Goal: Task Accomplishment & Management: Complete application form

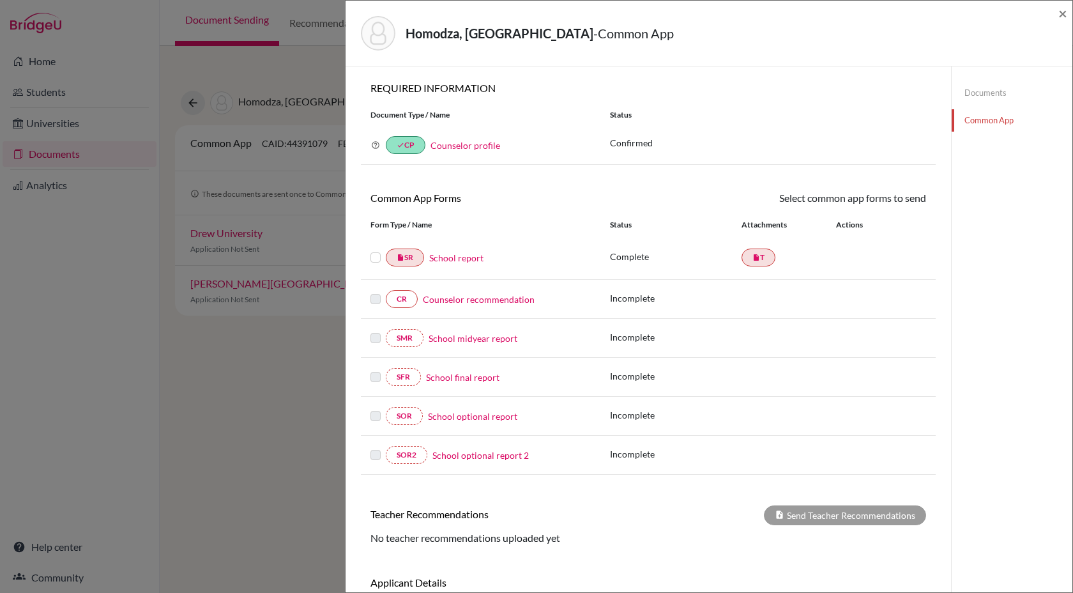
scroll to position [59, 0]
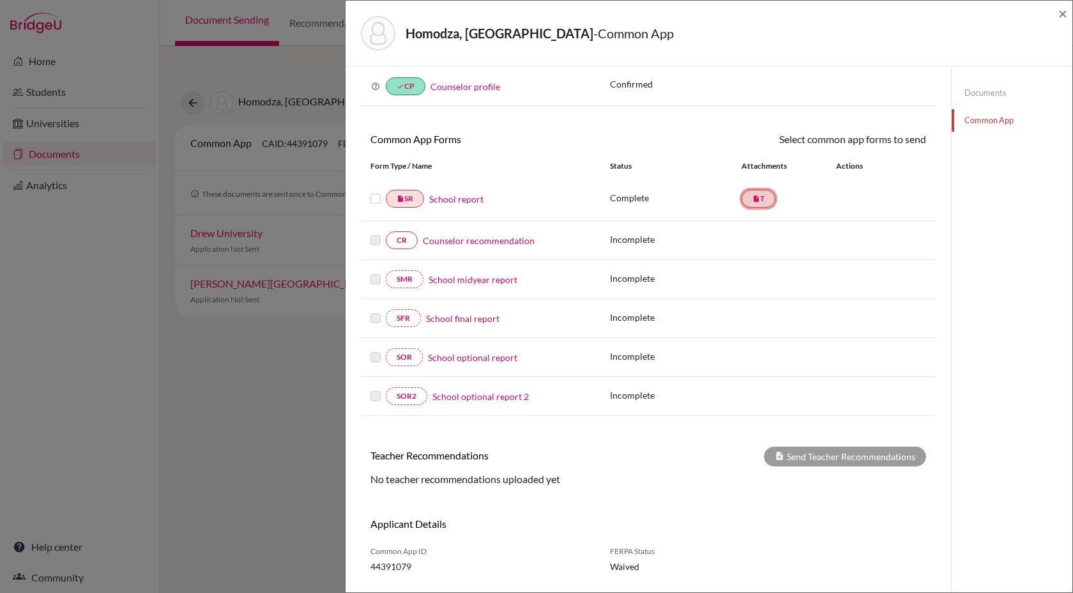
click at [759, 204] on link "insert_drive_file T" at bounding box center [758, 199] width 34 height 18
click at [457, 201] on link "School report" at bounding box center [456, 198] width 54 height 13
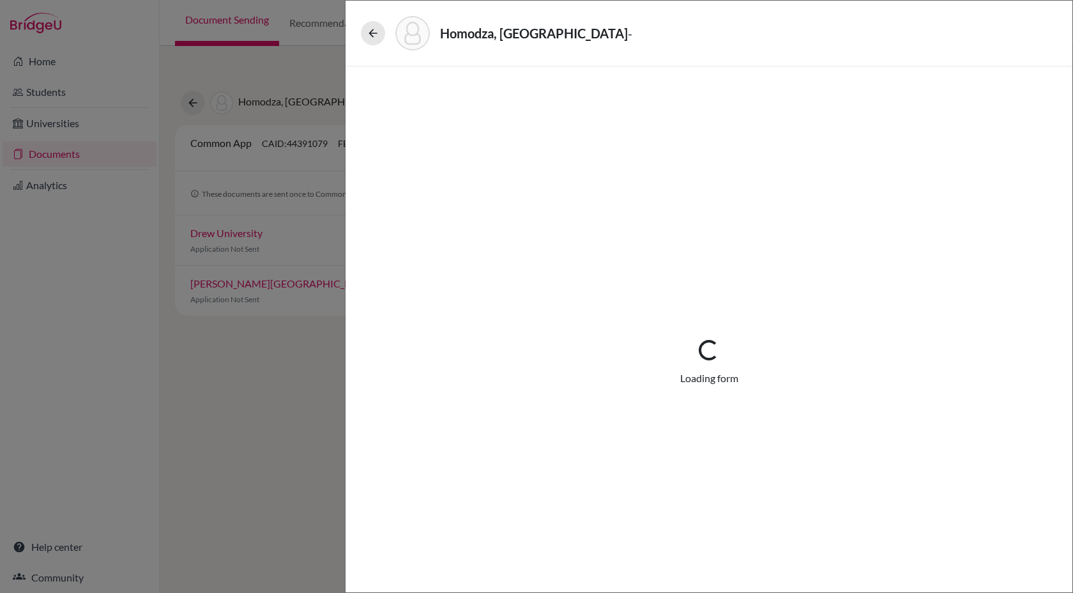
select select "1"
select select "690880"
select select "0"
select select "1"
select select "6"
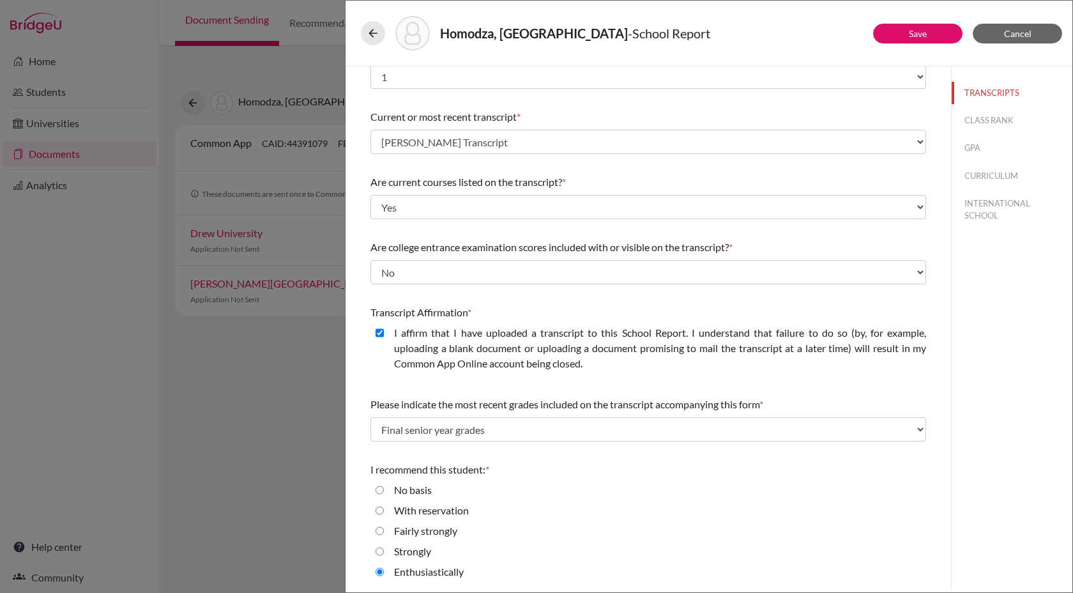
scroll to position [28, 0]
click at [370, 39] on icon at bounding box center [373, 33] width 13 height 13
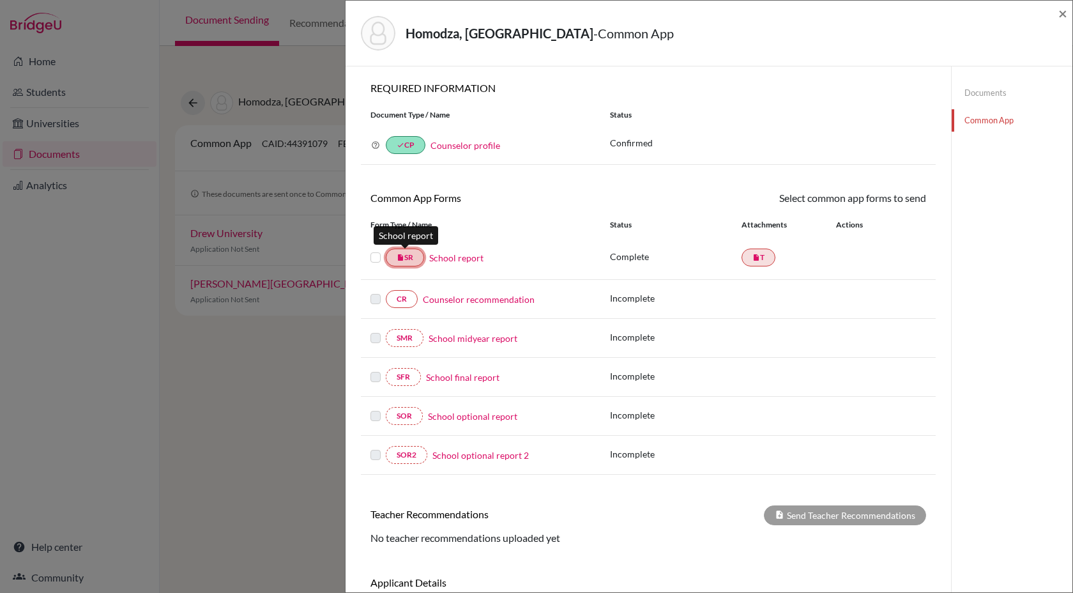
click at [411, 256] on link "insert_drive_file SR" at bounding box center [405, 257] width 38 height 18
click at [763, 256] on link "insert_drive_file T" at bounding box center [758, 257] width 34 height 18
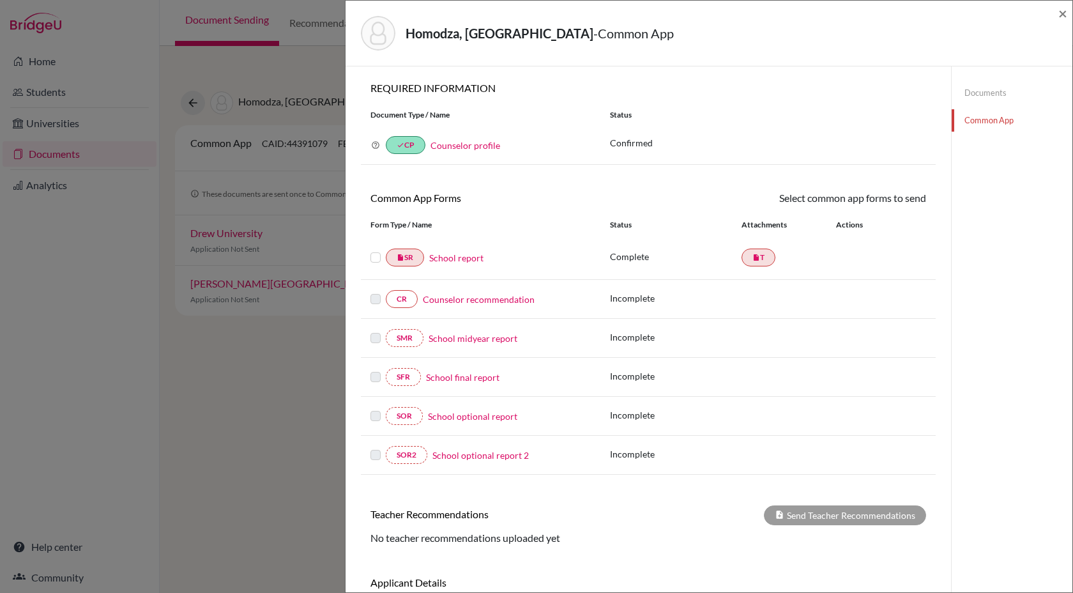
click at [990, 93] on link "Documents" at bounding box center [1012, 93] width 121 height 22
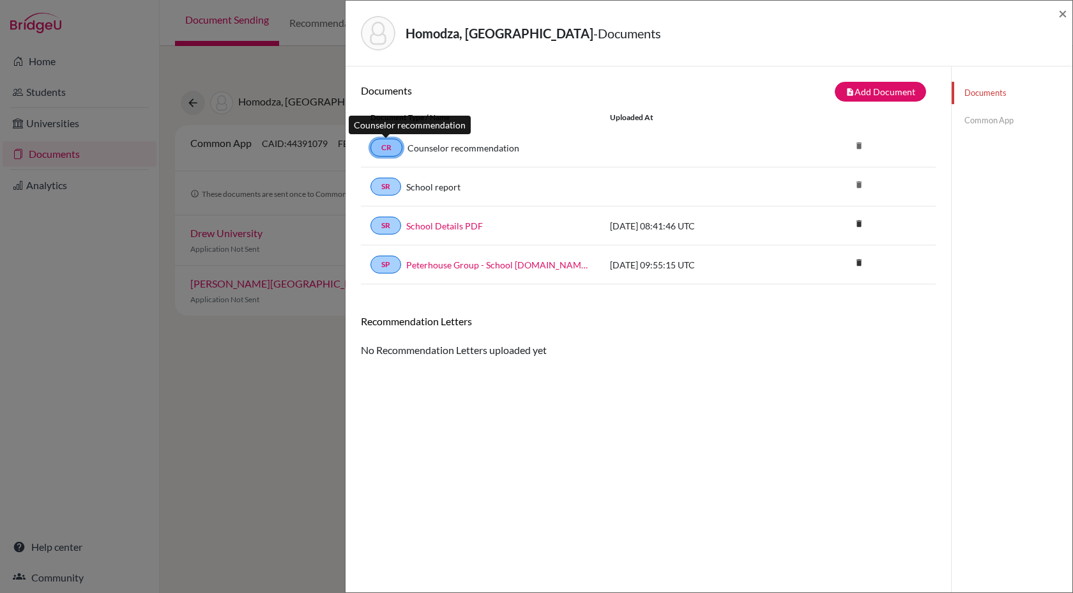
click at [390, 151] on link "CR" at bounding box center [386, 148] width 32 height 18
click at [388, 189] on link "SR" at bounding box center [385, 187] width 31 height 18
click at [437, 189] on link "School report" at bounding box center [433, 186] width 54 height 13
click at [1065, 17] on span "×" at bounding box center [1062, 13] width 9 height 19
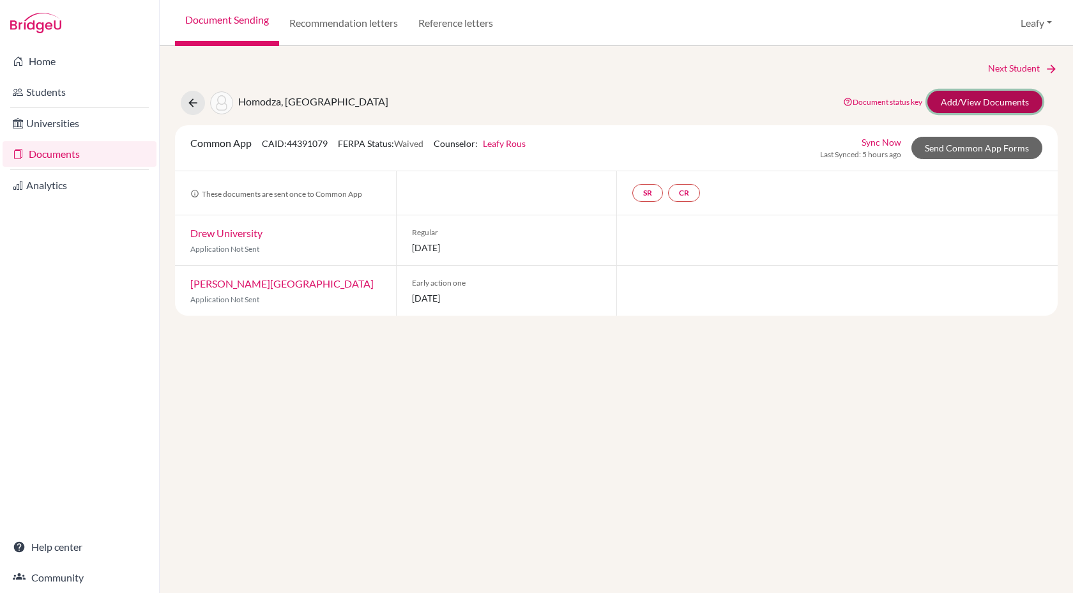
click at [979, 100] on link "Add/View Documents" at bounding box center [984, 102] width 115 height 22
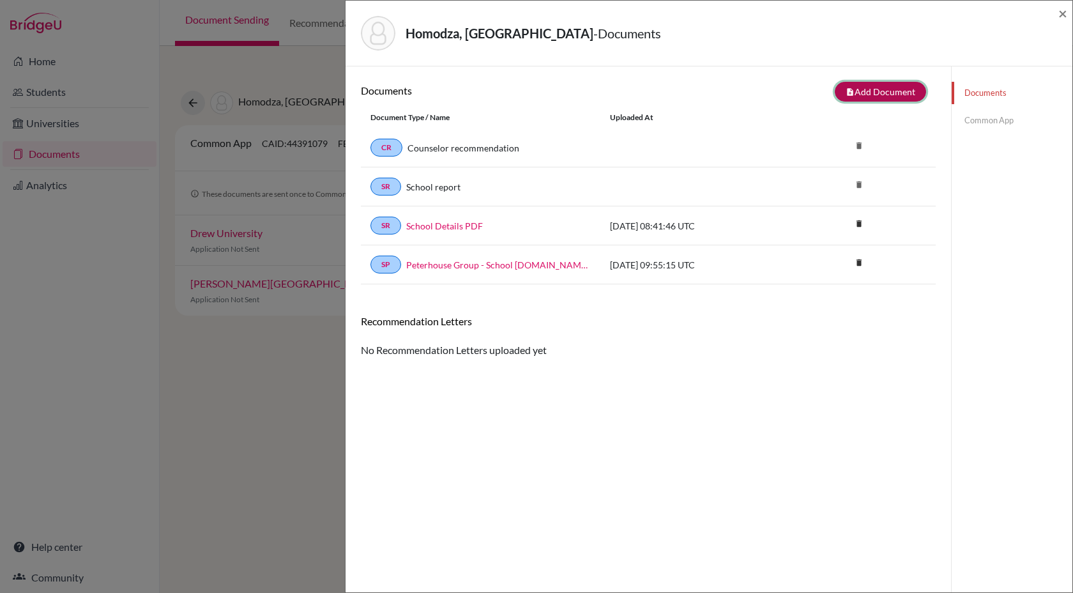
click at [900, 92] on button "note_add Add Document" at bounding box center [880, 92] width 91 height 20
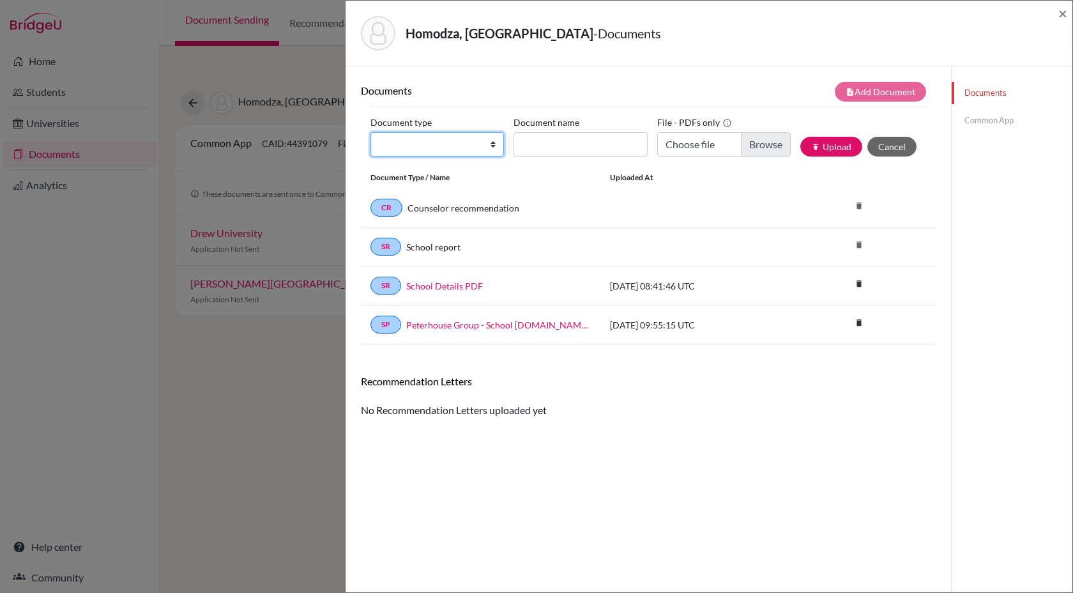
click at [463, 144] on select "Change explanation for Common App reports Counselor recommendation Internationa…" at bounding box center [436, 144] width 133 height 24
select select "5"
click at [370, 132] on select "Change explanation for Common App reports Counselor recommendation Internationa…" at bounding box center [436, 144] width 133 height 24
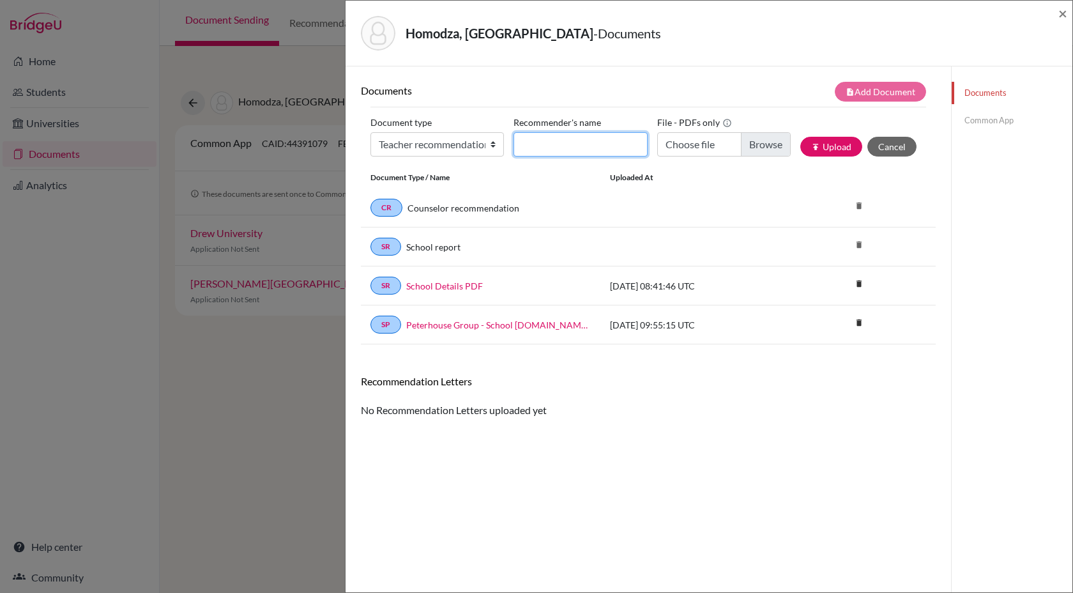
click at [582, 146] on input "Recommender's name" at bounding box center [579, 144] width 133 height 24
type input "Mrs [PERSON_NAME]"
click at [524, 144] on input "Mrs [PERSON_NAME]" at bounding box center [579, 144] width 133 height 24
drag, startPoint x: 524, startPoint y: 144, endPoint x: 656, endPoint y: 151, distance: 133.0
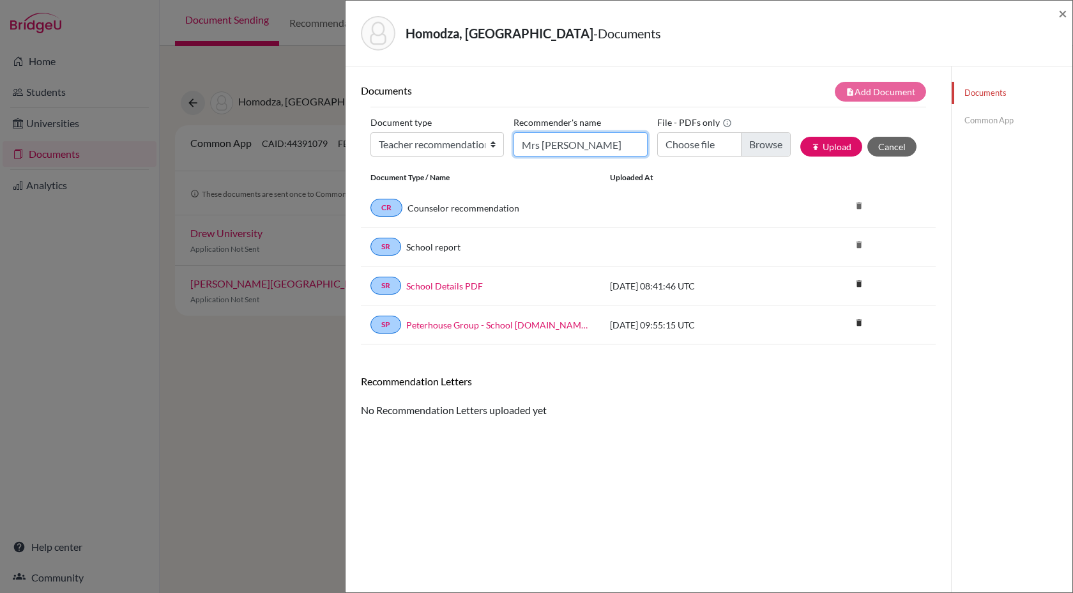
click at [656, 151] on div "Document type Change explanation for Common App reports Counselor recommendatio…" at bounding box center [648, 139] width 556 height 54
click at [756, 146] on input "Choose file" at bounding box center [723, 144] width 133 height 24
type input "C:\fakepath\Recommendation Letter for Rutendo Homodza - Mrs Nyarie Chinodyarusw…"
click at [846, 147] on button "publish Upload" at bounding box center [831, 147] width 62 height 20
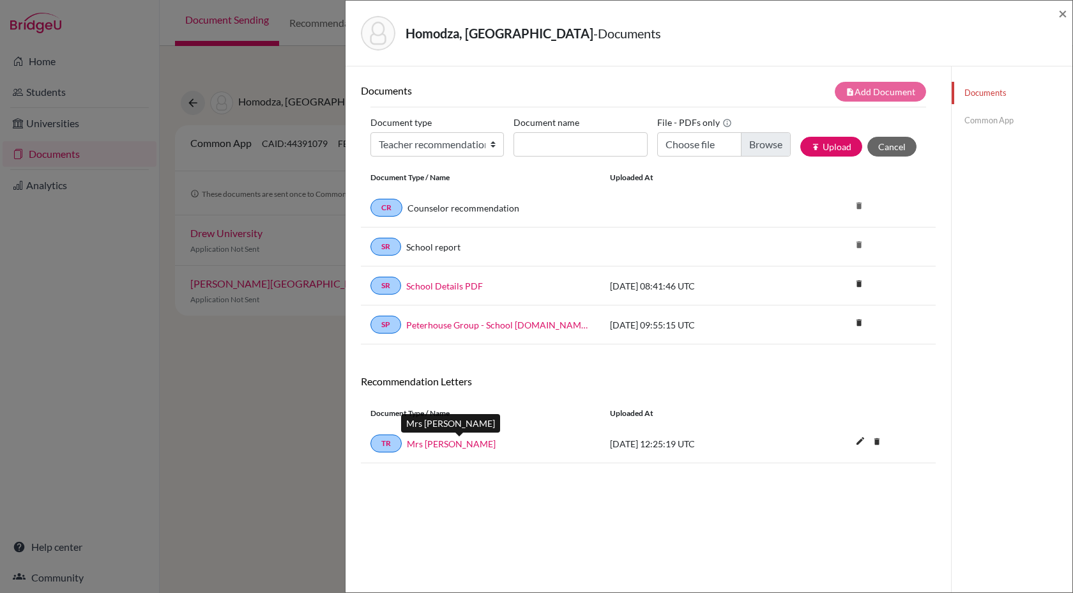
click at [441, 443] on link "Mrs Nyarie Chinodyaruswa" at bounding box center [451, 443] width 89 height 13
click at [859, 443] on icon "edit" at bounding box center [860, 440] width 20 height 20
click at [871, 442] on button "Save" at bounding box center [869, 445] width 40 height 18
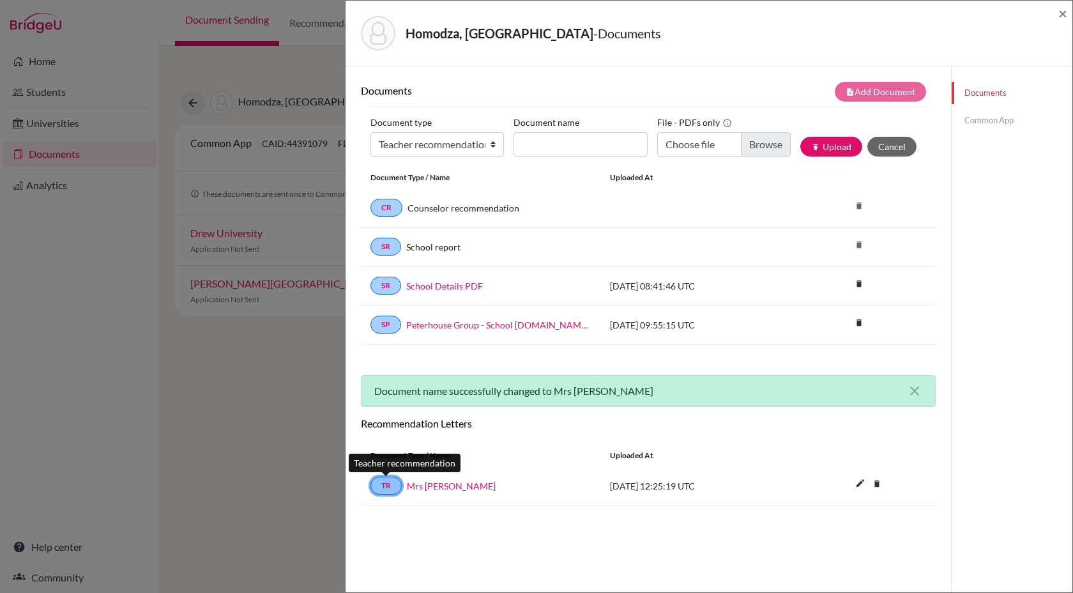
click at [390, 486] on link "TR" at bounding box center [385, 485] width 31 height 18
click at [989, 126] on link "Common App" at bounding box center [1012, 120] width 121 height 22
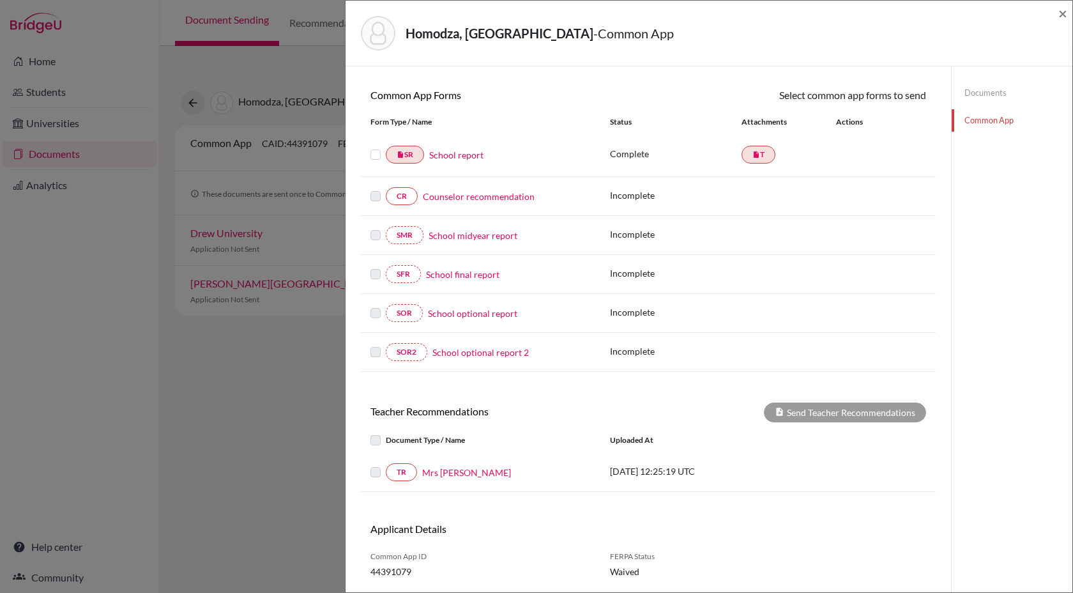
scroll to position [109, 0]
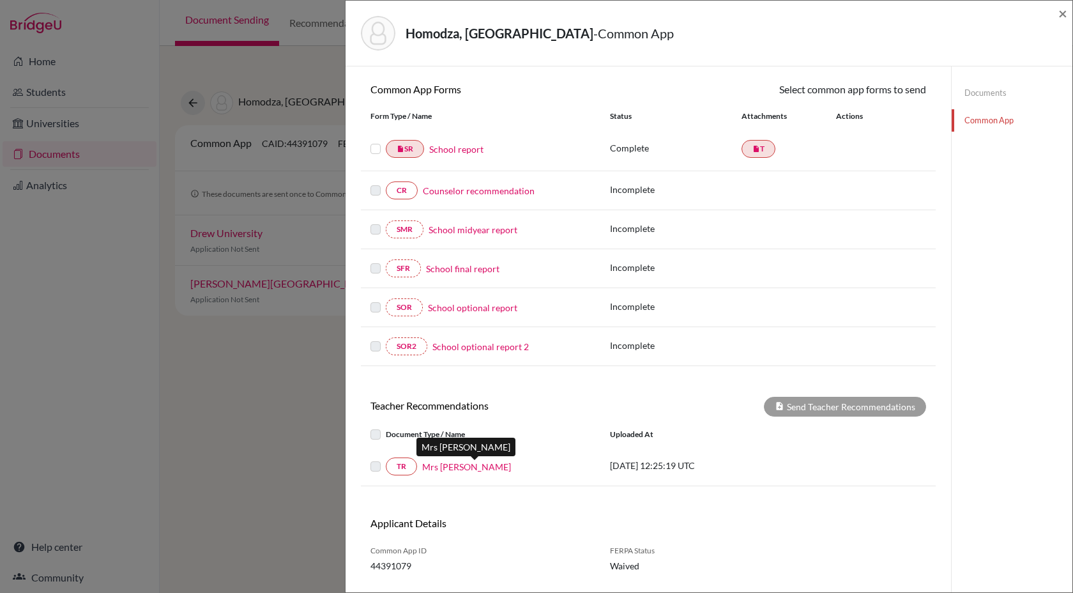
click at [462, 469] on link "Mrs Nyarie Chinodyaruswa" at bounding box center [466, 466] width 89 height 13
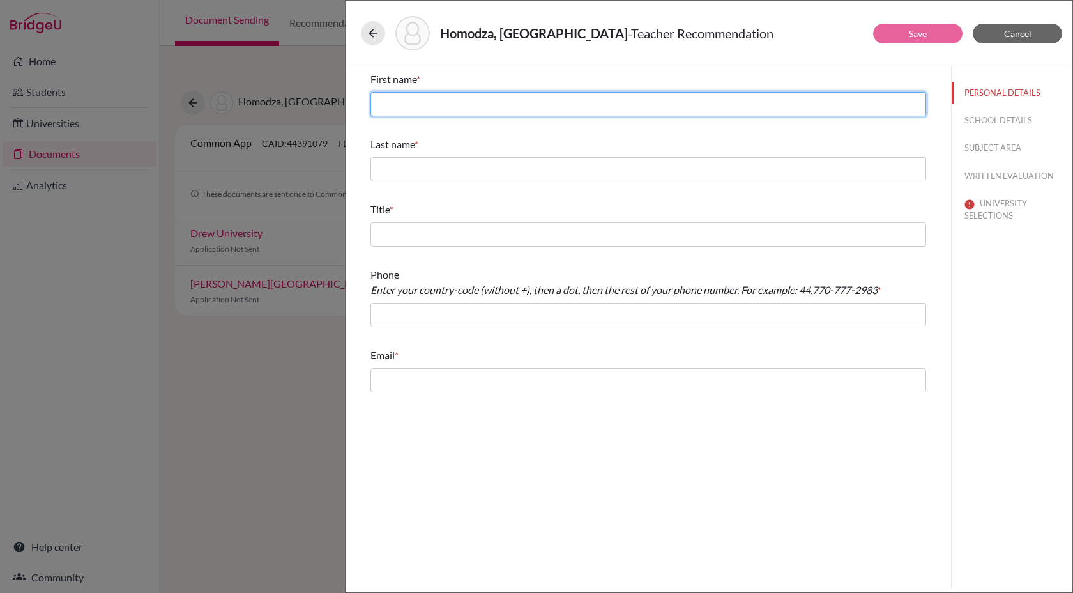
click at [497, 105] on input "text" at bounding box center [648, 104] width 556 height 24
type input "Nyarie"
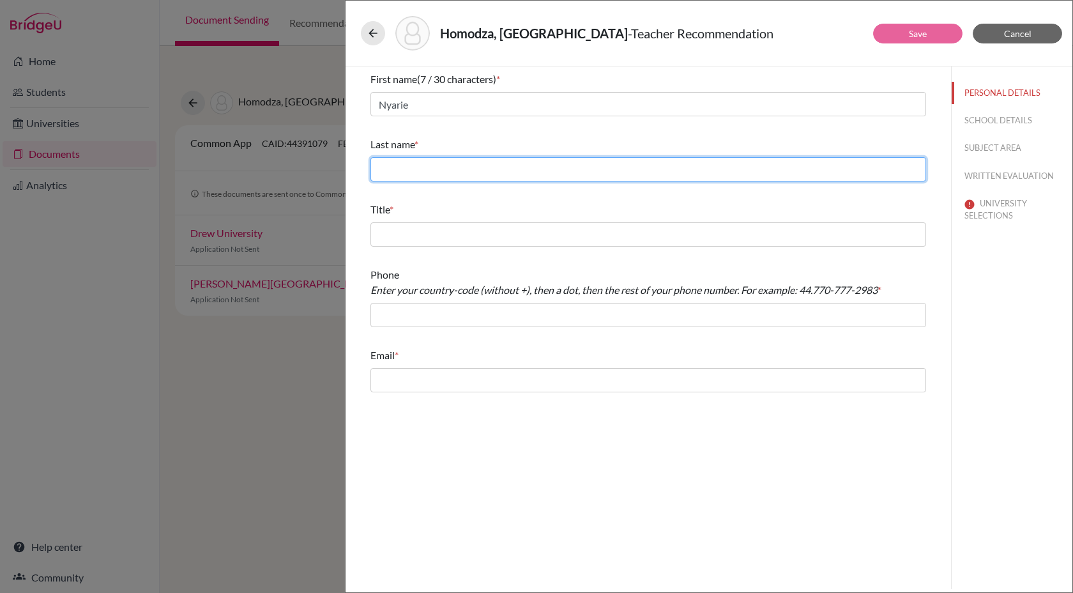
click at [471, 168] on input "text" at bounding box center [648, 169] width 556 height 24
type input "Chinodyaruswa"
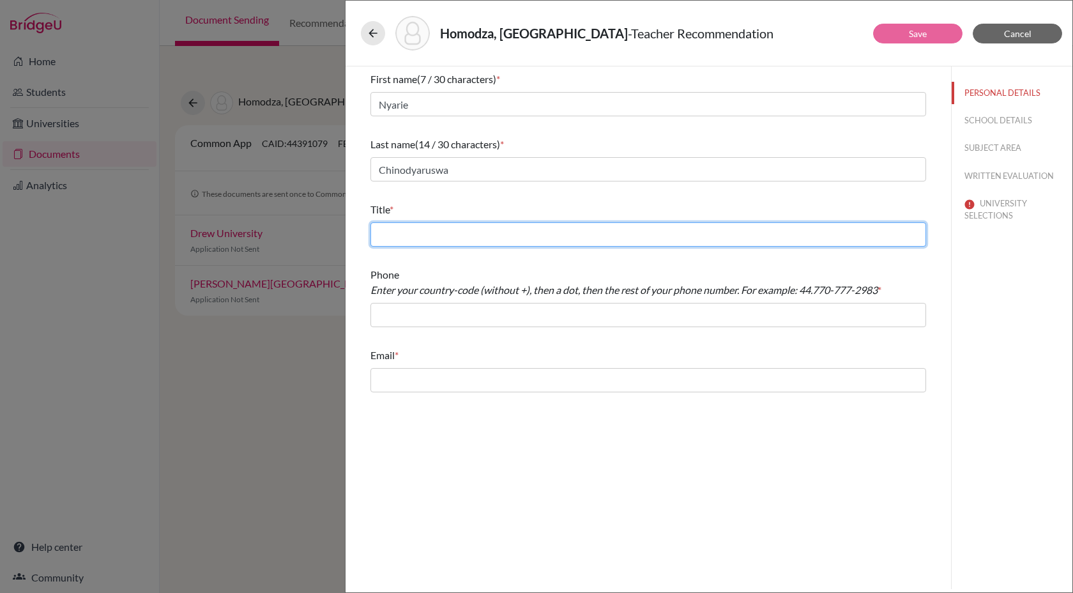
click at [449, 241] on input "text" at bounding box center [648, 234] width 556 height 24
paste input "VIth Form Housemistress Mathematics Teacher"
click at [496, 232] on input "VIth Form Housemistress Mathematics Teacher" at bounding box center [648, 234] width 556 height 24
type input "VIth Form Housemistress & Mathematics Teacher"
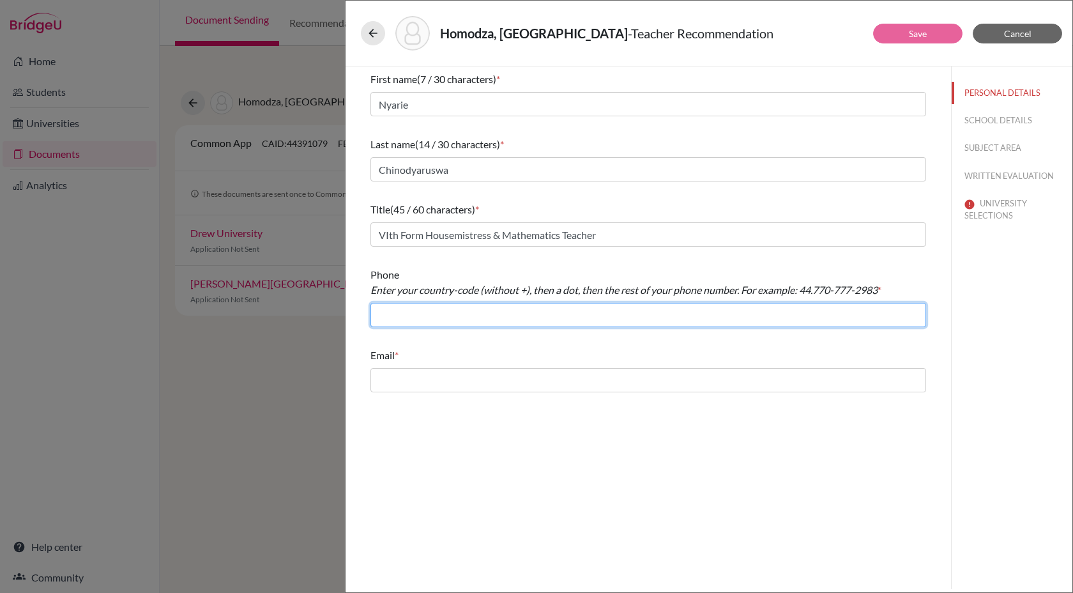
click at [513, 323] on input "text" at bounding box center [648, 315] width 556 height 24
click at [436, 315] on input "text" at bounding box center [648, 315] width 556 height 24
paste input "+263 (0)65-2322200"
click at [386, 315] on input "+263 (0)65-2322200" at bounding box center [648, 315] width 556 height 24
click at [398, 315] on input "263 (0)65-2322200" at bounding box center [648, 315] width 556 height 24
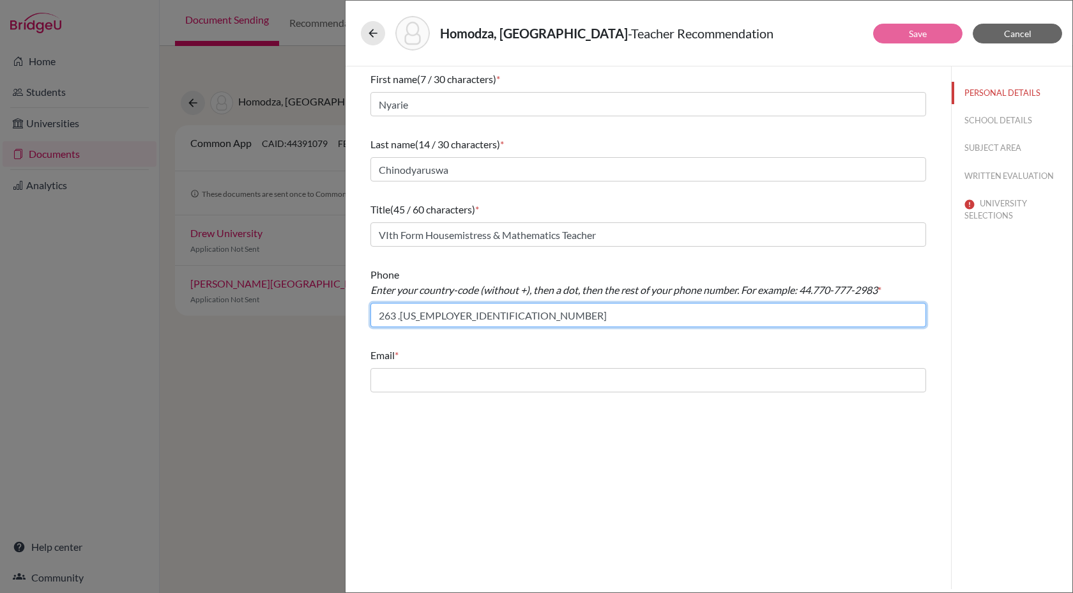
type input "263 .65-2322200"
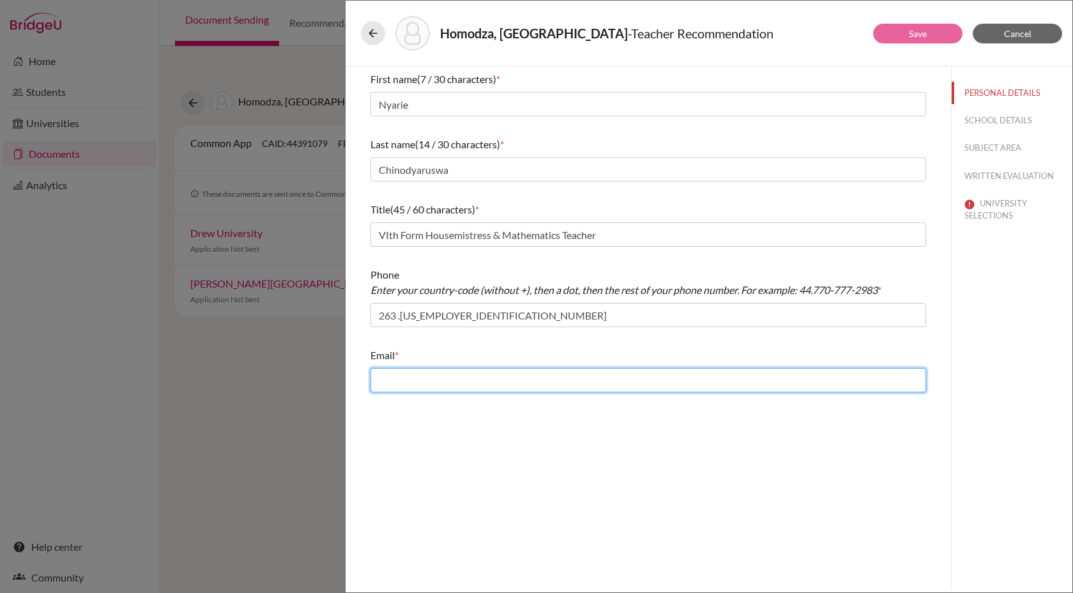
click at [443, 379] on input "text" at bounding box center [648, 380] width 556 height 24
click at [476, 385] on input "text" at bounding box center [648, 380] width 556 height 24
paste input "nchinodyaruswa"
type input "nchinodyaruswa@phg.co.zw"
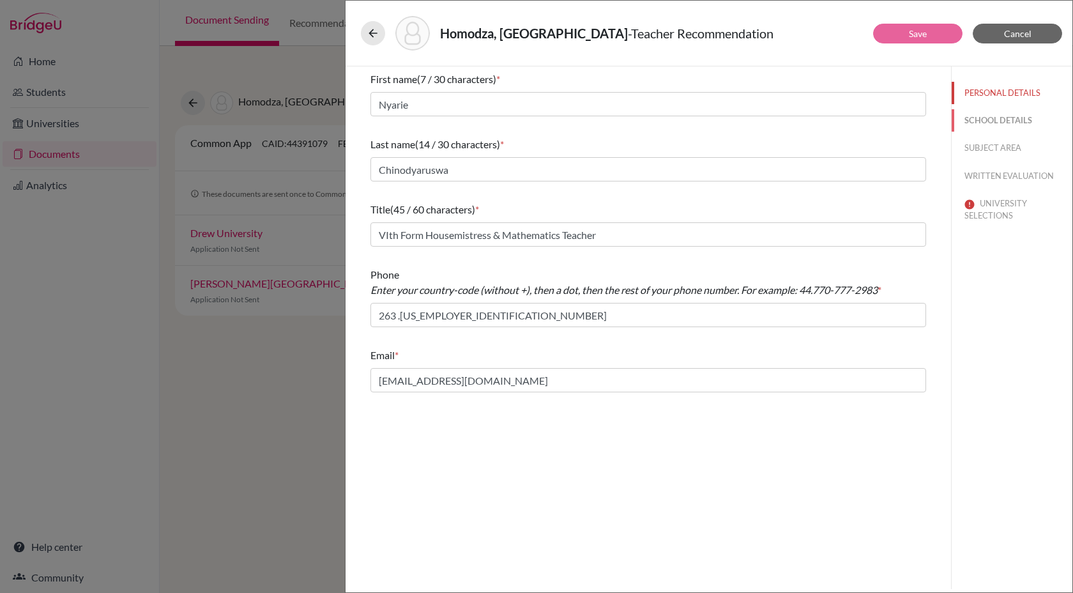
click at [987, 123] on button "SCHOOL DETAILS" at bounding box center [1012, 120] width 121 height 22
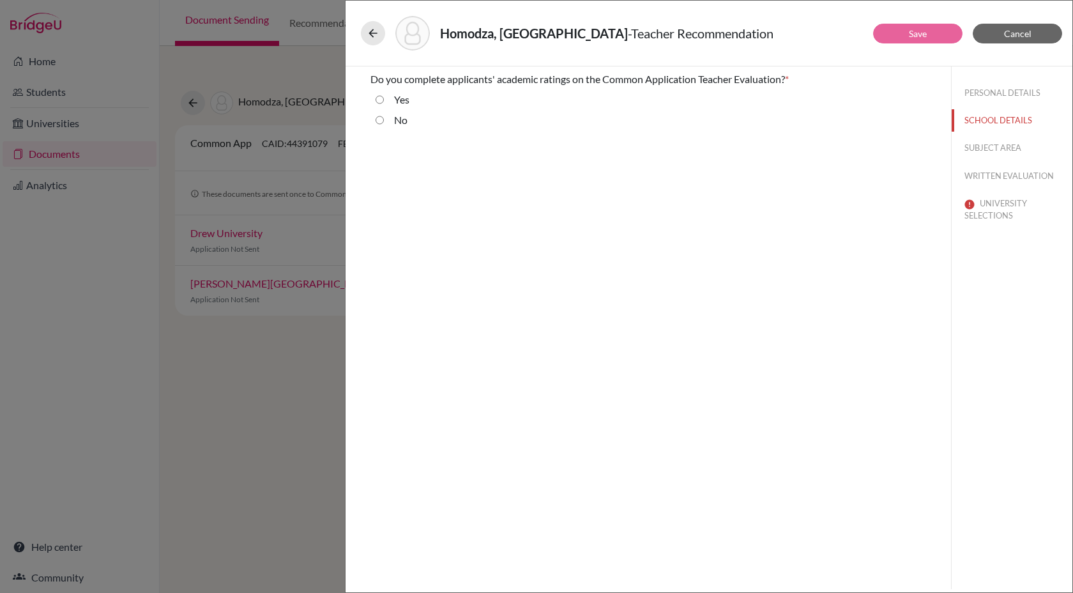
click at [379, 122] on input "No" at bounding box center [380, 119] width 8 height 15
radio input "true"
click at [1011, 148] on button "SUBJECT AREA" at bounding box center [1012, 148] width 121 height 22
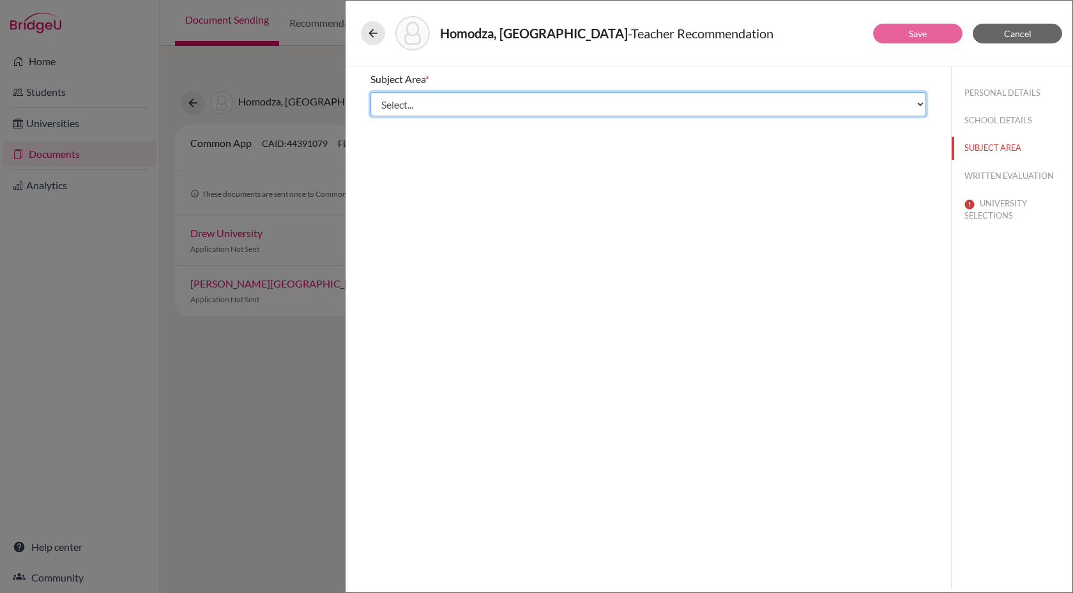
click at [593, 105] on select "Select... Math English Science World Language Social Studies Other Computer Sci…" at bounding box center [648, 104] width 556 height 24
select select "0"
click at [370, 92] on select "Select... Math English Science World Language Social Studies Other Computer Sci…" at bounding box center [648, 104] width 556 height 24
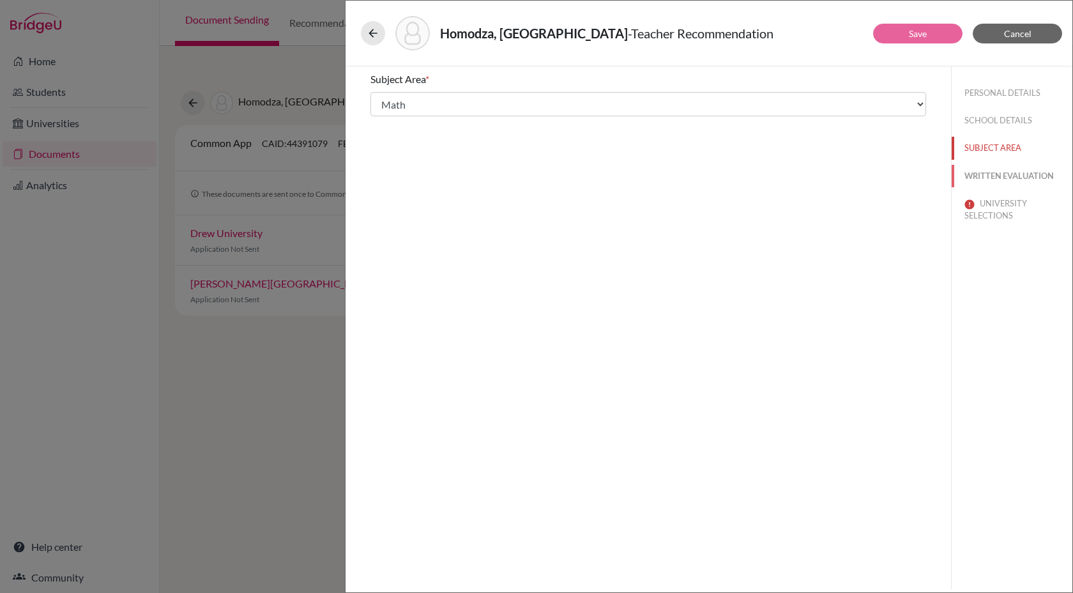
click at [998, 174] on button "WRITTEN EVALUATION" at bounding box center [1012, 176] width 121 height 22
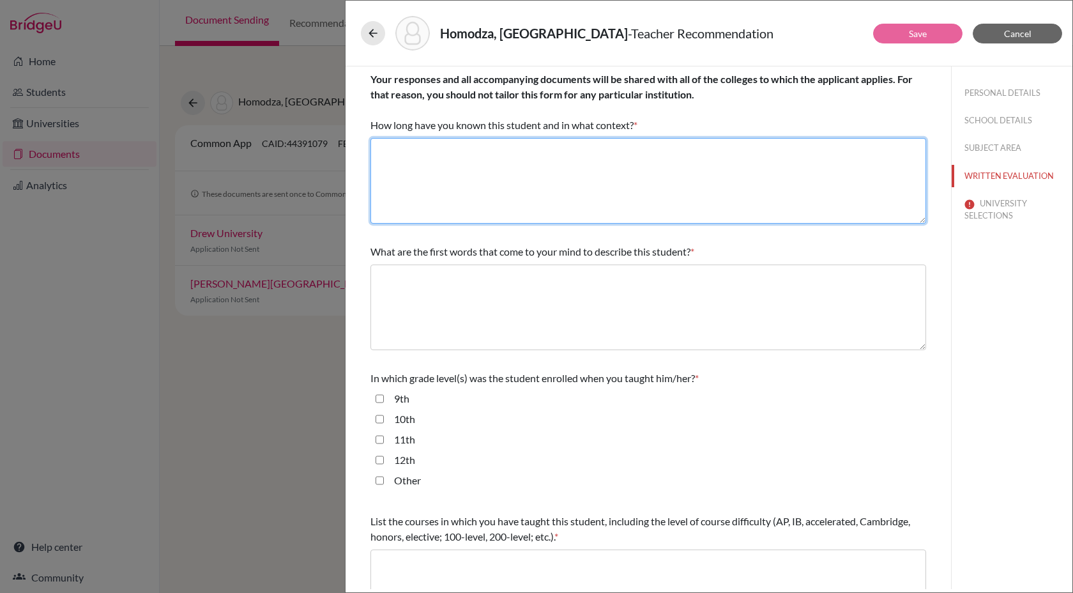
click at [630, 165] on textarea at bounding box center [648, 181] width 556 height 86
drag, startPoint x: 466, startPoint y: 149, endPoint x: 745, endPoint y: 151, distance: 279.1
click at [745, 151] on textarea "For 5 years, as her mathematics teacher and Vth form housemistress." at bounding box center [648, 181] width 556 height 86
paste textarea "VIth Form Housemistress Mathematics Teacher"
click at [646, 158] on textarea "For 5 years, as her VIth Form Housemistress Mathematics Teacher" at bounding box center [648, 181] width 556 height 86
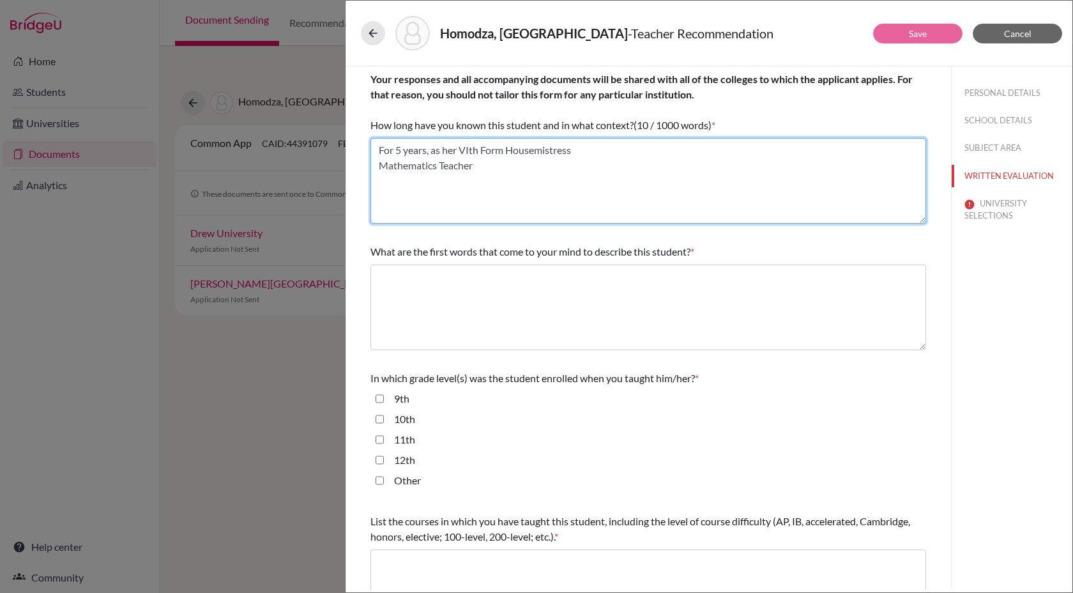
click at [641, 152] on textarea "For 5 years, as her VIth Form Housemistress Mathematics Teacher" at bounding box center [648, 181] width 556 height 86
type textarea "For 5 years, as her VIth Form Housemistress and Mathematics Teacher"
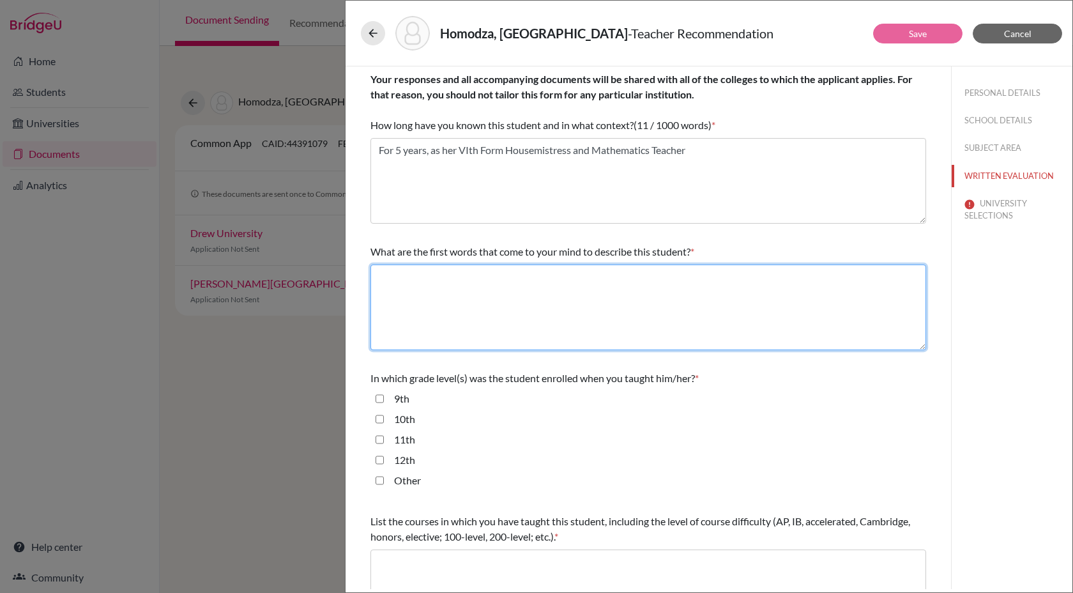
click at [471, 289] on textarea at bounding box center [648, 307] width 556 height 86
paste textarea "talented, caring, intuitive,"
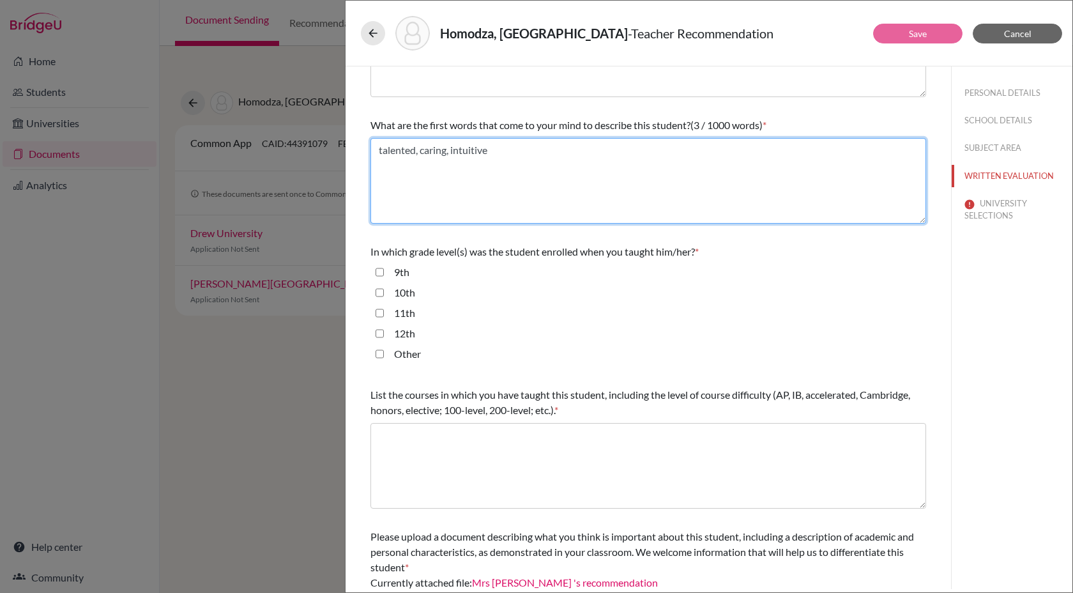
scroll to position [133, 0]
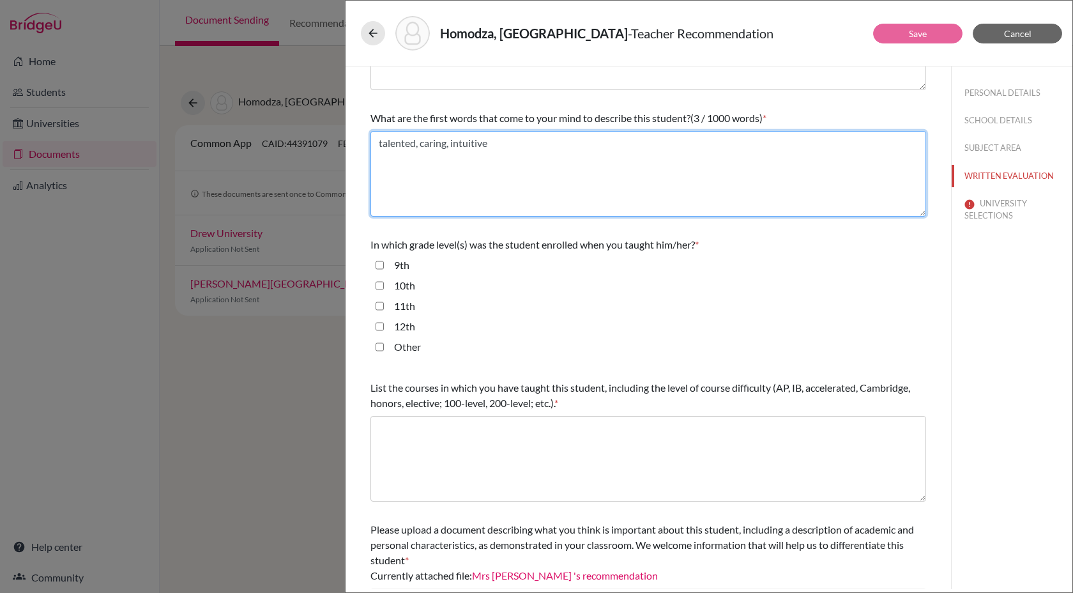
type textarea "talented, caring, intuitive"
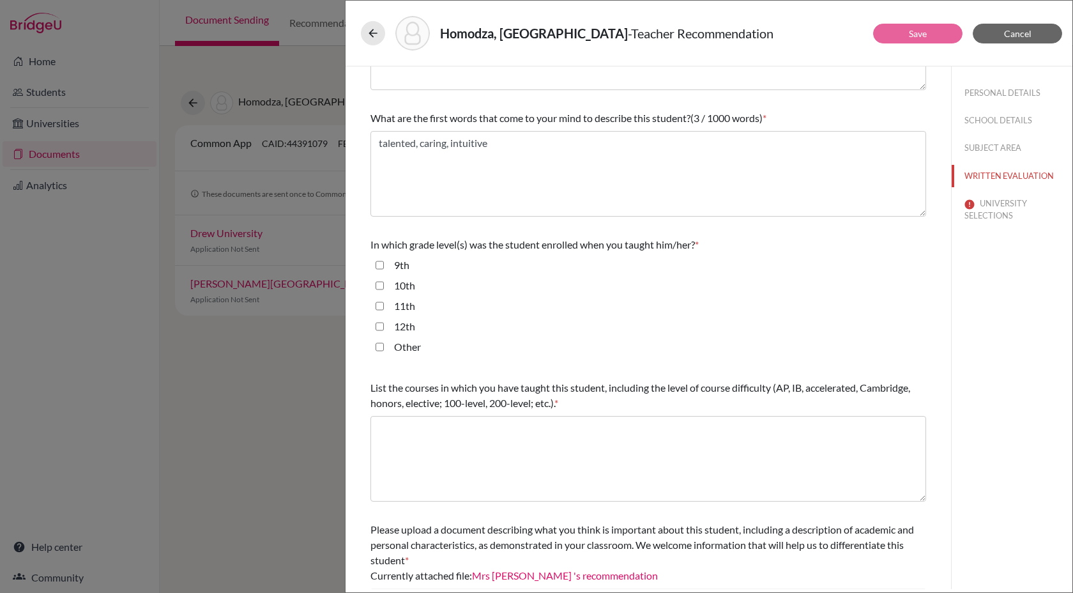
click at [379, 285] on input "10th" at bounding box center [380, 285] width 8 height 15
checkbox input "true"
click at [379, 269] on input "9th" at bounding box center [380, 264] width 8 height 15
checkbox input "true"
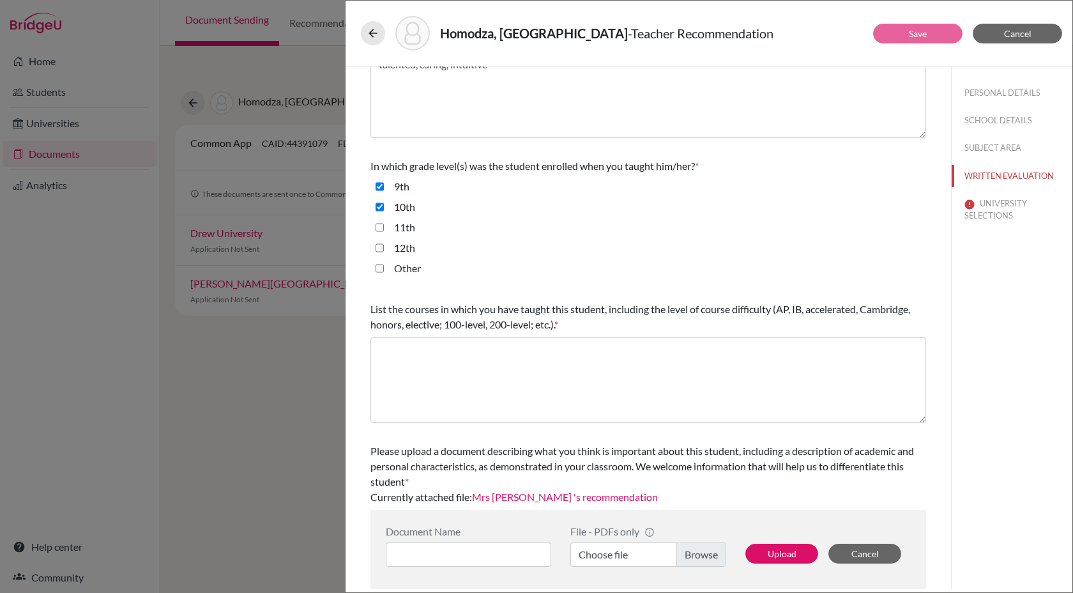
scroll to position [213, 0]
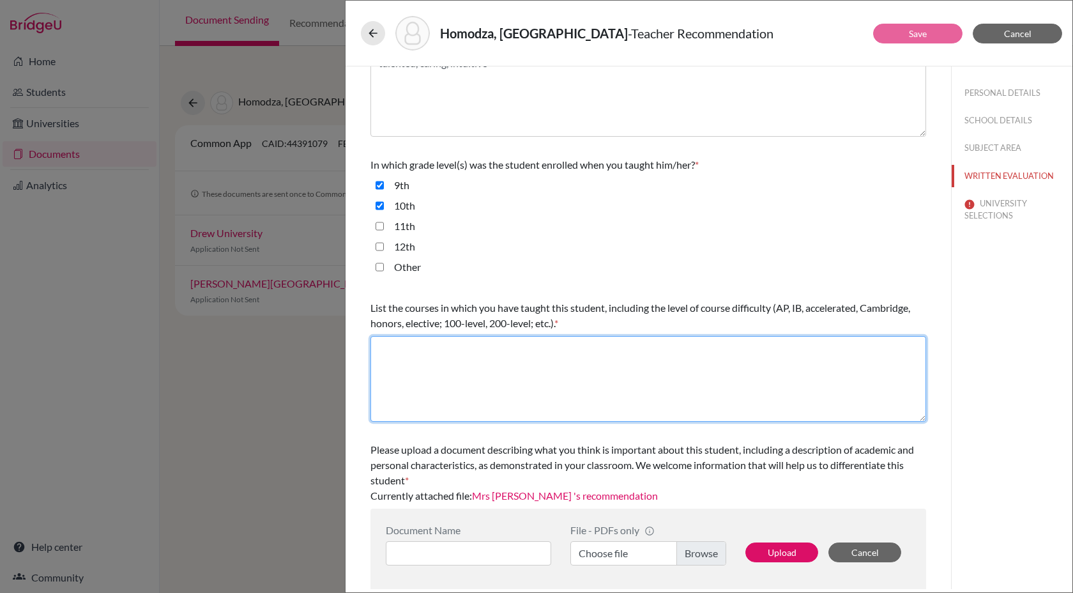
click at [448, 343] on textarea at bounding box center [648, 379] width 556 height 86
click at [379, 347] on textarea "iGCSE Mathematics" at bounding box center [648, 377] width 556 height 86
click at [529, 345] on textarea "CIE iGCSE Mathematics" at bounding box center [648, 377] width 556 height 86
drag, startPoint x: 394, startPoint y: 344, endPoint x: 365, endPoint y: 344, distance: 28.7
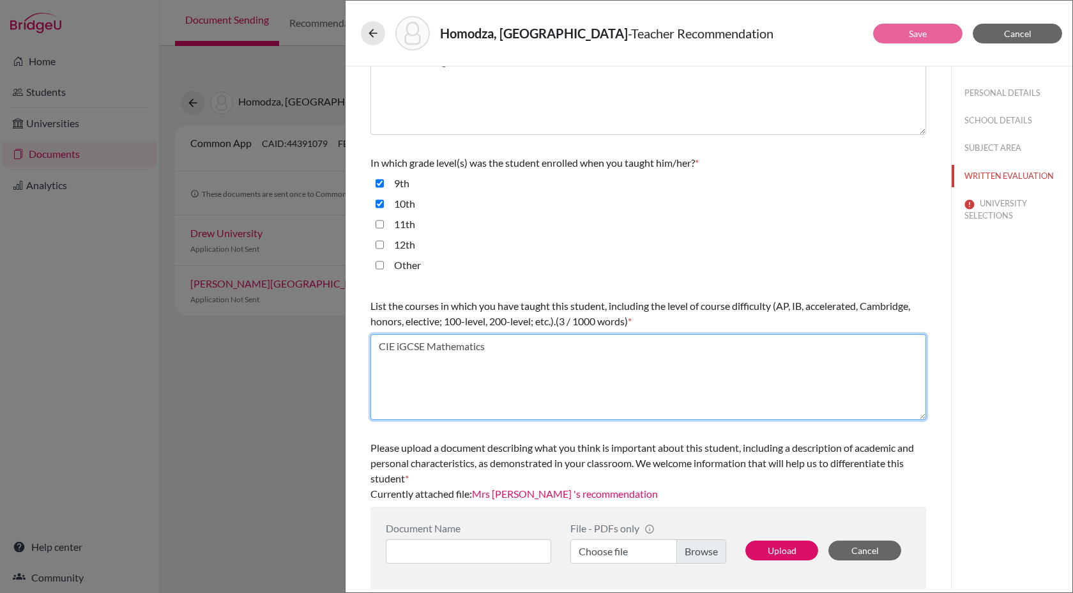
click at [367, 344] on div "Your responses and all accompanying documents will be shared with all of the co…" at bounding box center [648, 220] width 586 height 738
click at [530, 358] on textarea "Cambridge iGCSE Mathematics" at bounding box center [648, 377] width 556 height 86
click at [785, 384] on textarea "Cambridge iGCSE Mathematics" at bounding box center [648, 377] width 556 height 86
type textarea "Cambridge iGCSE Mathematics"
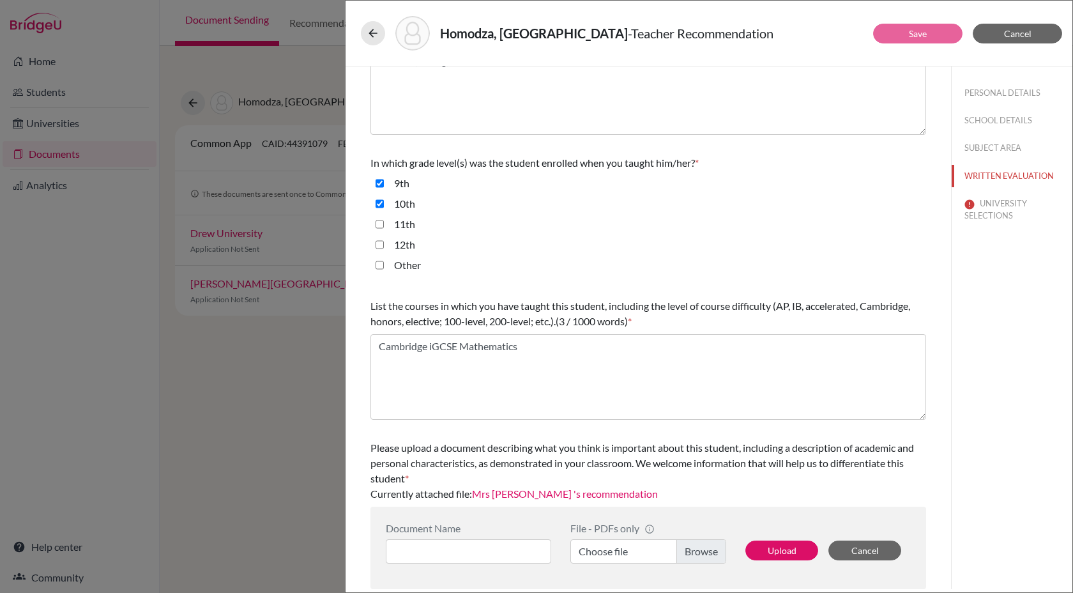
click at [623, 496] on link "Mrs Nyarie Chinodyaruswa 's recommendation" at bounding box center [565, 493] width 186 height 12
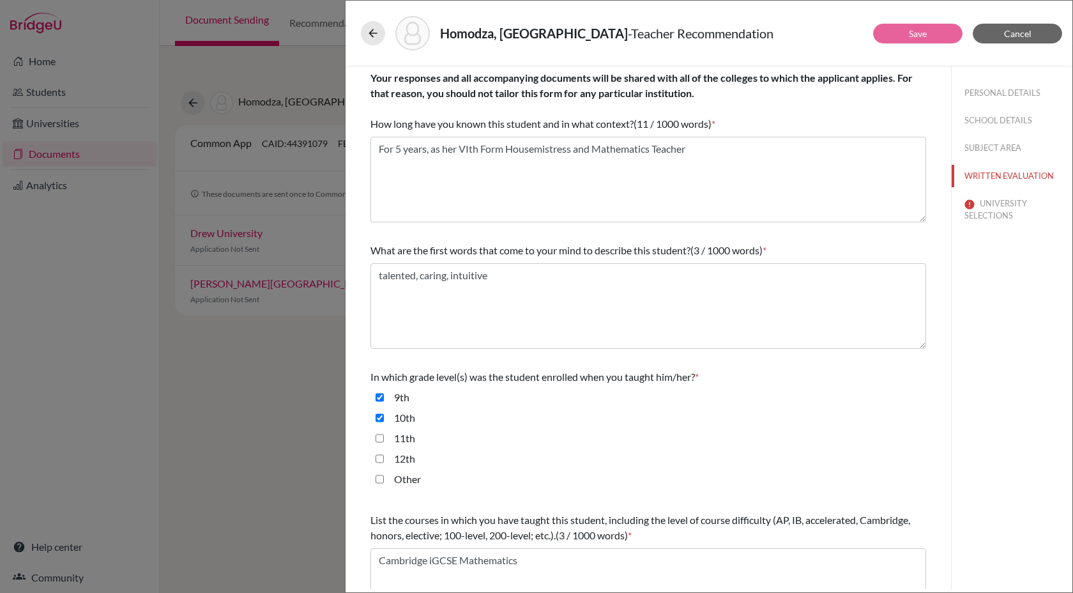
scroll to position [0, 0]
click at [985, 204] on button "UNIVERSITY SELECTIONS" at bounding box center [1012, 209] width 121 height 34
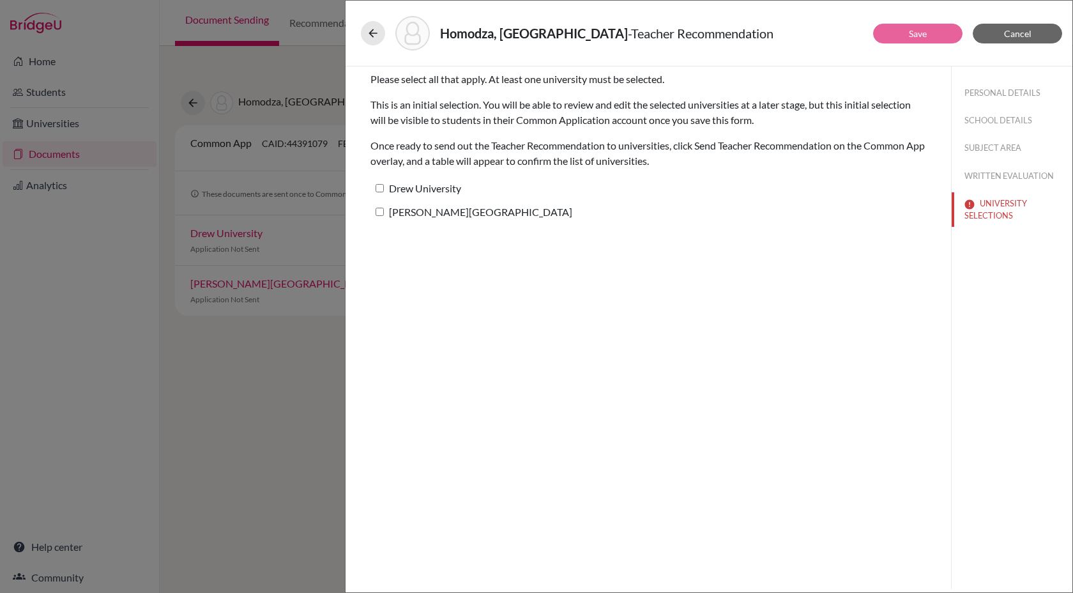
click at [380, 211] on input "Caldwell University" at bounding box center [380, 212] width 8 height 8
checkbox input "true"
click at [919, 33] on link "Save" at bounding box center [918, 33] width 18 height 11
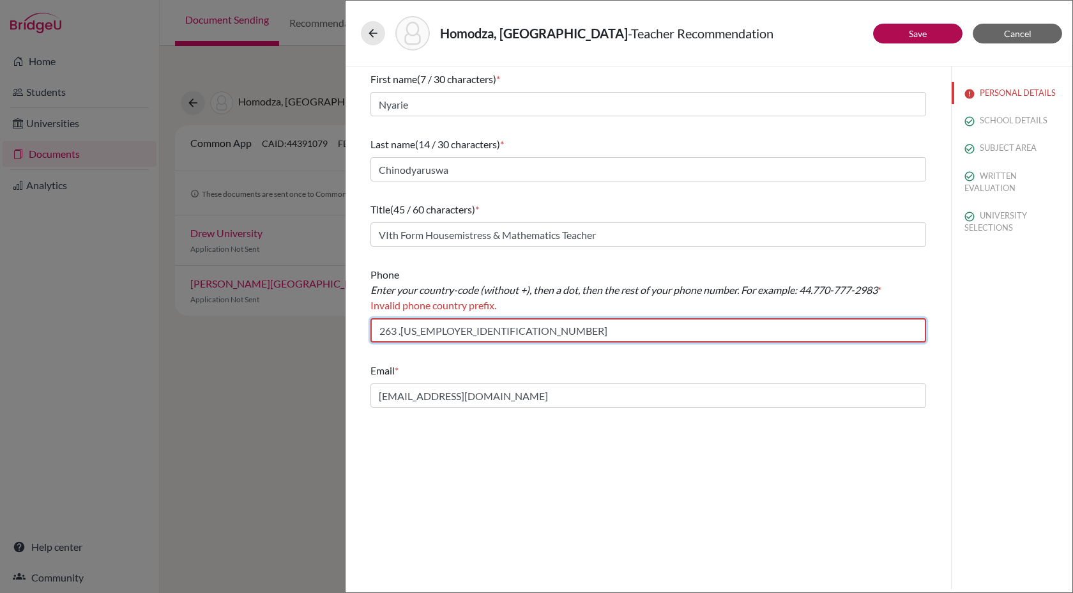
click at [380, 329] on input "263 .65-2322200" at bounding box center [648, 330] width 556 height 24
click at [418, 331] on input "263 .65-2322200" at bounding box center [648, 330] width 556 height 24
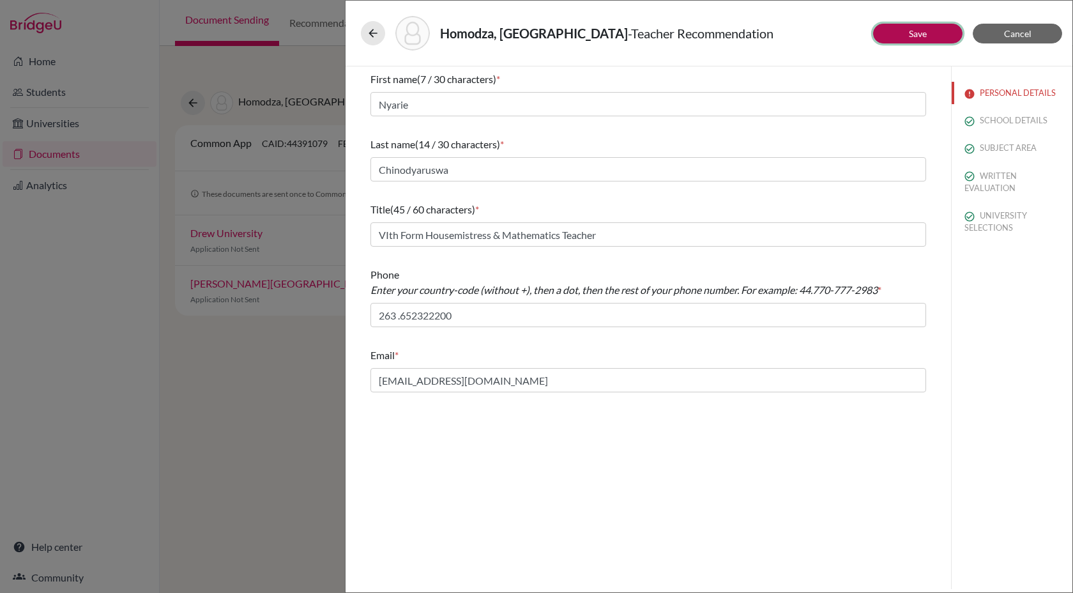
click at [896, 35] on button "Save" at bounding box center [917, 34] width 89 height 20
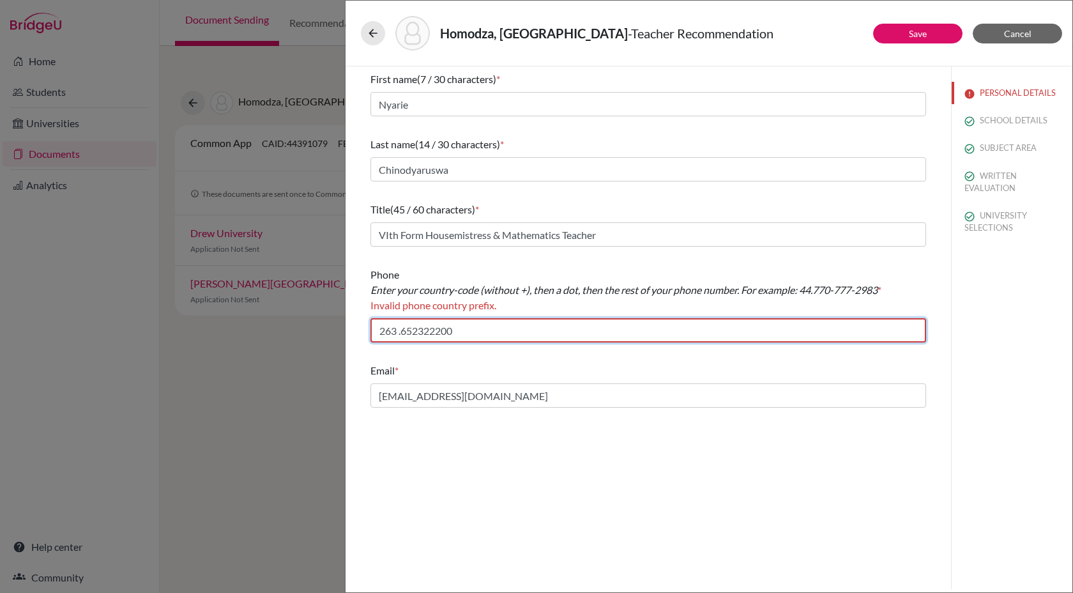
click at [379, 331] on input "263 .652322200" at bounding box center [648, 330] width 556 height 24
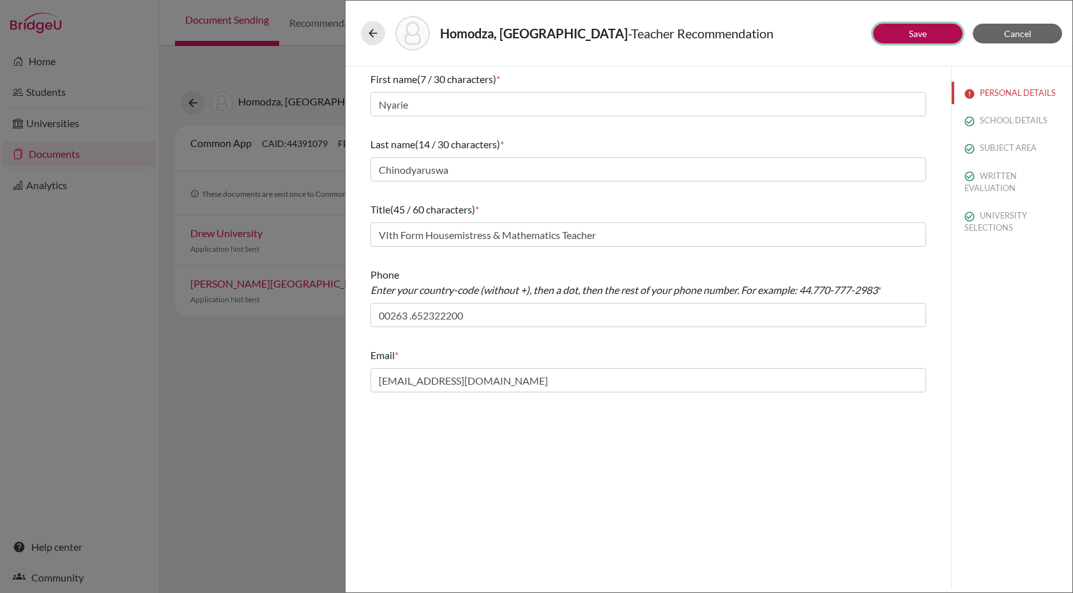
click at [902, 36] on button "Save" at bounding box center [917, 34] width 89 height 20
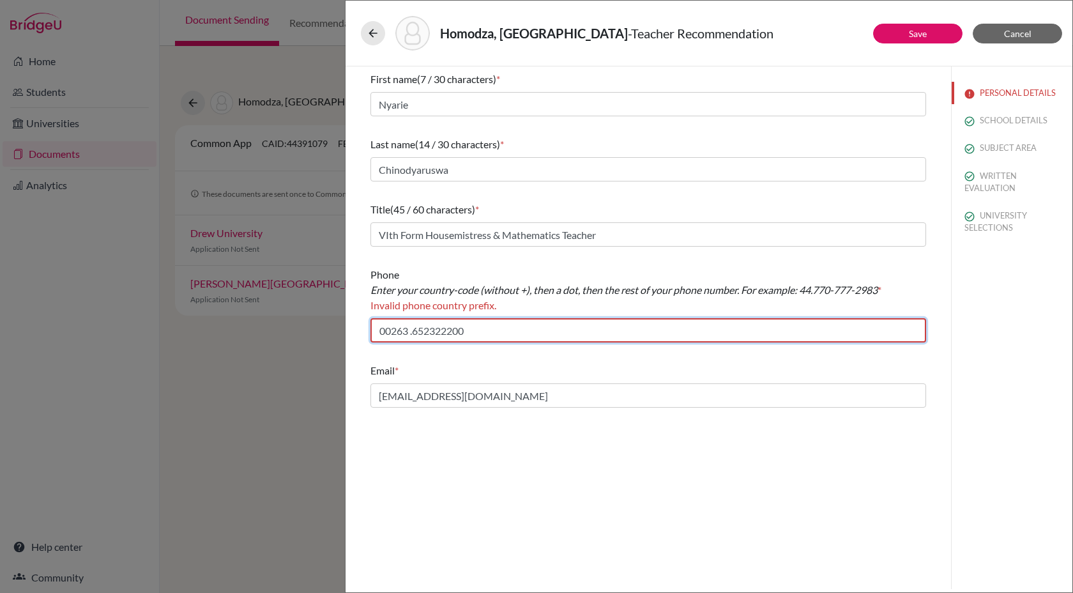
drag, startPoint x: 391, startPoint y: 333, endPoint x: 367, endPoint y: 333, distance: 23.6
click at [367, 333] on div "First name (7 / 30 characters) * Nyarie Last name (14 / 30 characters) * Chinod…" at bounding box center [648, 239] width 586 height 346
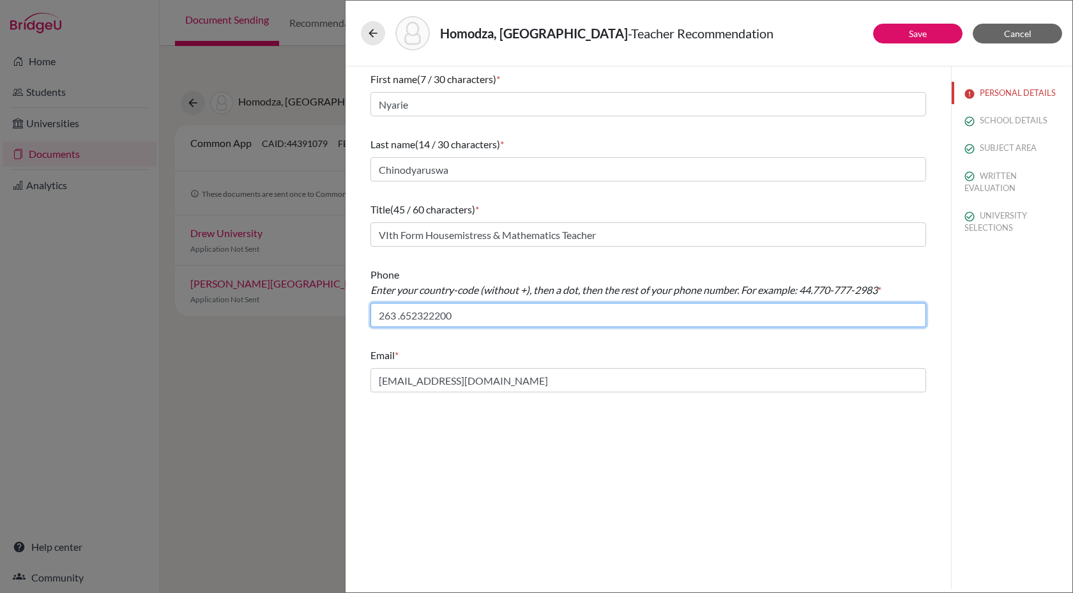
click at [400, 316] on input "263 .652322200" at bounding box center [648, 315] width 556 height 24
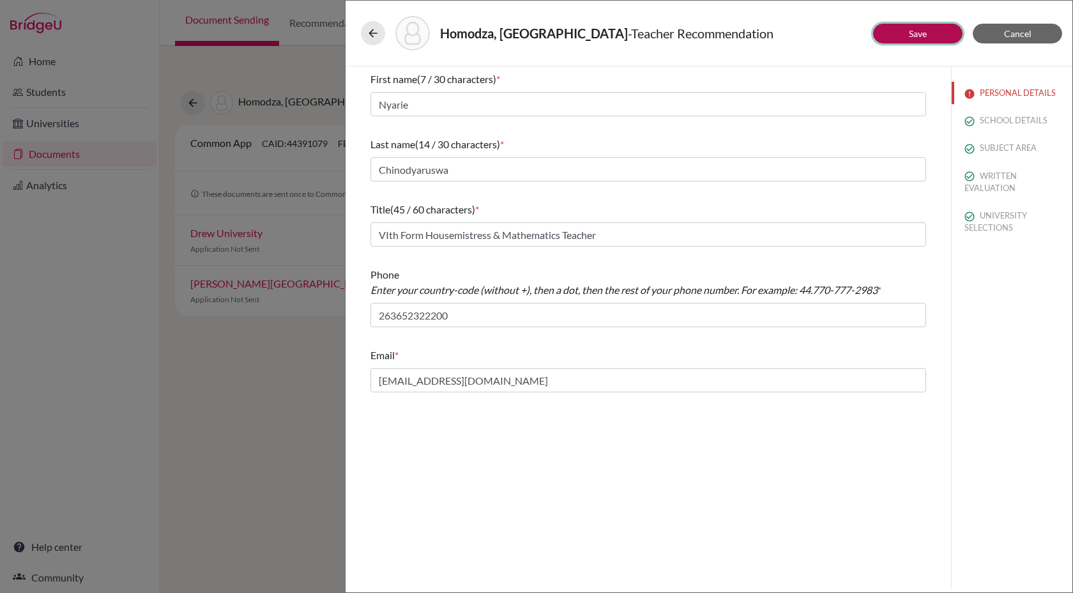
click at [907, 27] on button "Save" at bounding box center [917, 34] width 89 height 20
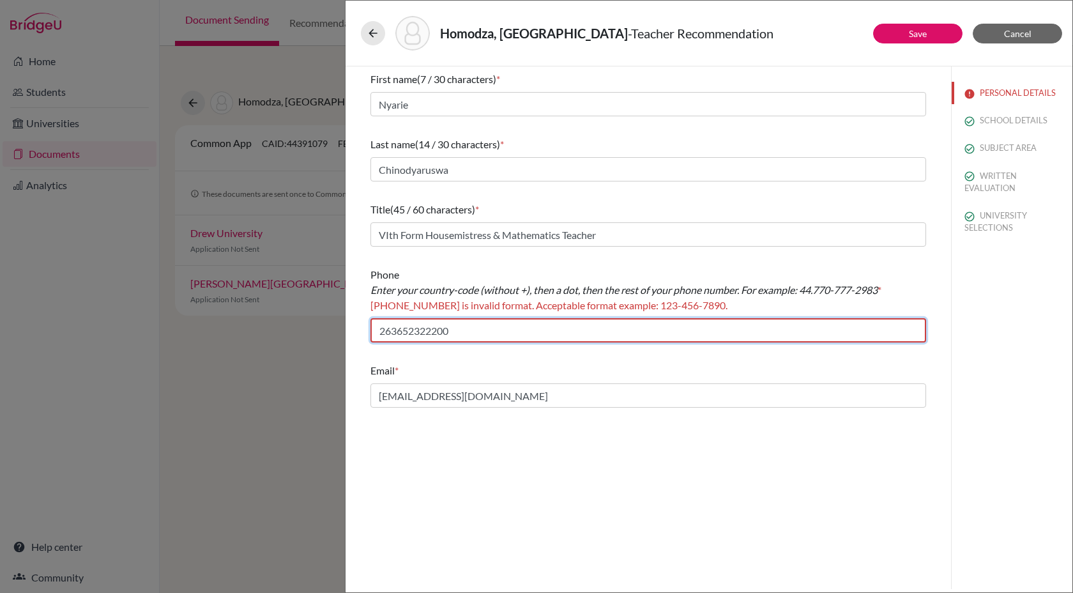
click at [397, 334] on input "263652322200" at bounding box center [648, 330] width 556 height 24
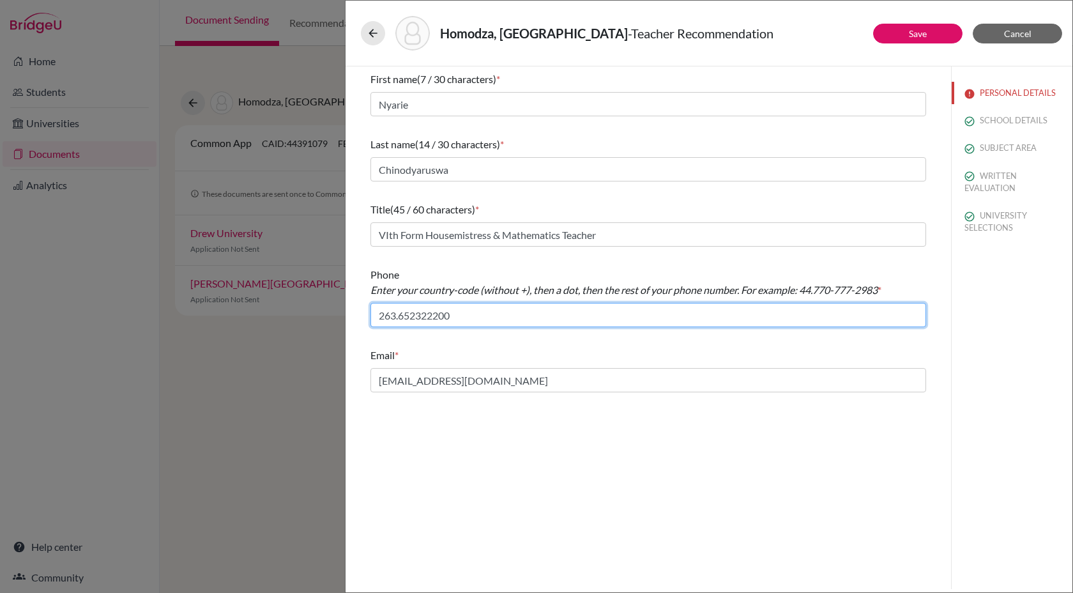
click at [416, 315] on input "263.652322200" at bounding box center [648, 315] width 556 height 24
click at [439, 314] on input "263.652-322200" at bounding box center [648, 315] width 556 height 24
type input "263.652-322-200"
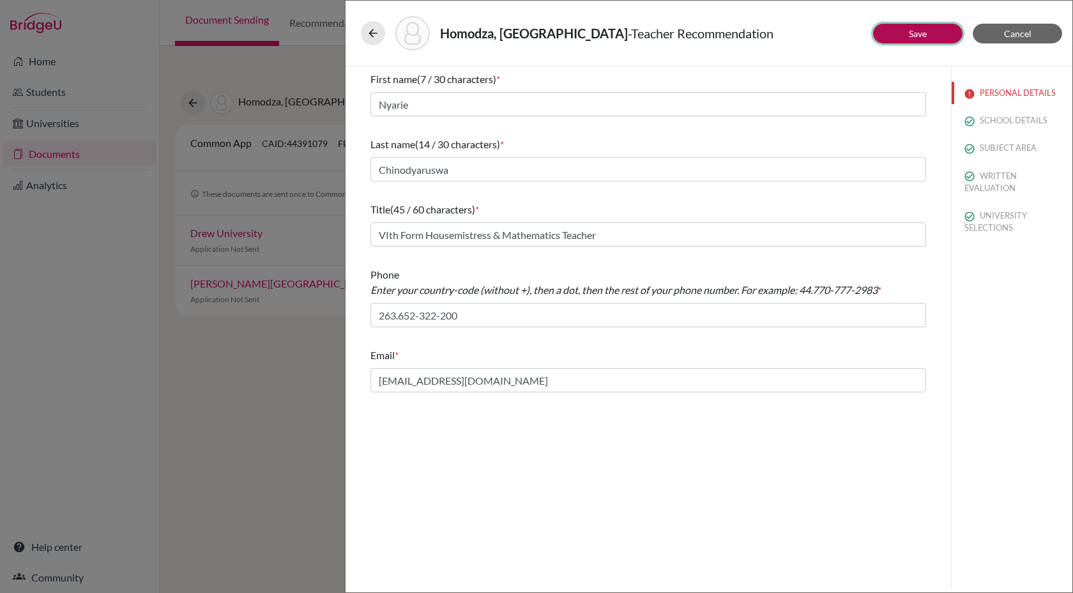
click at [907, 34] on button "Save" at bounding box center [917, 34] width 89 height 20
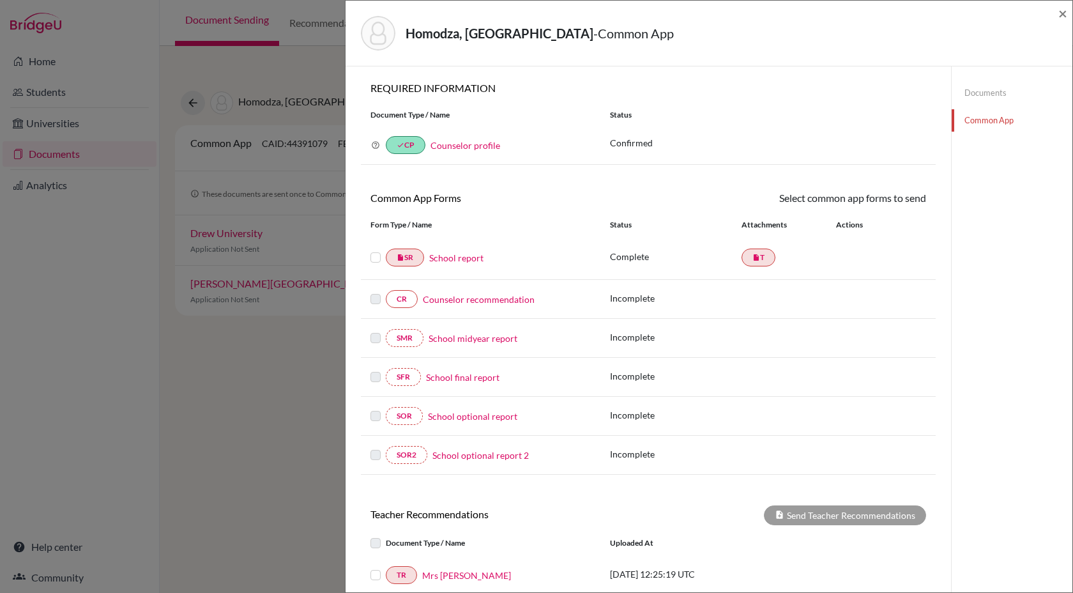
click at [984, 89] on link "Documents" at bounding box center [1012, 93] width 121 height 22
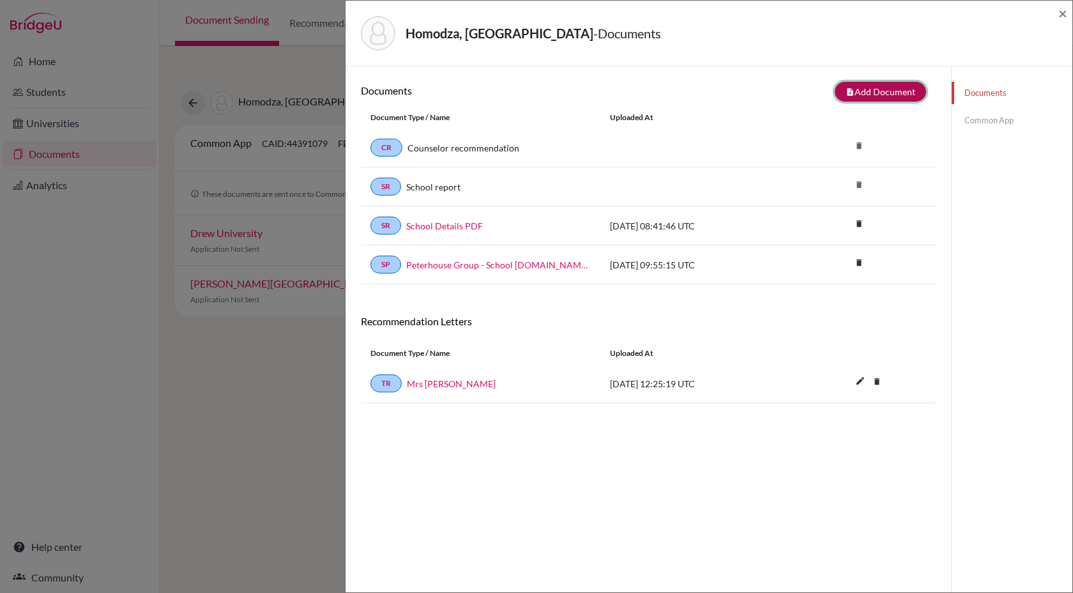
click at [878, 91] on button "note_add Add Document" at bounding box center [880, 92] width 91 height 20
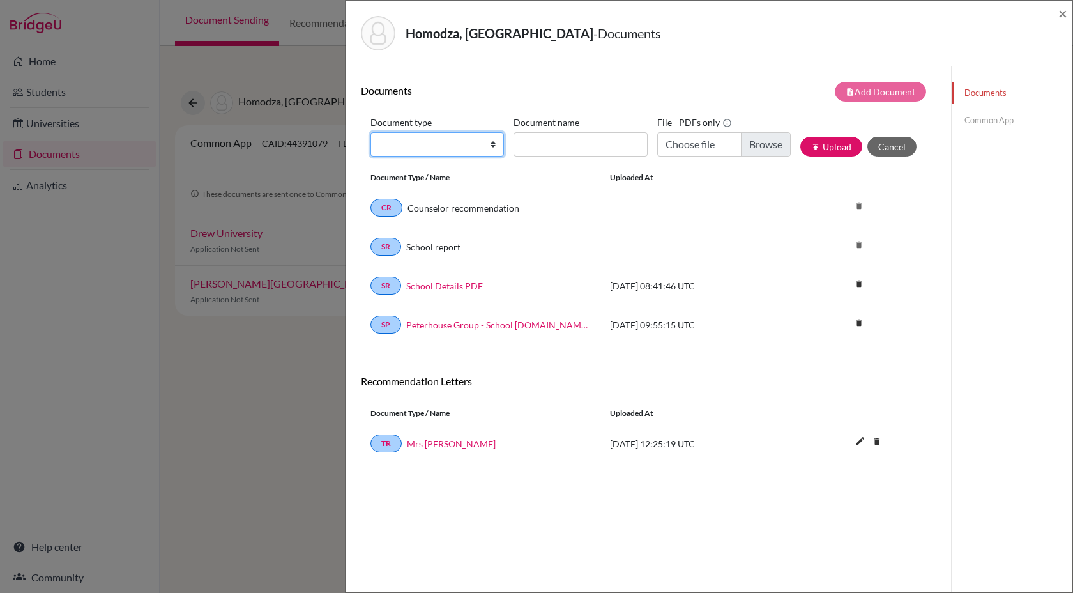
click at [485, 149] on select "Change explanation for Common App reports Counselor recommendation Internationa…" at bounding box center [436, 144] width 133 height 24
select select "5"
click at [370, 132] on select "Change explanation for Common App reports Counselor recommendation Internationa…" at bounding box center [436, 144] width 133 height 24
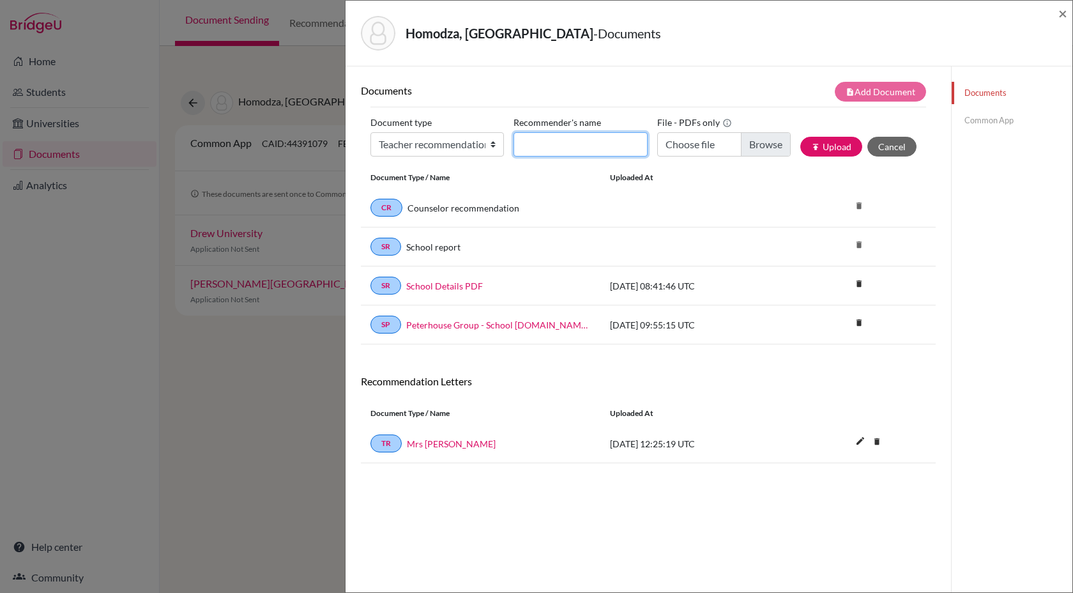
click at [554, 135] on input "Recommender's name" at bounding box center [579, 144] width 133 height 24
click at [464, 140] on select "Change explanation for Common App reports Counselor recommendation Internationa…" at bounding box center [436, 144] width 133 height 24
click at [370, 132] on select "Change explanation for Common App reports Counselor recommendation Internationa…" at bounding box center [436, 144] width 133 height 24
click at [606, 144] on input "Recommender's name" at bounding box center [579, 144] width 133 height 24
type input "G"
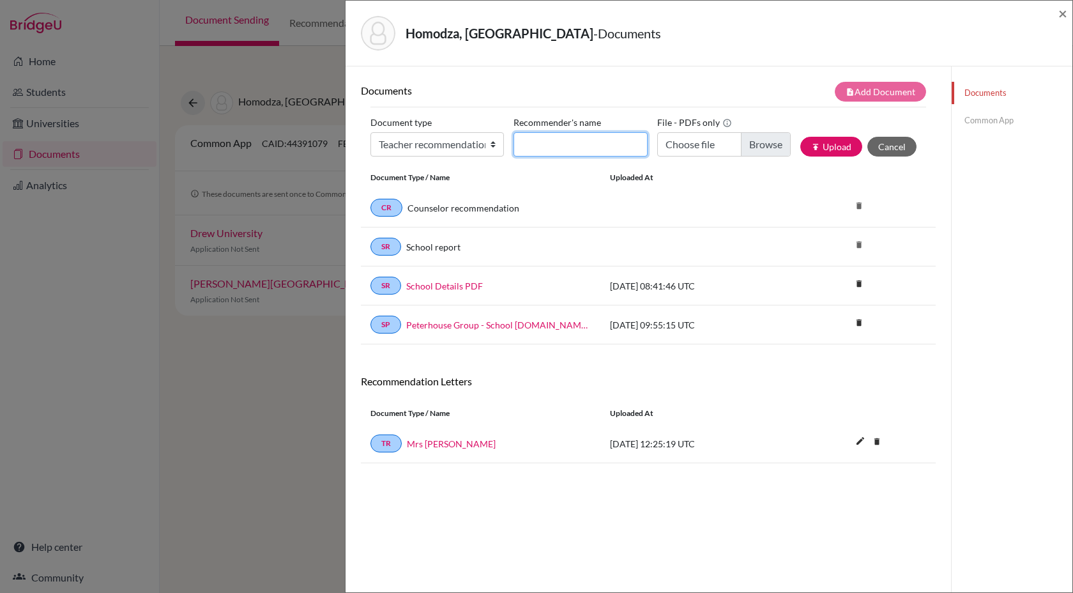
click at [546, 147] on input "Recommender's name" at bounding box center [579, 144] width 133 height 24
type input "Mrs Gladys Fantiso"
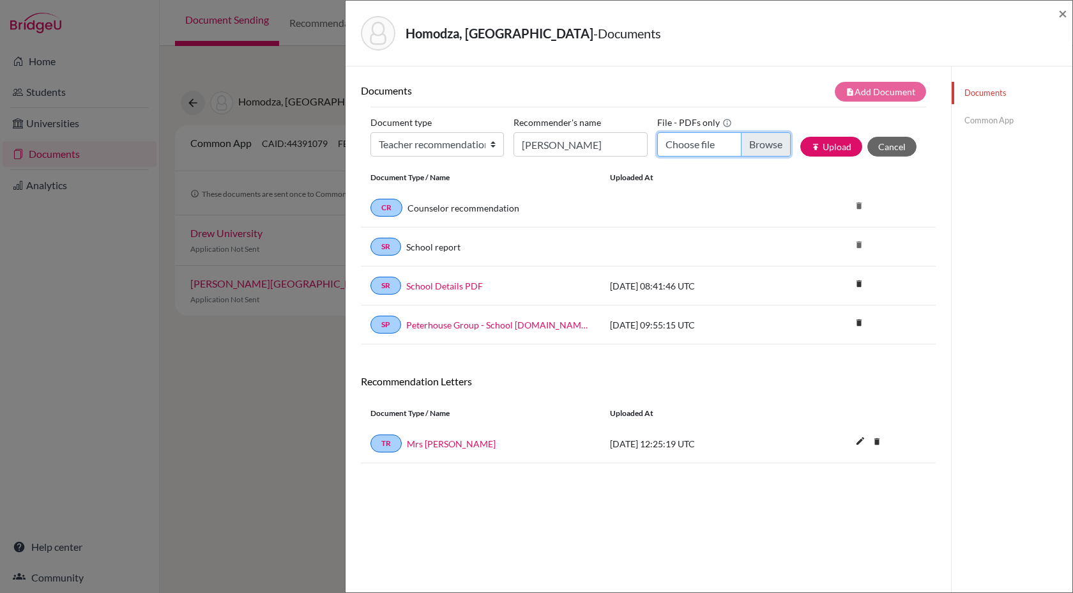
click at [760, 145] on input "Choose file" at bounding box center [723, 144] width 133 height 24
type input "C:\fakepath\Teacher Recommendation for Rutendo Homodza - Gladys Fantiso.pdf"
click at [828, 151] on button "publish Upload" at bounding box center [831, 147] width 62 height 20
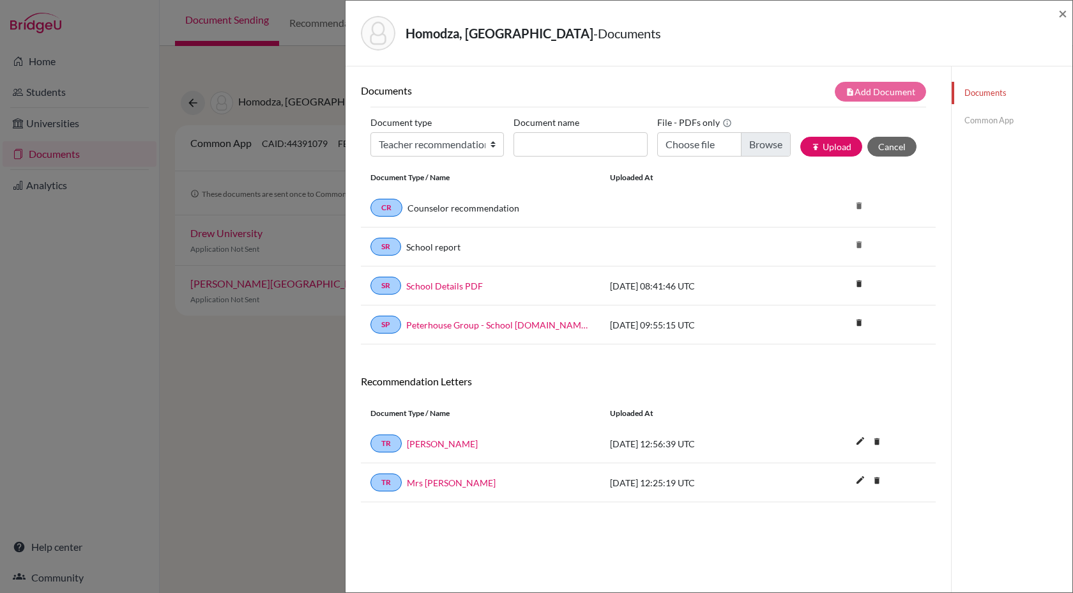
click at [996, 119] on link "Common App" at bounding box center [1012, 120] width 121 height 22
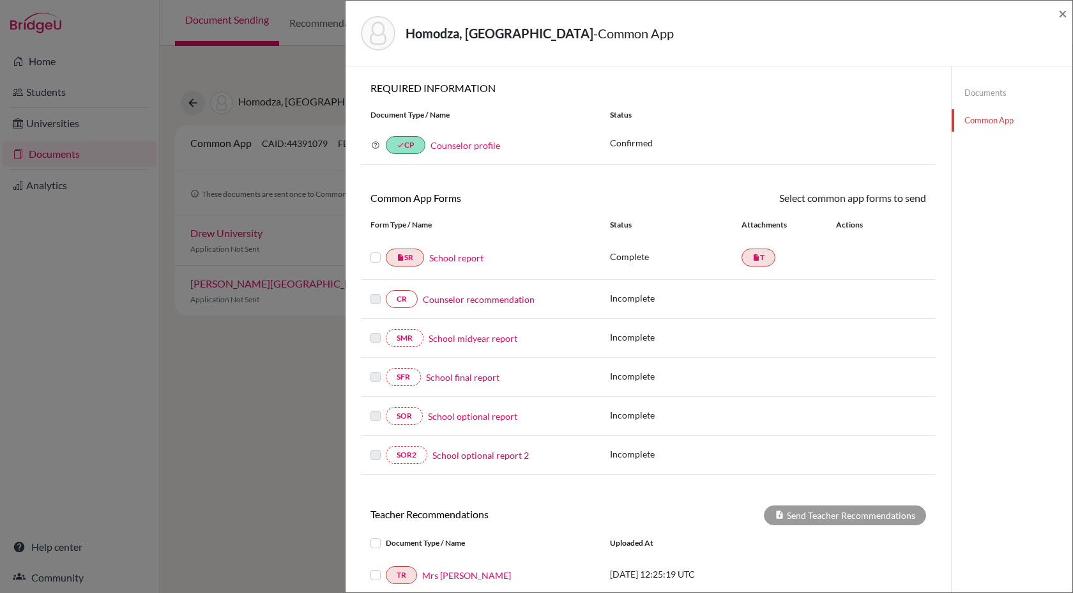
scroll to position [179, 0]
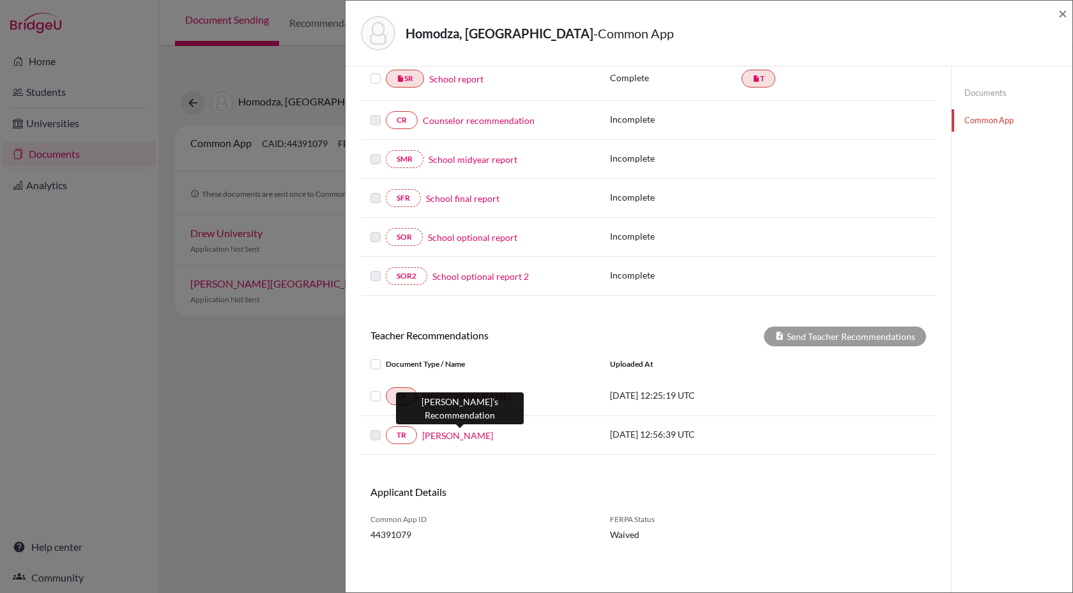
click at [450, 438] on link "Mrs Gladys Fantiso" at bounding box center [457, 435] width 71 height 13
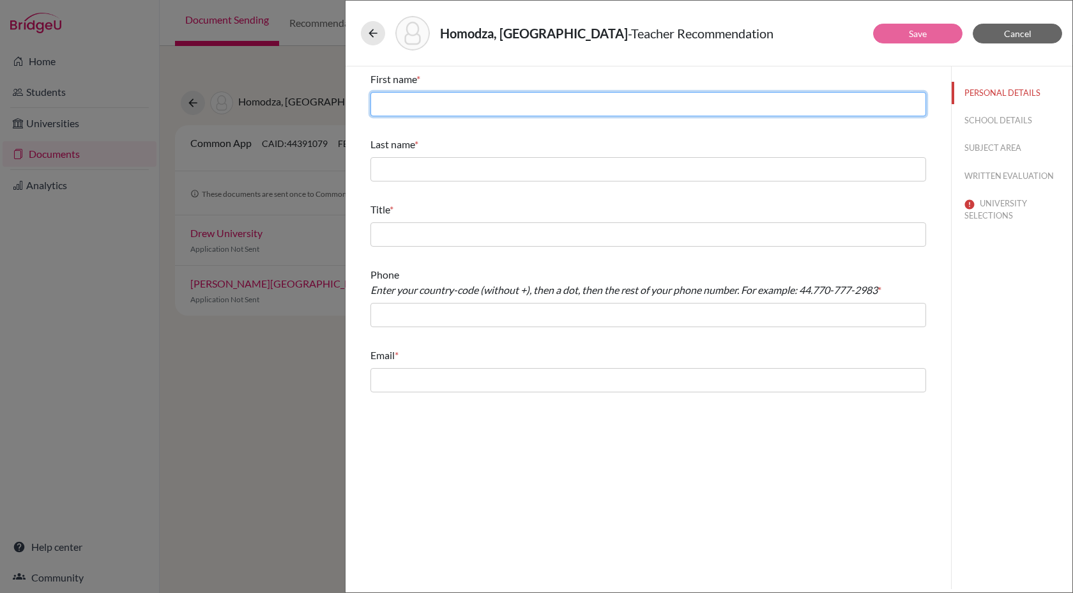
click at [494, 109] on input "text" at bounding box center [648, 104] width 556 height 24
type input "Glady"
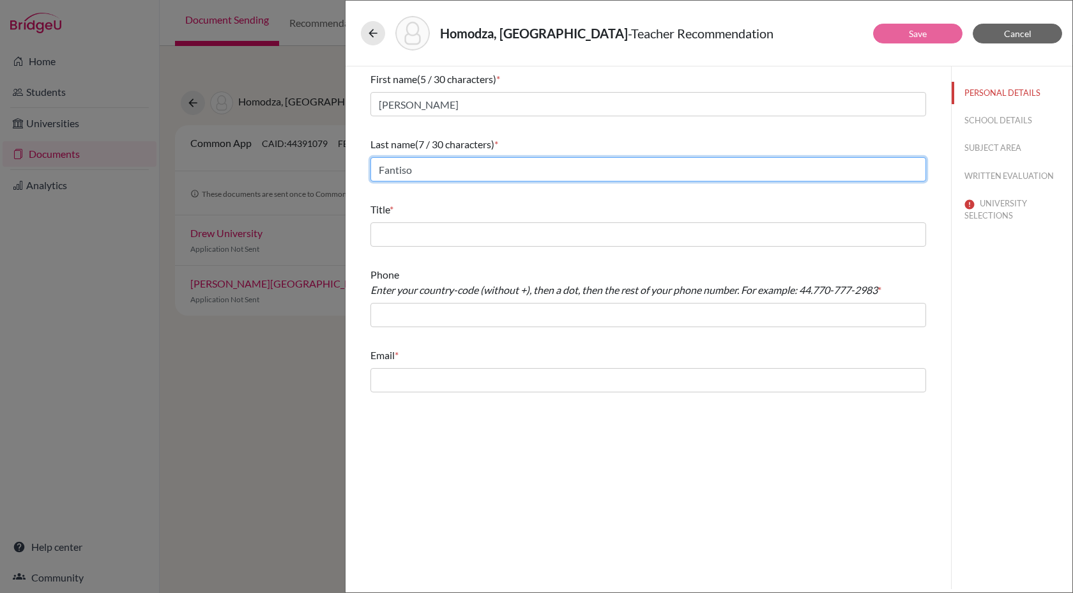
type input "Fantiso"
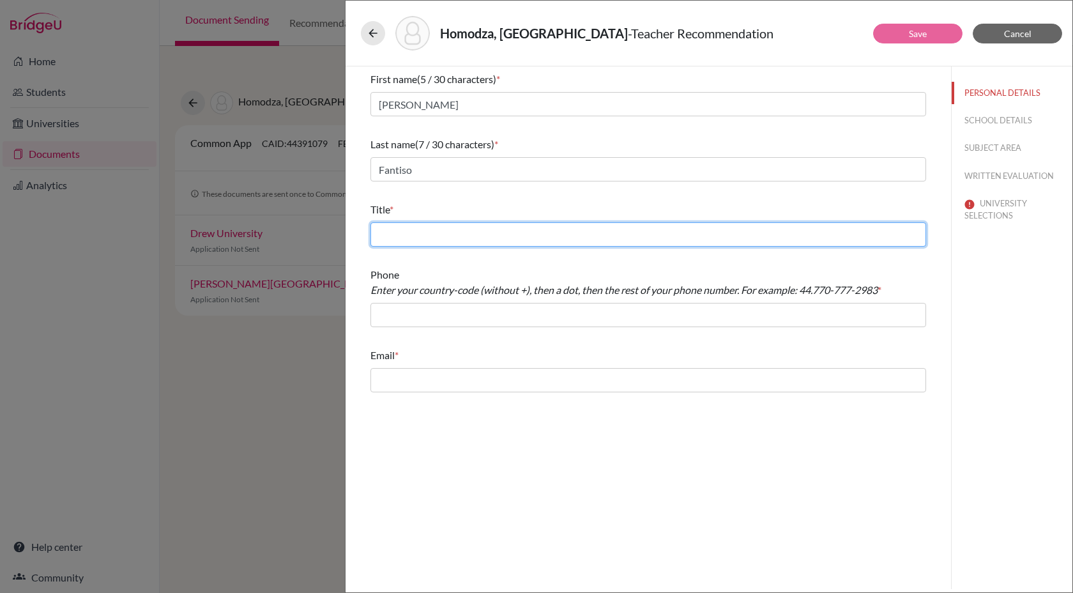
click at [486, 227] on input "text" at bounding box center [648, 234] width 556 height 24
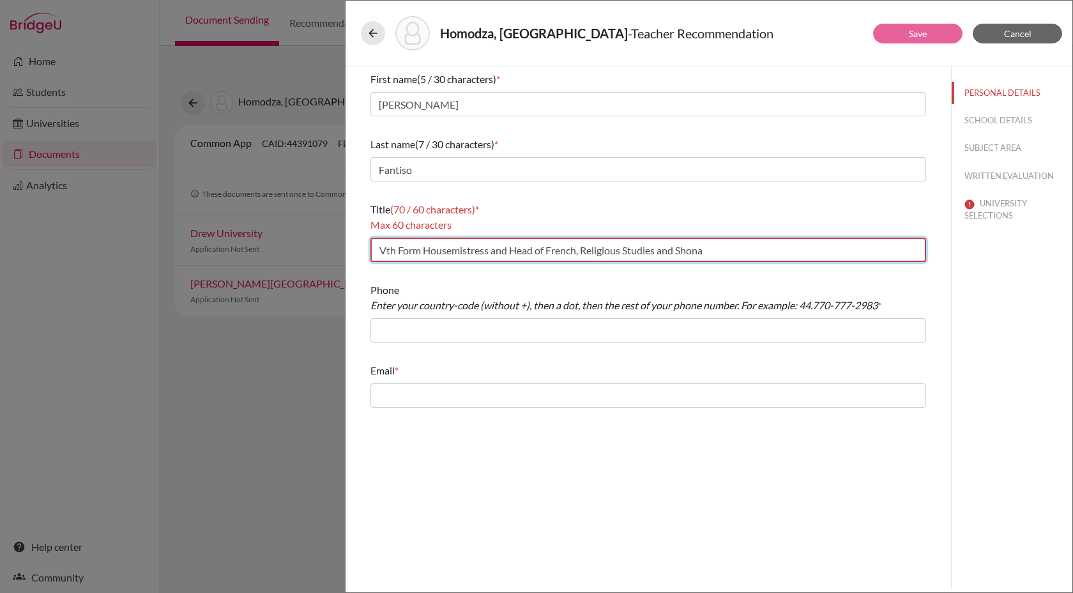
click at [508, 252] on input "Vth Form Housemistress and Head of French, Religious Studies and Shona" at bounding box center [648, 250] width 556 height 24
click at [666, 252] on input "Vth Form Housemistress & Head of French, Religious Studies and Shona" at bounding box center [648, 250] width 556 height 24
drag, startPoint x: 501, startPoint y: 250, endPoint x: 574, endPoint y: 251, distance: 73.5
click at [575, 251] on input "Vth Form Housemistress & Head of French, Religious Studies & Shona" at bounding box center [648, 250] width 556 height 24
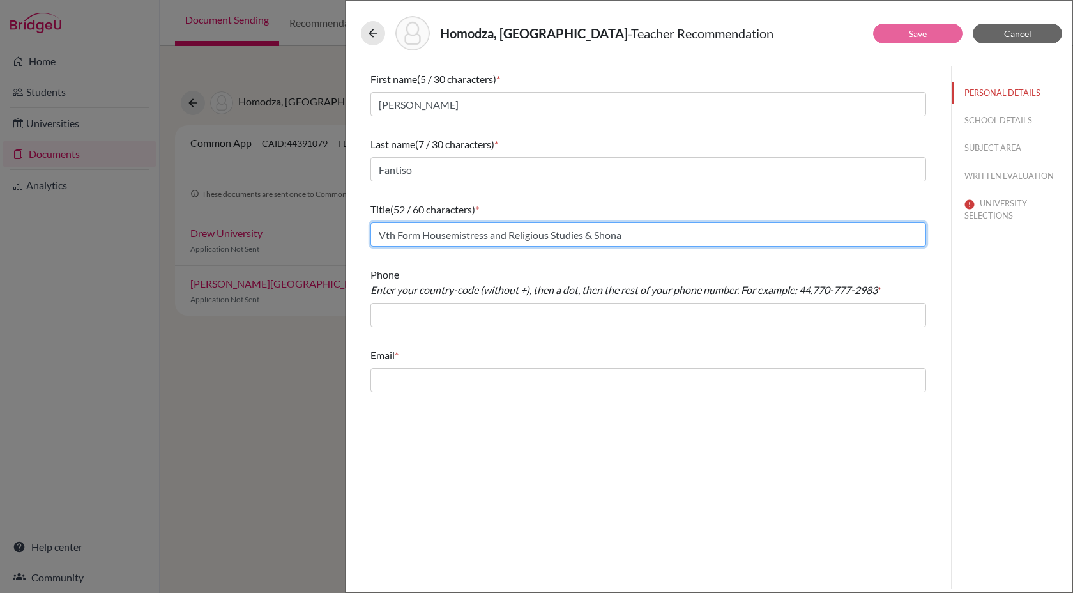
click at [637, 238] on input "Vth Form Housemistress and Religious Studies & Shona" at bounding box center [648, 234] width 556 height 24
type input "Vth Form Housemistress and Religious Studies & Shona Teacher"
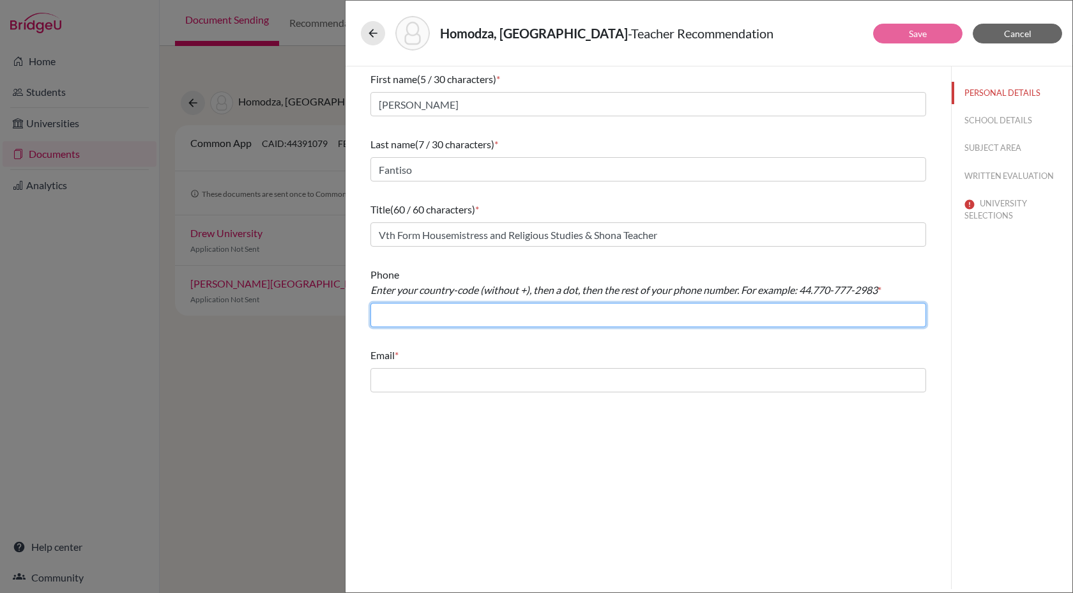
click at [514, 316] on input "text" at bounding box center [648, 315] width 556 height 24
click at [392, 314] on input "00263179-24951" at bounding box center [648, 315] width 556 height 24
click at [397, 314] on input "263179-24951" at bounding box center [648, 315] width 556 height 24
click at [460, 315] on input "263.179-24951" at bounding box center [648, 315] width 556 height 24
type input "263.179-24951"
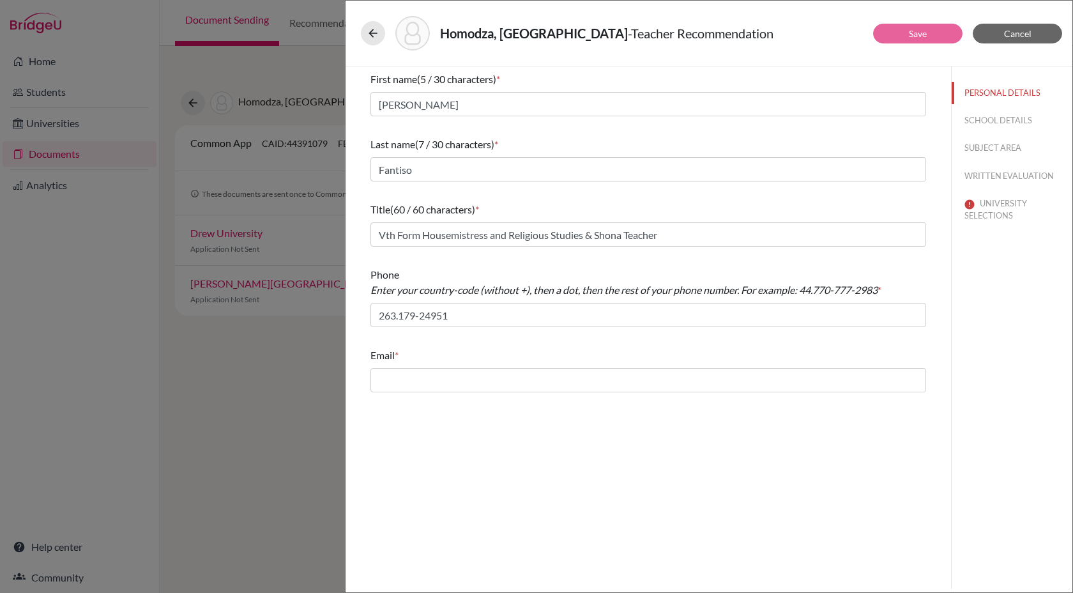
click at [432, 344] on div "Email *" at bounding box center [648, 369] width 556 height 55
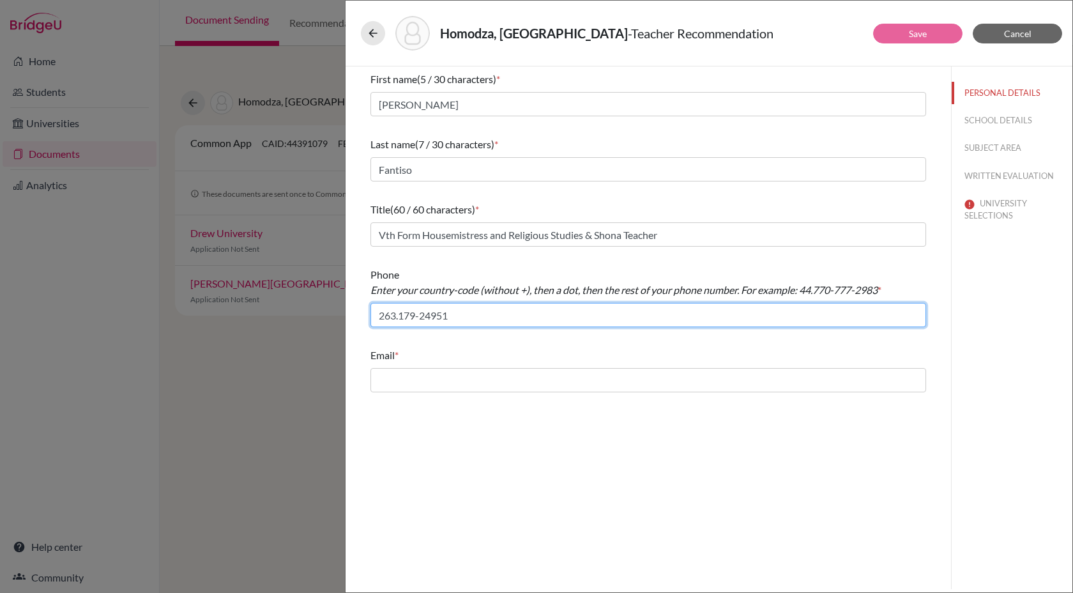
drag, startPoint x: 451, startPoint y: 323, endPoint x: 332, endPoint y: 314, distance: 119.1
click at [335, 316] on div "Homodza, Rutendo - Teacher Recommendation Save Cancel First name (5 / 30 charac…" at bounding box center [536, 296] width 1073 height 593
click at [402, 307] on input "263.179-24951" at bounding box center [648, 315] width 556 height 24
drag, startPoint x: 450, startPoint y: 315, endPoint x: 372, endPoint y: 315, distance: 77.3
click at [373, 315] on input "263.179-24951" at bounding box center [648, 315] width 556 height 24
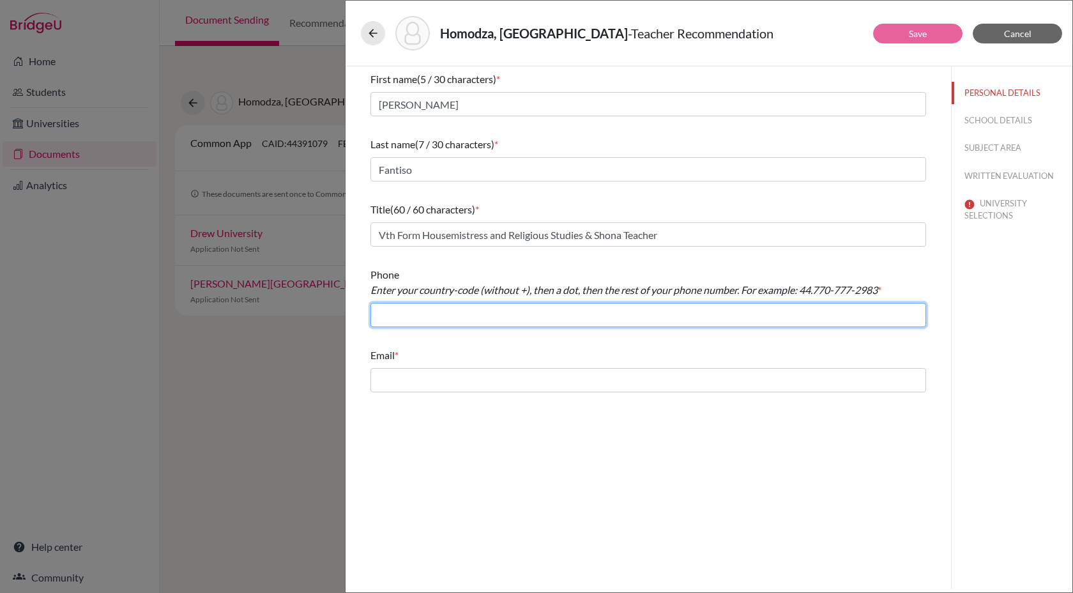
click at [401, 324] on input "text" at bounding box center [648, 315] width 556 height 24
type input "263.652-322-200"
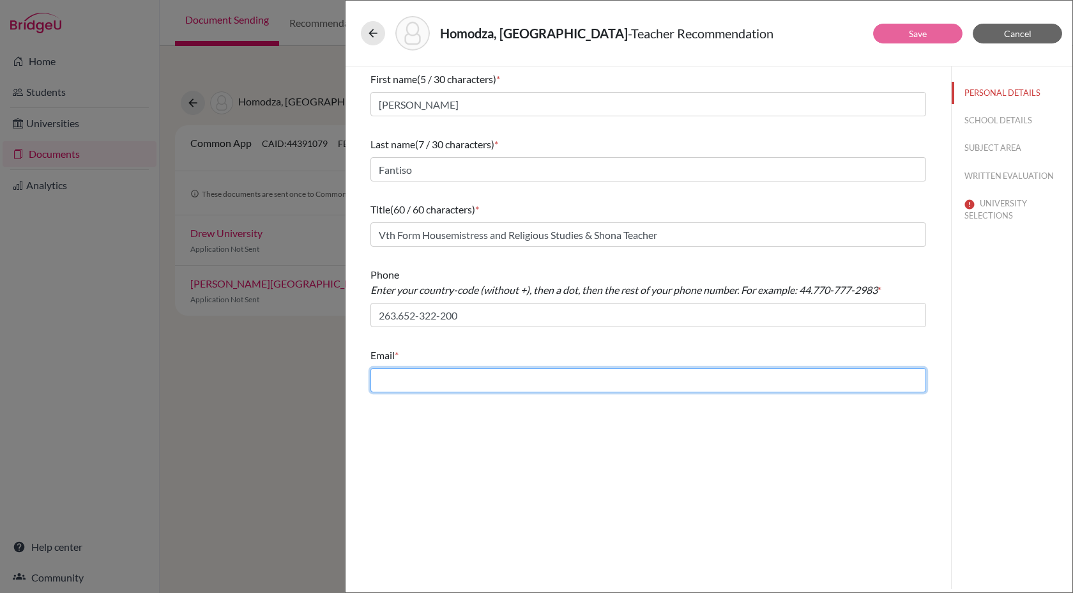
click at [437, 377] on input "text" at bounding box center [648, 380] width 556 height 24
paste input "gfantiso"
click at [499, 372] on input "gfantiso" at bounding box center [648, 380] width 556 height 24
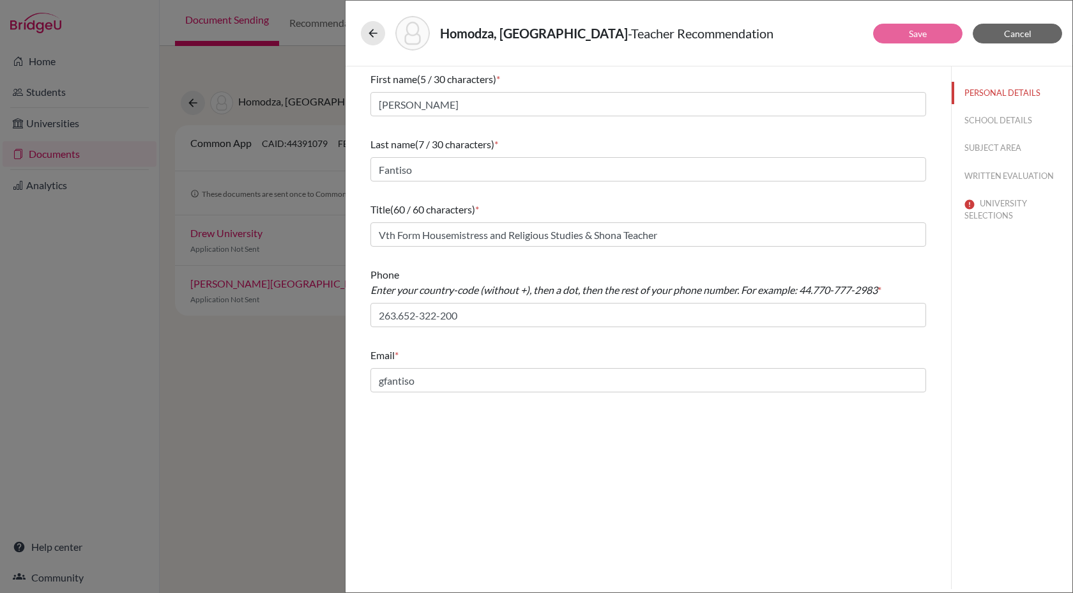
click at [472, 431] on div "First name (5 / 30 characters) * Glady Last name (7 / 30 characters) * Fantiso …" at bounding box center [647, 327] width 605 height 522
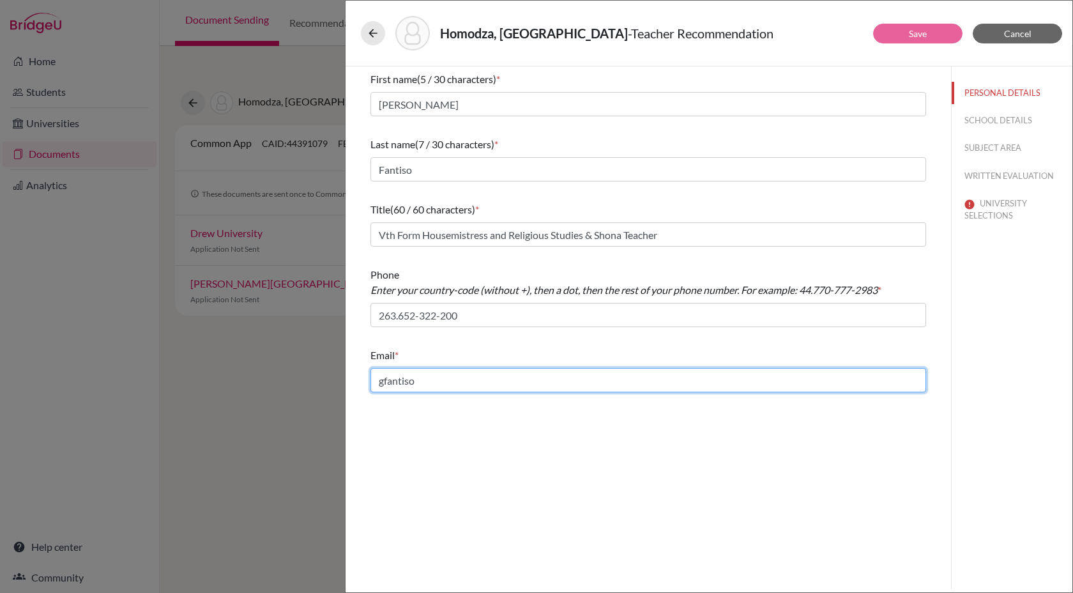
click at [471, 377] on input "gfantiso" at bounding box center [648, 380] width 556 height 24
drag, startPoint x: 471, startPoint y: 377, endPoint x: 359, endPoint y: 377, distance: 111.8
click at [359, 377] on div "First name (5 / 30 characters) * Glady Last name (7 / 30 characters) * Fantiso …" at bounding box center [648, 231] width 586 height 331
drag, startPoint x: 513, startPoint y: 374, endPoint x: 322, endPoint y: 376, distance: 191.0
click at [322, 375] on div "Homodza, Rutendo - Teacher Recommendation Save Cancel First name (5 / 30 charac…" at bounding box center [536, 296] width 1073 height 593
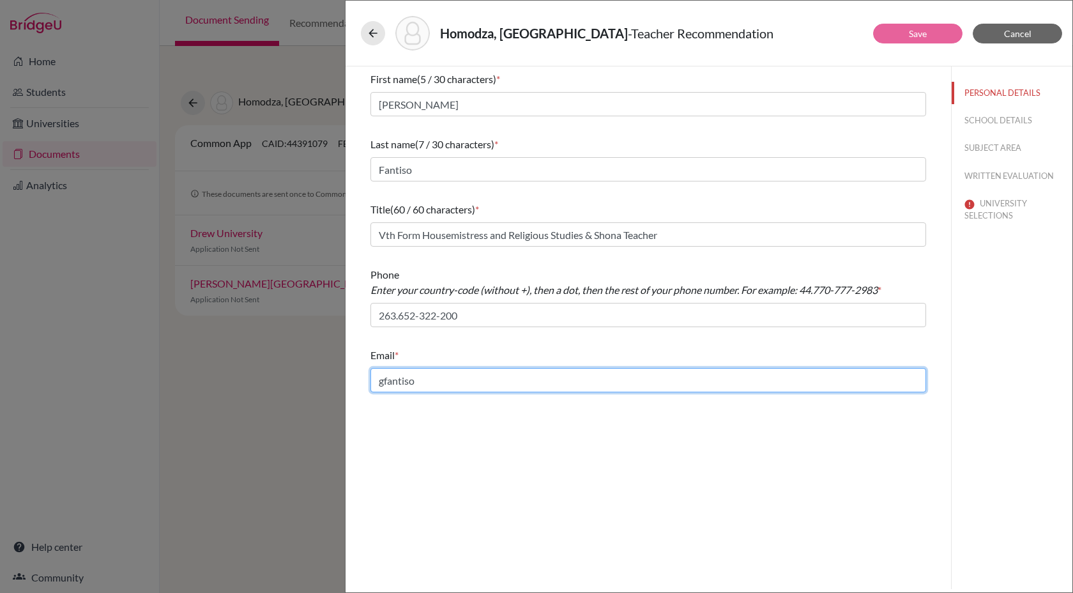
drag, startPoint x: 429, startPoint y: 381, endPoint x: 364, endPoint y: 381, distance: 65.1
click at [364, 381] on div "First name (5 / 30 characters) * Glady Last name (7 / 30 characters) * Fantiso …" at bounding box center [648, 231] width 586 height 331
paste input "@phg.co.zw"
type input "gfantiso@phg.co.zw"
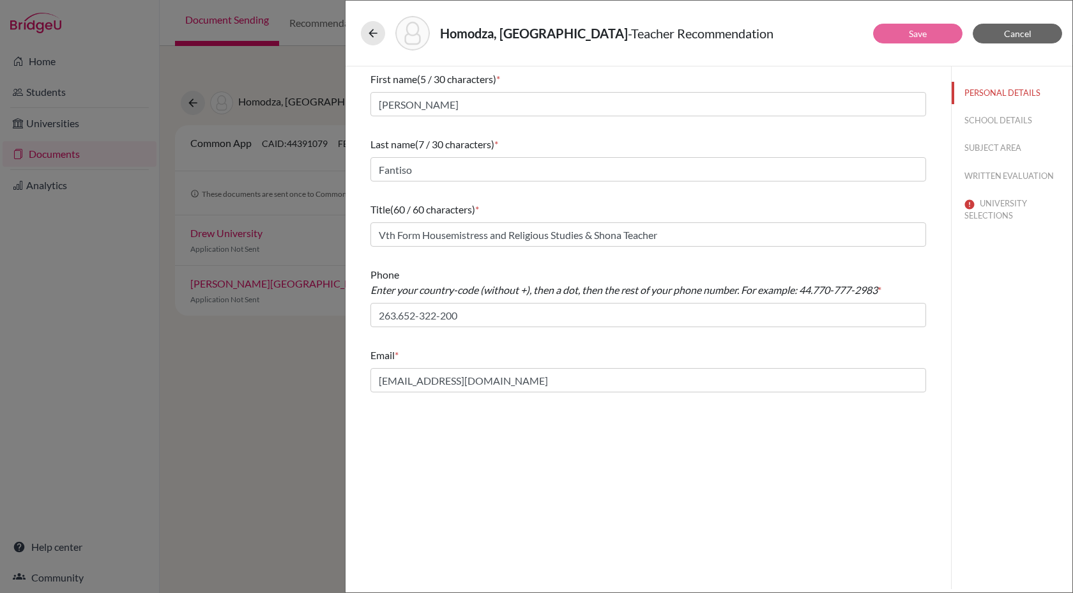
click at [639, 456] on div "First name (5 / 30 characters) * Glady Last name (7 / 30 characters) * Fantiso …" at bounding box center [647, 327] width 605 height 522
click at [987, 123] on button "SCHOOL DETAILS" at bounding box center [1012, 120] width 121 height 22
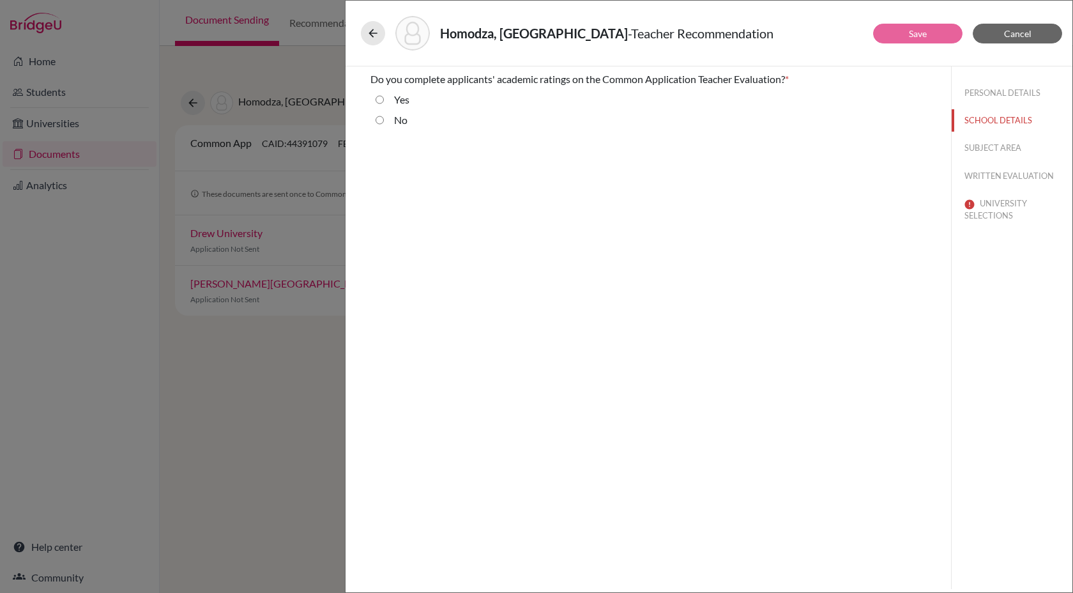
click at [380, 121] on input "No" at bounding box center [380, 119] width 8 height 15
radio input "true"
click at [985, 144] on button "SUBJECT AREA" at bounding box center [1012, 148] width 121 height 22
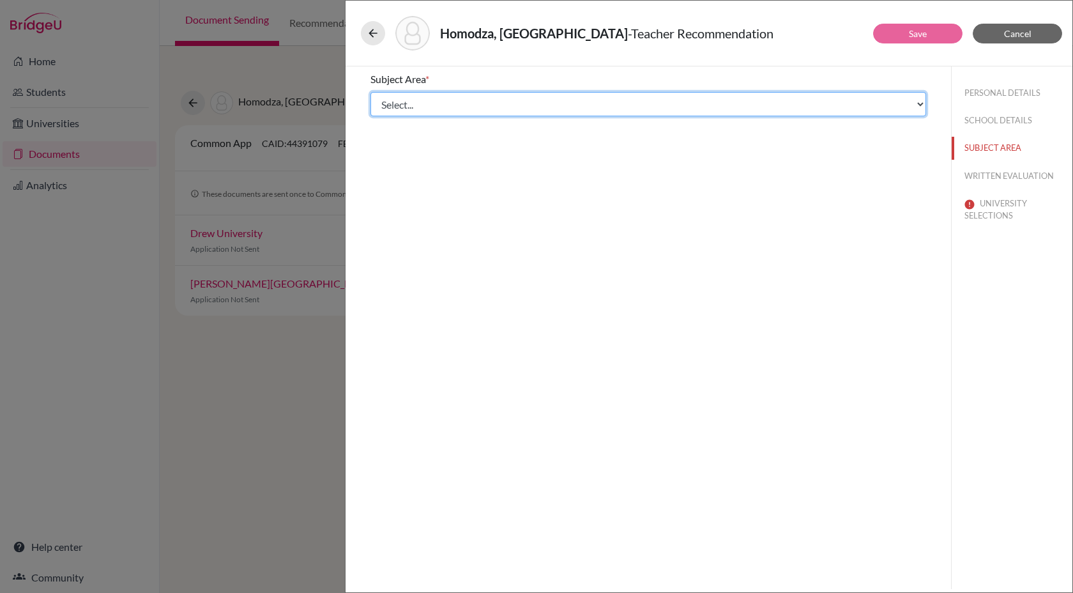
click at [553, 107] on select "Select... Math English Science World Language Social Studies Other Computer Sci…" at bounding box center [648, 104] width 556 height 24
select select "5"
click at [370, 92] on select "Select... Math English Science World Language Social Studies Other Computer Sci…" at bounding box center [648, 104] width 556 height 24
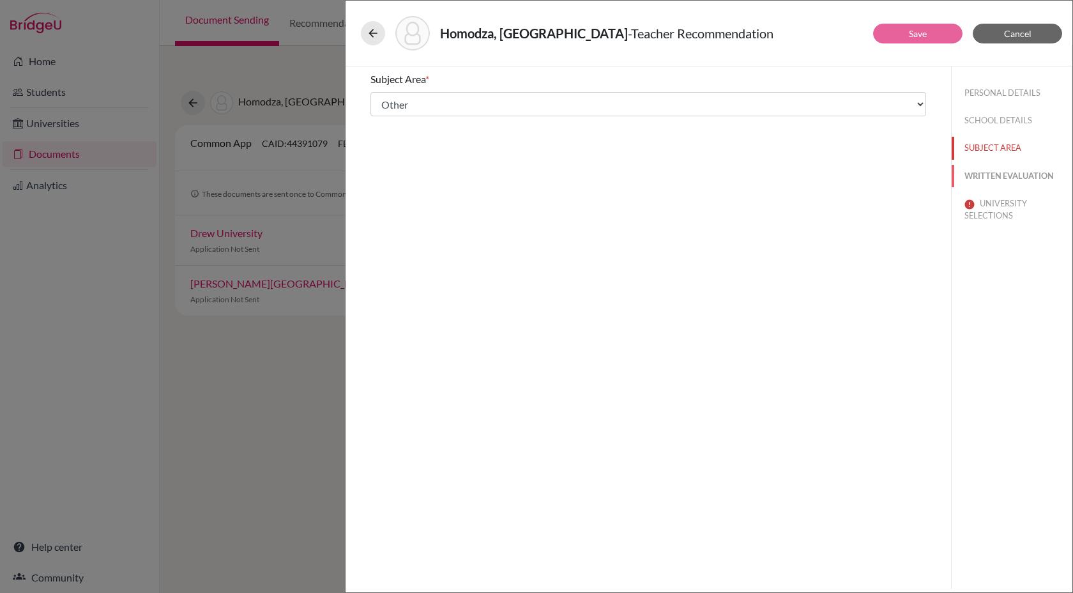
click at [991, 178] on button "WRITTEN EVALUATION" at bounding box center [1012, 176] width 121 height 22
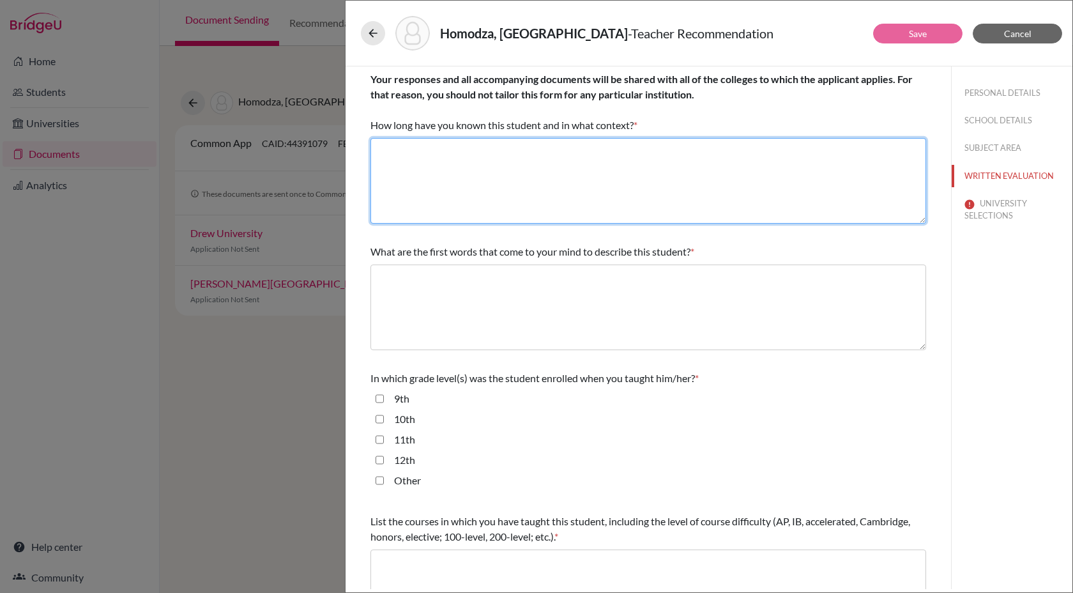
click at [626, 167] on textarea at bounding box center [648, 181] width 556 height 86
paste textarea "5 years as a classroom teacher, Volleyball and Basketball coach and a boarding …"
type textarea "For 5 years as a classroom teacher, Volleyball and Basketball coach and a board…"
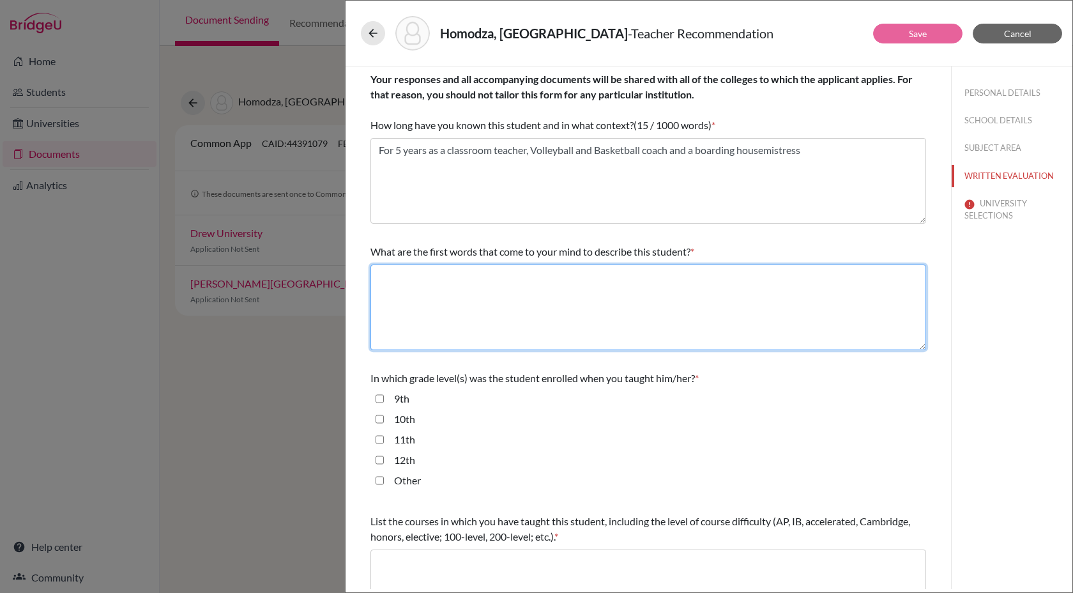
click at [411, 290] on textarea at bounding box center [648, 307] width 556 height 86
paste textarea "Cheerful , Empathetic and hardworking"
type textarea "Cheerful , Empathetic and hardworking"
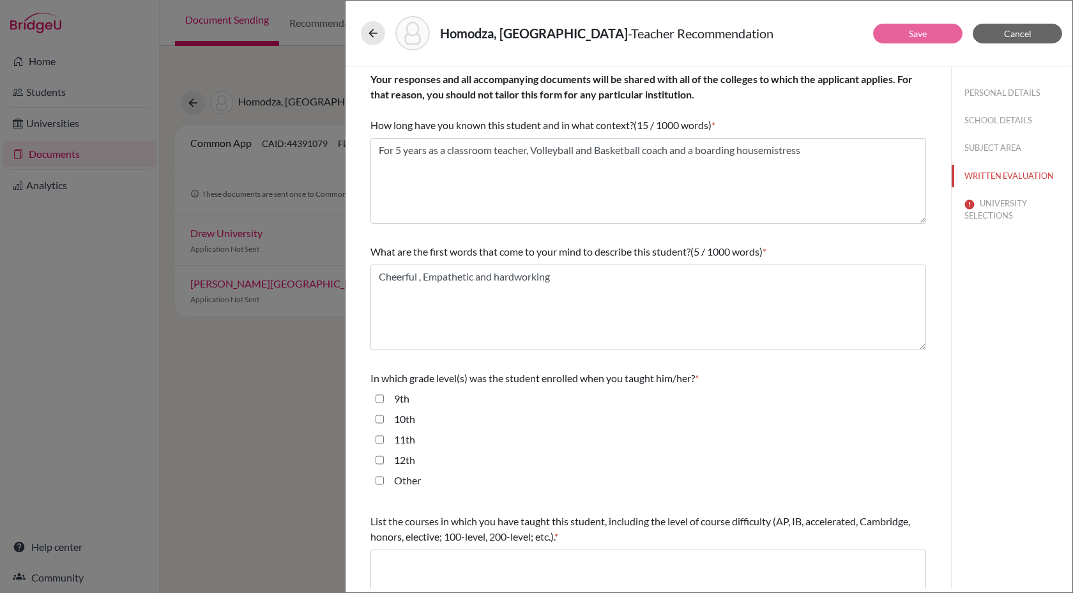
click at [381, 480] on input "Other" at bounding box center [380, 480] width 8 height 15
checkbox input "true"
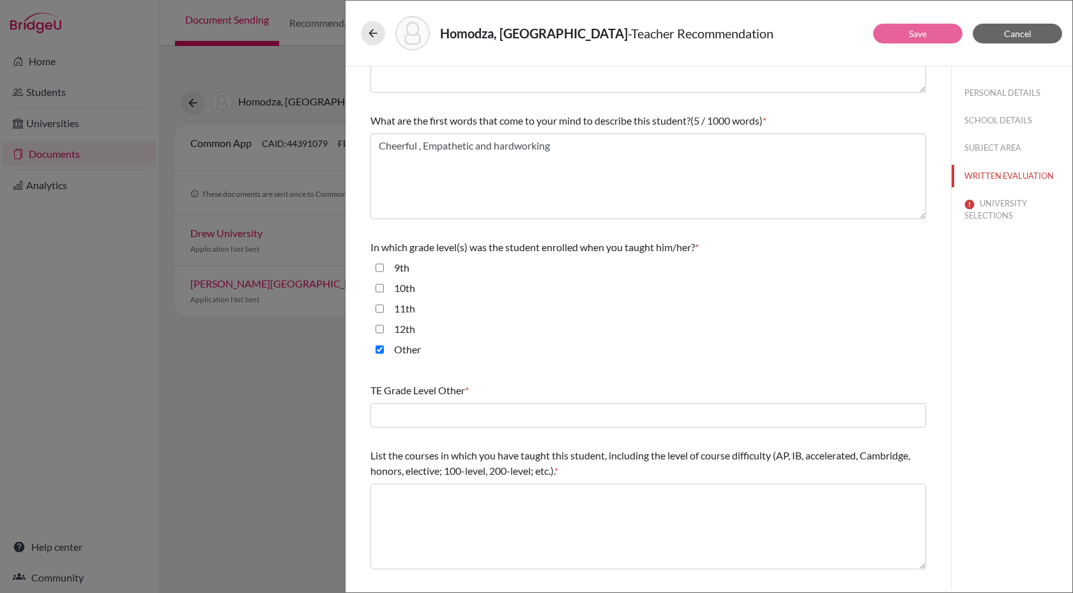
scroll to position [134, 0]
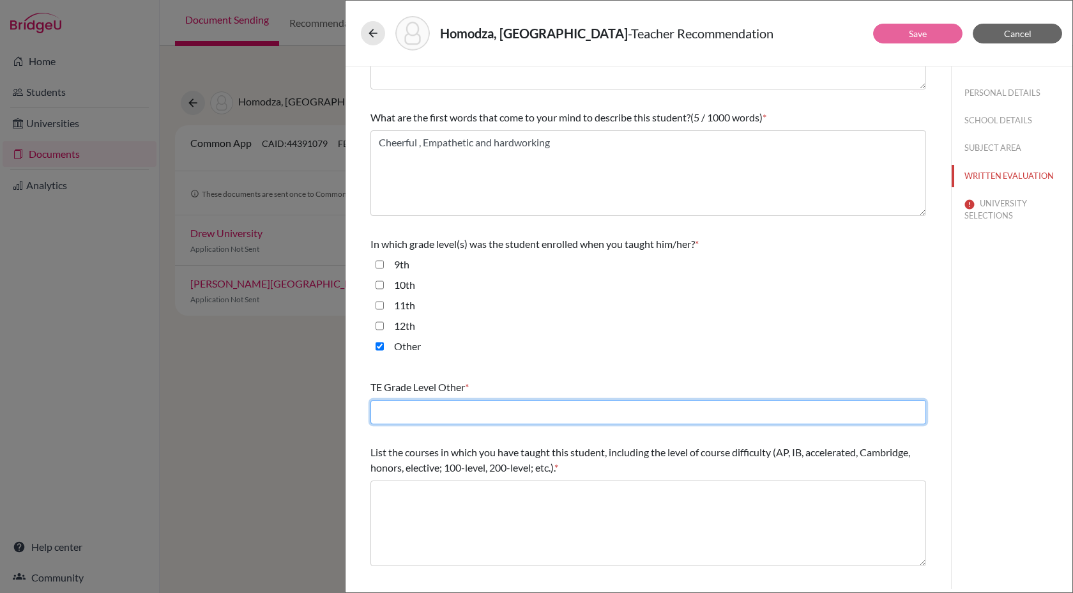
click at [409, 410] on input "text" at bounding box center [648, 412] width 556 height 24
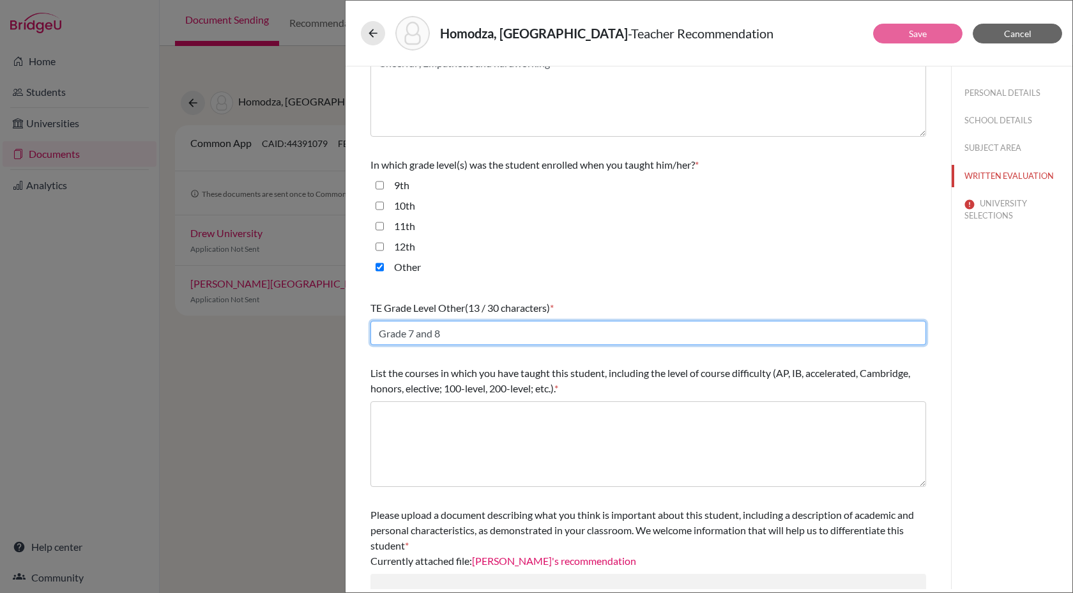
scroll to position [214, 0]
type input "Grade 7 and 8"
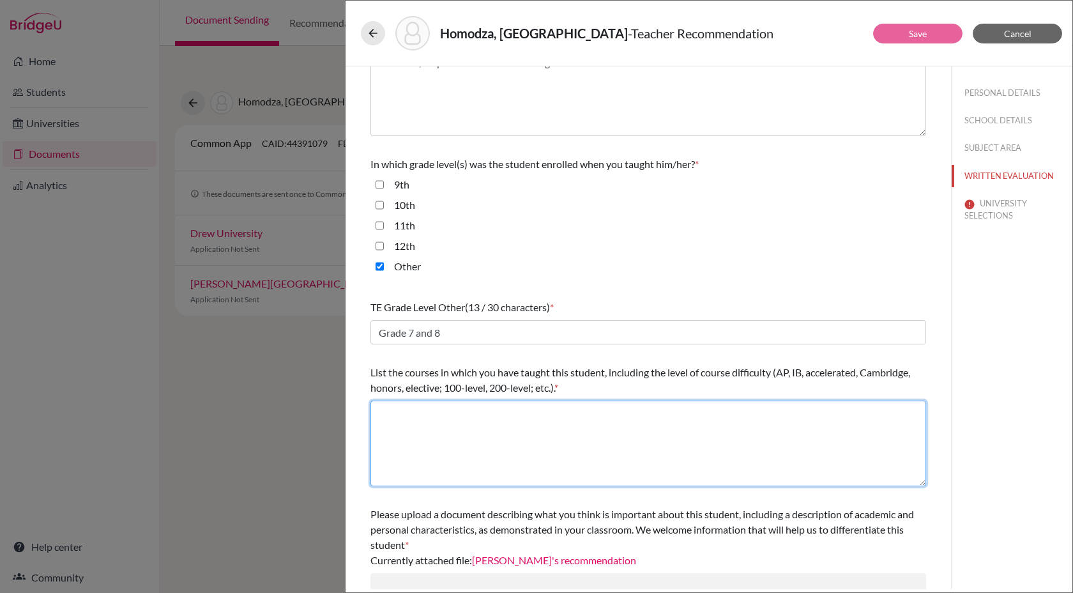
click at [440, 409] on textarea at bounding box center [648, 443] width 556 height 86
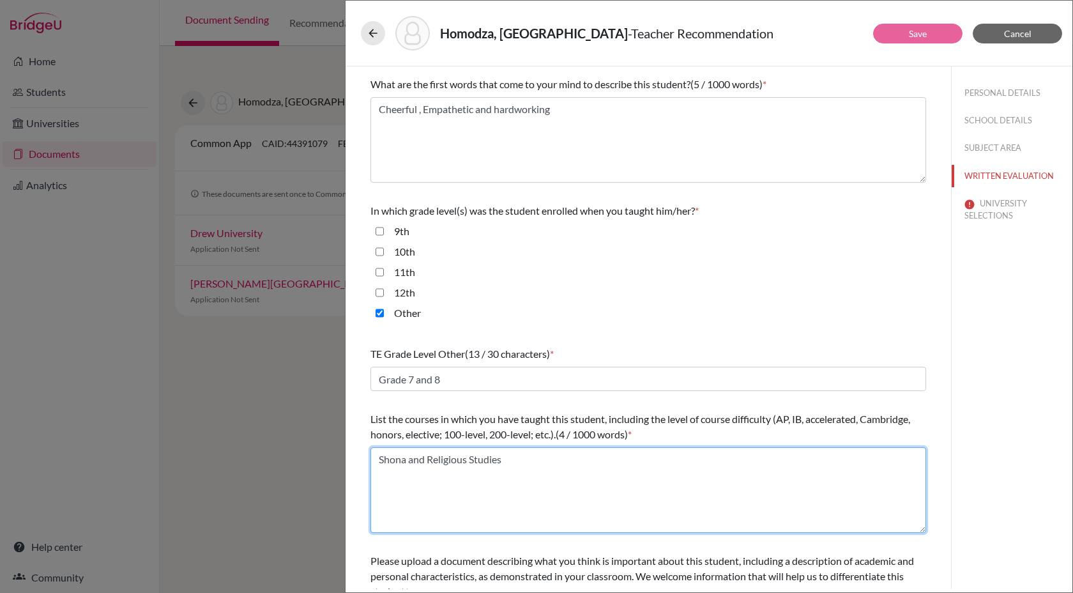
scroll to position [157, 0]
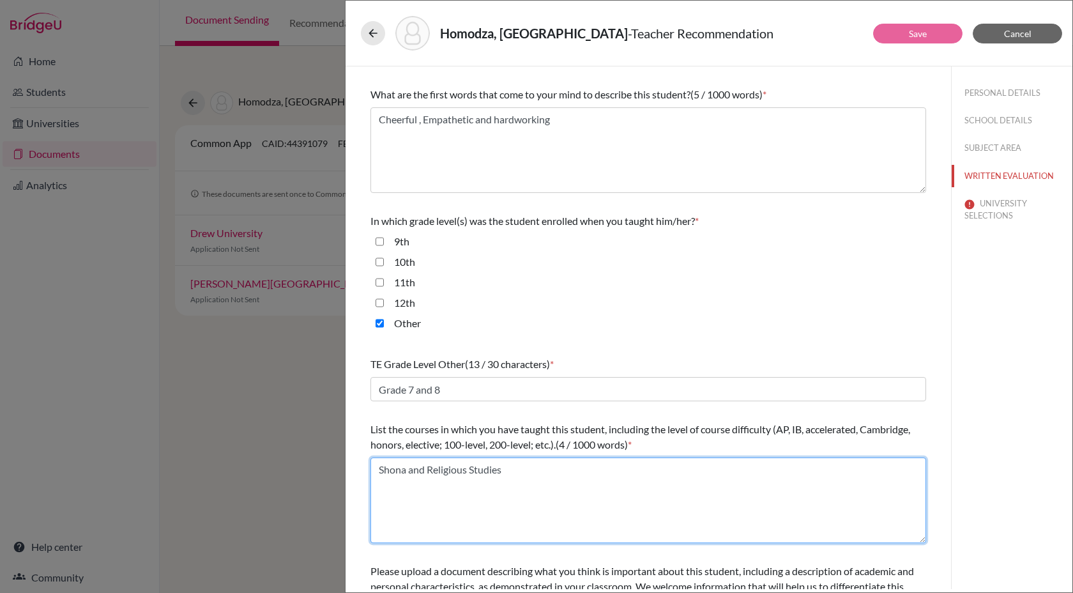
type textarea "Shona and Religious Studies"
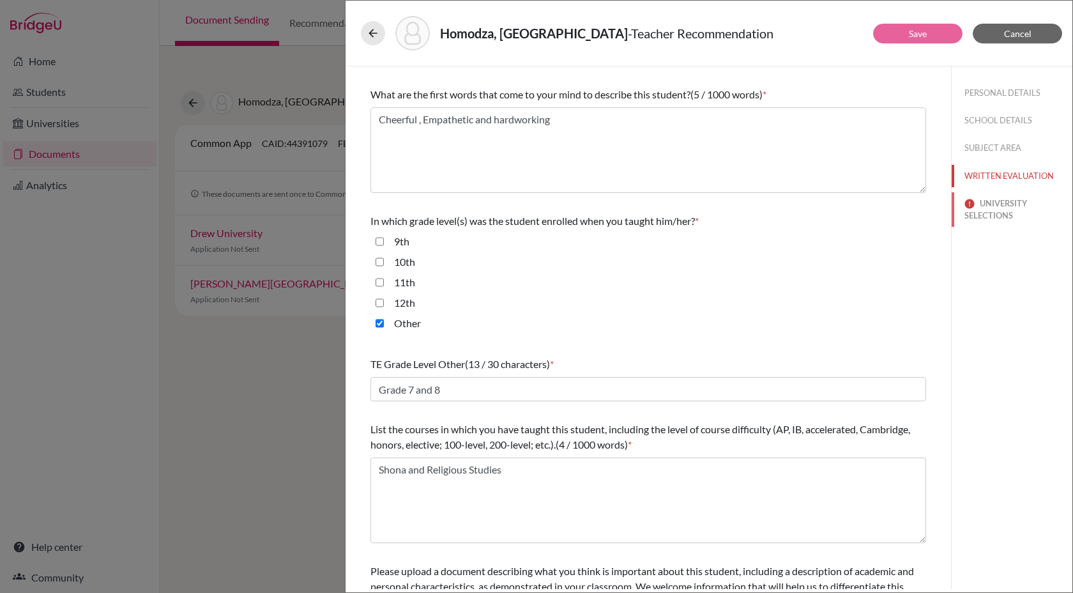
click at [1010, 202] on button "UNIVERSITY SELECTIONS" at bounding box center [1012, 209] width 121 height 34
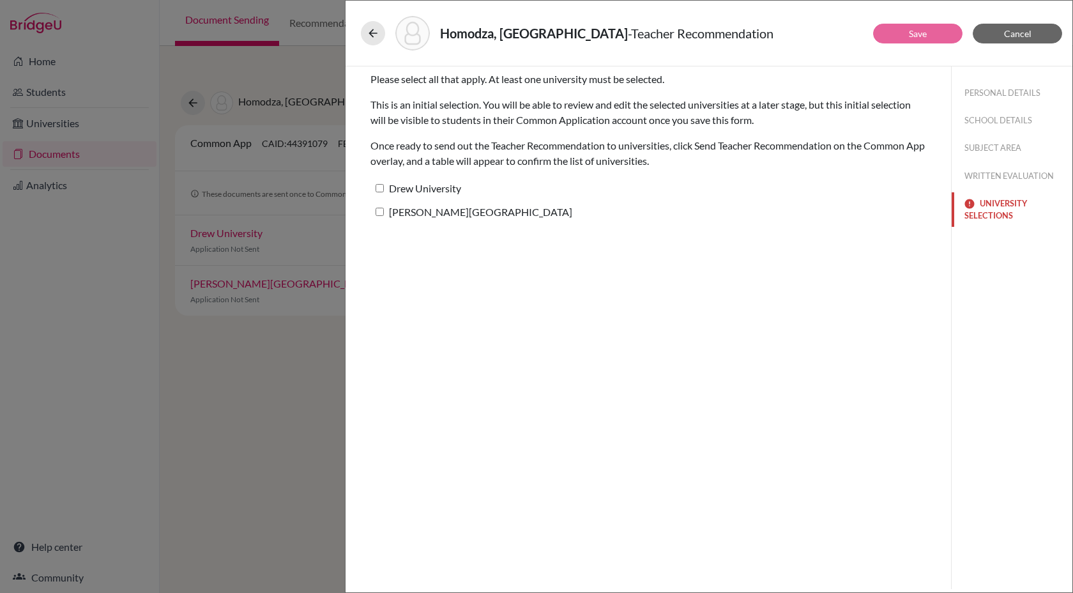
scroll to position [0, 0]
click at [452, 211] on label "Caldwell University" at bounding box center [471, 211] width 202 height 19
click at [384, 211] on input "Caldwell University" at bounding box center [380, 212] width 8 height 8
checkbox input "true"
click at [926, 37] on link "Save" at bounding box center [918, 33] width 18 height 11
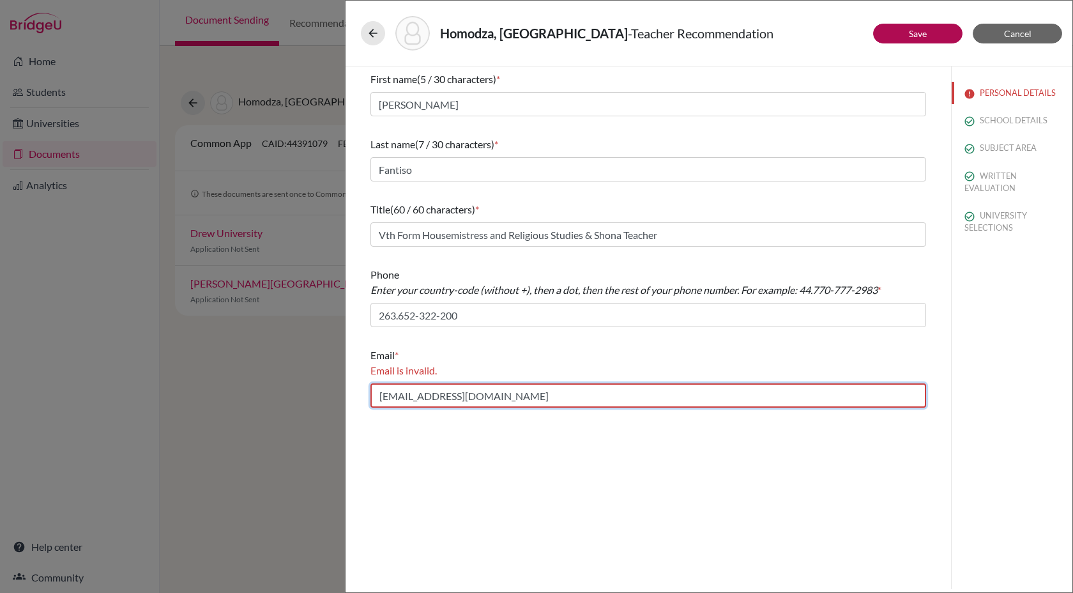
click at [480, 393] on input "gfantiso@phg.co.zw" at bounding box center [648, 395] width 556 height 24
drag, startPoint x: 478, startPoint y: 399, endPoint x: 496, endPoint y: 406, distance: 19.8
click at [496, 406] on input "gfantiso@phg.co.zw" at bounding box center [648, 395] width 556 height 24
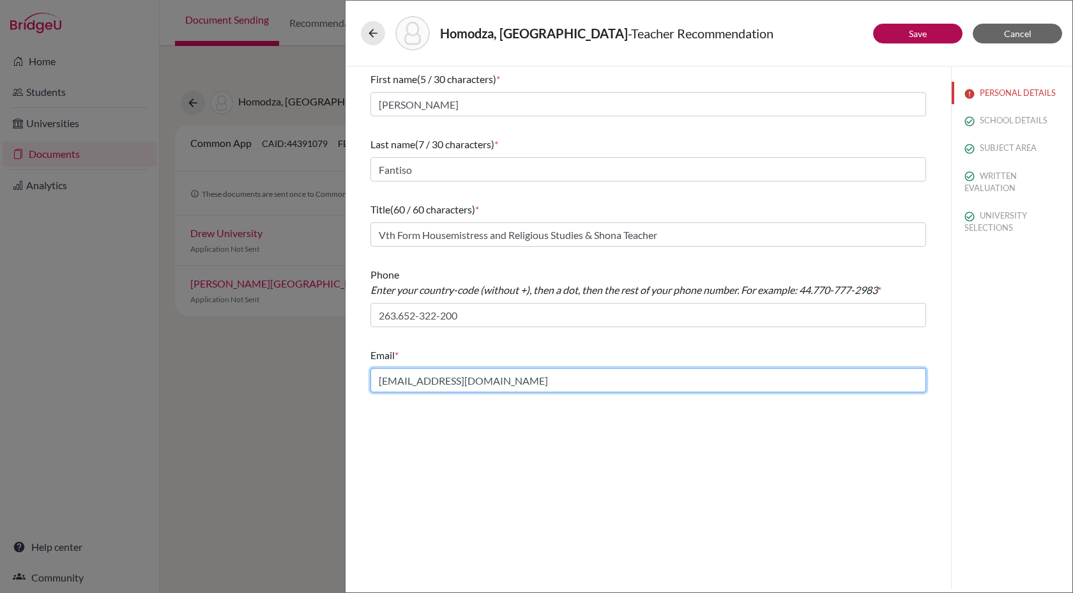
type input "gfantiso@phg.co.zw"
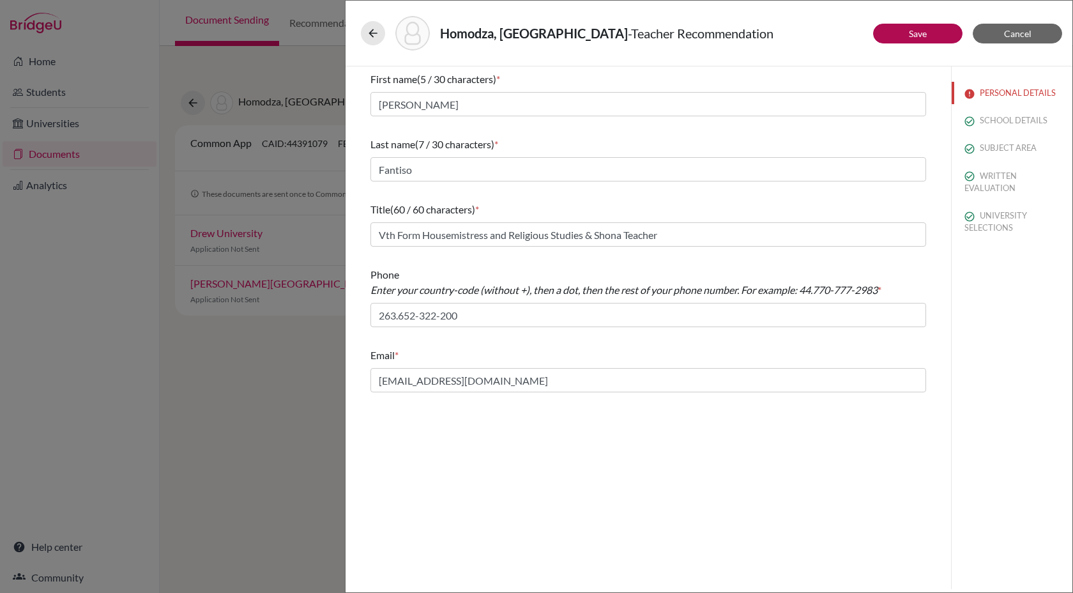
click at [588, 489] on div "First name (5 / 30 characters) * Glady Last name (7 / 30 characters) * Fantiso …" at bounding box center [647, 327] width 605 height 522
click at [917, 31] on link "Save" at bounding box center [918, 33] width 18 height 11
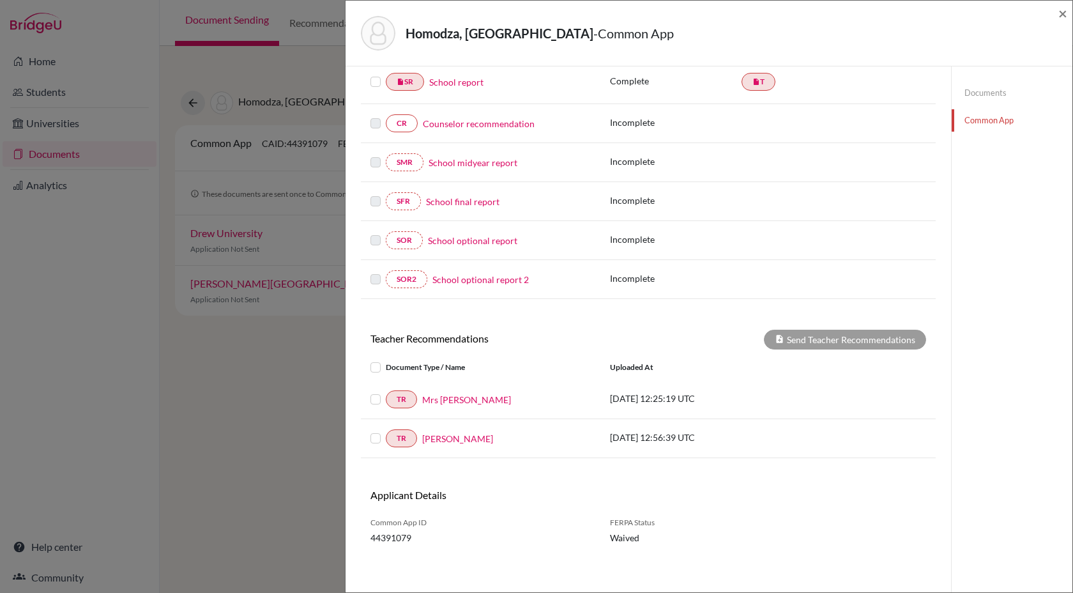
scroll to position [179, 0]
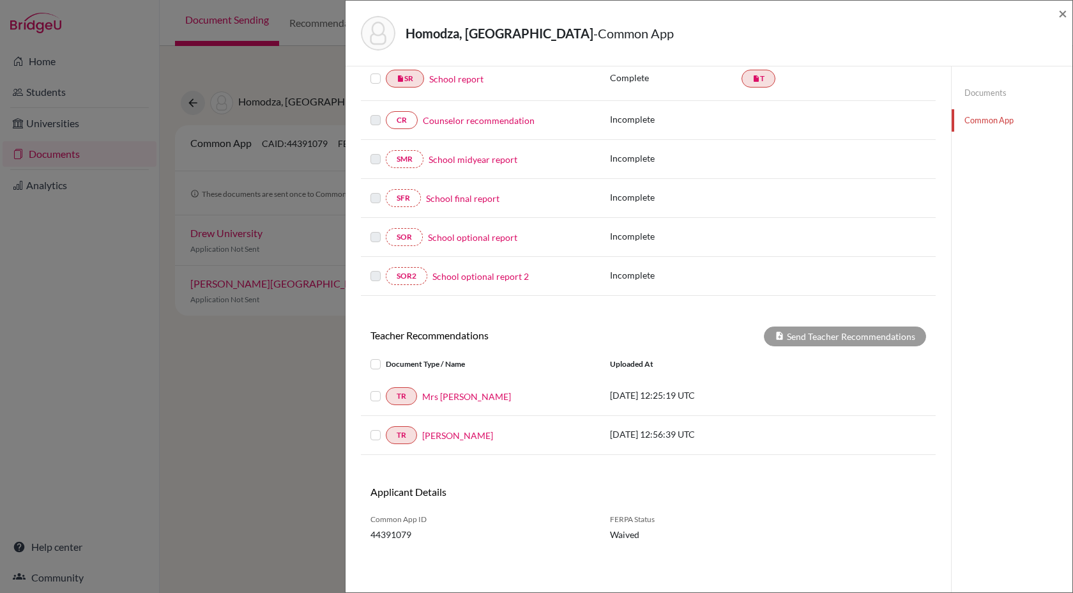
click at [386, 388] on label at bounding box center [386, 388] width 0 height 0
click at [0, 0] on input "checkbox" at bounding box center [0, 0] width 0 height 0
click at [386, 388] on label at bounding box center [386, 388] width 0 height 0
click at [0, 0] on input "checkbox" at bounding box center [0, 0] width 0 height 0
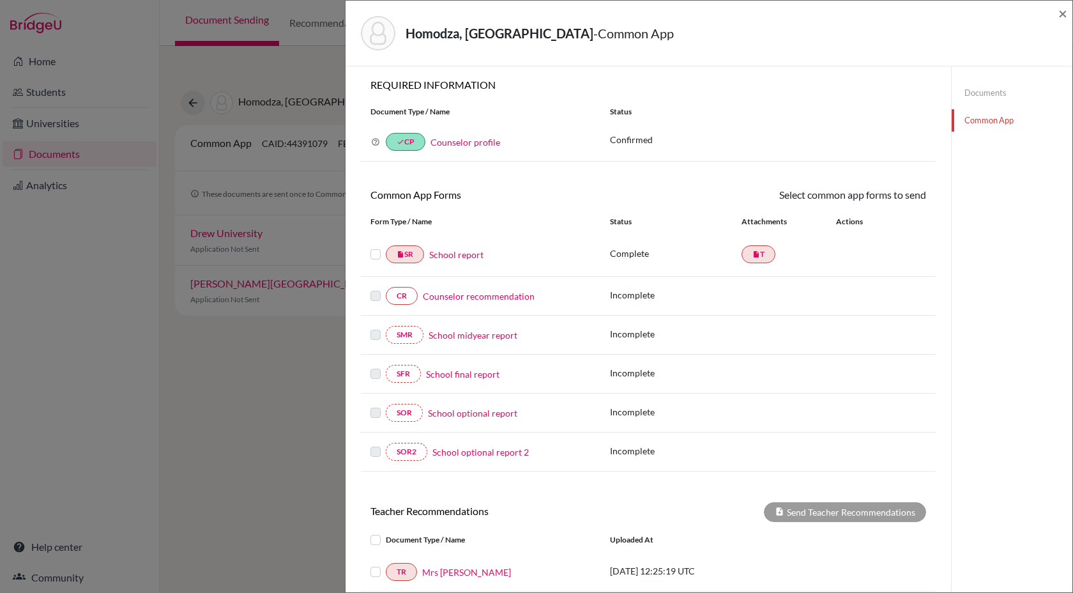
scroll to position [0, 0]
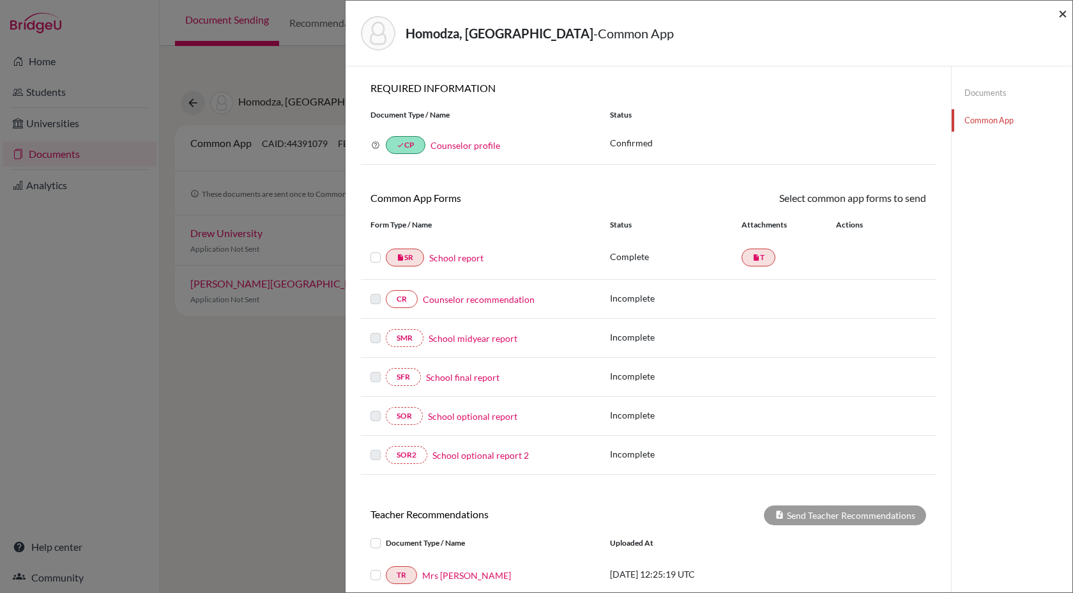
click at [1061, 13] on span "×" at bounding box center [1062, 13] width 9 height 19
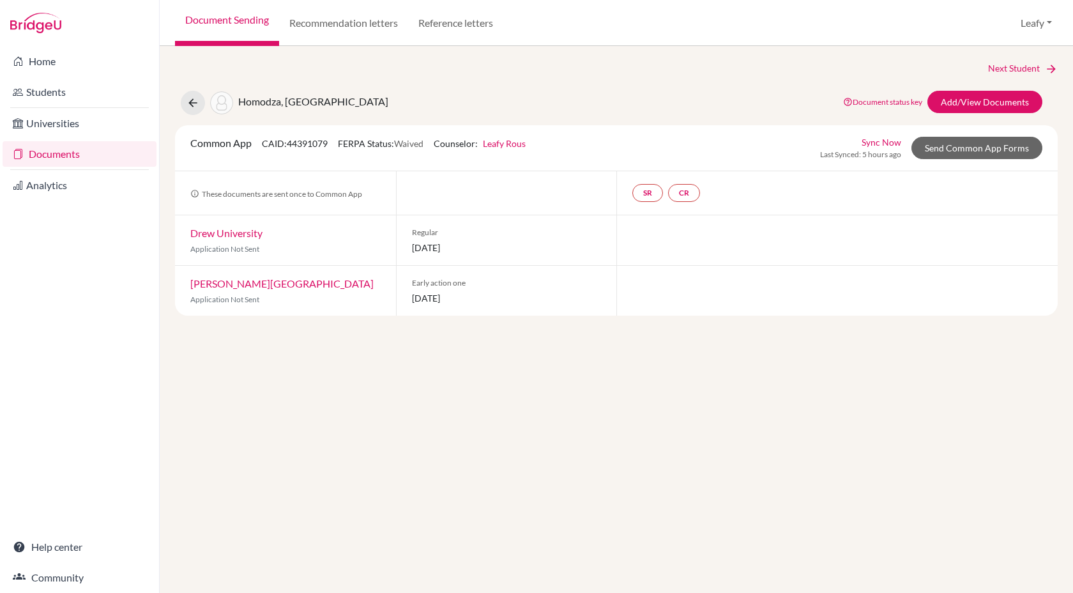
click at [254, 101] on span "Homodza, [GEOGRAPHIC_DATA]" at bounding box center [313, 101] width 150 height 12
click at [195, 100] on icon at bounding box center [192, 102] width 13 height 13
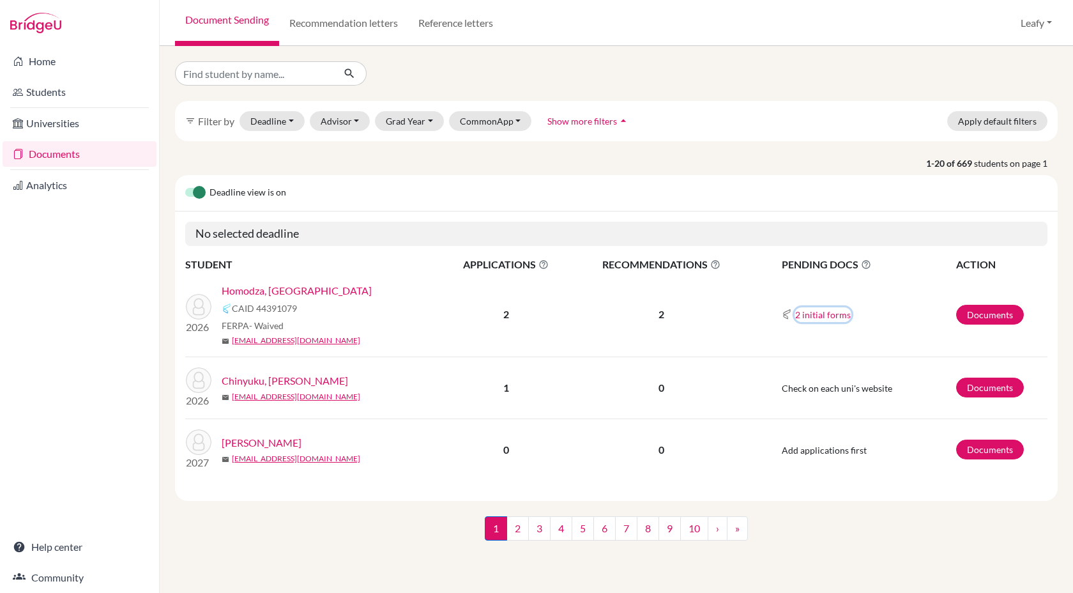
click at [808, 316] on button "2 initial forms" at bounding box center [822, 314] width 57 height 15
click at [264, 291] on link "Homodza, [GEOGRAPHIC_DATA]" at bounding box center [297, 290] width 150 height 15
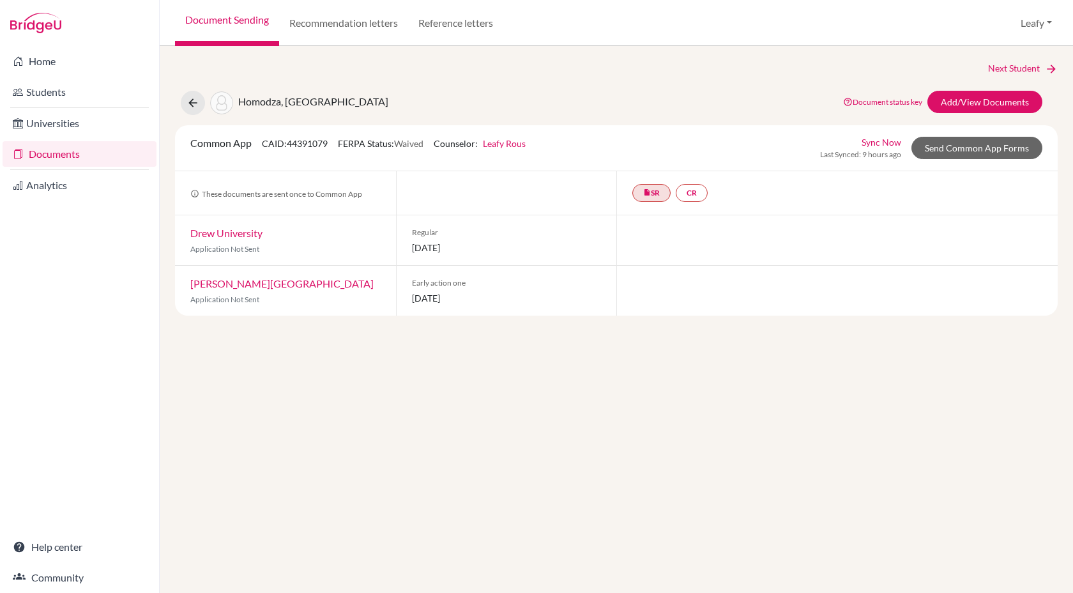
click at [231, 281] on link "[PERSON_NAME][GEOGRAPHIC_DATA]" at bounding box center [281, 283] width 183 height 12
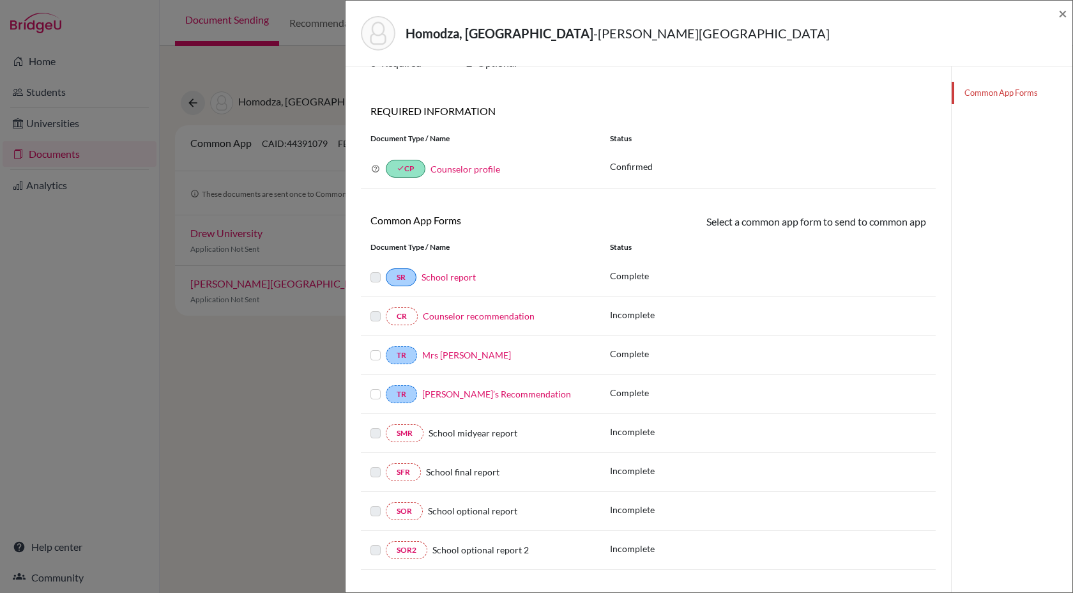
scroll to position [71, 0]
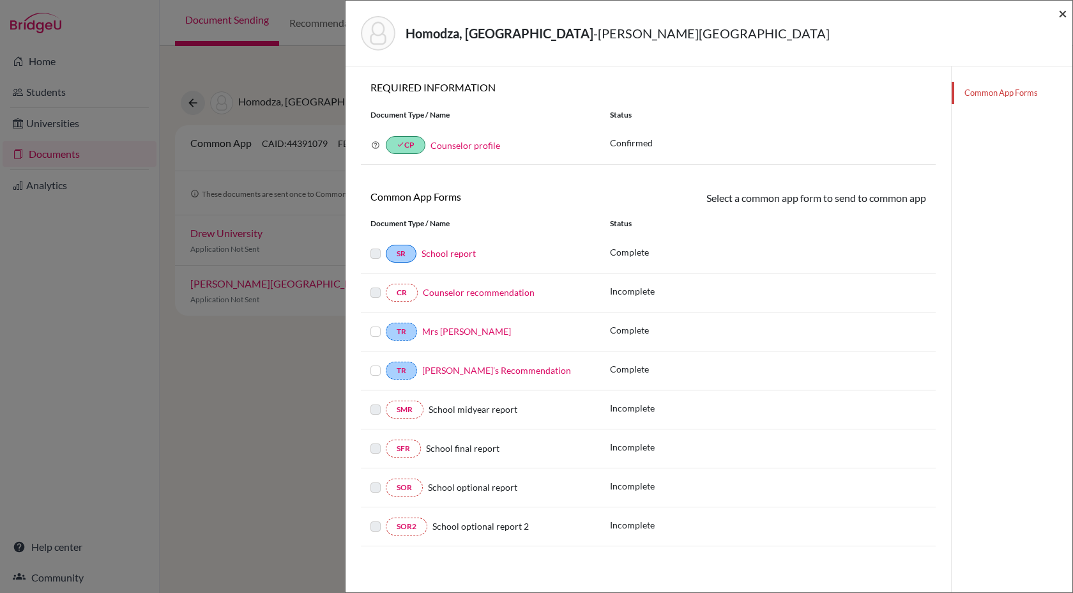
click at [1065, 12] on span "×" at bounding box center [1062, 13] width 9 height 19
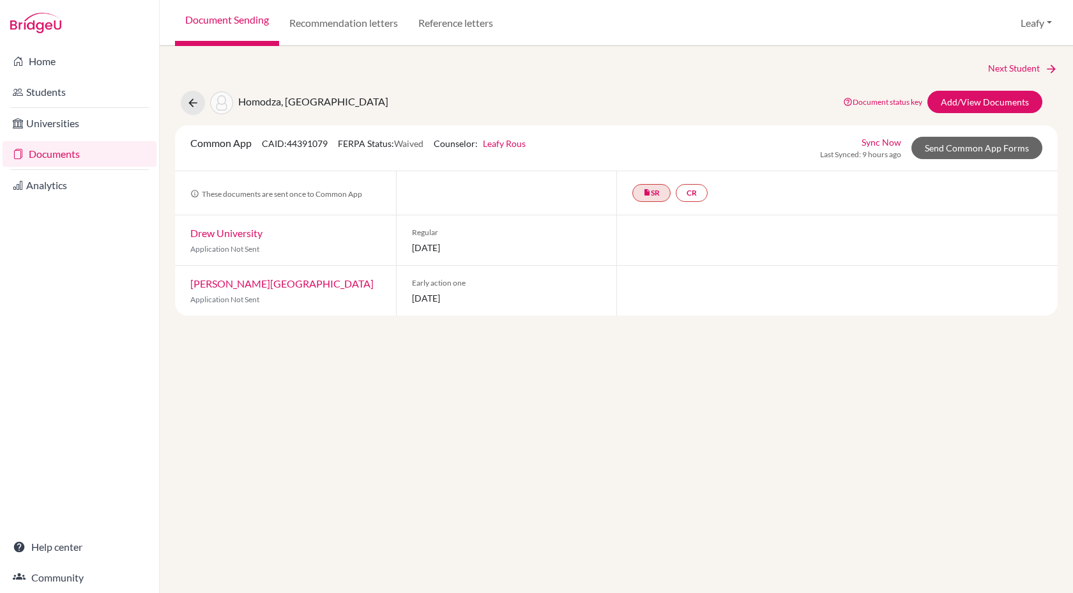
click at [216, 238] on link "Drew University" at bounding box center [226, 233] width 72 height 12
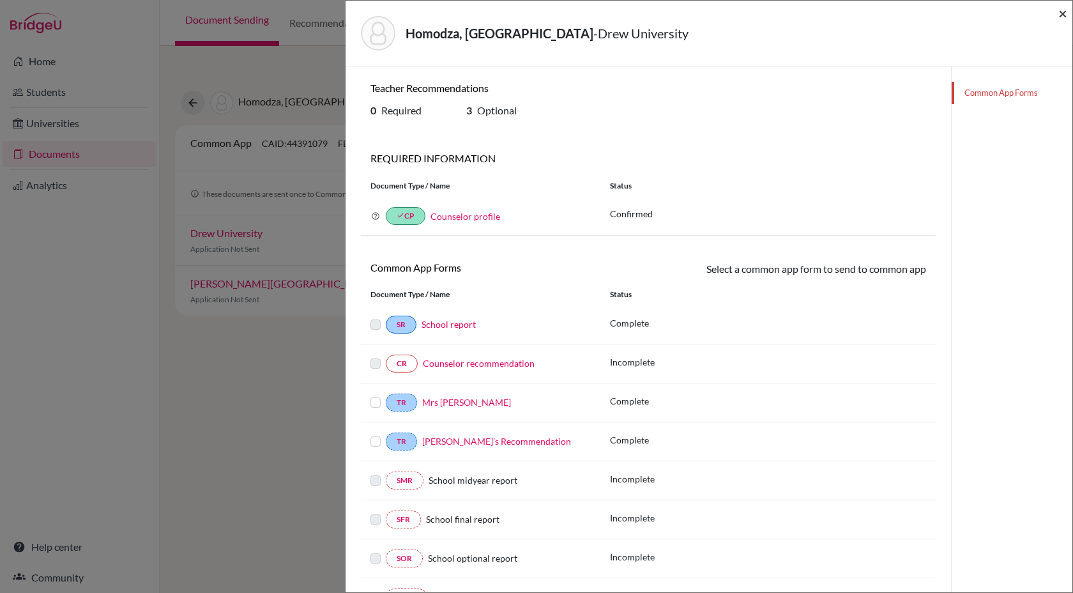
click at [1064, 13] on span "×" at bounding box center [1062, 13] width 9 height 19
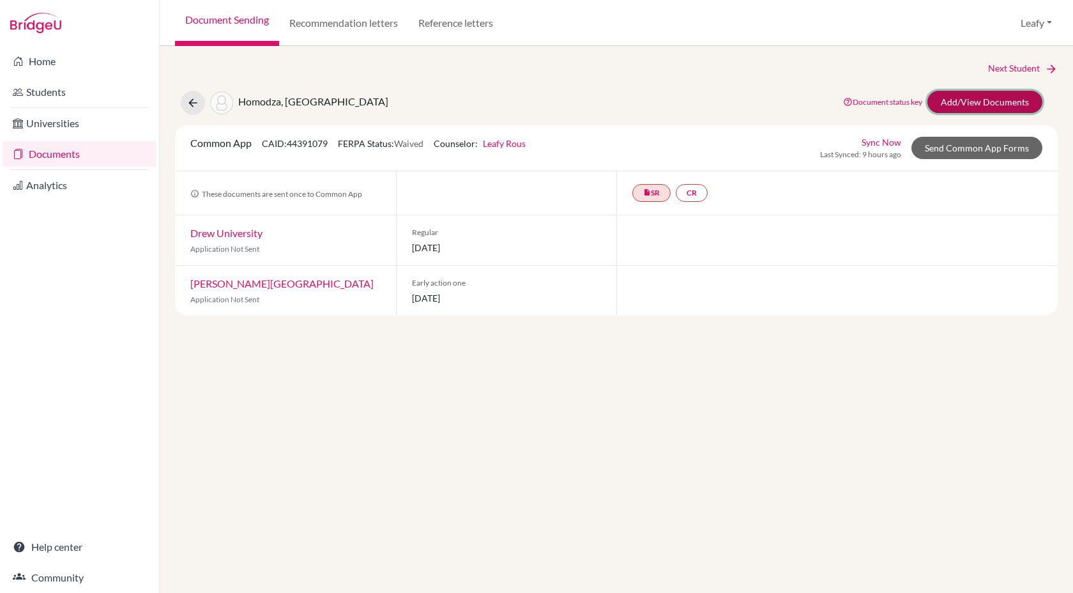
click at [950, 105] on link "Add/View Documents" at bounding box center [984, 102] width 115 height 22
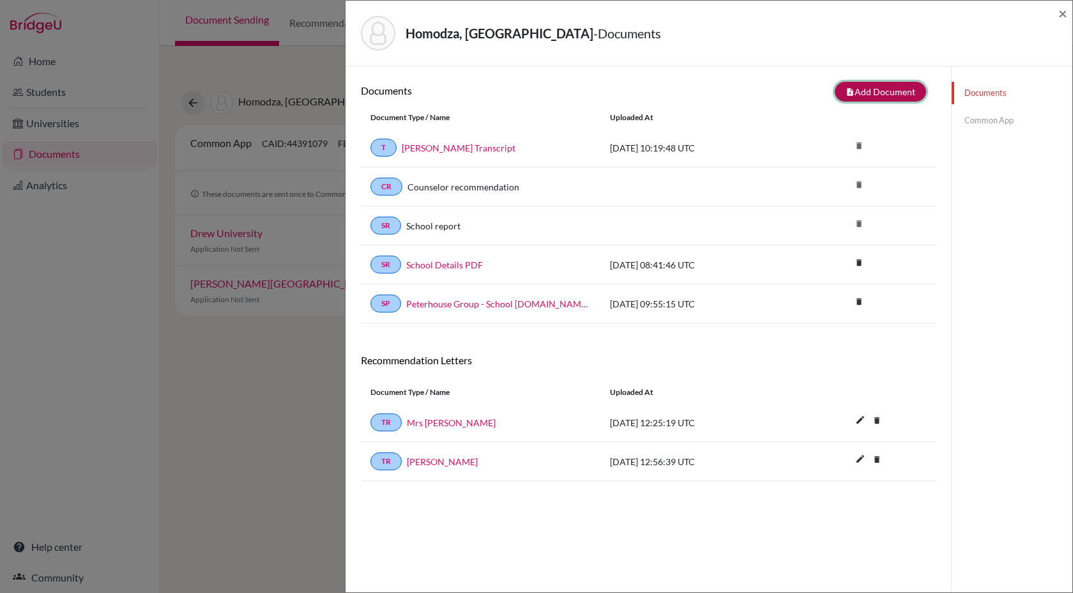
click at [853, 94] on icon "note_add" at bounding box center [850, 91] width 9 height 9
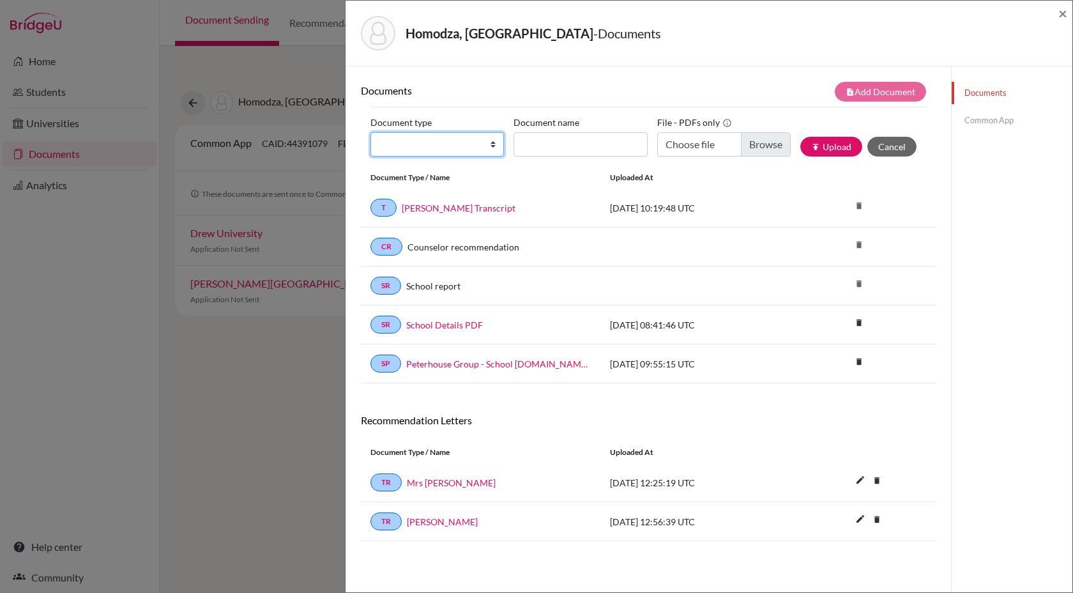
click at [431, 149] on select "Change explanation for Common App reports Counselor recommendation Internationa…" at bounding box center [436, 144] width 133 height 24
select select "4"
click at [370, 132] on select "Change explanation for Common App reports Counselor recommendation Internationa…" at bounding box center [436, 144] width 133 height 24
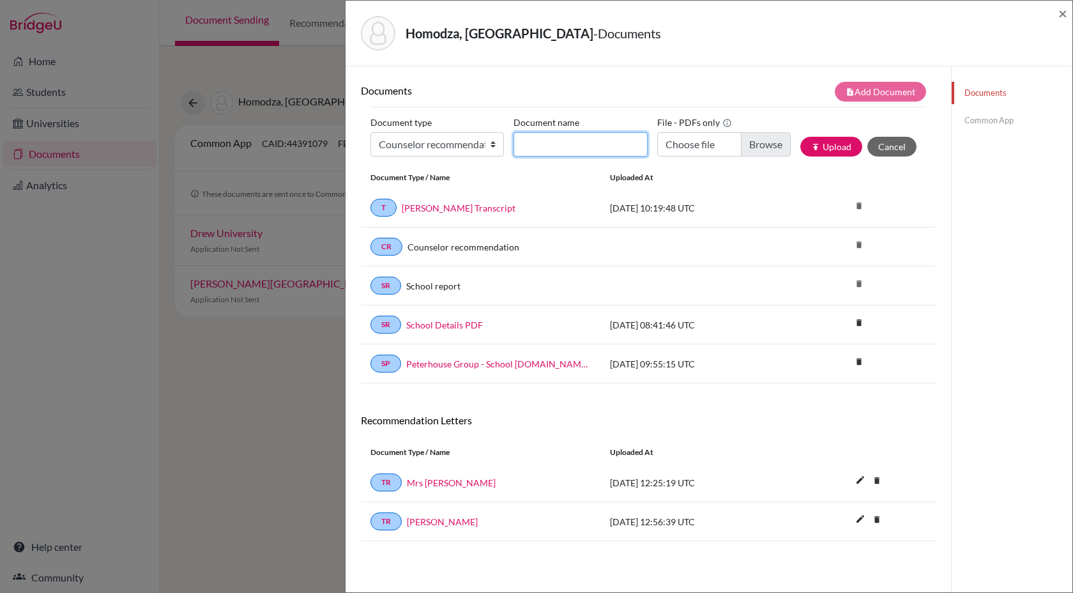
click at [553, 146] on input "Document name" at bounding box center [579, 144] width 133 height 24
type input "Counselor Recommendation - Rutendo Homodza"
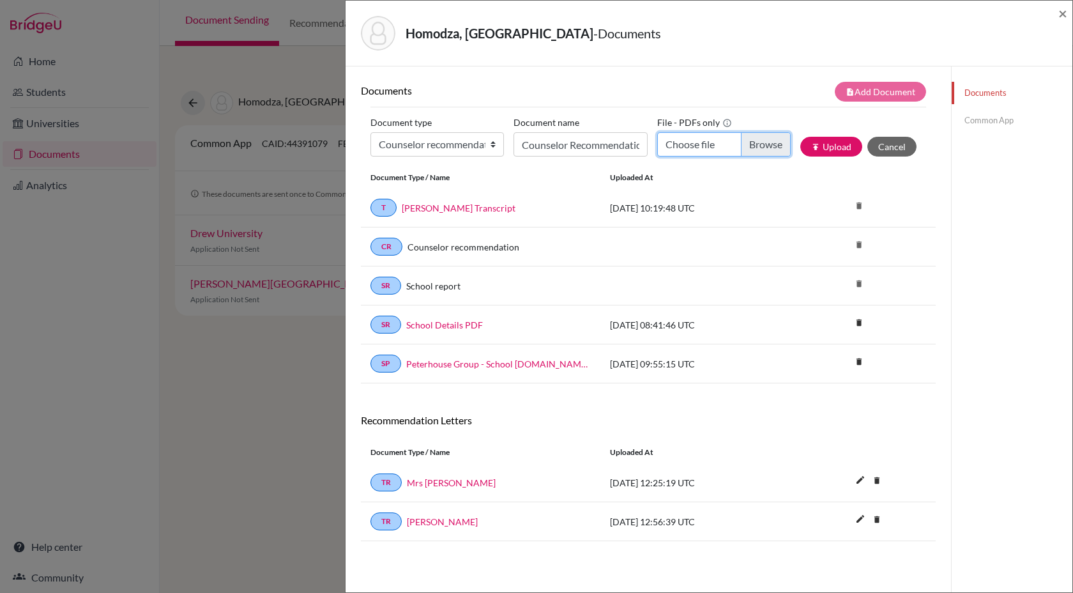
click at [752, 148] on input "Choose file" at bounding box center [723, 144] width 133 height 24
type input "C:\fakepath\Counsellor Letter for Rutendo Homodza - FINAL.pdf"
click at [561, 149] on input "Counselor Recommendation - Rutendo Homodza" at bounding box center [579, 144] width 133 height 24
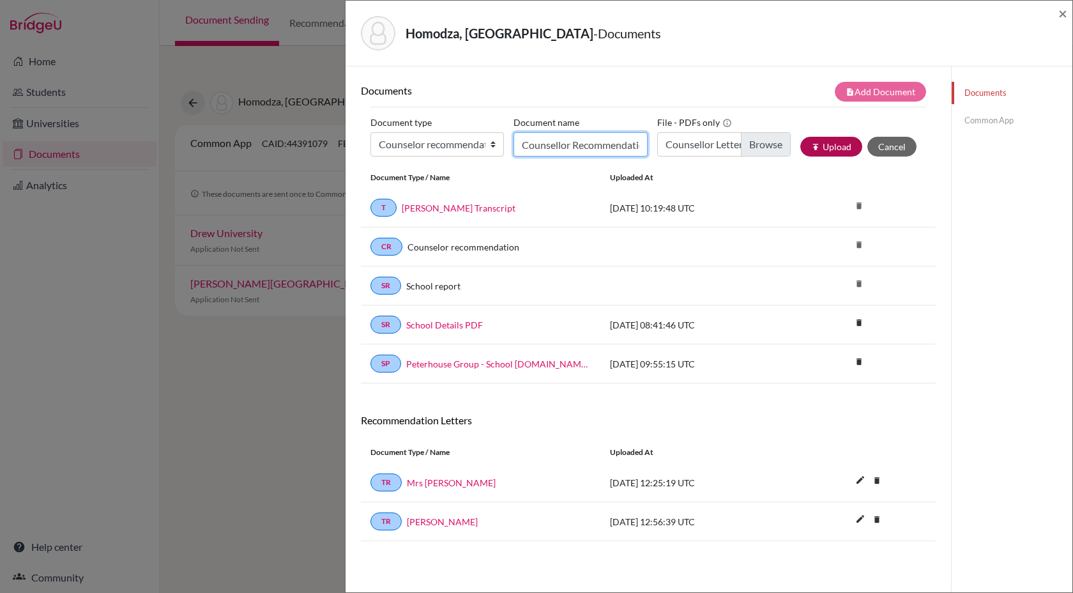
type input "Counsellor Recommendation - [PERSON_NAME]"
click at [833, 149] on button "publish Upload" at bounding box center [831, 147] width 62 height 20
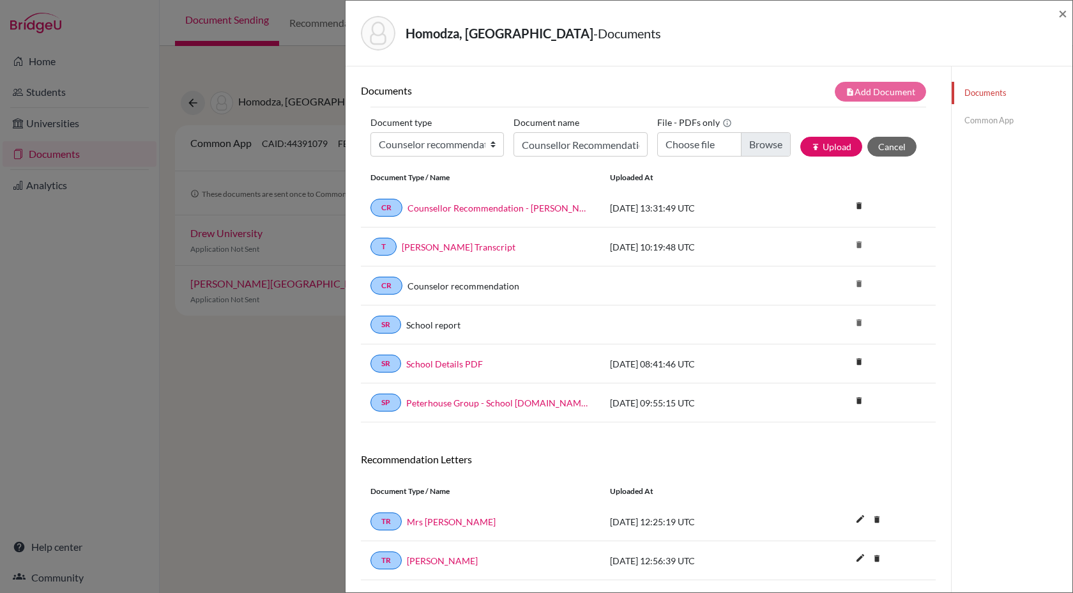
click at [983, 115] on link "Common App" at bounding box center [1012, 120] width 121 height 22
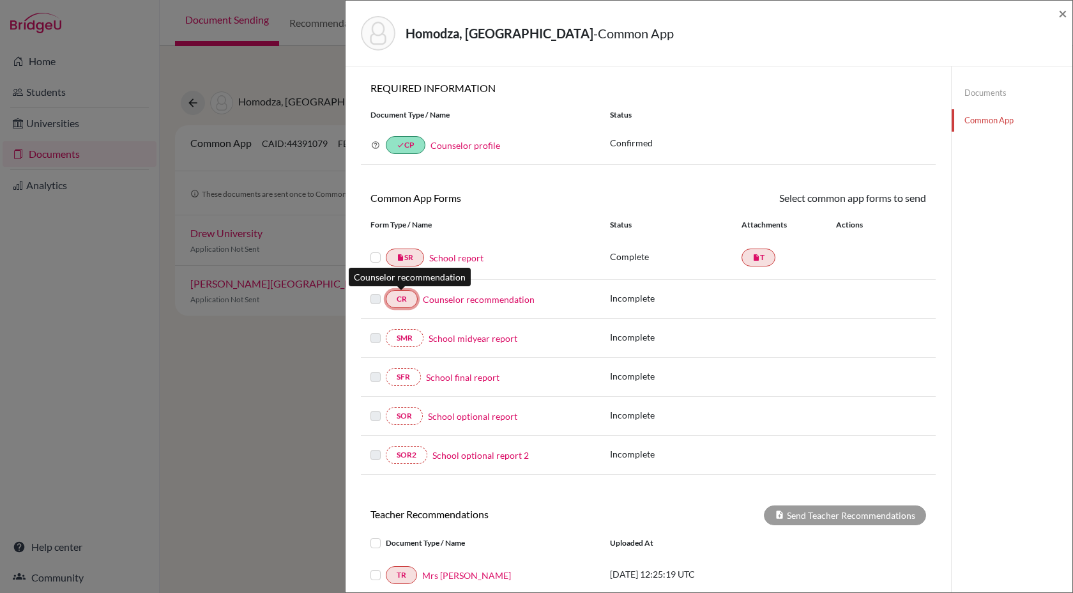
click at [398, 306] on link "CR" at bounding box center [402, 299] width 32 height 18
click at [441, 300] on link "Counselor recommendation" at bounding box center [479, 298] width 112 height 13
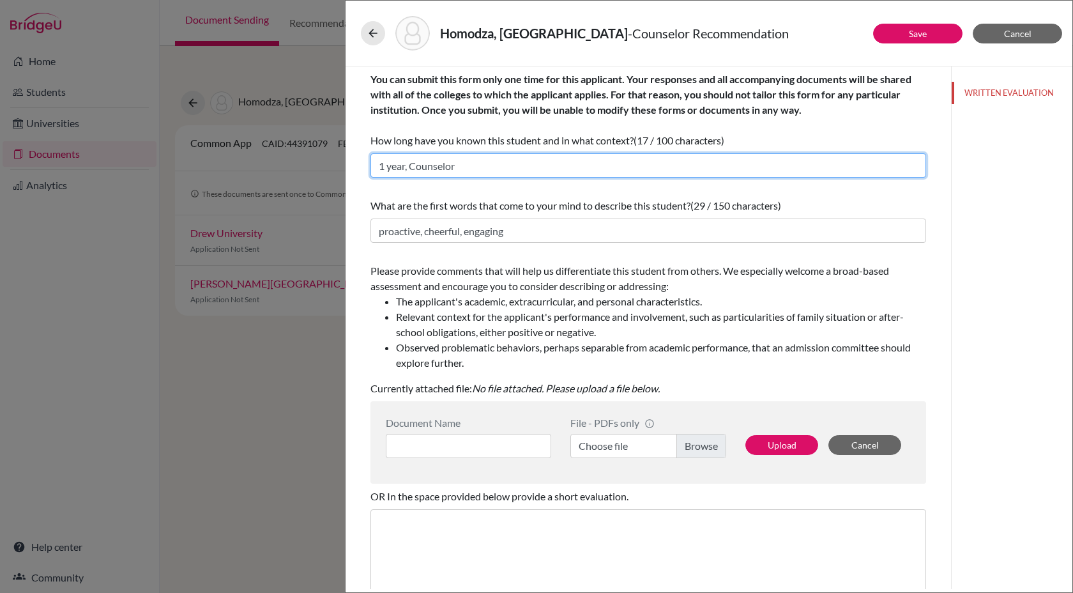
click at [489, 162] on input "1 year, Counselor" at bounding box center [648, 165] width 556 height 24
click at [448, 164] on input "1 year, Counselor" at bounding box center [648, 165] width 556 height 24
type input "1 year, Counsellor"
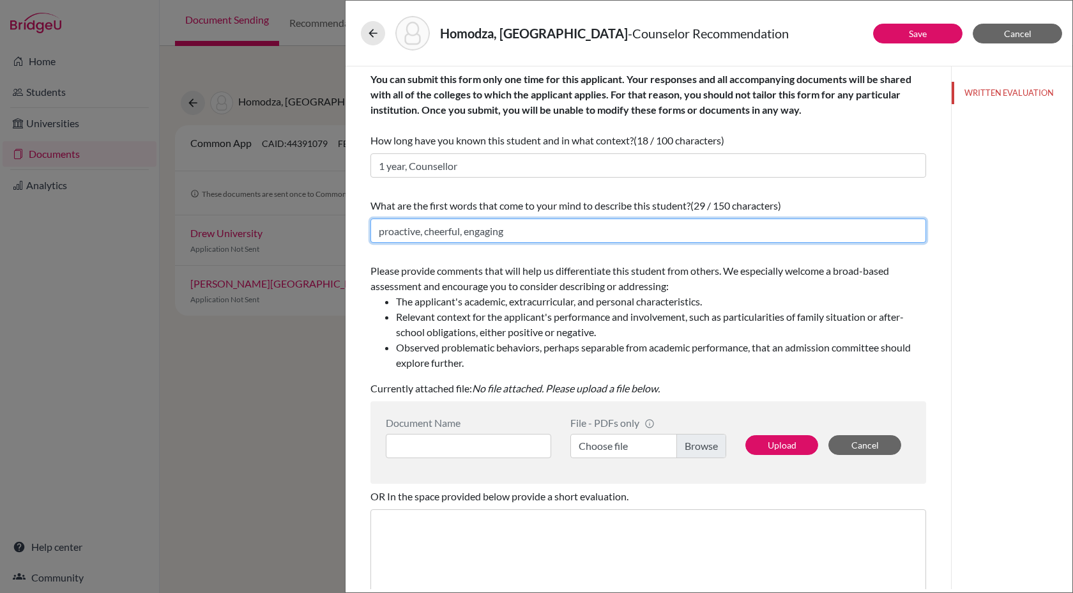
click at [524, 236] on input "proactive, cheerful, engaging" at bounding box center [648, 230] width 556 height 24
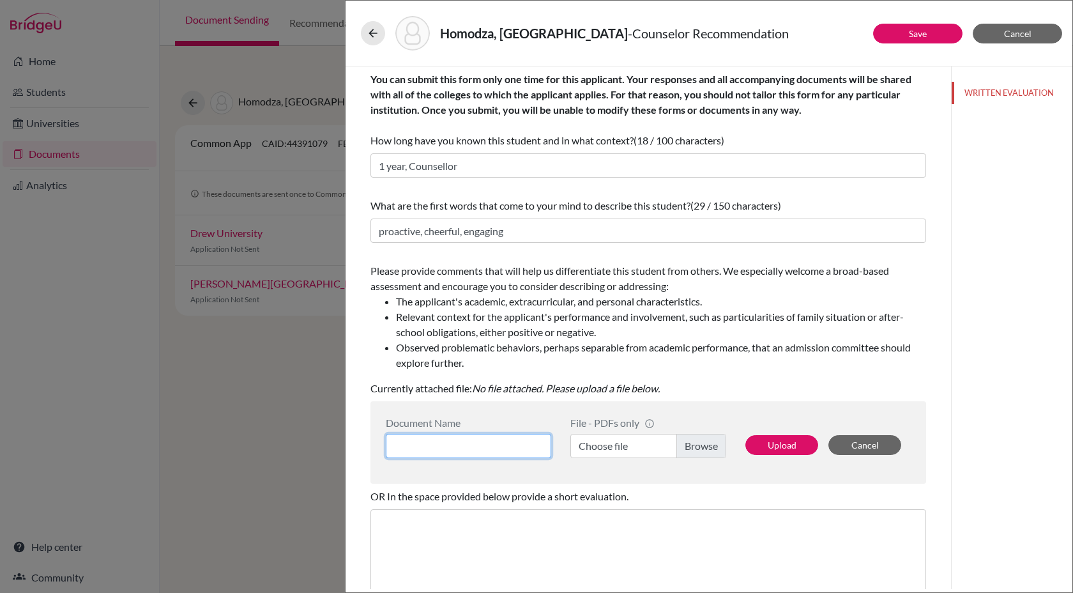
click at [460, 439] on input at bounding box center [468, 446] width 165 height 24
type input "Counsellor Recommendation - Rutendo Homodza"
click at [623, 452] on label "Choose file" at bounding box center [648, 446] width 156 height 24
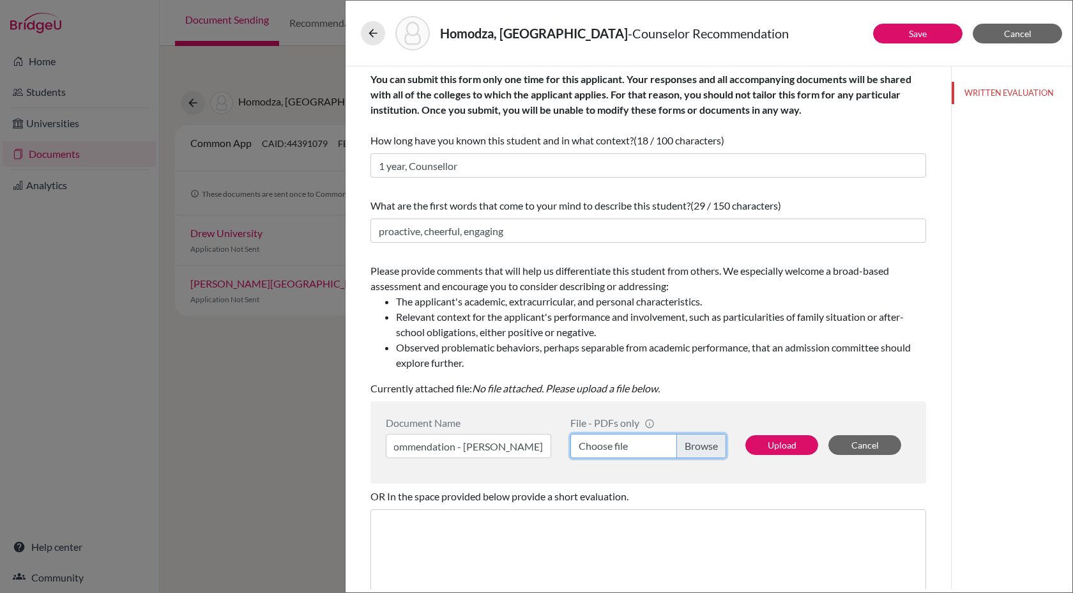
click at [623, 452] on input "Choose file" at bounding box center [648, 446] width 156 height 24
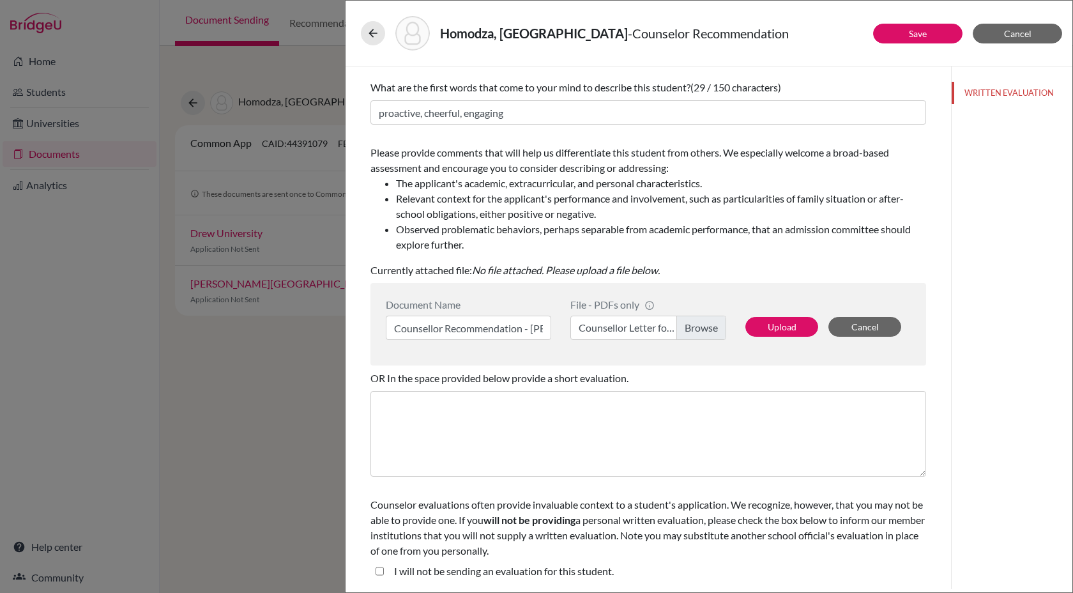
drag, startPoint x: 413, startPoint y: 508, endPoint x: 540, endPoint y: 547, distance: 132.1
click at [540, 547] on div "Counselor evaluations often provide invaluable context to a student's applicati…" at bounding box center [648, 527] width 556 height 61
click at [764, 323] on button "Upload" at bounding box center [781, 327] width 73 height 20
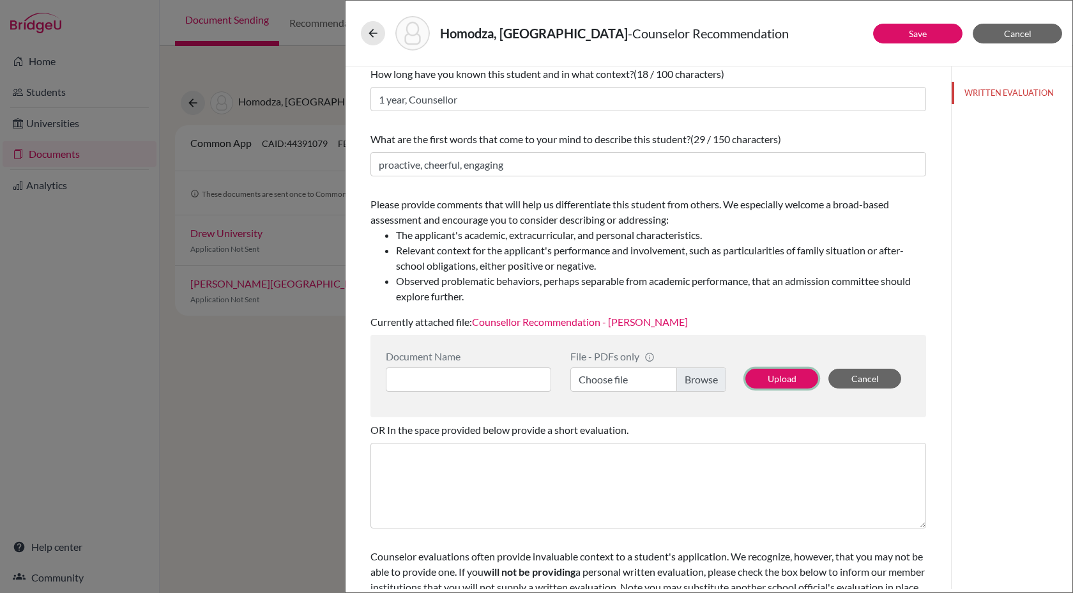
scroll to position [0, 0]
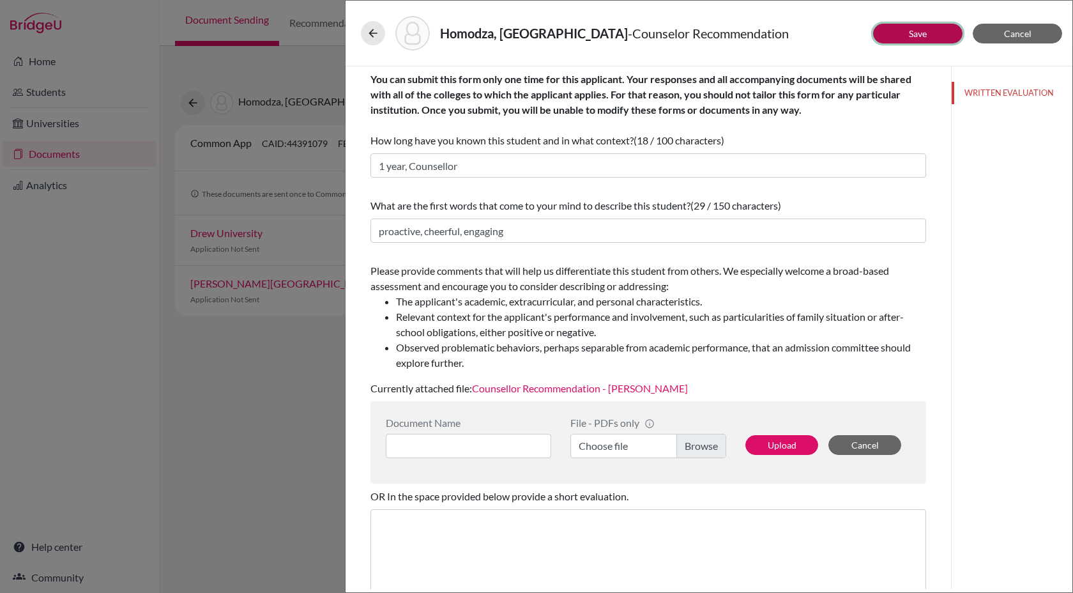
click at [925, 33] on link "Save" at bounding box center [918, 33] width 18 height 11
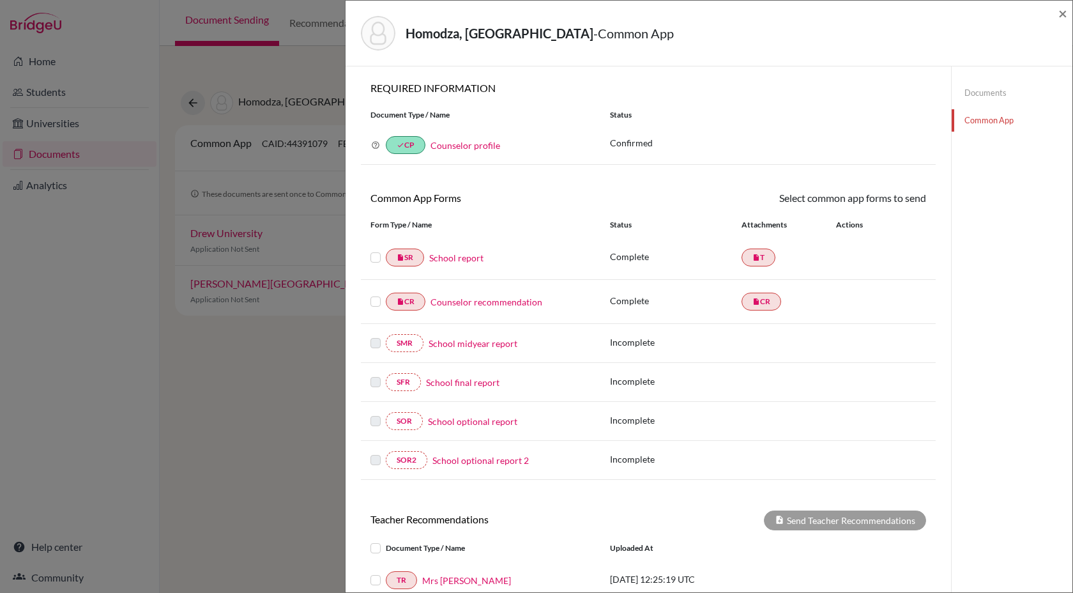
click at [969, 89] on link "Documents" at bounding box center [1012, 93] width 121 height 22
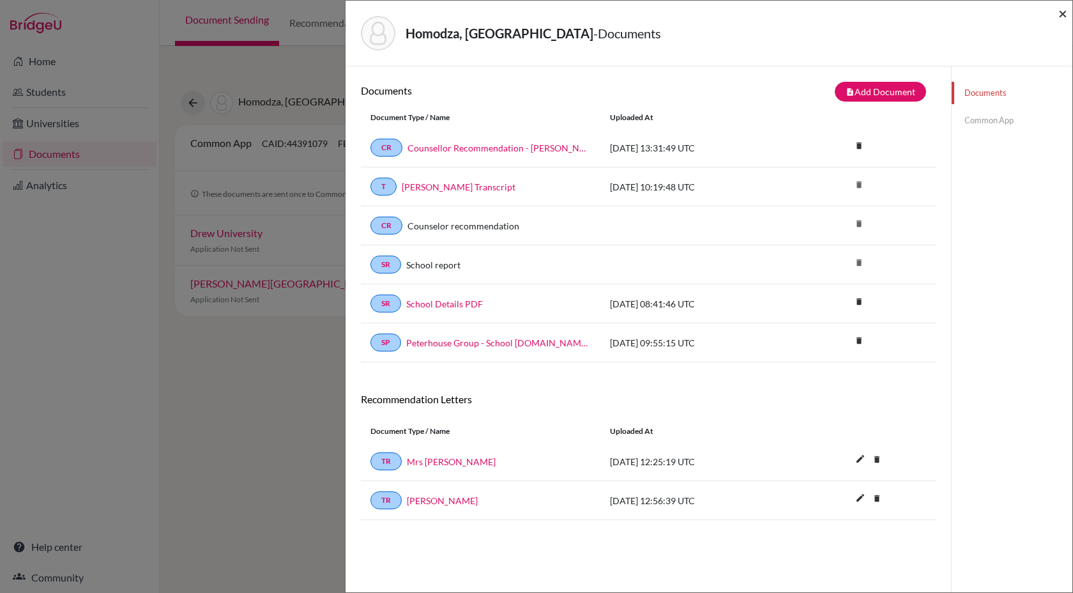
click at [1063, 16] on span "×" at bounding box center [1062, 13] width 9 height 19
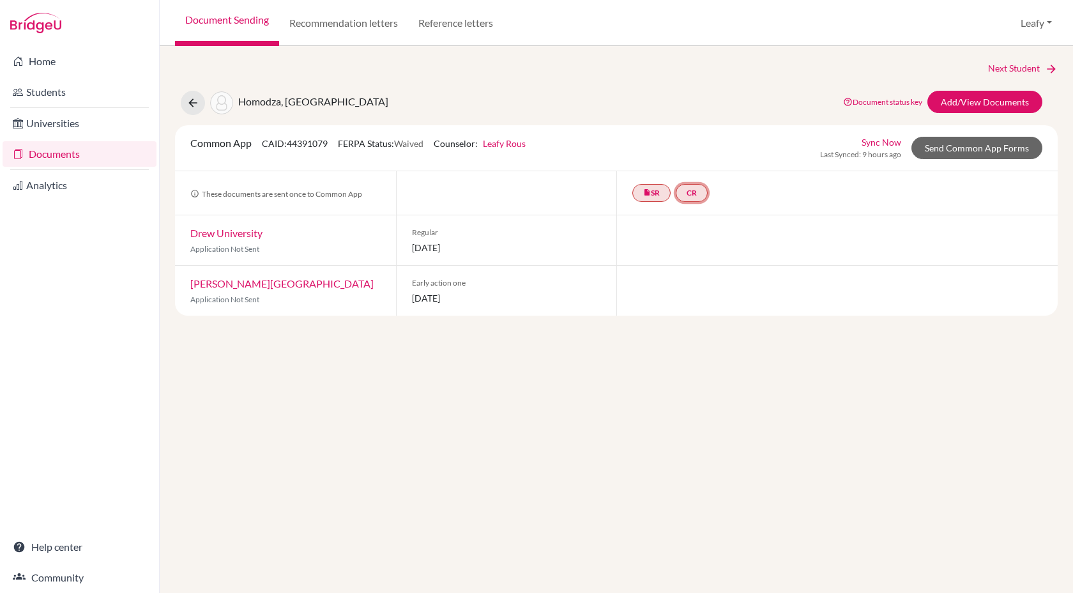
click at [697, 196] on link "CR" at bounding box center [692, 193] width 32 height 18
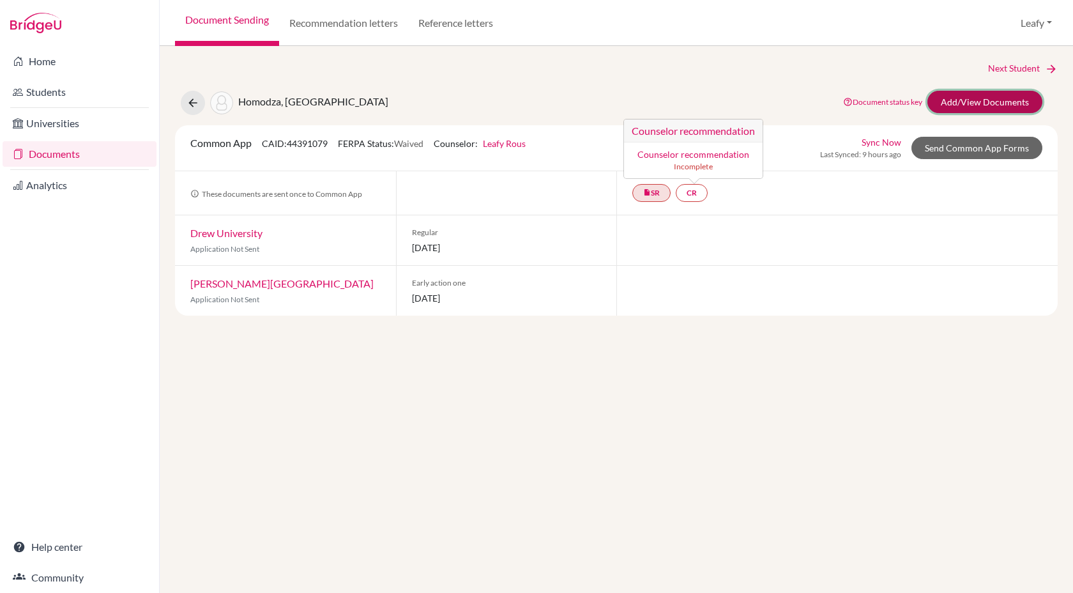
click at [973, 100] on link "Add/View Documents" at bounding box center [984, 102] width 115 height 22
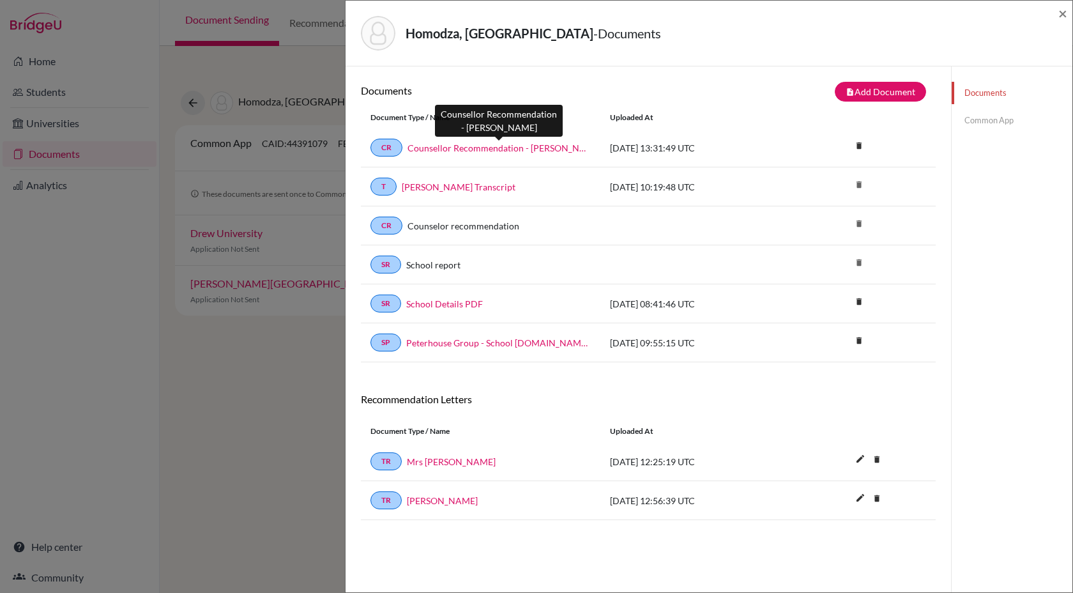
click at [530, 151] on link "Counsellor Recommendation - Rutendo Homodza" at bounding box center [498, 147] width 183 height 13
click at [964, 119] on link "Common App" at bounding box center [1012, 120] width 121 height 22
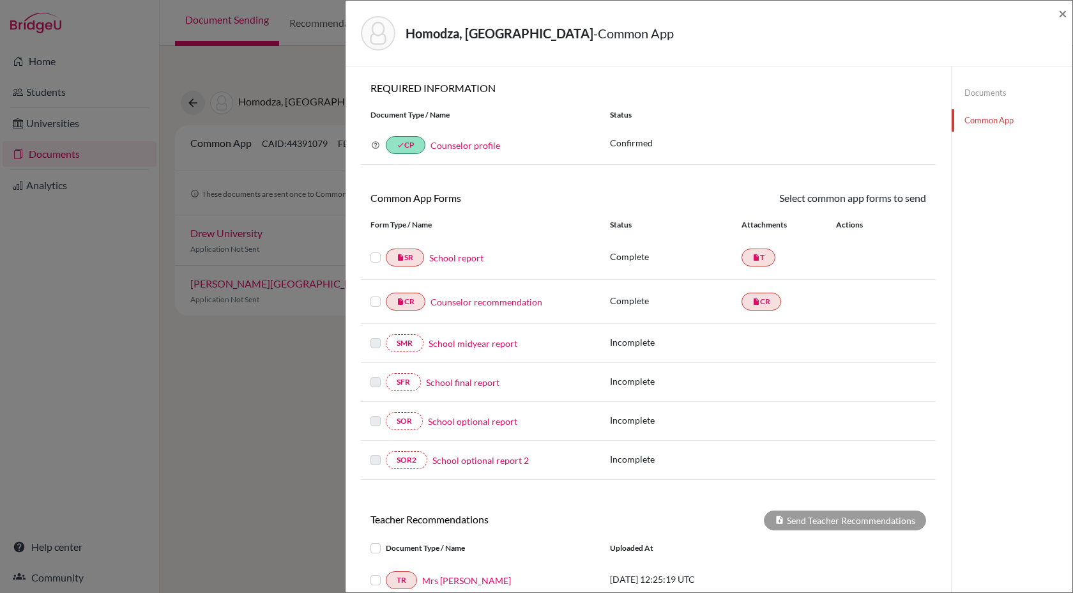
click at [374, 250] on label at bounding box center [375, 250] width 10 height 0
click at [0, 0] on input "checkbox" at bounding box center [0, 0] width 0 height 0
click at [377, 295] on label at bounding box center [375, 295] width 10 height 0
click at [0, 0] on input "checkbox" at bounding box center [0, 0] width 0 height 0
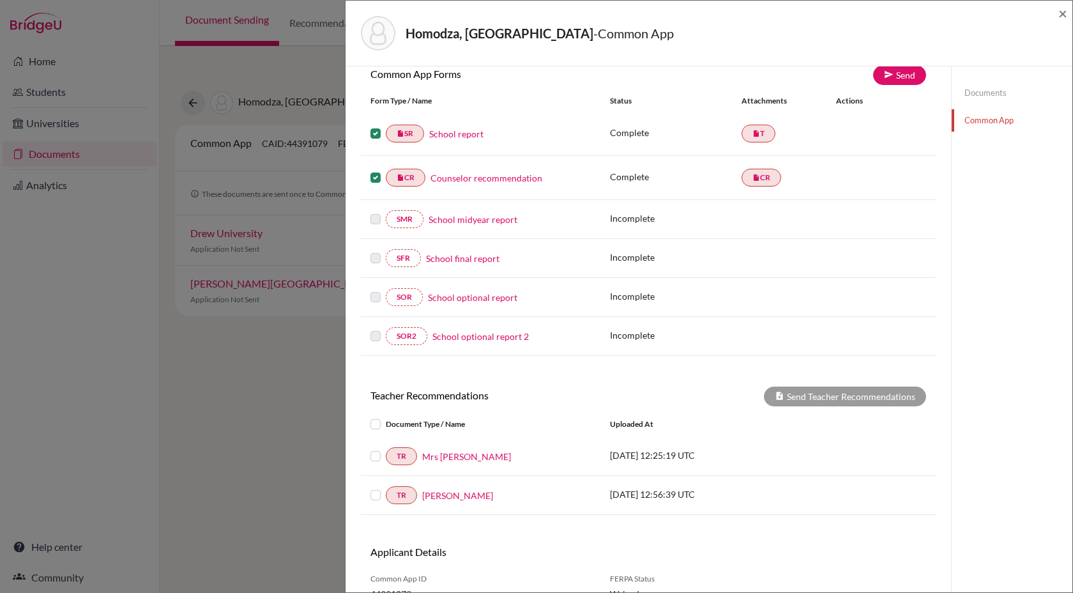
scroll to position [118, 0]
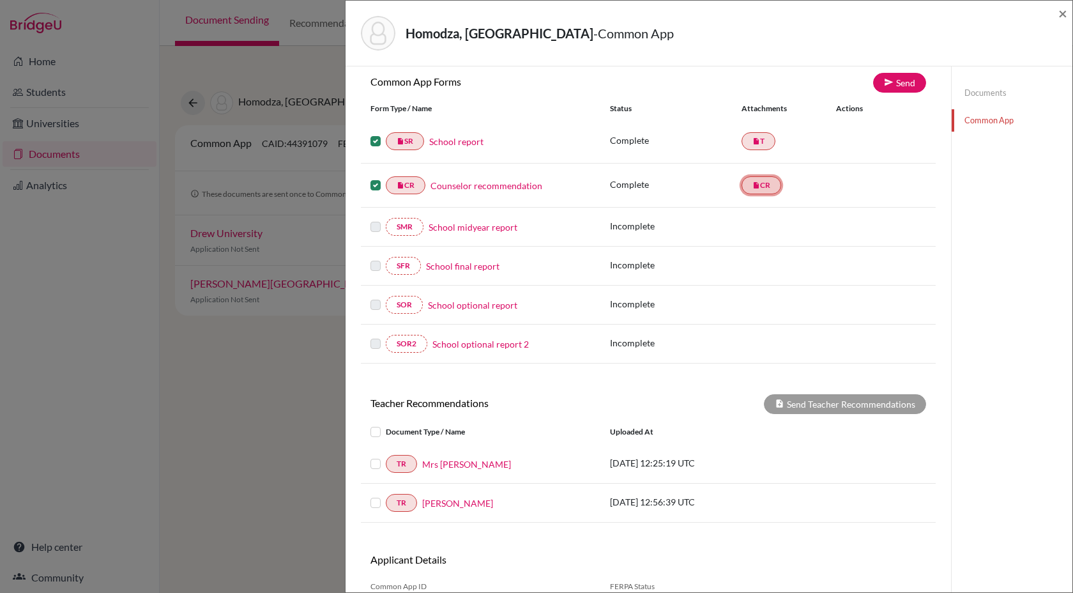
click at [752, 191] on link "insert_drive_file CR" at bounding box center [761, 185] width 40 height 18
click at [764, 188] on link "insert_drive_file CR" at bounding box center [761, 185] width 40 height 18
click at [975, 91] on link "Documents" at bounding box center [1012, 93] width 121 height 22
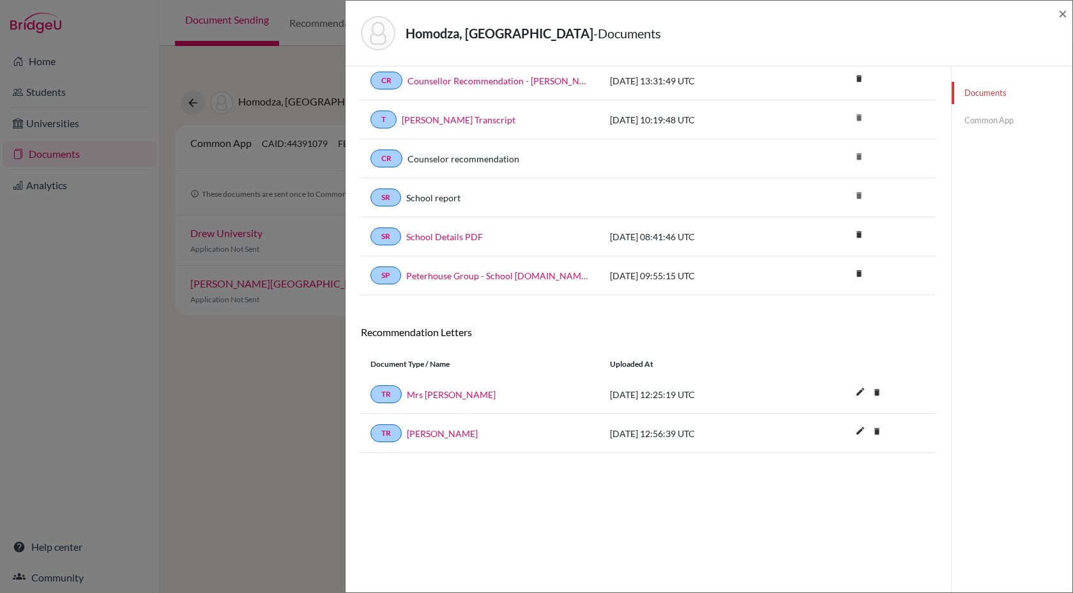
scroll to position [67, 0]
click at [384, 159] on link "CR" at bounding box center [386, 158] width 32 height 18
click at [209, 462] on div "Homodza, Rutendo - Documents × Documents note_add Add Document Document type Ch…" at bounding box center [536, 296] width 1073 height 593
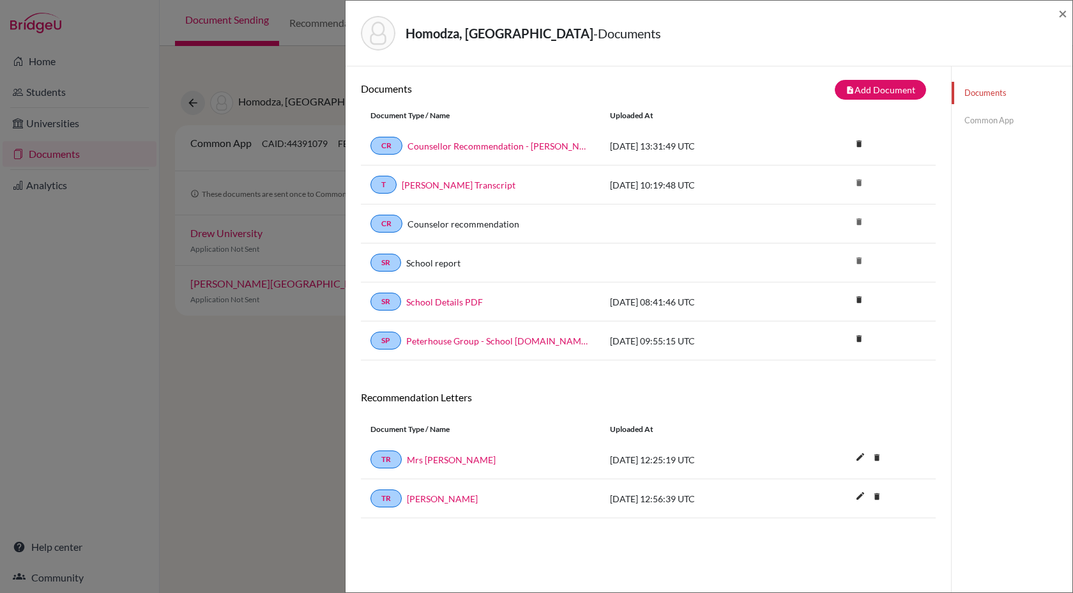
scroll to position [0, 0]
click at [794, 233] on div "CR Counselor recommendation delete" at bounding box center [648, 225] width 575 height 39
click at [992, 123] on link "Common App" at bounding box center [1012, 120] width 121 height 22
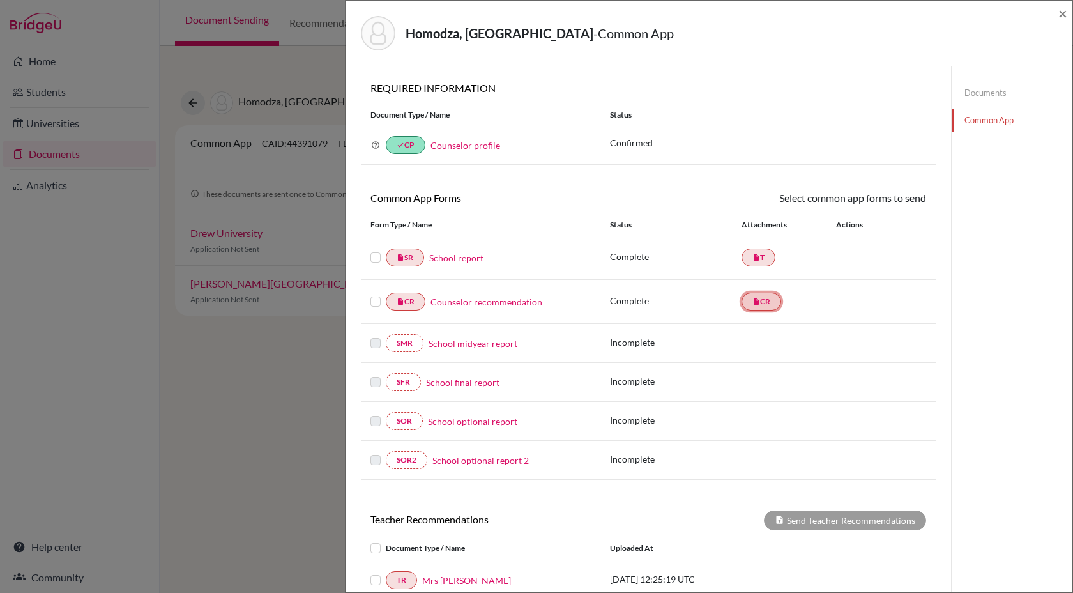
click at [754, 306] on link "insert_drive_file CR" at bounding box center [761, 301] width 40 height 18
click at [765, 258] on link "insert_drive_file T" at bounding box center [758, 257] width 34 height 18
click at [980, 93] on link "Documents" at bounding box center [1012, 93] width 121 height 22
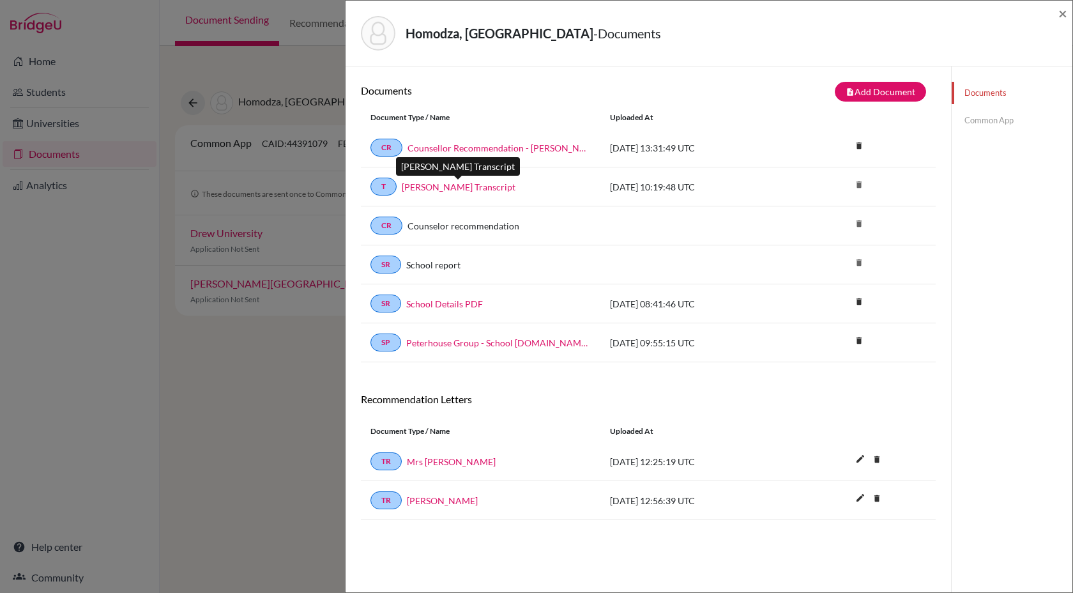
click at [414, 186] on link "Rutendo Homodza Transcript" at bounding box center [459, 186] width 114 height 13
click at [990, 119] on link "Common App" at bounding box center [1012, 120] width 121 height 22
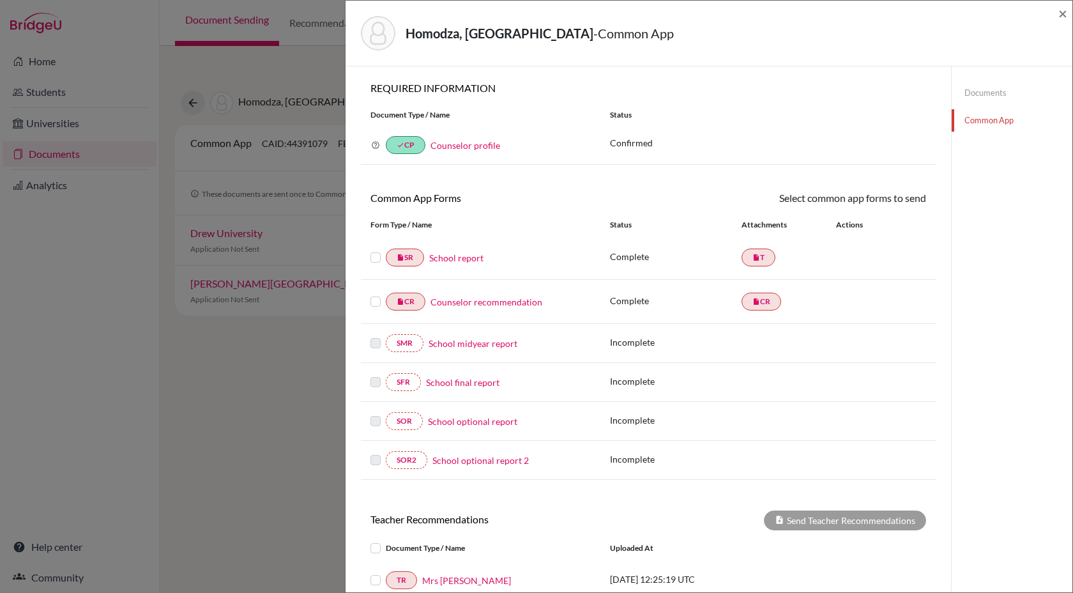
click at [524, 304] on link "Counselor recommendation" at bounding box center [486, 301] width 112 height 13
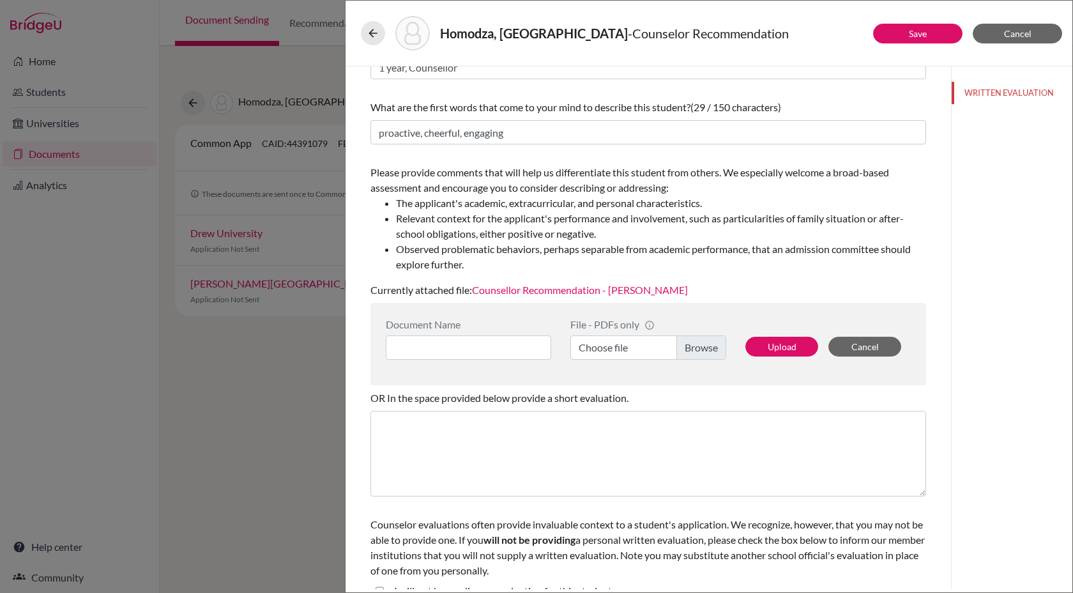
scroll to position [102, 0]
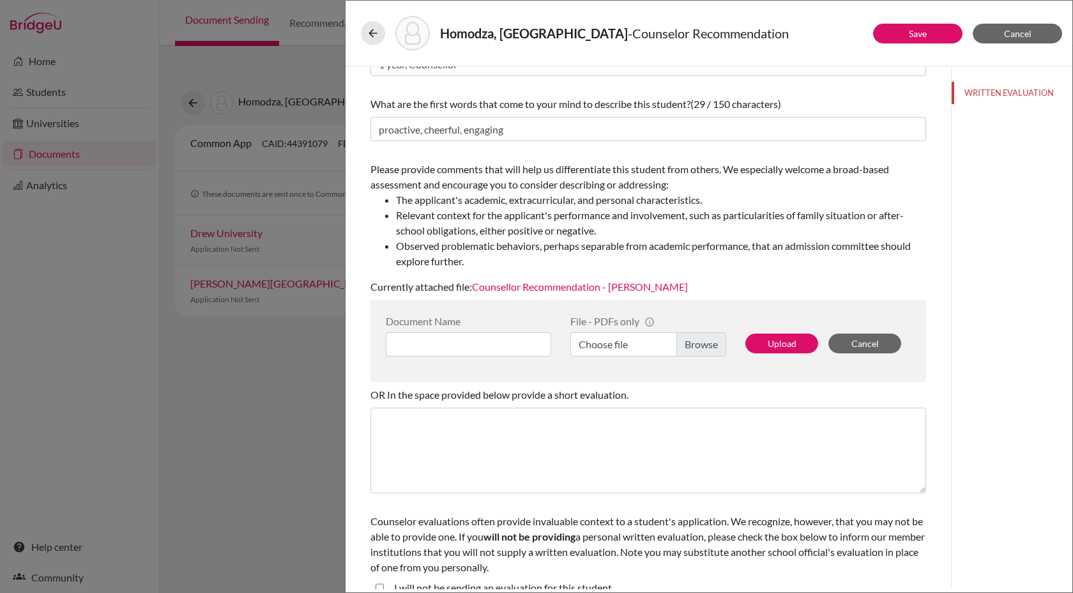
click at [520, 286] on link "Counsellor Recommendation - Rutendo Homodza" at bounding box center [580, 286] width 216 height 12
click at [1014, 33] on span "Cancel" at bounding box center [1017, 33] width 27 height 11
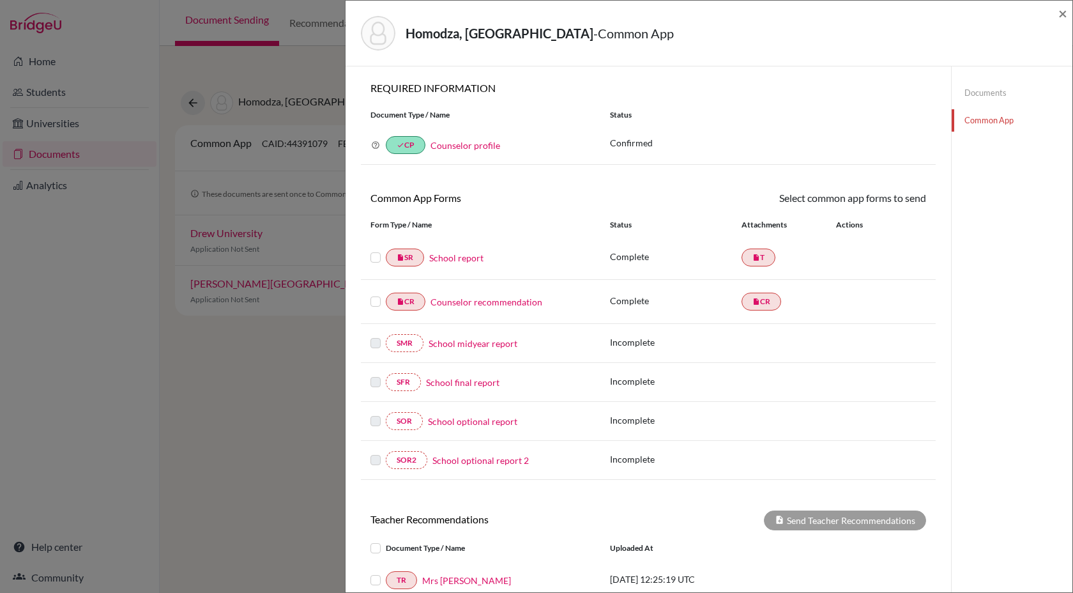
click at [456, 304] on link "Counselor recommendation" at bounding box center [486, 301] width 112 height 13
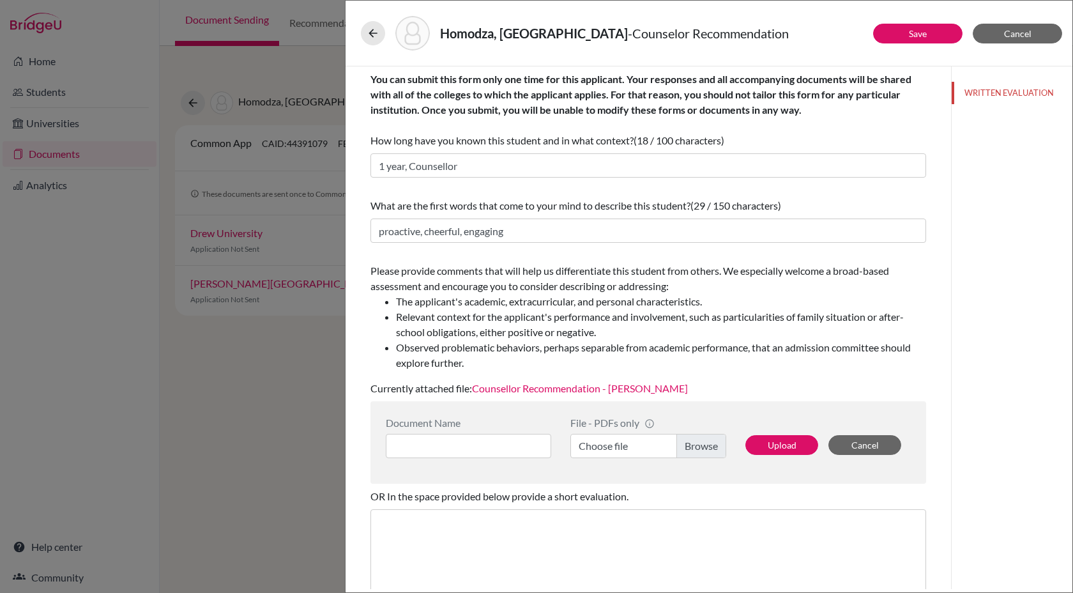
click at [609, 388] on link "Counsellor Recommendation - Rutendo Homodza" at bounding box center [580, 388] width 216 height 12
click at [920, 38] on link "Save" at bounding box center [918, 33] width 18 height 11
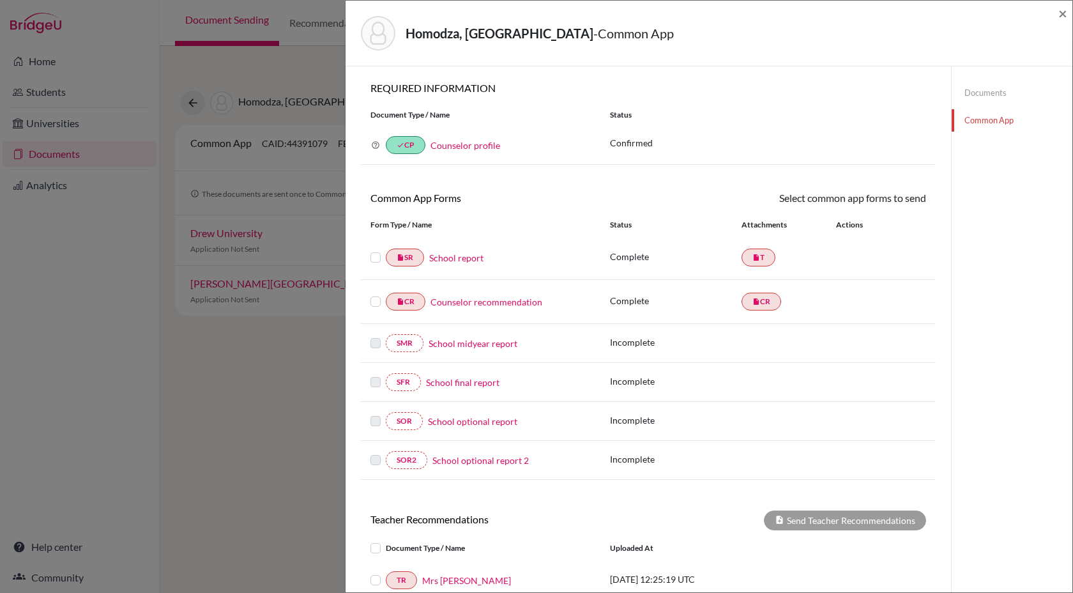
click at [374, 294] on label at bounding box center [375, 294] width 10 height 0
click at [0, 0] on input "checkbox" at bounding box center [0, 0] width 0 height 0
click at [373, 251] on label at bounding box center [375, 251] width 10 height 0
click at [0, 0] on input "checkbox" at bounding box center [0, 0] width 0 height 0
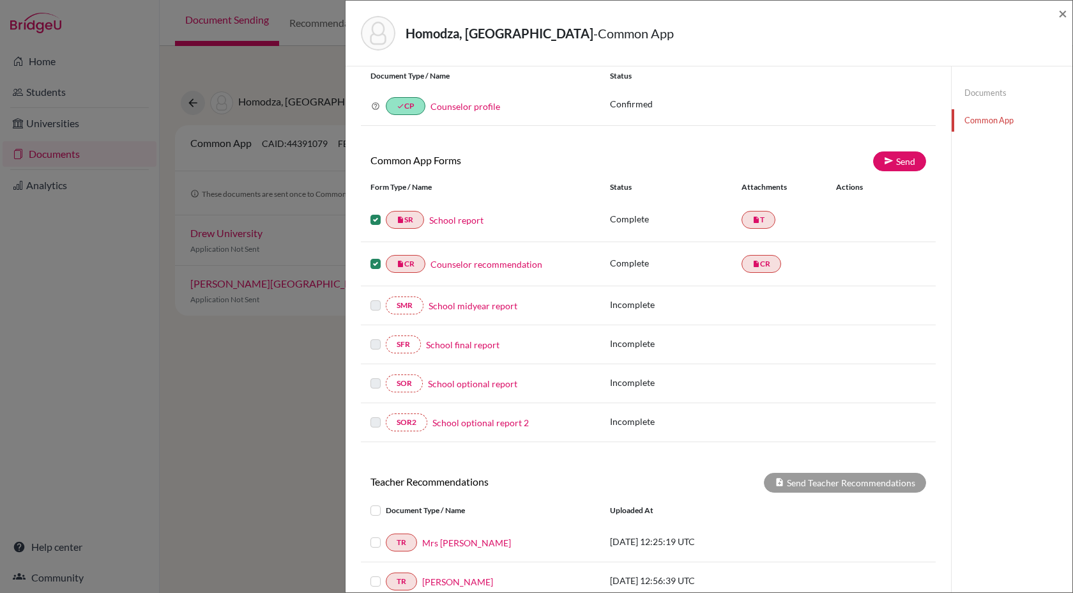
scroll to position [185, 0]
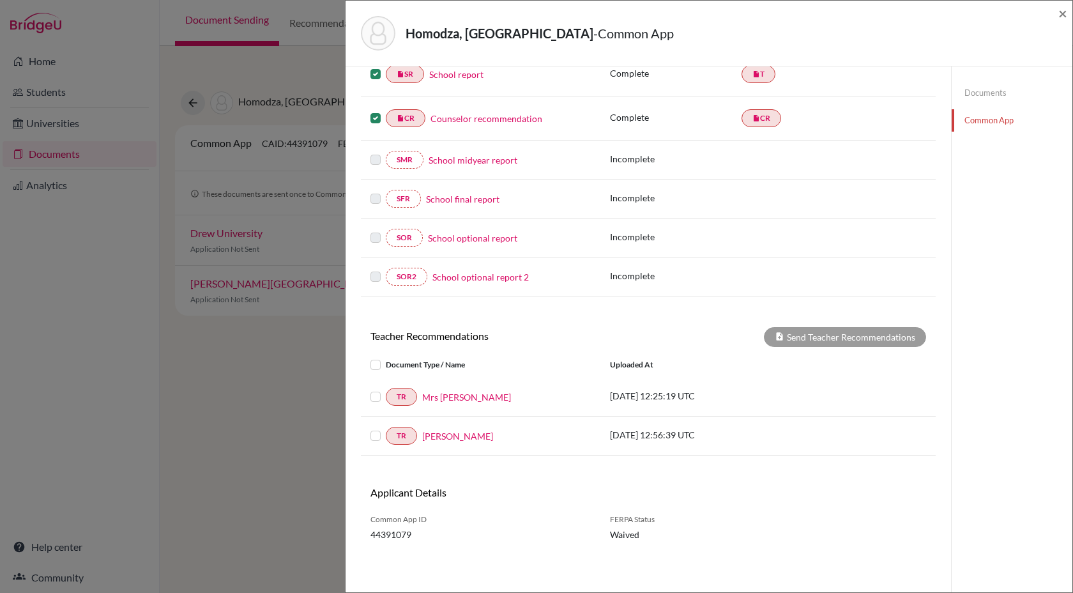
click at [386, 389] on label at bounding box center [386, 389] width 0 height 0
click at [0, 0] on input "checkbox" at bounding box center [0, 0] width 0 height 0
click at [386, 428] on label at bounding box center [386, 428] width 0 height 0
click at [0, 0] on input "checkbox" at bounding box center [0, 0] width 0 height 0
click at [386, 389] on label at bounding box center [386, 389] width 0 height 0
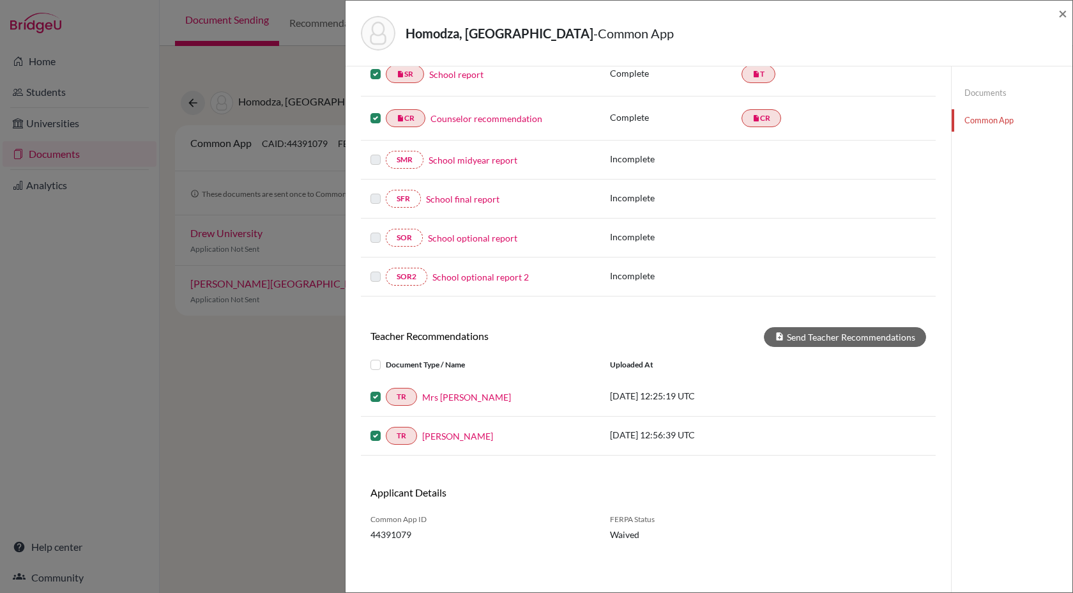
click at [0, 0] on input "checkbox" at bounding box center [0, 0] width 0 height 0
click at [386, 428] on label at bounding box center [386, 428] width 0 height 0
click at [0, 0] on input "checkbox" at bounding box center [0, 0] width 0 height 0
click at [378, 66] on label at bounding box center [375, 66] width 10 height 0
click at [0, 0] on input "checkbox" at bounding box center [0, 0] width 0 height 0
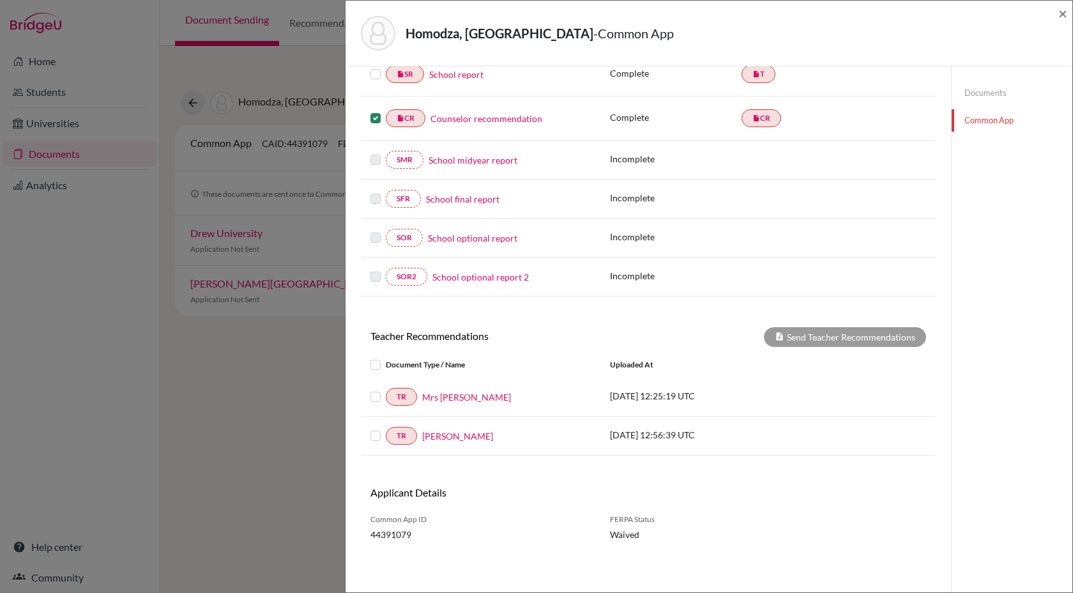
click at [377, 110] on label at bounding box center [375, 110] width 10 height 0
click at [0, 0] on input "checkbox" at bounding box center [0, 0] width 0 height 0
click at [386, 388] on label at bounding box center [386, 388] width 0 height 0
click at [0, 0] on input "checkbox" at bounding box center [0, 0] width 0 height 0
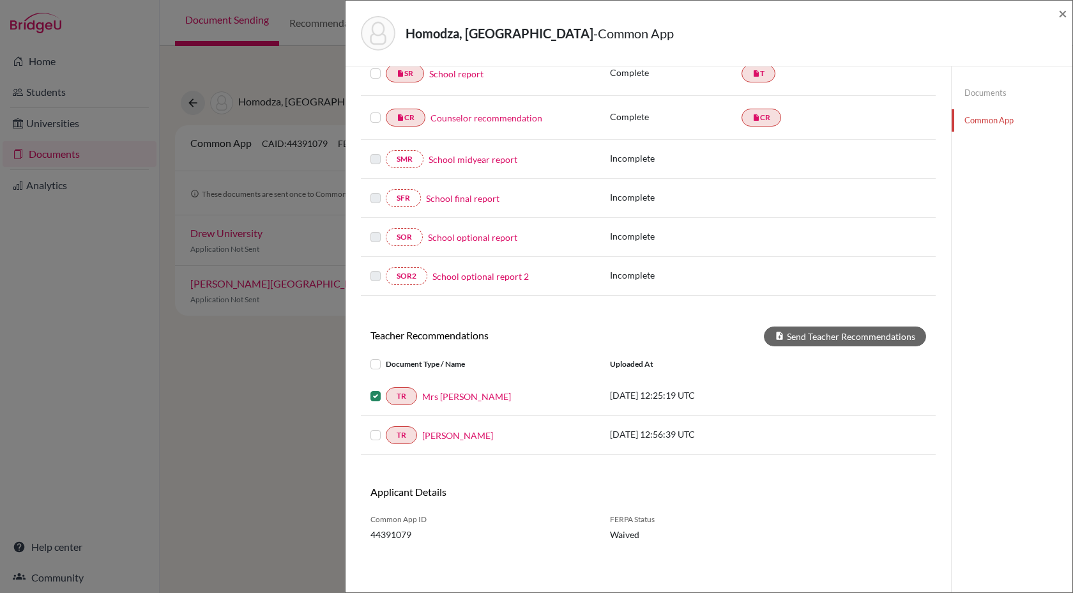
click at [386, 427] on label at bounding box center [386, 427] width 0 height 0
click at [0, 0] on input "checkbox" at bounding box center [0, 0] width 0 height 0
click at [880, 326] on button "Send Teacher Recommendations" at bounding box center [845, 336] width 162 height 20
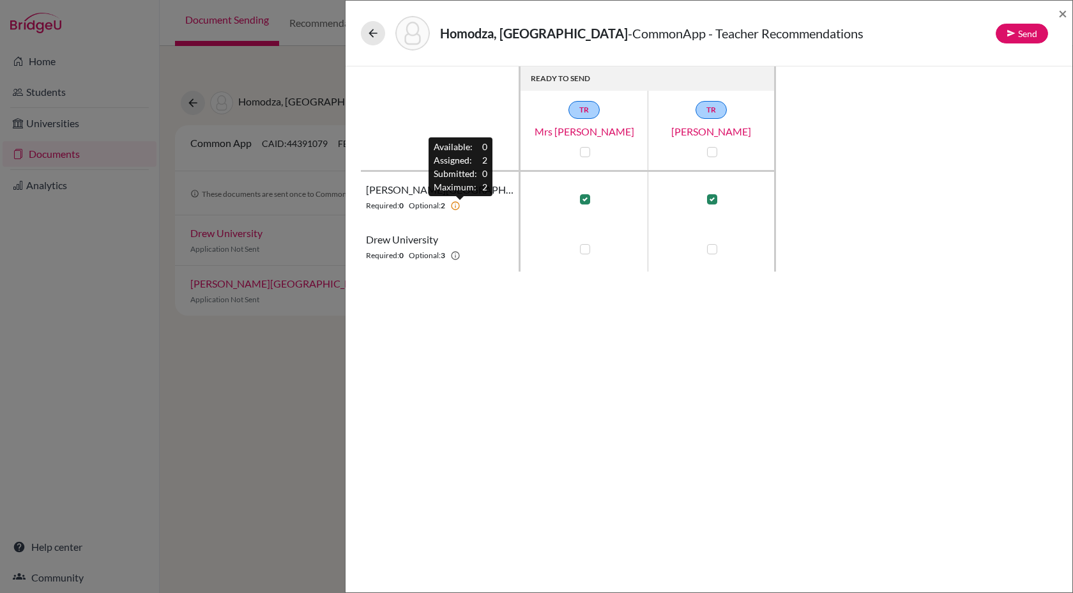
click at [460, 206] on icon at bounding box center [455, 206] width 10 height 10
click at [1027, 36] on button "Send" at bounding box center [1022, 34] width 52 height 20
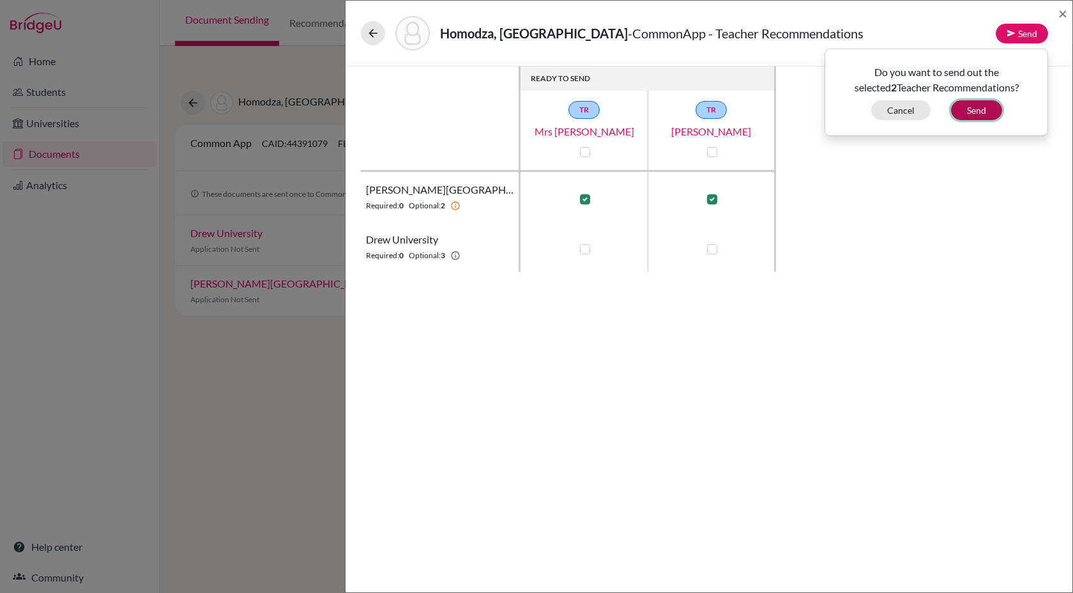
click at [983, 109] on button "Send" at bounding box center [976, 110] width 51 height 20
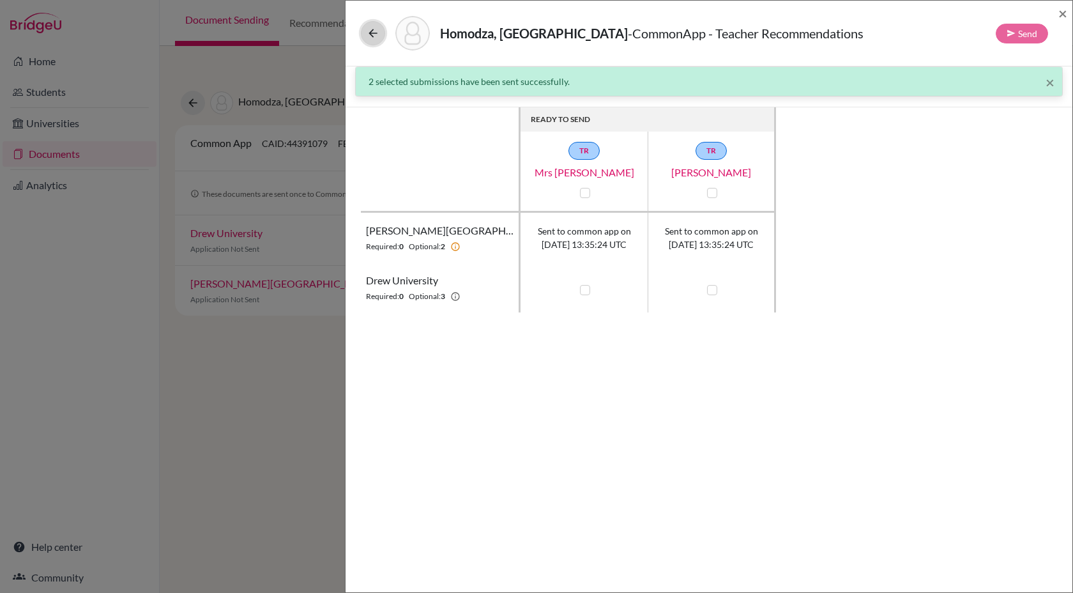
click at [365, 32] on button at bounding box center [373, 33] width 24 height 24
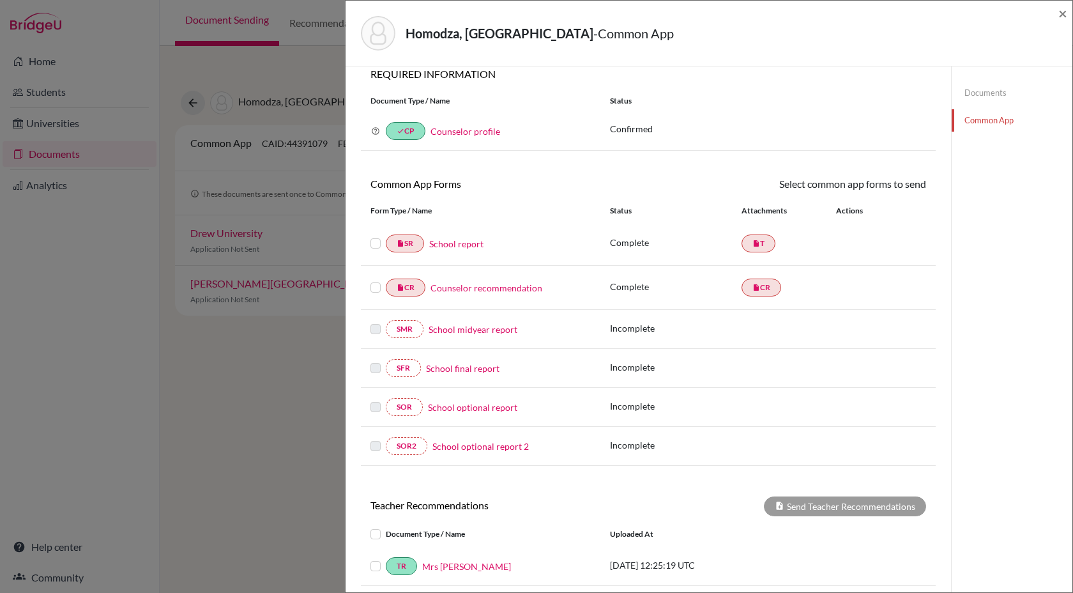
scroll to position [12, 0]
click at [375, 238] on label at bounding box center [375, 238] width 10 height 0
click at [0, 0] on input "checkbox" at bounding box center [0, 0] width 0 height 0
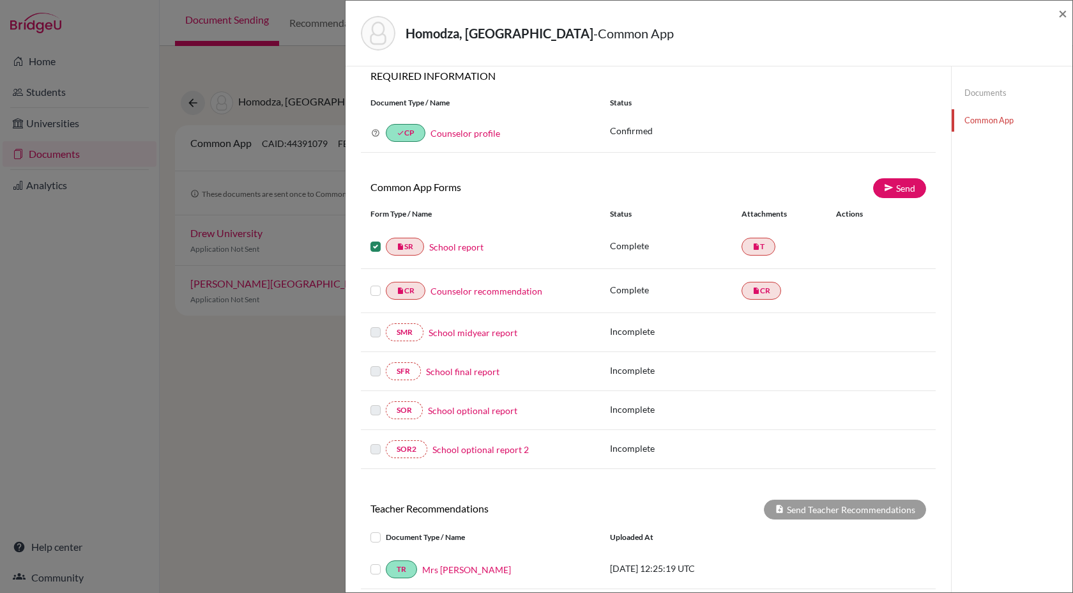
click at [446, 247] on link "School report" at bounding box center [456, 246] width 54 height 13
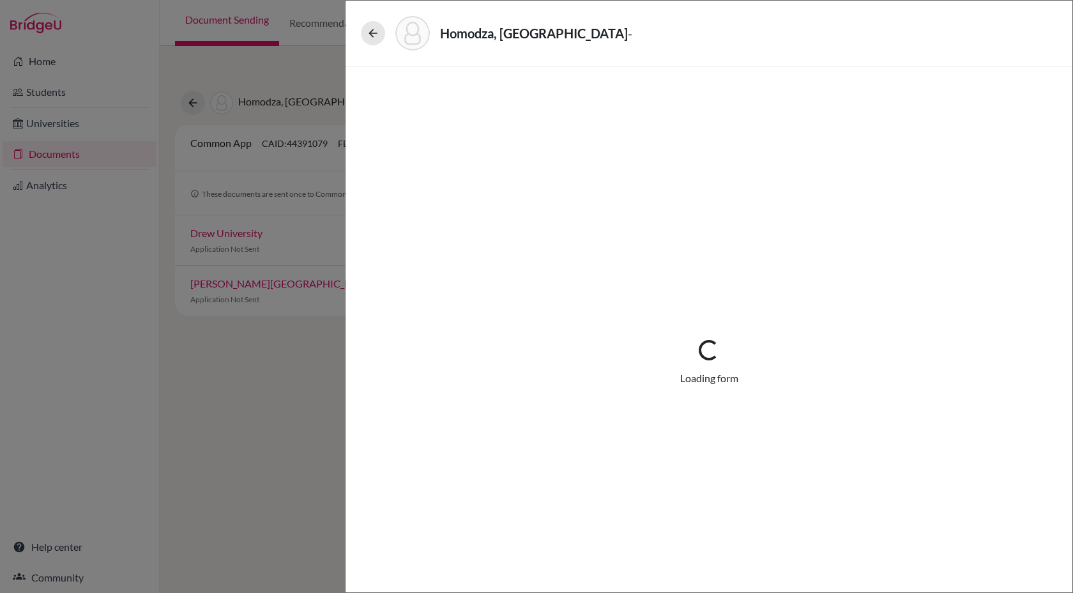
select select "1"
select select "690880"
select select "0"
select select "1"
select select "6"
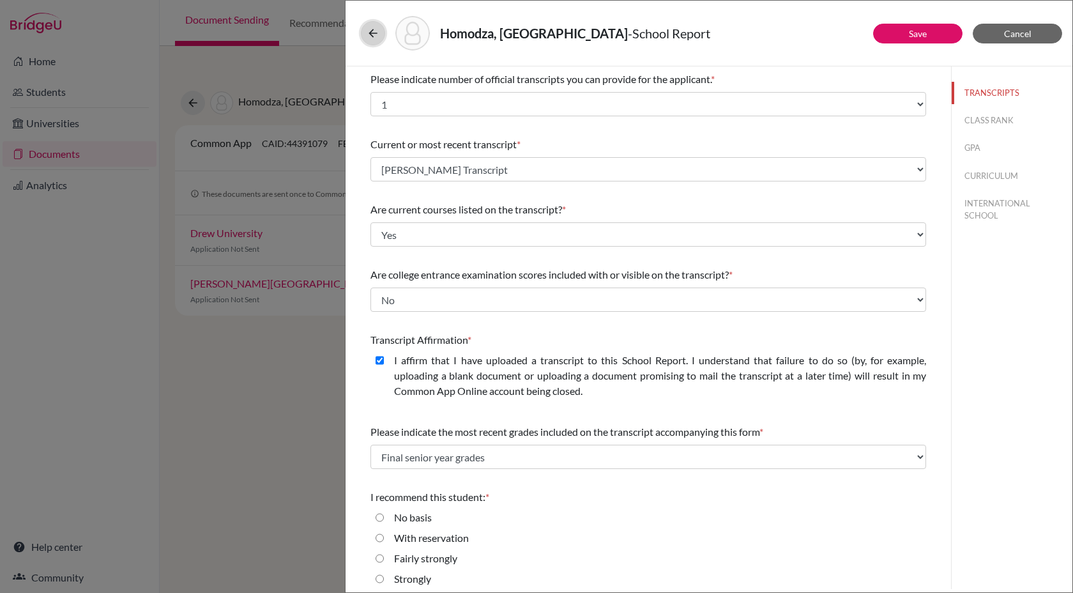
click at [372, 34] on icon at bounding box center [373, 33] width 13 height 13
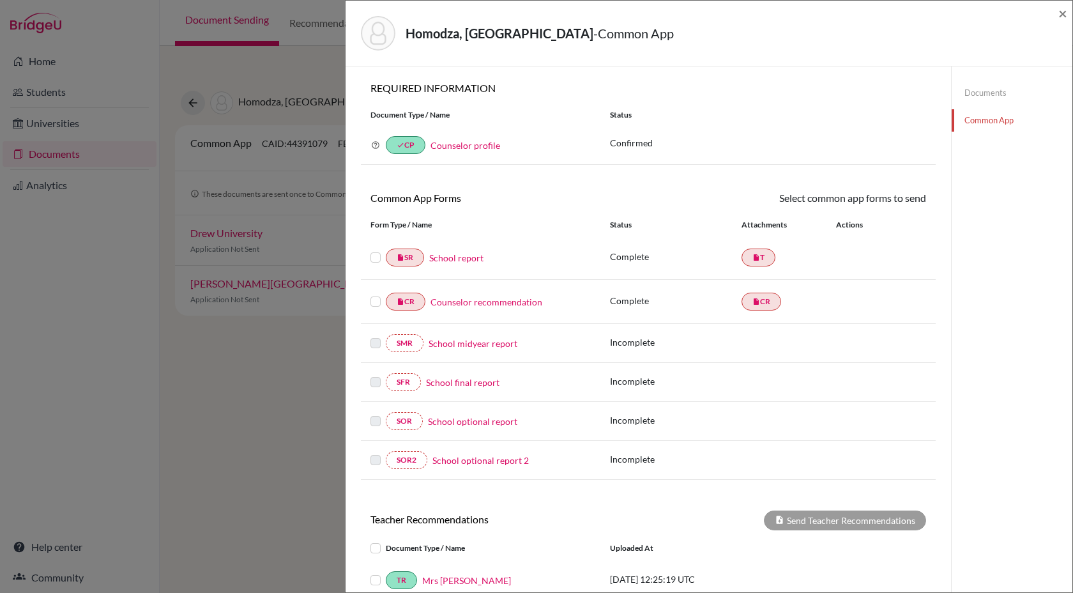
click at [373, 250] on label at bounding box center [375, 250] width 10 height 0
click at [0, 0] on input "checkbox" at bounding box center [0, 0] width 0 height 0
click at [374, 295] on label at bounding box center [375, 295] width 10 height 0
click at [0, 0] on input "checkbox" at bounding box center [0, 0] width 0 height 0
click at [899, 204] on link "Send" at bounding box center [899, 200] width 53 height 20
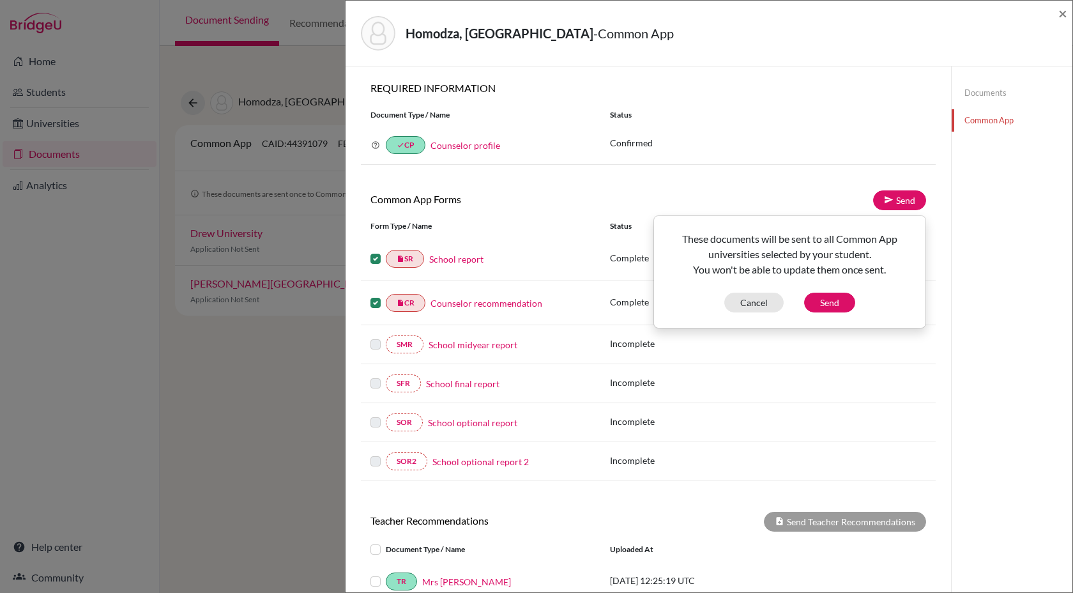
click at [814, 107] on div "Document Type / Name Status" at bounding box center [648, 115] width 575 height 22
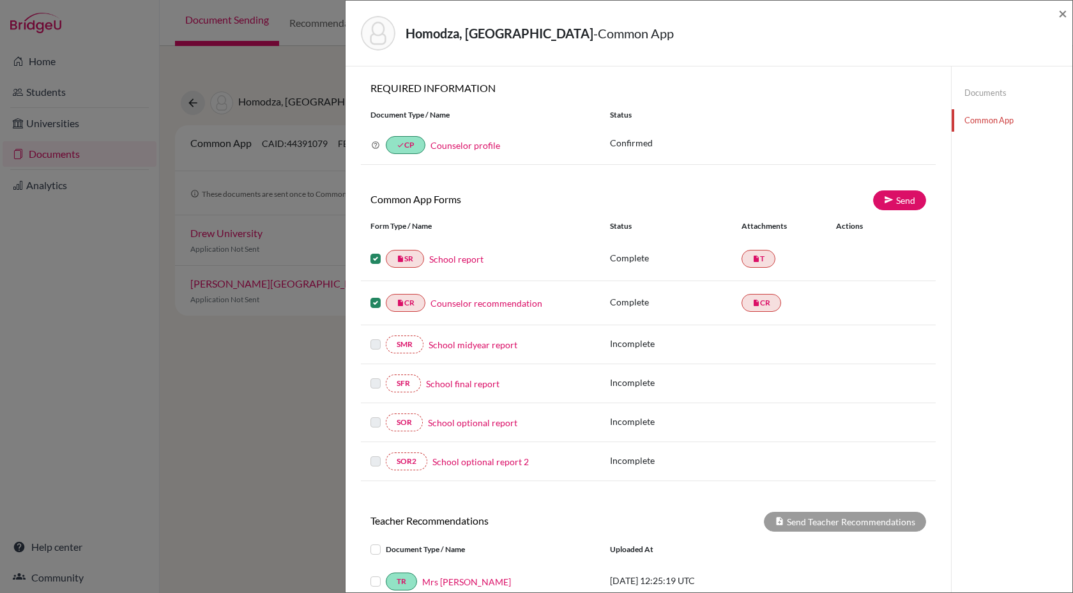
click at [376, 251] on label at bounding box center [375, 251] width 10 height 0
click at [0, 0] on input "checkbox" at bounding box center [0, 0] width 0 height 0
click at [375, 295] on label at bounding box center [375, 295] width 10 height 0
click at [0, 0] on input "checkbox" at bounding box center [0, 0] width 0 height 0
click at [750, 257] on link "insert_drive_file T" at bounding box center [758, 257] width 34 height 18
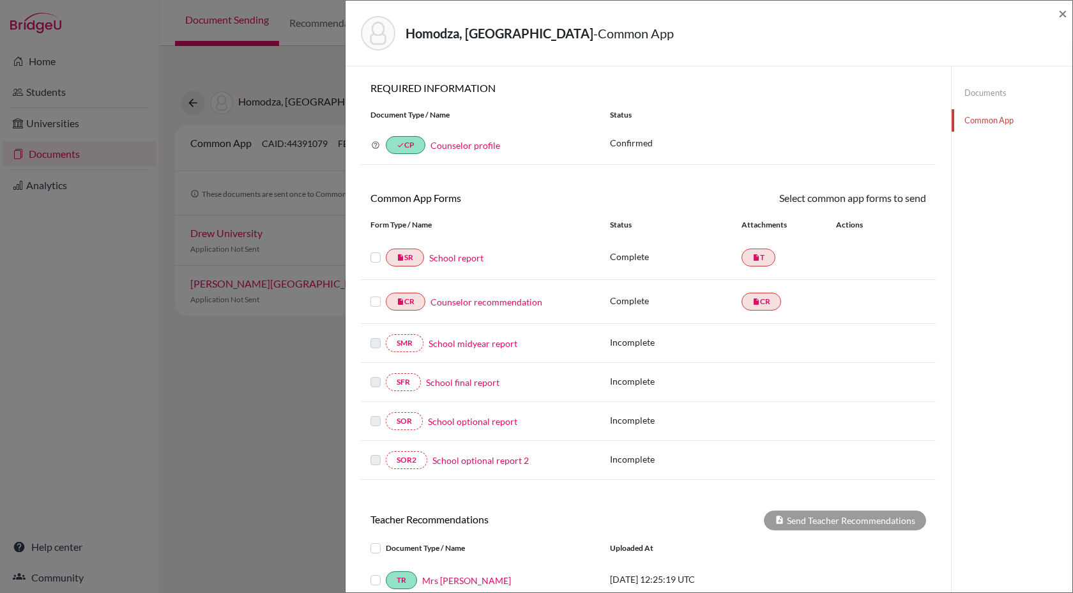
click at [473, 255] on link "School report" at bounding box center [456, 257] width 54 height 13
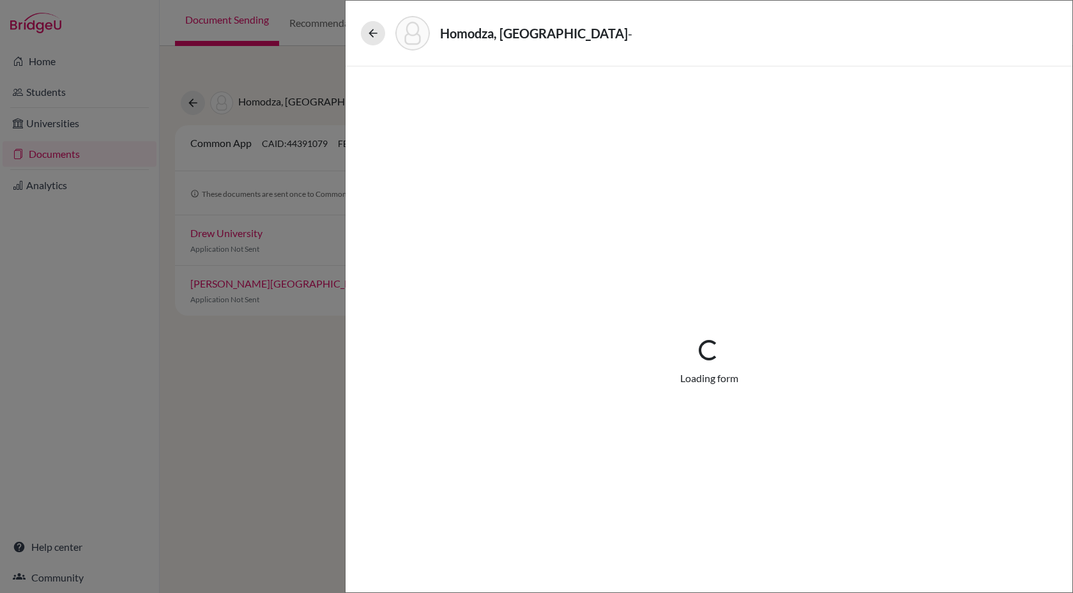
select select "1"
select select "690880"
select select "0"
select select "1"
select select "6"
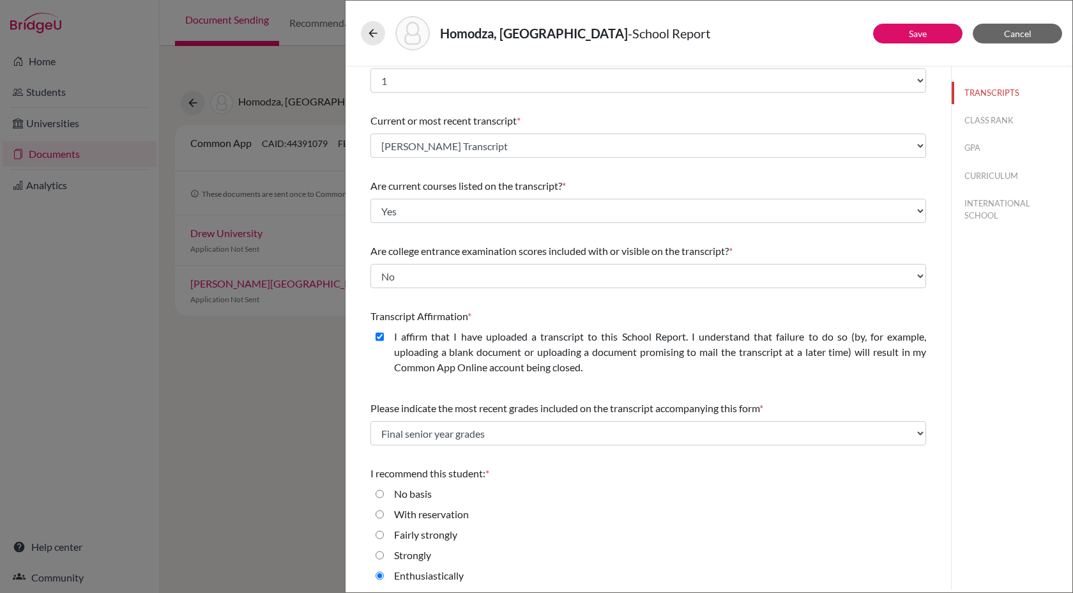
scroll to position [28, 0]
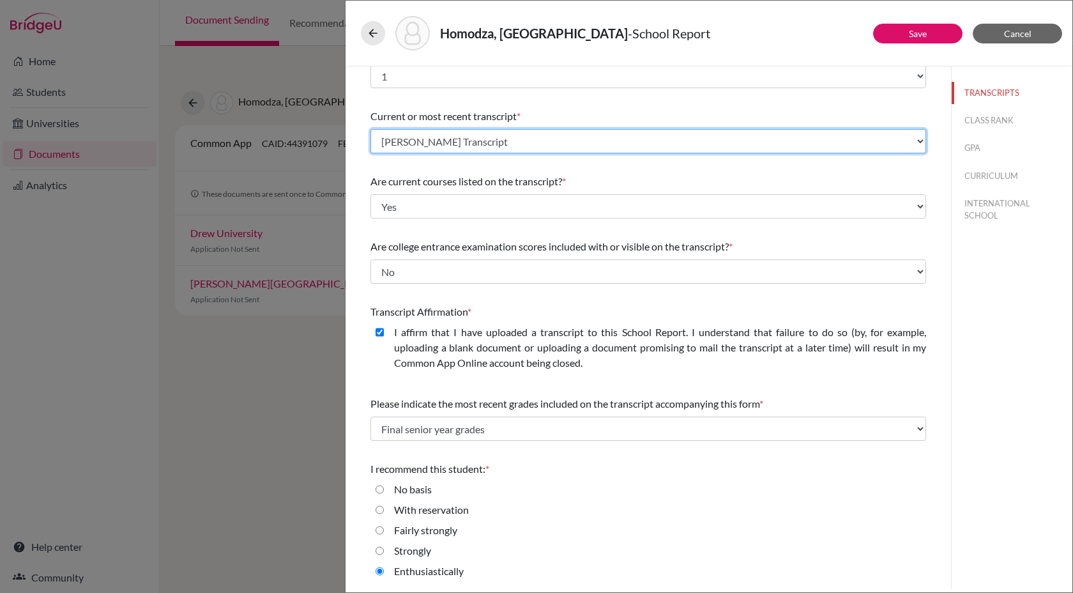
click at [532, 145] on select "Select existing document or upload a new one Rutendo Homodza Transcript Upload …" at bounding box center [648, 141] width 556 height 24
click at [370, 129] on select "Select existing document or upload a new one Rutendo Homodza Transcript Upload …" at bounding box center [648, 141] width 556 height 24
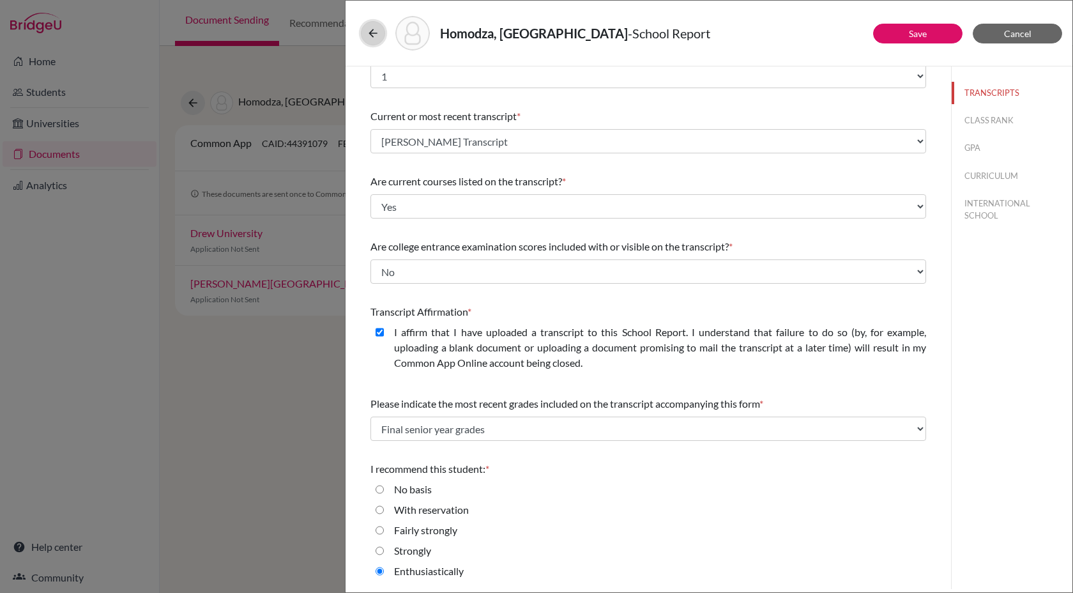
click at [366, 31] on button at bounding box center [373, 33] width 24 height 24
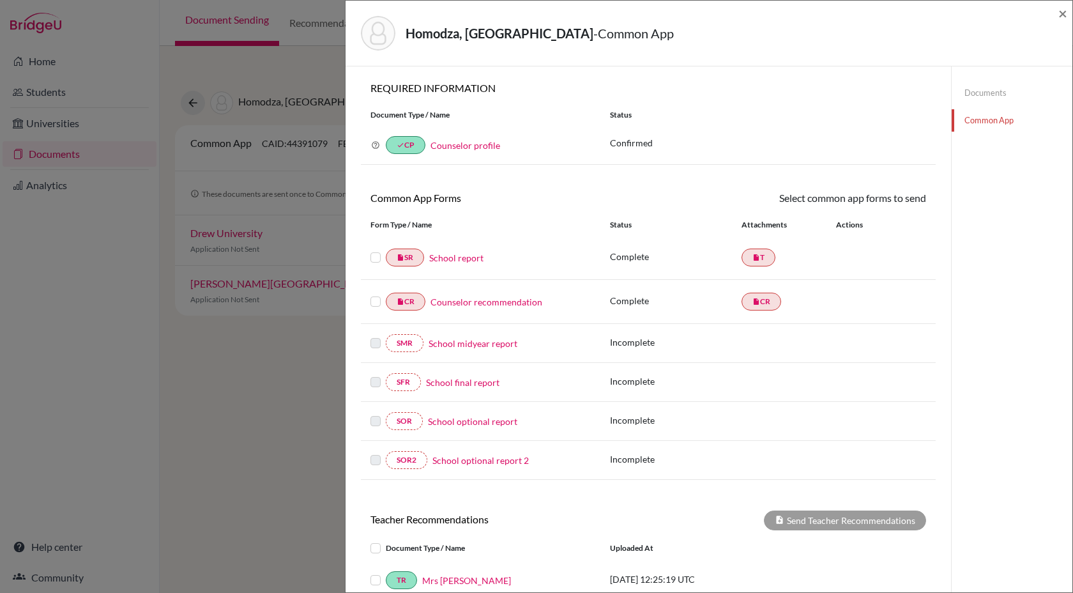
click at [978, 96] on link "Documents" at bounding box center [1012, 93] width 121 height 22
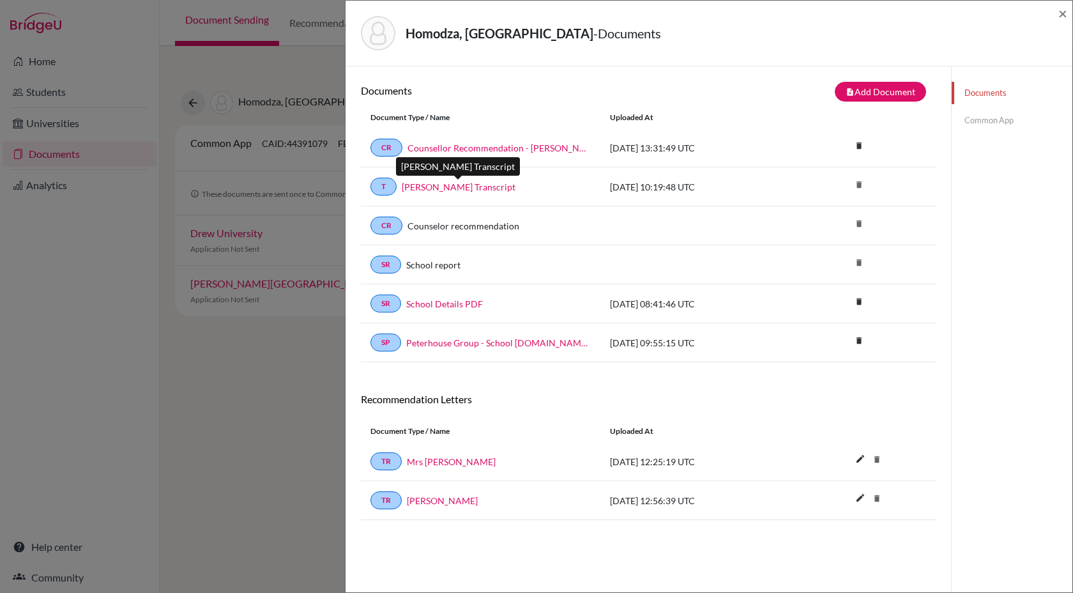
click at [497, 188] on link "Rutendo Homodza Transcript" at bounding box center [459, 186] width 114 height 13
click at [443, 186] on link "Rutendo Homodza Transcript" at bounding box center [459, 186] width 114 height 13
click at [390, 190] on link "T" at bounding box center [383, 187] width 26 height 18
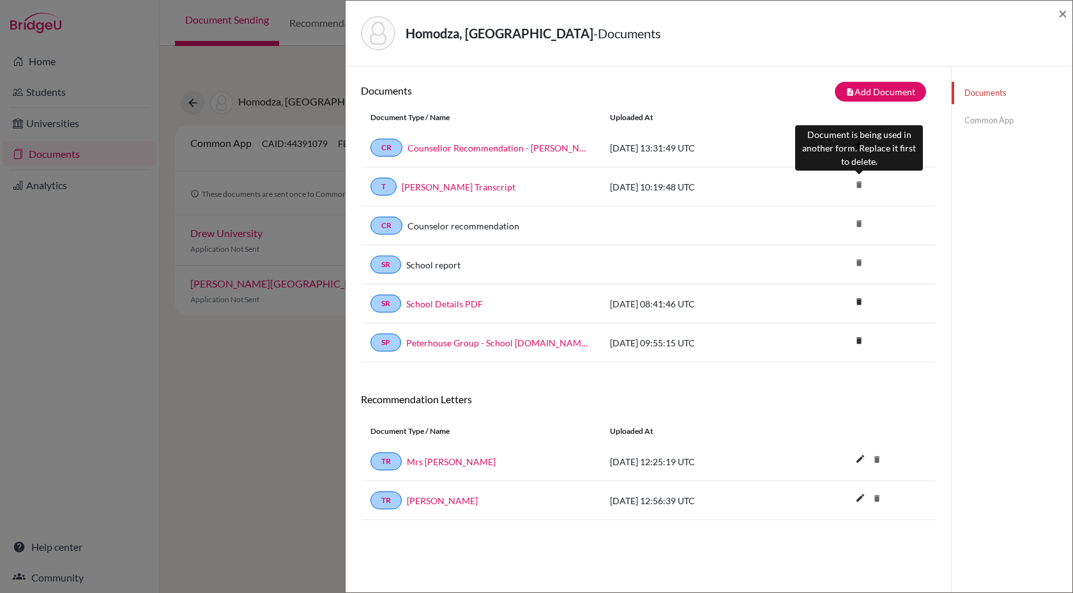
click at [861, 186] on icon "delete" at bounding box center [858, 184] width 19 height 19
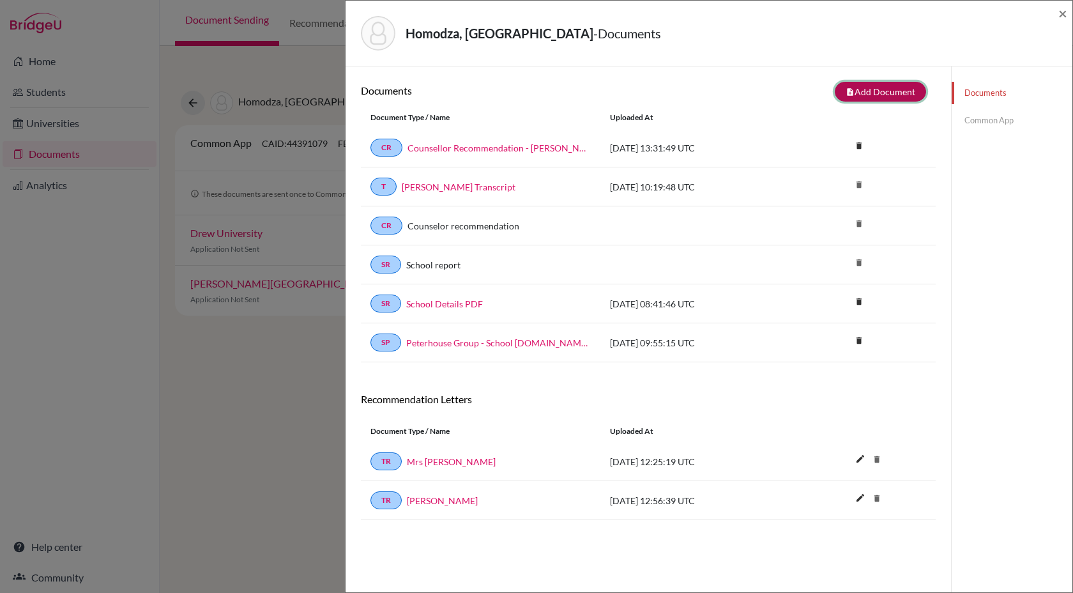
click at [867, 92] on button "note_add Add Document" at bounding box center [880, 92] width 91 height 20
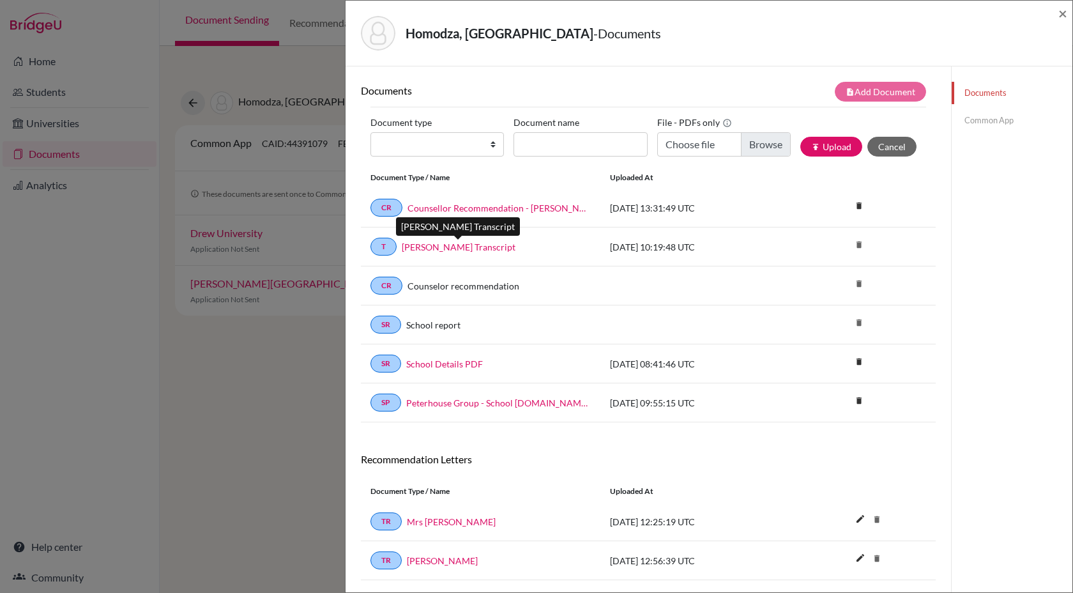
click at [464, 247] on link "Rutendo Homodza Transcript" at bounding box center [459, 246] width 114 height 13
click at [986, 121] on link "Common App" at bounding box center [1012, 120] width 121 height 22
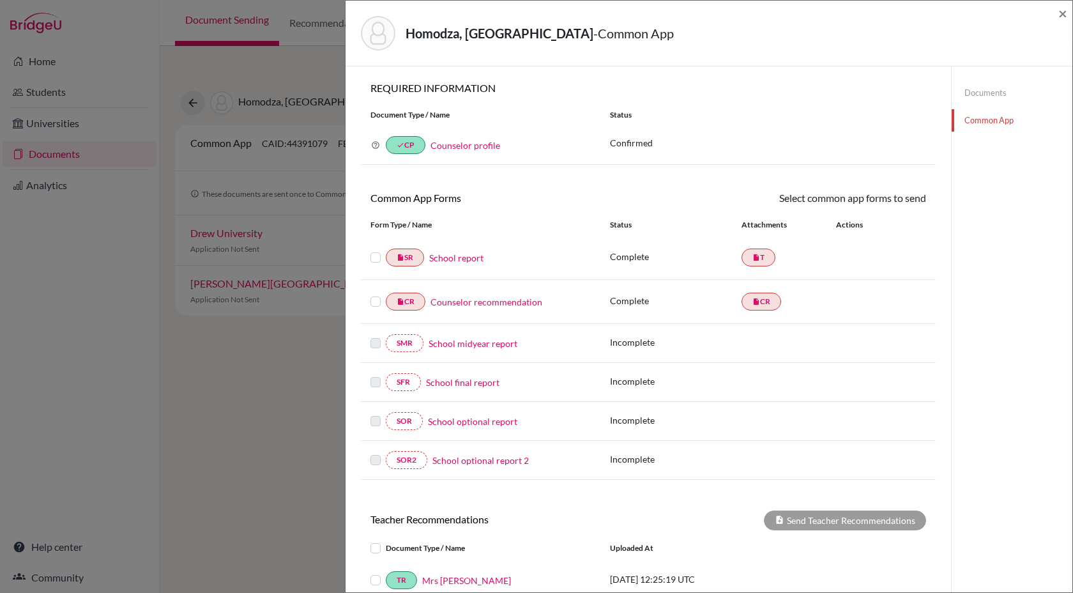
click at [456, 257] on link "School report" at bounding box center [456, 257] width 54 height 13
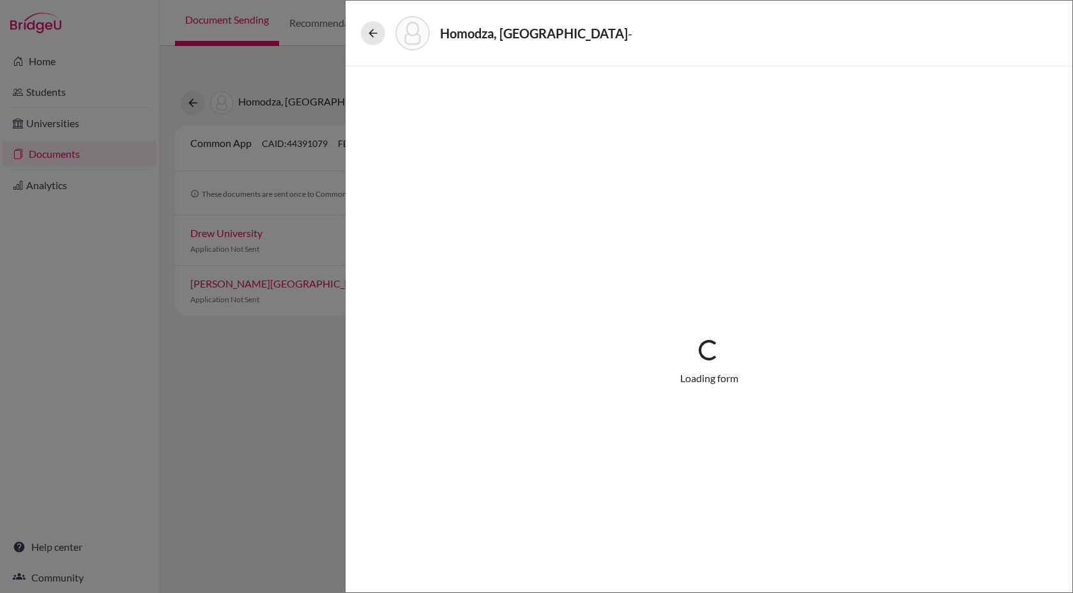
select select "1"
select select "690880"
select select "0"
select select "1"
select select "6"
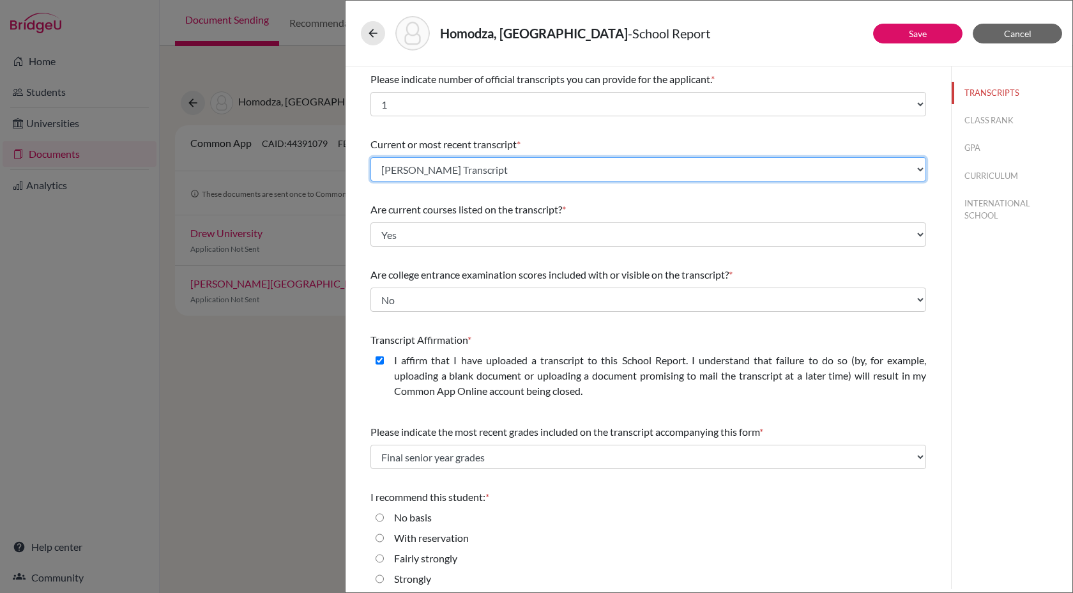
click at [616, 169] on select "Select existing document or upload a new one Rutendo Homodza Transcript Upload …" at bounding box center [648, 169] width 556 height 24
select select "Upload New File"
click at [370, 157] on select "Select existing document or upload a new one Rutendo Homodza Transcript Upload …" at bounding box center [648, 169] width 556 height 24
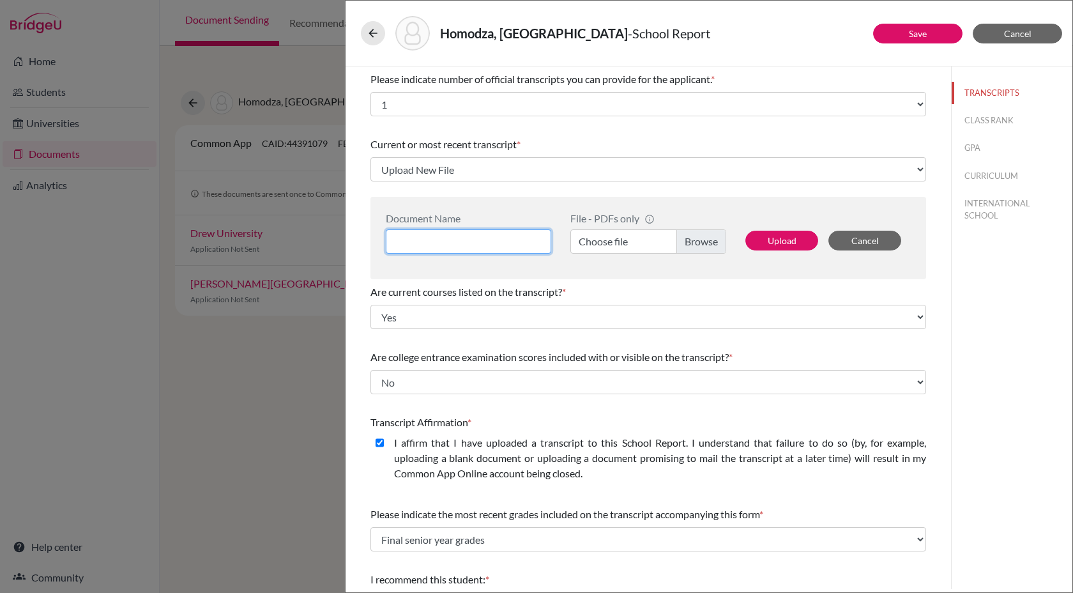
click at [516, 240] on input at bounding box center [468, 241] width 165 height 24
click at [466, 236] on input at bounding box center [468, 241] width 165 height 24
click at [518, 243] on input "Rutendo Homodza - High School Trancsript" at bounding box center [468, 241] width 165 height 24
type input "Rutendo Homodza - High School Transcript"
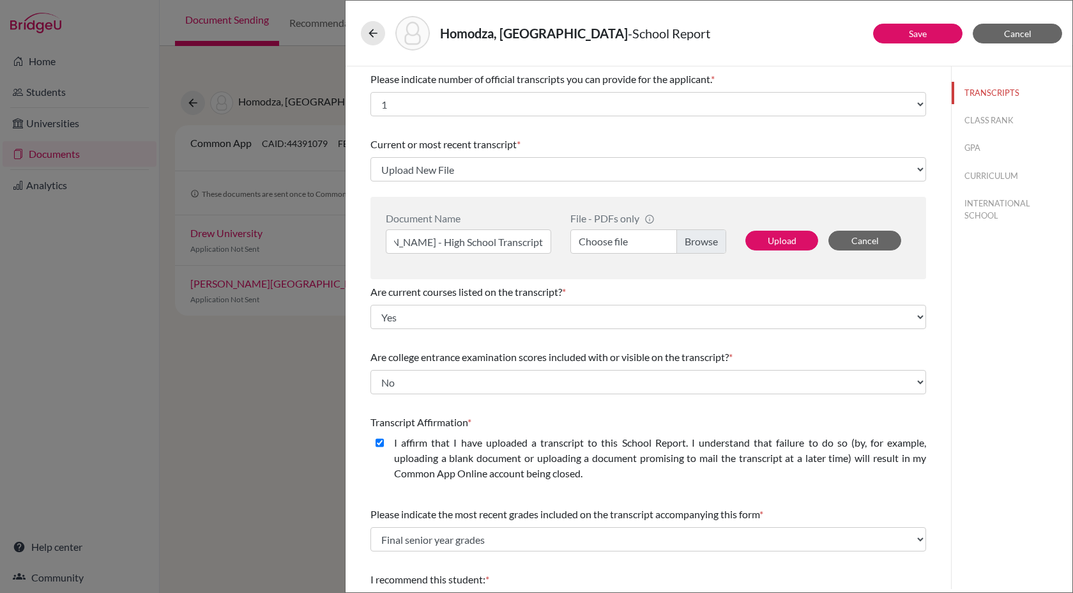
click at [598, 243] on label "Choose file" at bounding box center [648, 241] width 156 height 24
click at [598, 243] on input "Choose file" at bounding box center [648, 241] width 156 height 24
click at [772, 241] on button "Upload" at bounding box center [781, 241] width 73 height 20
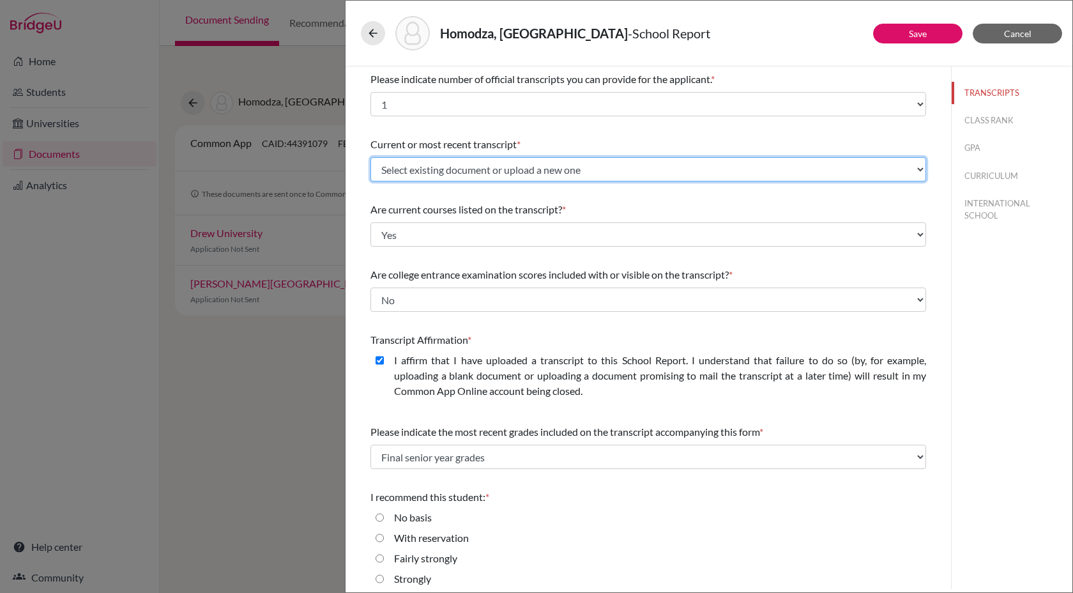
click at [678, 172] on select "Select existing document or upload a new one Rutendo Homodza - High School Tran…" at bounding box center [648, 169] width 556 height 24
select select "690969"
click at [370, 157] on select "Select existing document or upload a new one Rutendo Homodza - High School Tran…" at bounding box center [648, 169] width 556 height 24
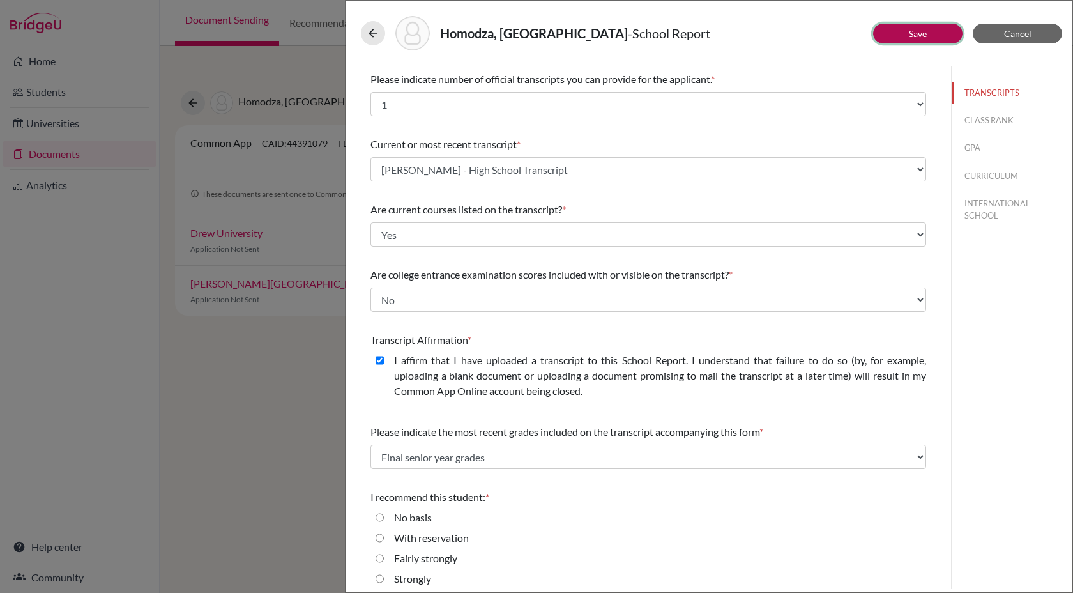
click at [927, 31] on button "Save" at bounding box center [917, 34] width 89 height 20
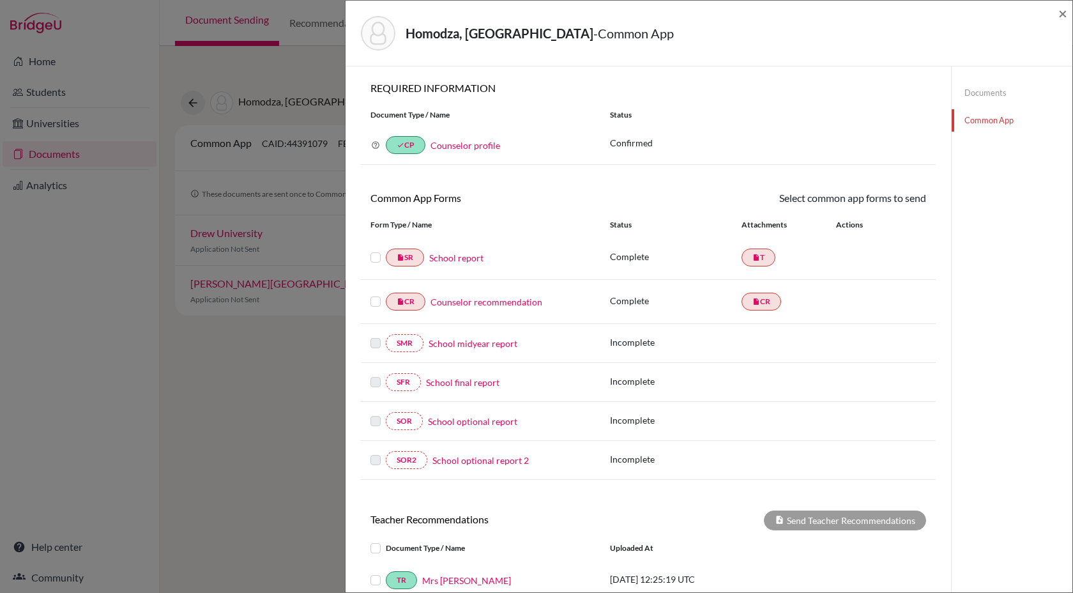
click at [466, 261] on link "School report" at bounding box center [456, 257] width 54 height 13
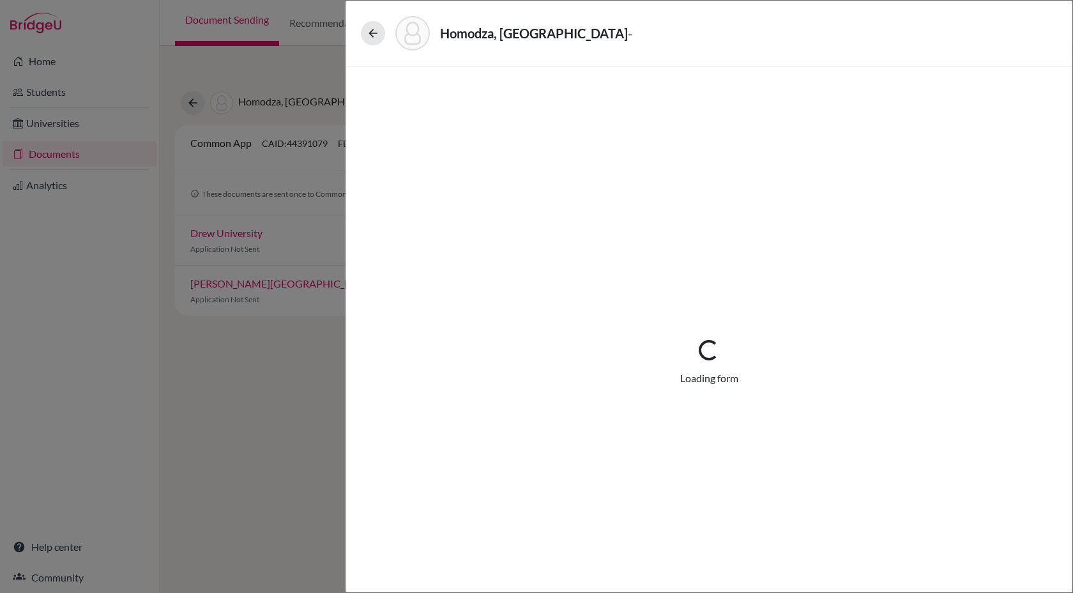
select select "1"
select select "690969"
select select "0"
select select "1"
select select "6"
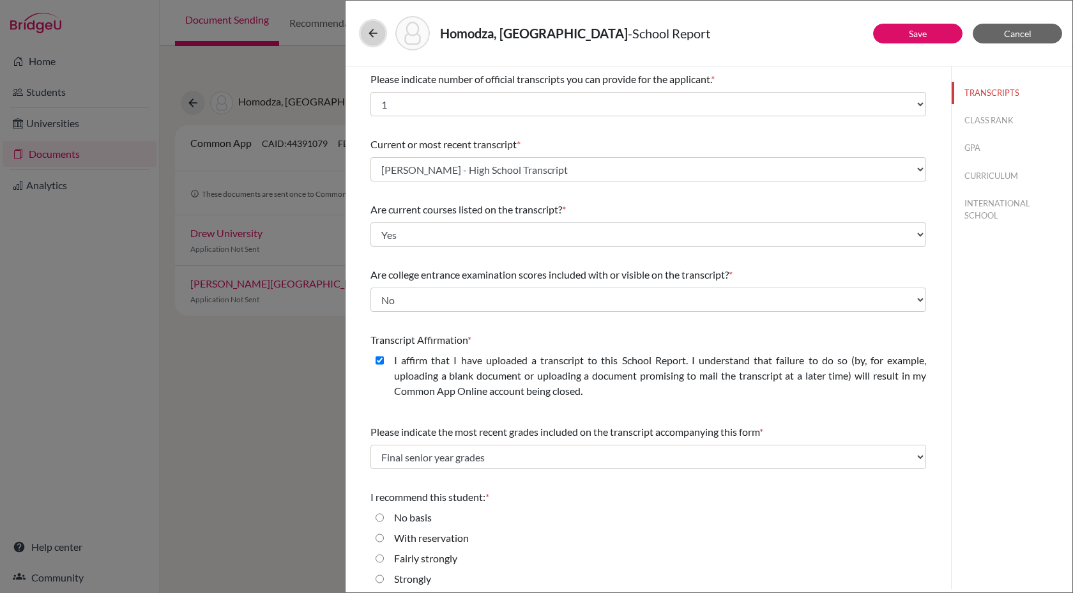
click at [376, 33] on icon at bounding box center [373, 33] width 13 height 13
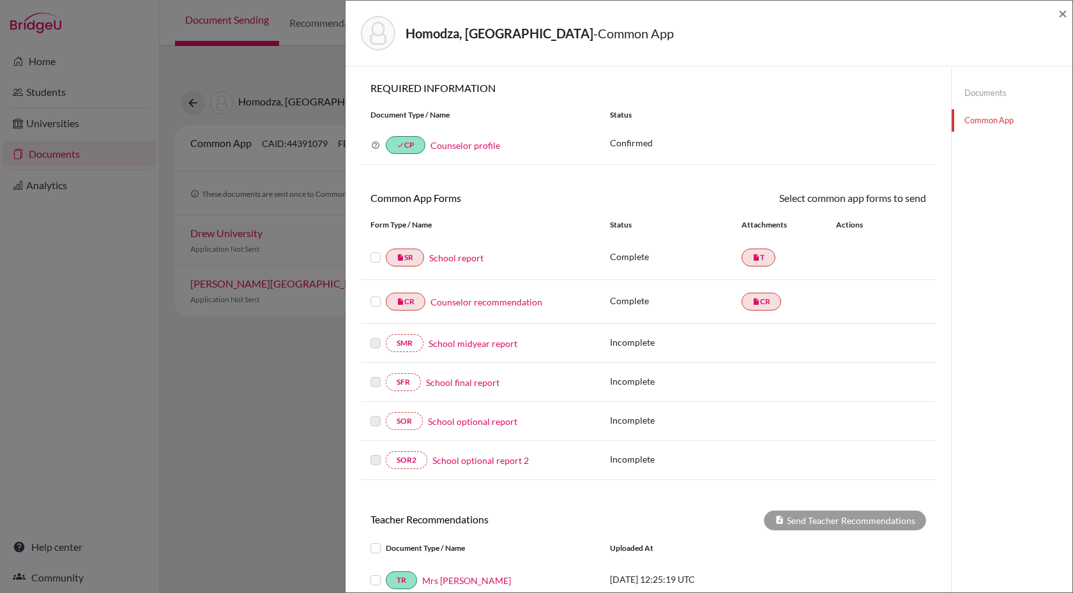
click at [973, 92] on link "Documents" at bounding box center [1012, 93] width 121 height 22
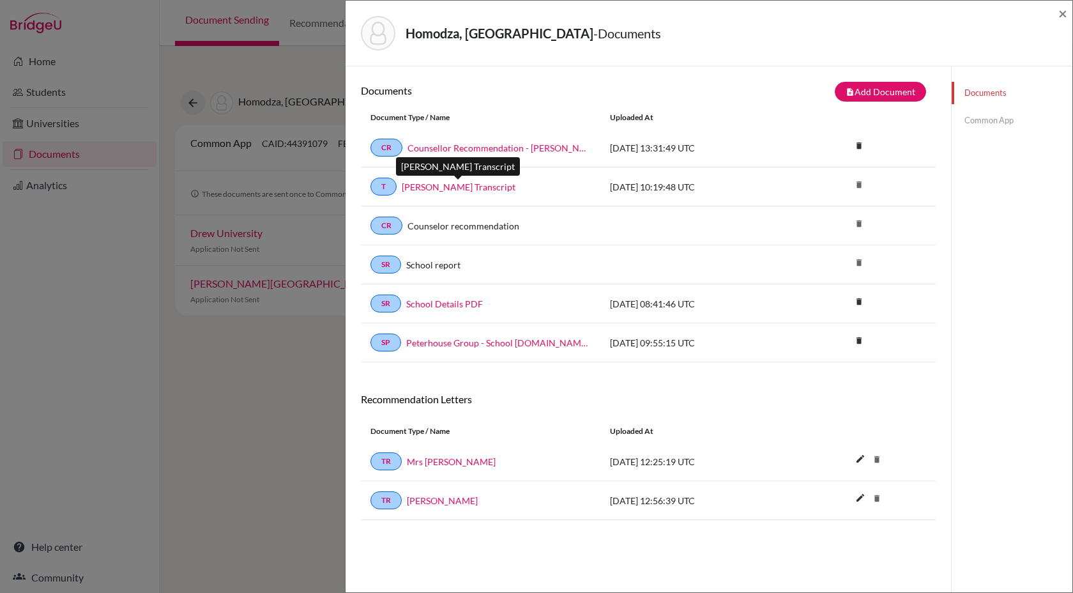
click at [477, 187] on link "Rutendo Homodza Transcript" at bounding box center [459, 186] width 114 height 13
click at [988, 118] on link "Common App" at bounding box center [1012, 120] width 121 height 22
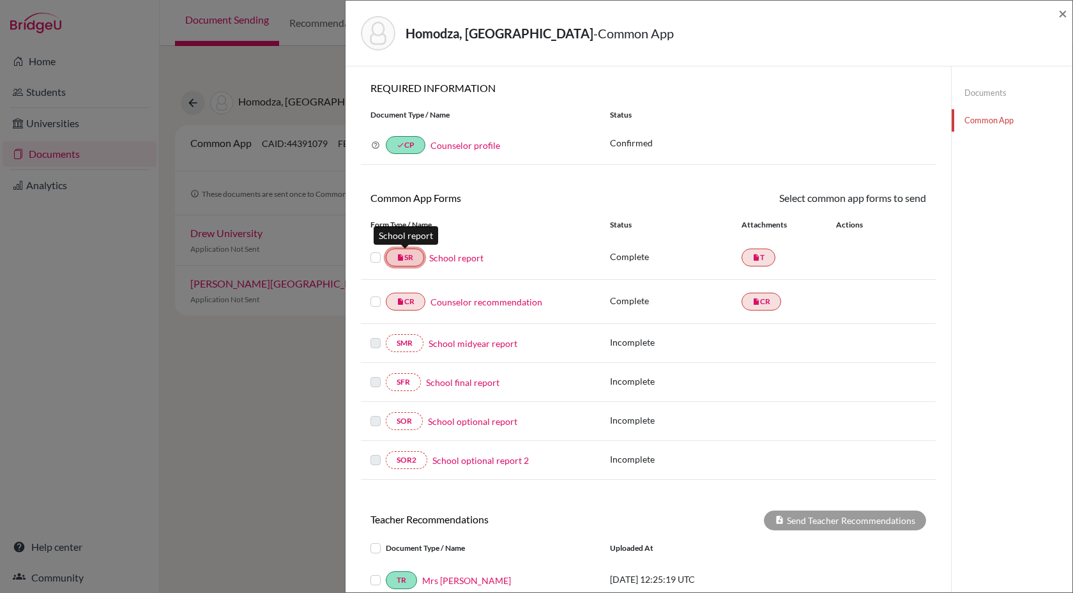
click at [411, 255] on link "insert_drive_file SR" at bounding box center [405, 257] width 38 height 18
click at [458, 256] on link "School report" at bounding box center [456, 257] width 54 height 13
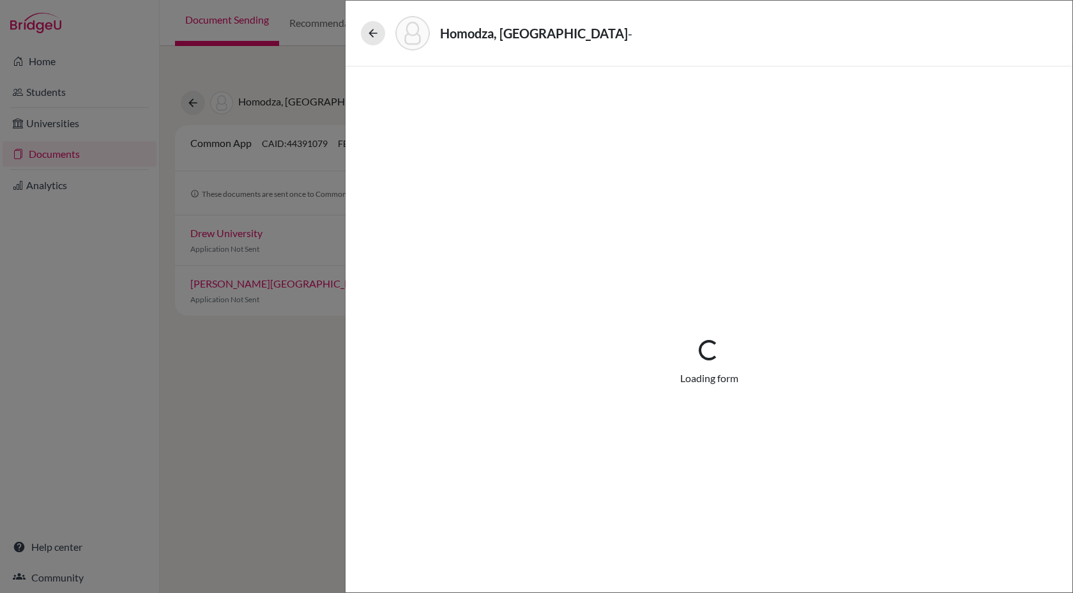
select select "1"
select select "690969"
select select "0"
select select "1"
select select "6"
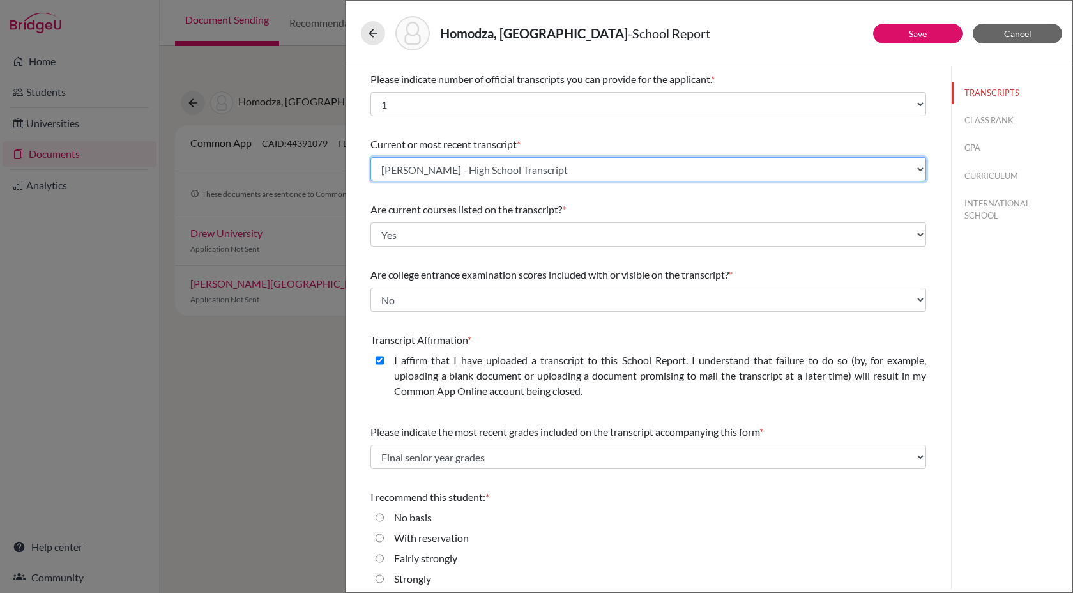
click at [471, 175] on select "Select existing document or upload a new one Rutendo Homodza Transcript Rutendo…" at bounding box center [648, 169] width 556 height 24
click at [370, 157] on select "Select existing document or upload a new one Rutendo Homodza Transcript Rutendo…" at bounding box center [648, 169] width 556 height 24
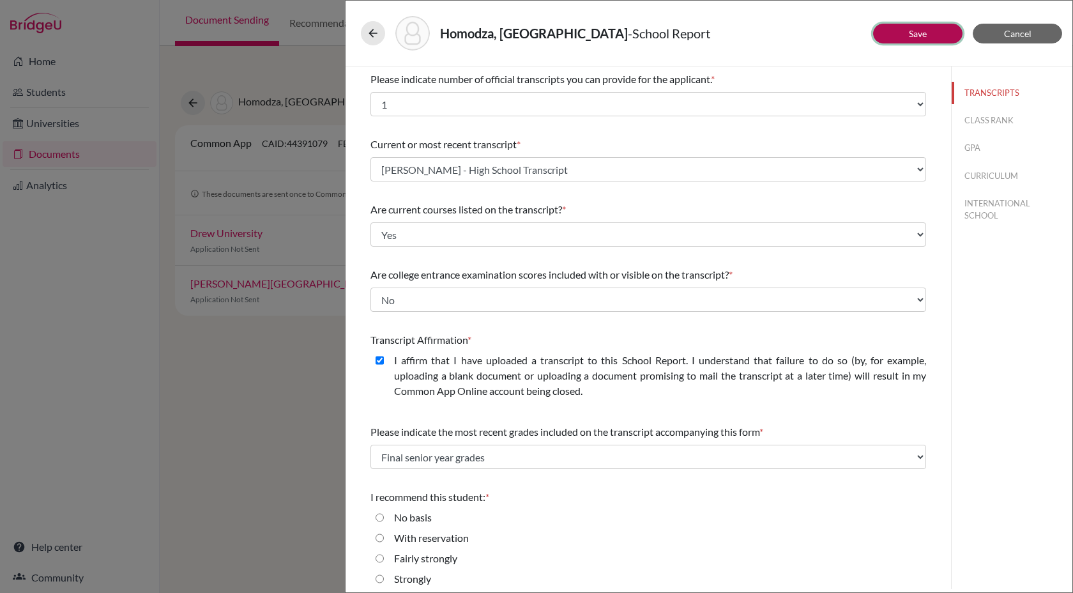
click at [923, 36] on link "Save" at bounding box center [918, 33] width 18 height 11
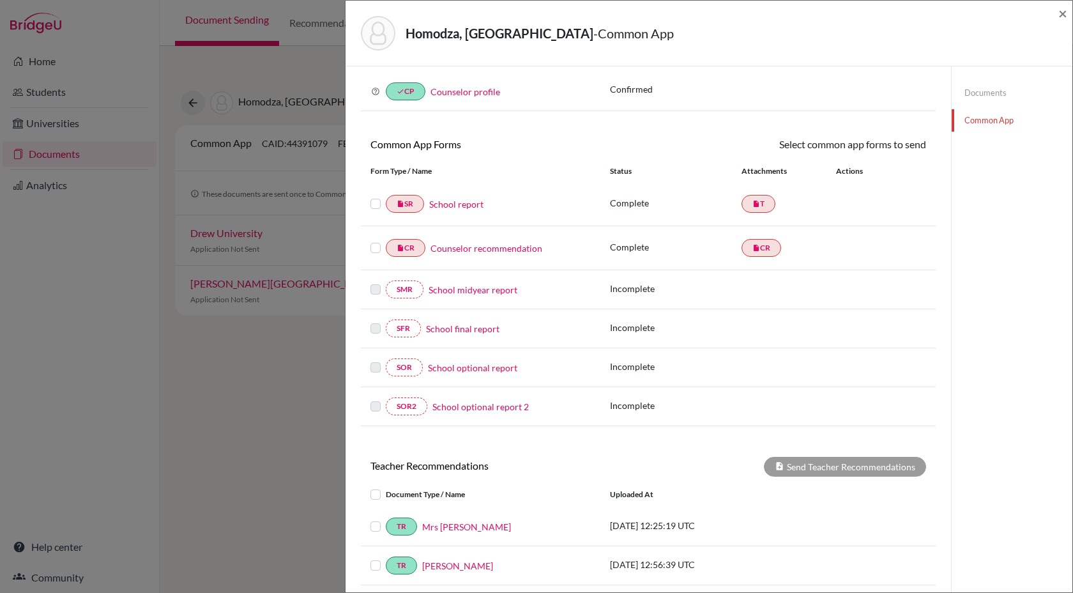
scroll to position [55, 0]
click at [764, 199] on link "insert_drive_file T" at bounding box center [758, 203] width 34 height 18
click at [493, 250] on link "Counselor recommendation" at bounding box center [486, 246] width 112 height 13
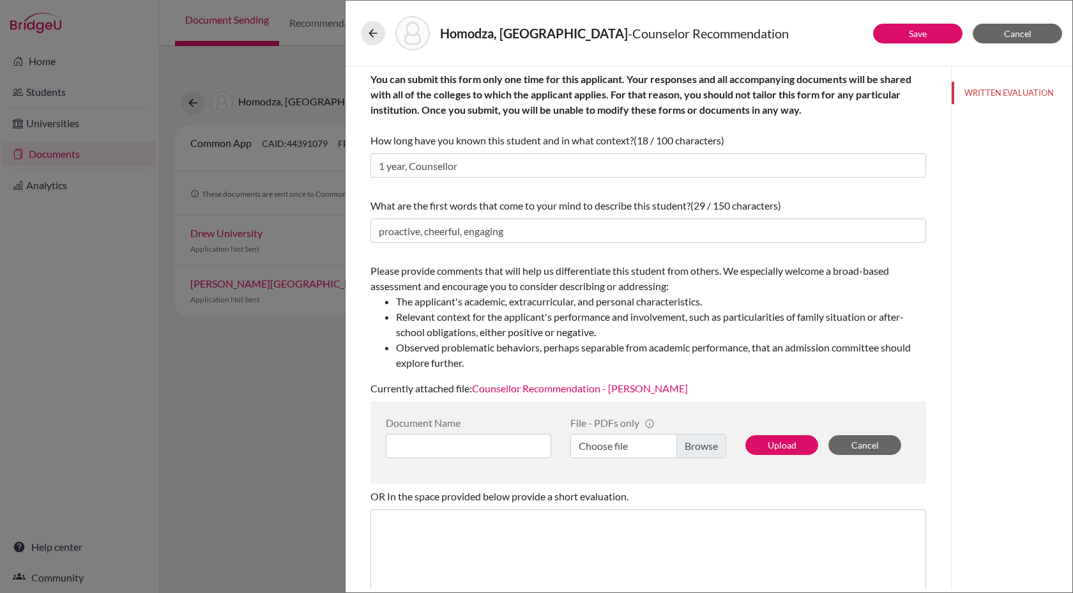
click at [524, 388] on link "Counsellor Recommendation - Rutendo Homodza" at bounding box center [580, 388] width 216 height 12
click at [912, 28] on link "Save" at bounding box center [918, 33] width 18 height 11
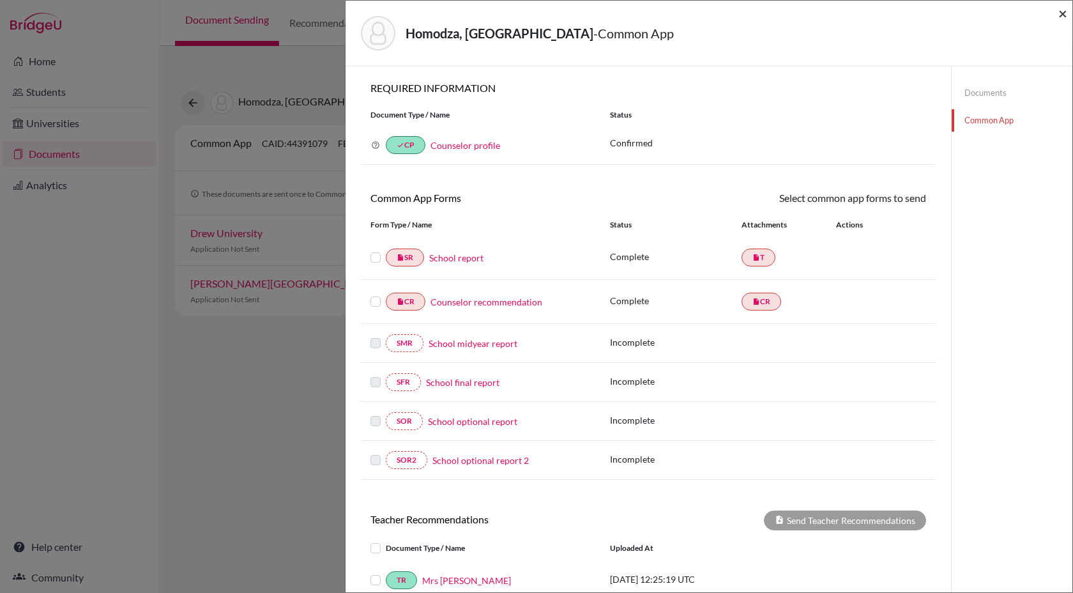
click at [1066, 16] on span "×" at bounding box center [1062, 13] width 9 height 19
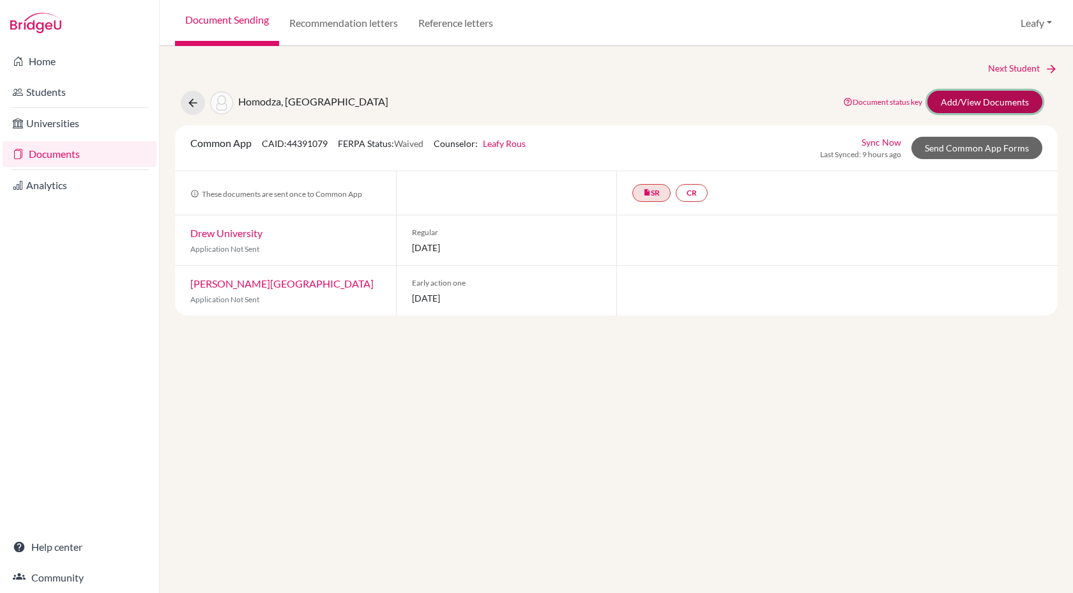
click at [976, 102] on link "Add/View Documents" at bounding box center [984, 102] width 115 height 22
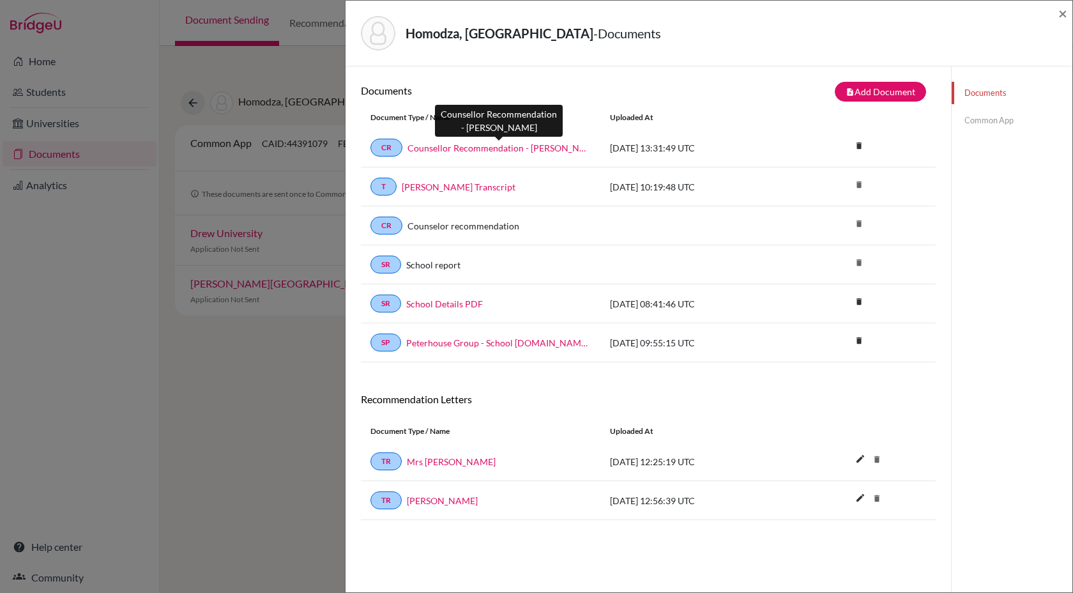
click at [500, 149] on link "Counsellor Recommendation - Rutendo Homodza" at bounding box center [498, 147] width 183 height 13
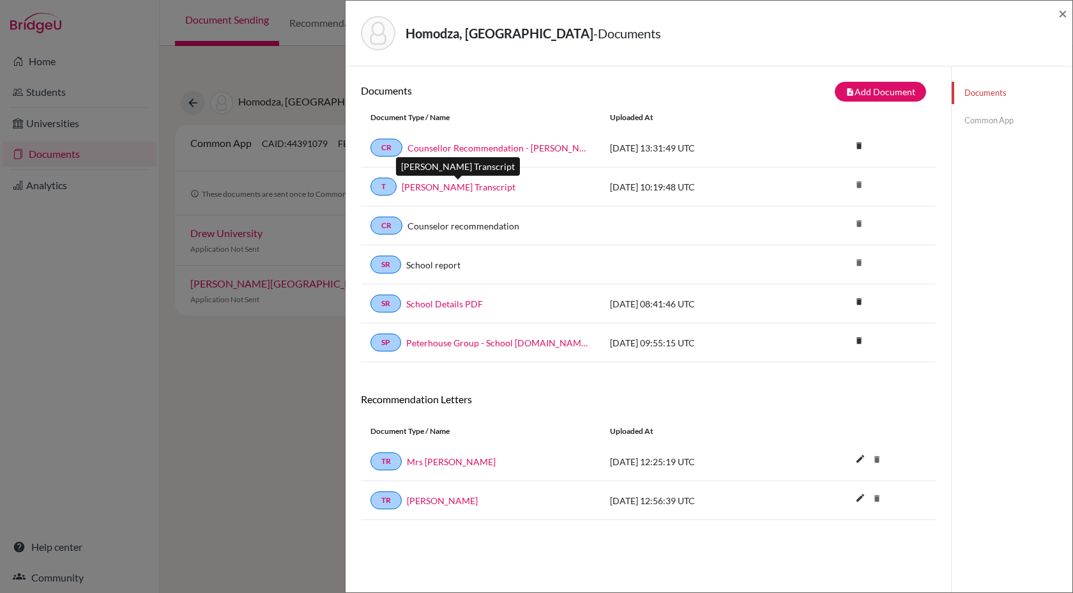
click at [438, 185] on link "Rutendo Homodza Transcript" at bounding box center [459, 186] width 114 height 13
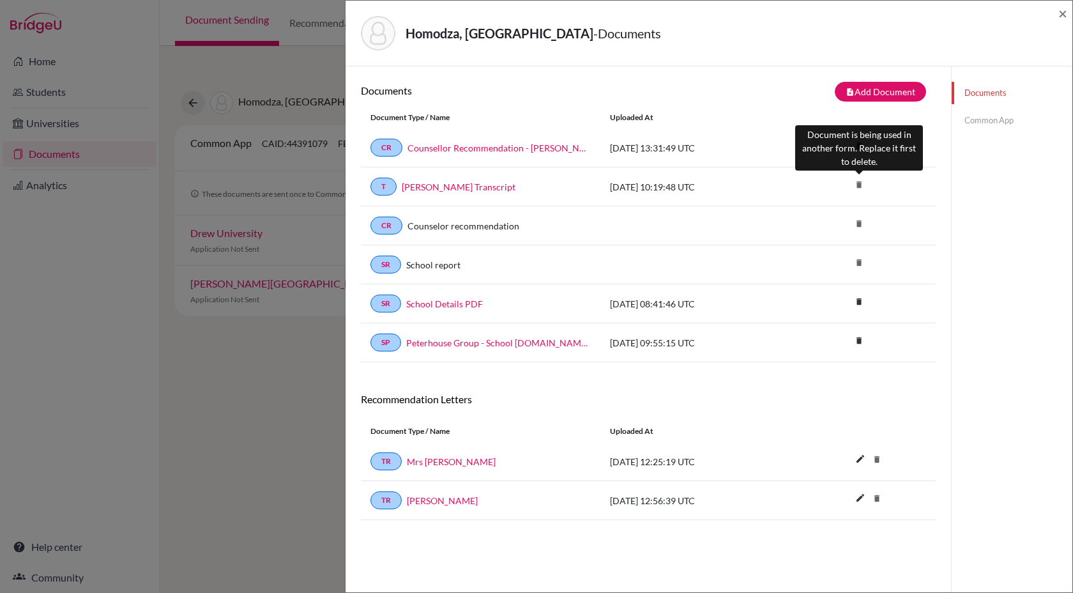
click at [856, 184] on icon "delete" at bounding box center [858, 184] width 19 height 19
click at [861, 185] on icon "delete" at bounding box center [858, 184] width 19 height 19
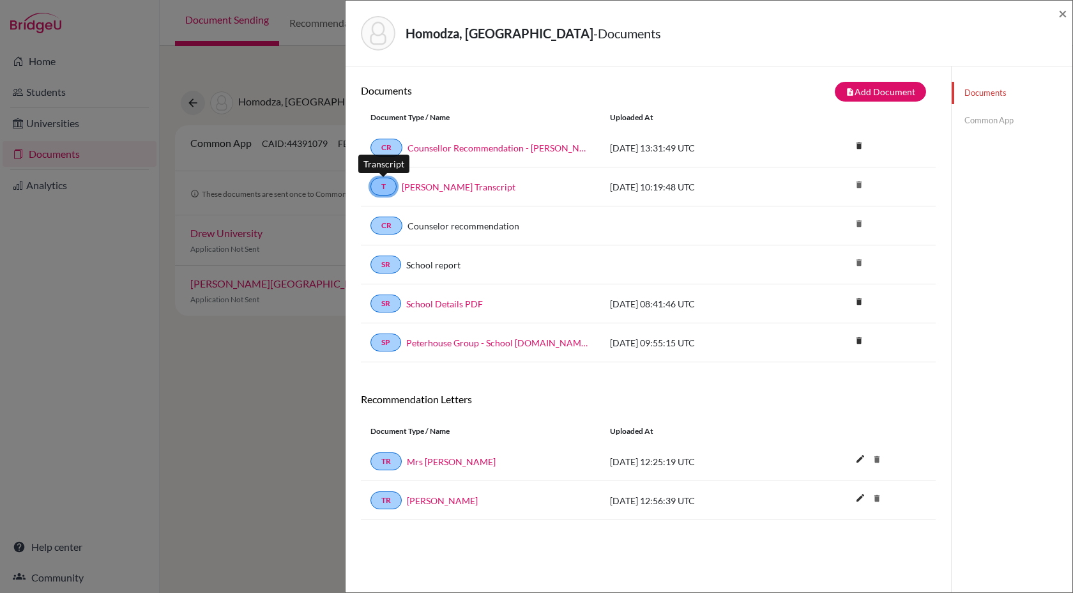
click at [388, 187] on link "T" at bounding box center [383, 187] width 26 height 18
click at [982, 119] on link "Common App" at bounding box center [1012, 120] width 121 height 22
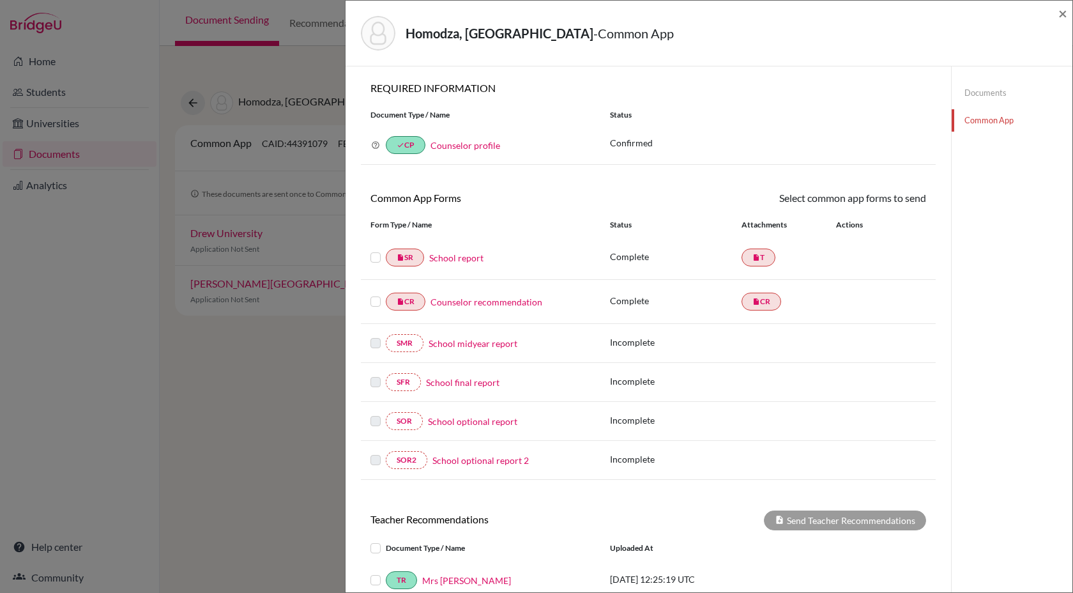
click at [453, 257] on link "School report" at bounding box center [456, 257] width 54 height 13
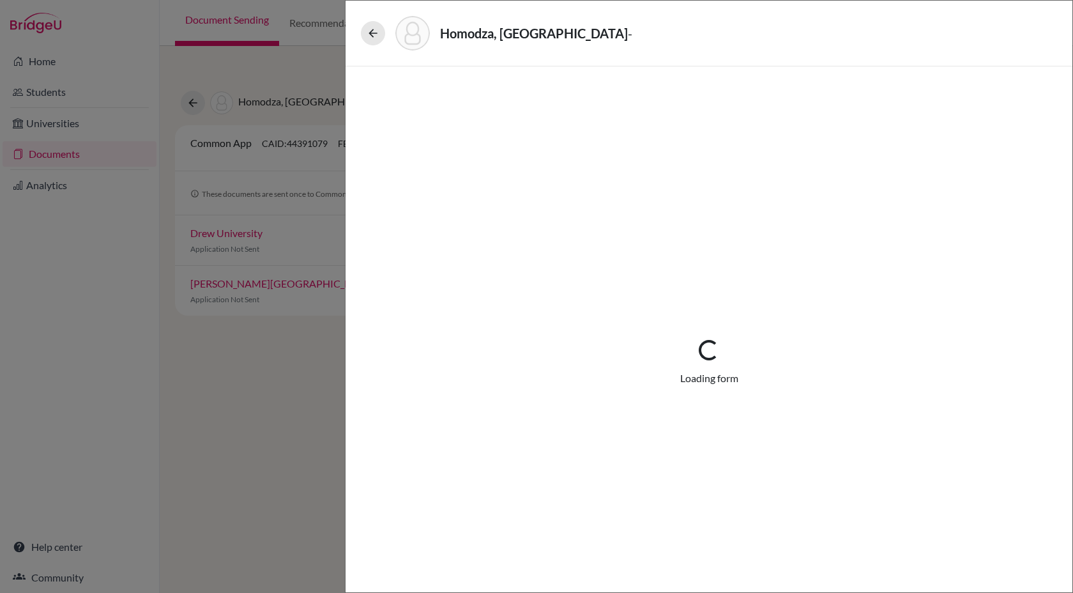
select select "1"
select select "690969"
select select "0"
select select "1"
select select "6"
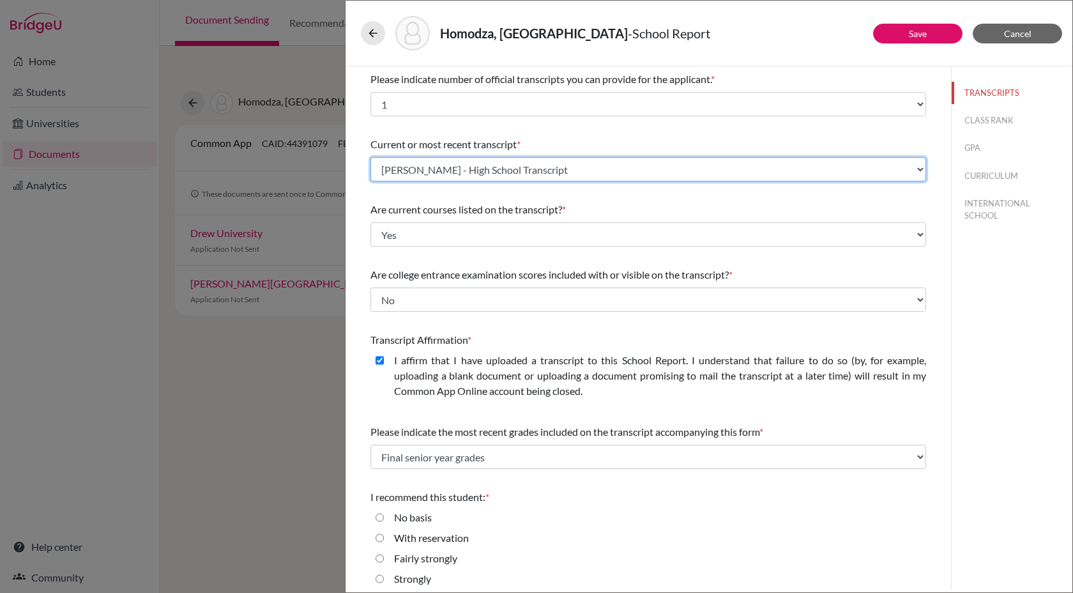
click at [922, 173] on select "Select existing document or upload a new one Rutendo Homodza Transcript Rutendo…" at bounding box center [648, 169] width 556 height 24
click at [370, 157] on select "Select existing document or upload a new one Rutendo Homodza Transcript Rutendo…" at bounding box center [648, 169] width 556 height 24
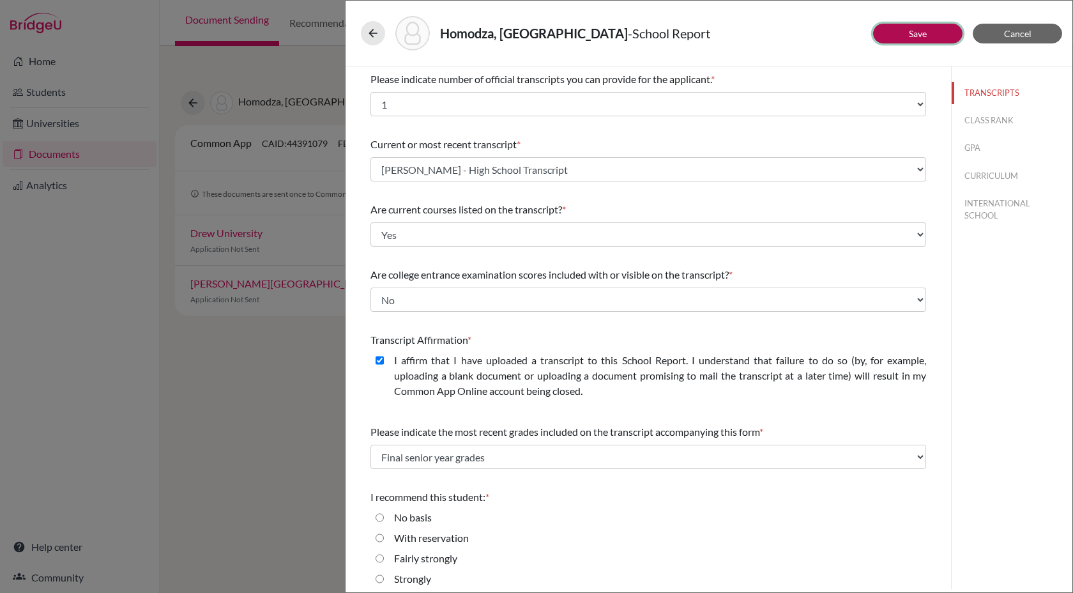
click at [922, 34] on link "Save" at bounding box center [918, 33] width 18 height 11
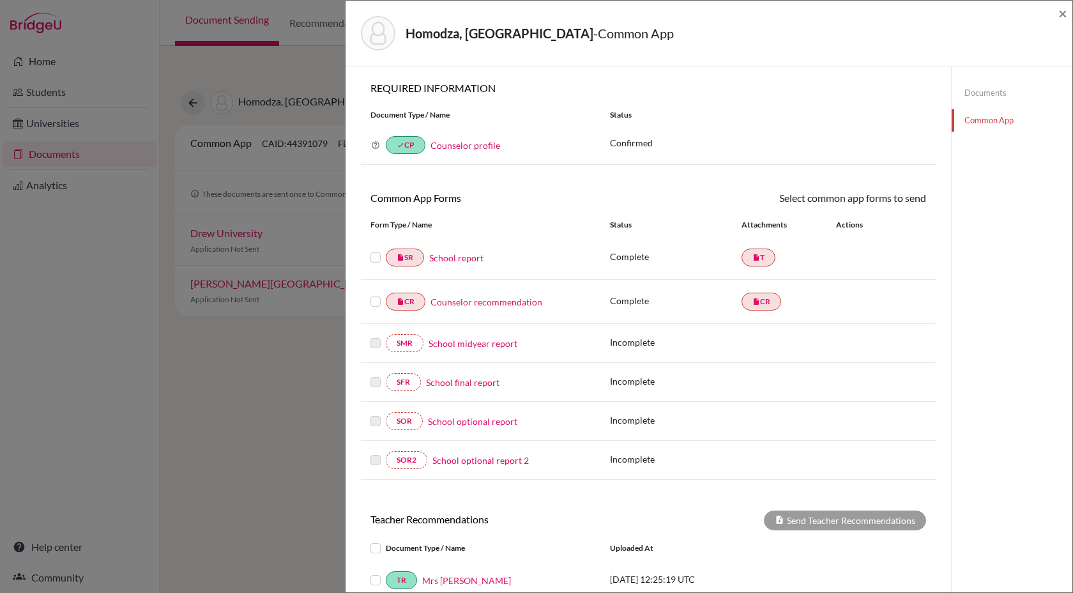
click at [373, 250] on label at bounding box center [375, 250] width 10 height 0
click at [0, 0] on input "checkbox" at bounding box center [0, 0] width 0 height 0
click at [374, 295] on label at bounding box center [375, 295] width 10 height 0
click at [0, 0] on input "checkbox" at bounding box center [0, 0] width 0 height 0
click at [910, 204] on link "Send" at bounding box center [899, 200] width 53 height 20
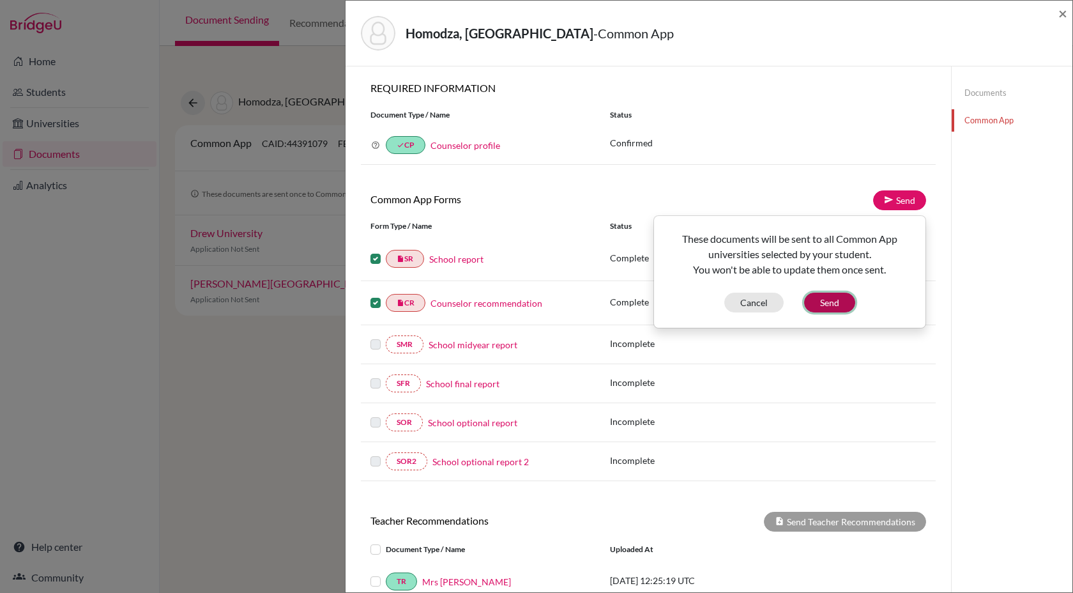
click at [831, 302] on button "Send" at bounding box center [829, 302] width 51 height 20
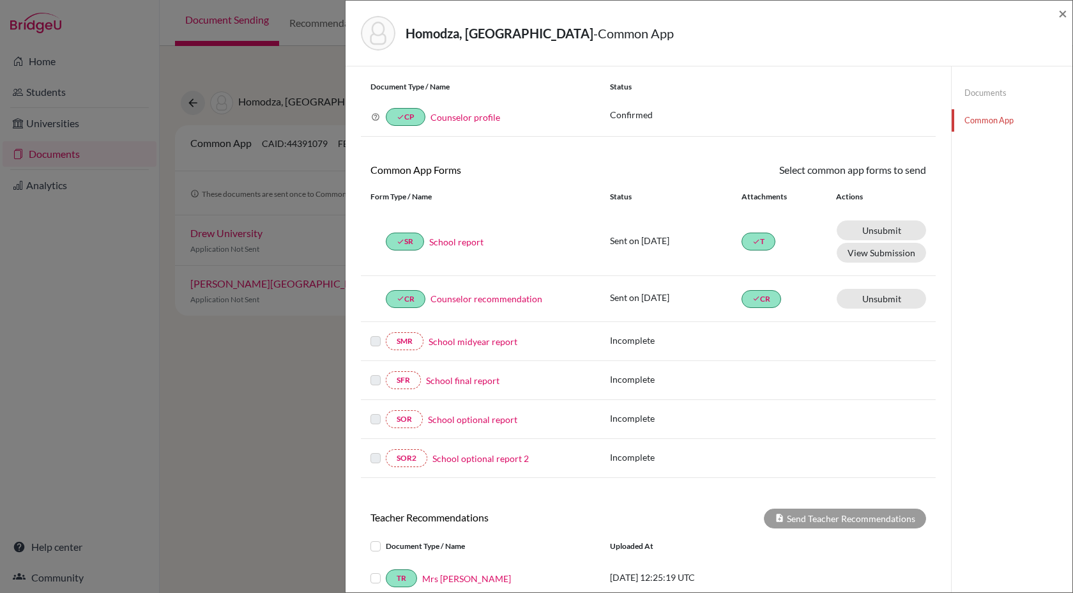
scroll to position [27, 0]
click at [875, 257] on button "View Submission" at bounding box center [881, 253] width 89 height 20
click at [1061, 13] on span "×" at bounding box center [1062, 13] width 9 height 19
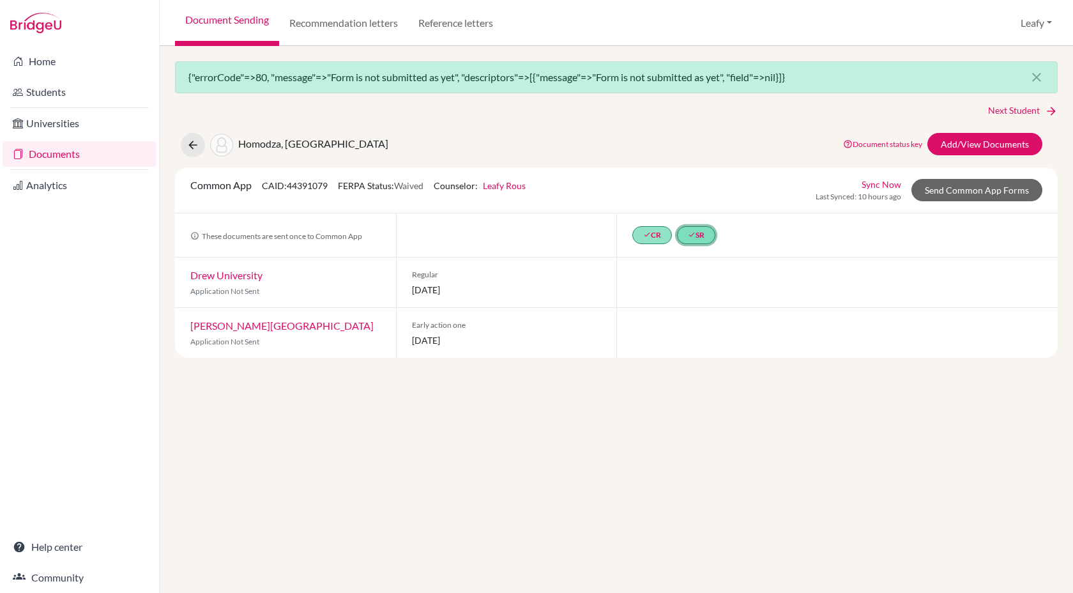
click at [704, 233] on link "done SR" at bounding box center [696, 235] width 38 height 18
click at [698, 183] on link "School report" at bounding box center [688, 181] width 54 height 11
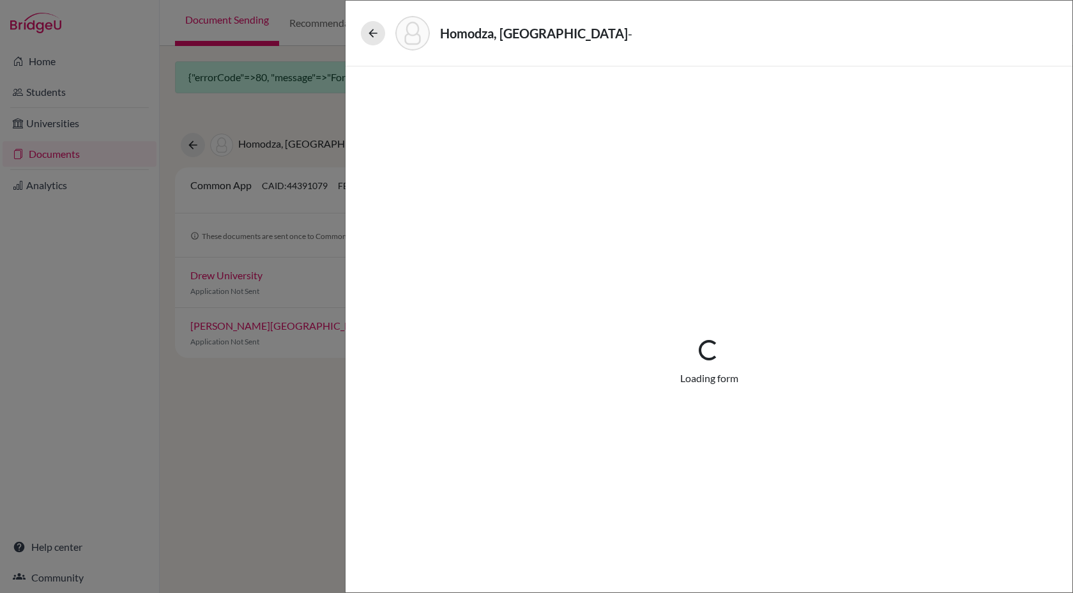
select select "1"
select select "690969"
select select "0"
select select "1"
select select "6"
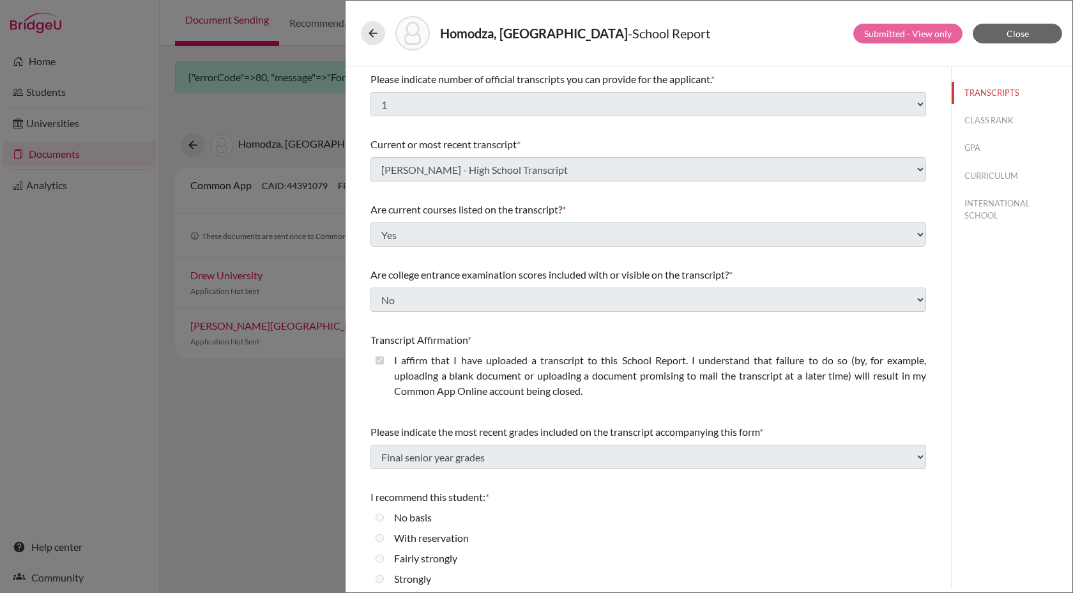
scroll to position [28, 0]
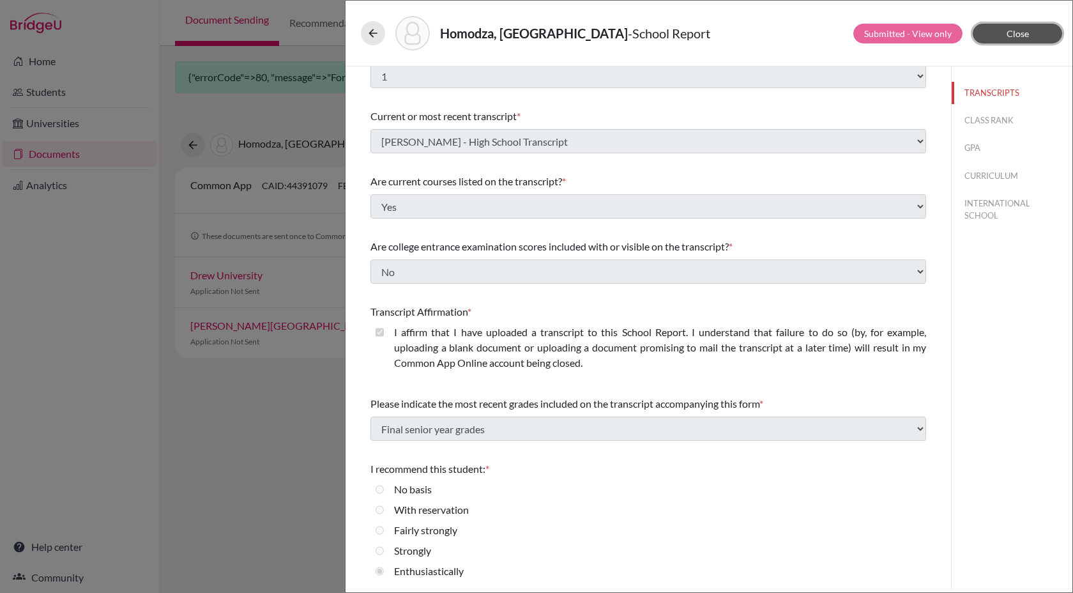
click at [999, 38] on button "Close" at bounding box center [1017, 34] width 89 height 20
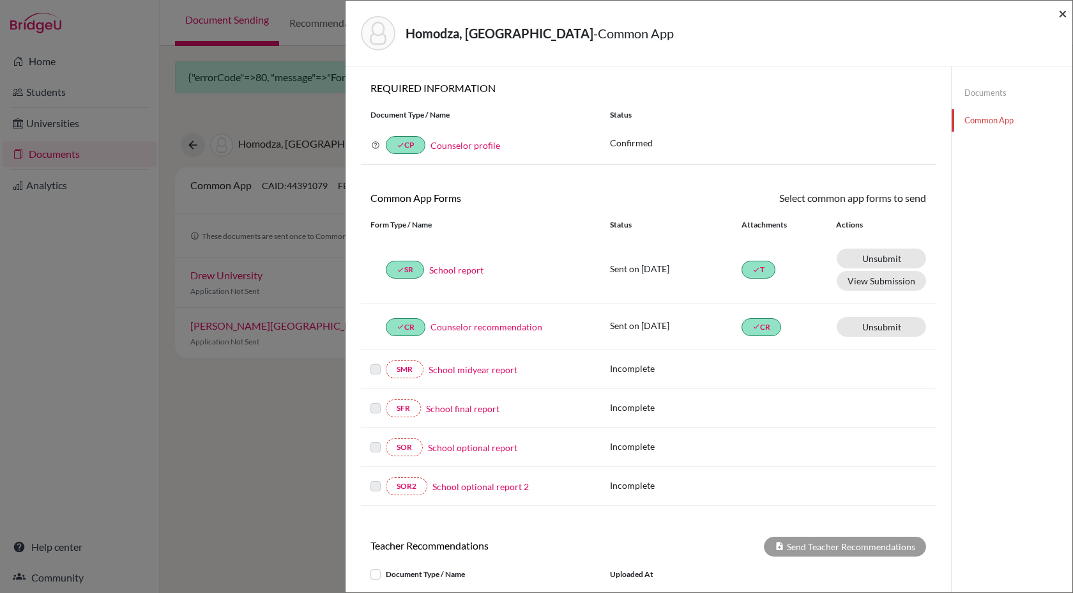
click at [1059, 13] on span "×" at bounding box center [1062, 13] width 9 height 19
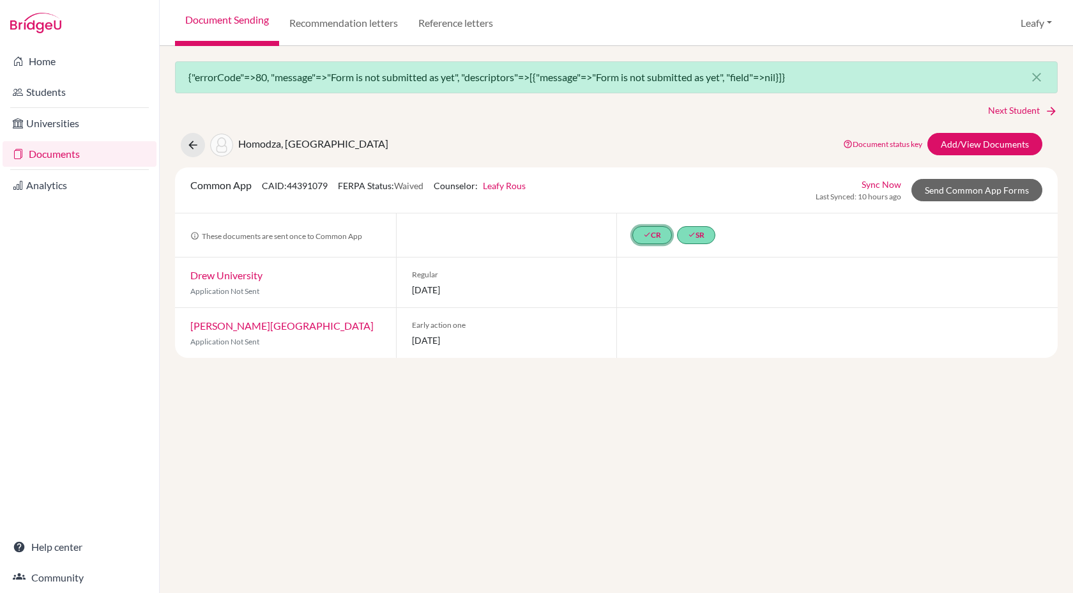
click at [649, 239] on link "done CR" at bounding box center [652, 235] width 40 height 18
click at [649, 171] on link "Counsellor Recommendation - Rutendo Homodza" at bounding box center [652, 175] width 121 height 24
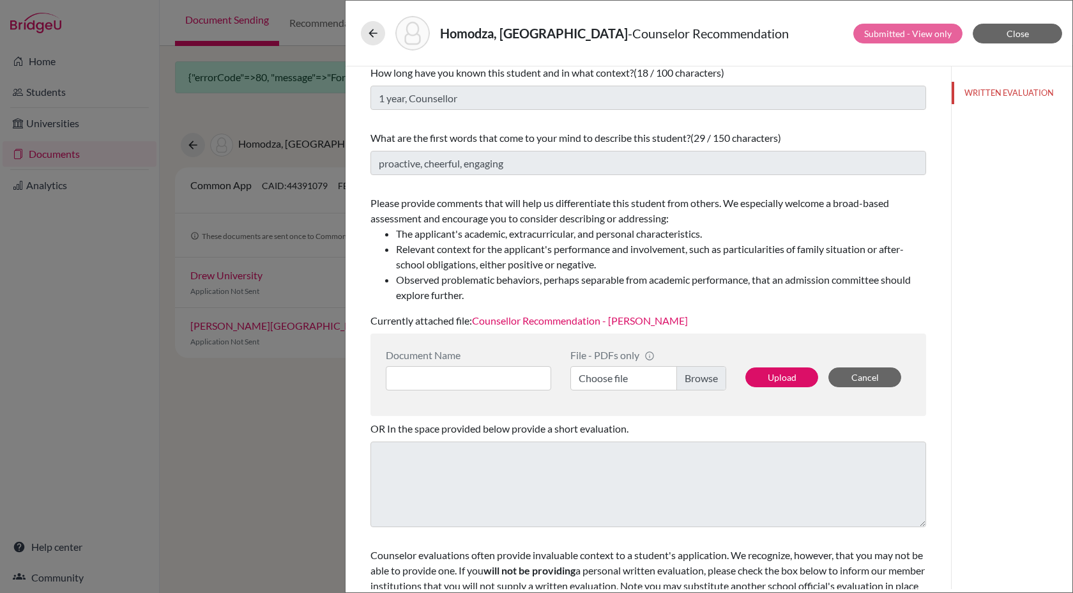
scroll to position [118, 0]
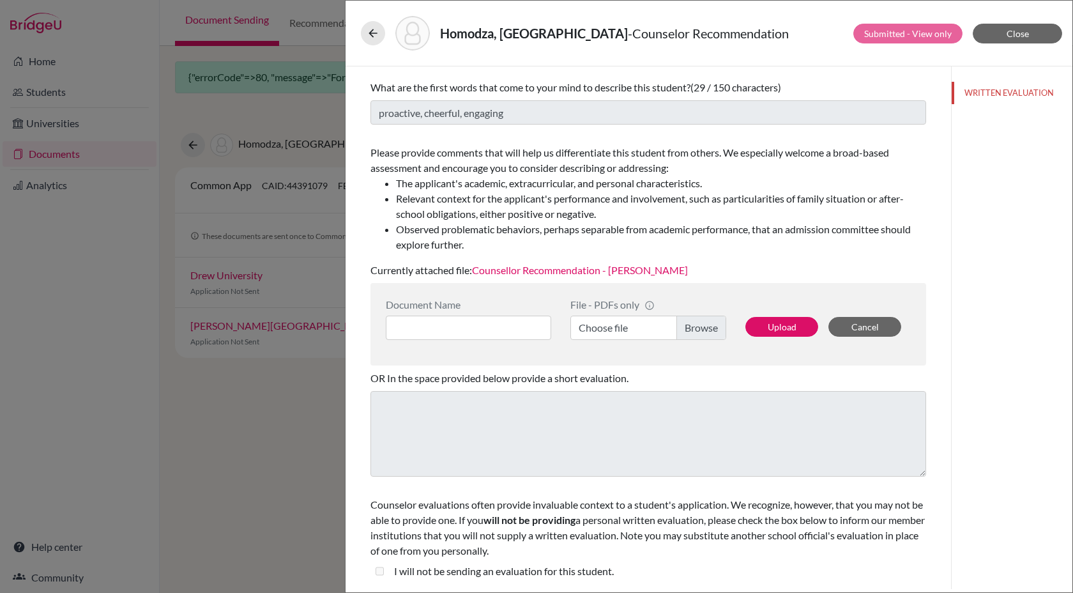
click at [588, 273] on link "Counsellor Recommendation - Rutendo Homodza" at bounding box center [580, 270] width 216 height 12
click at [1033, 29] on button "Close" at bounding box center [1017, 34] width 89 height 20
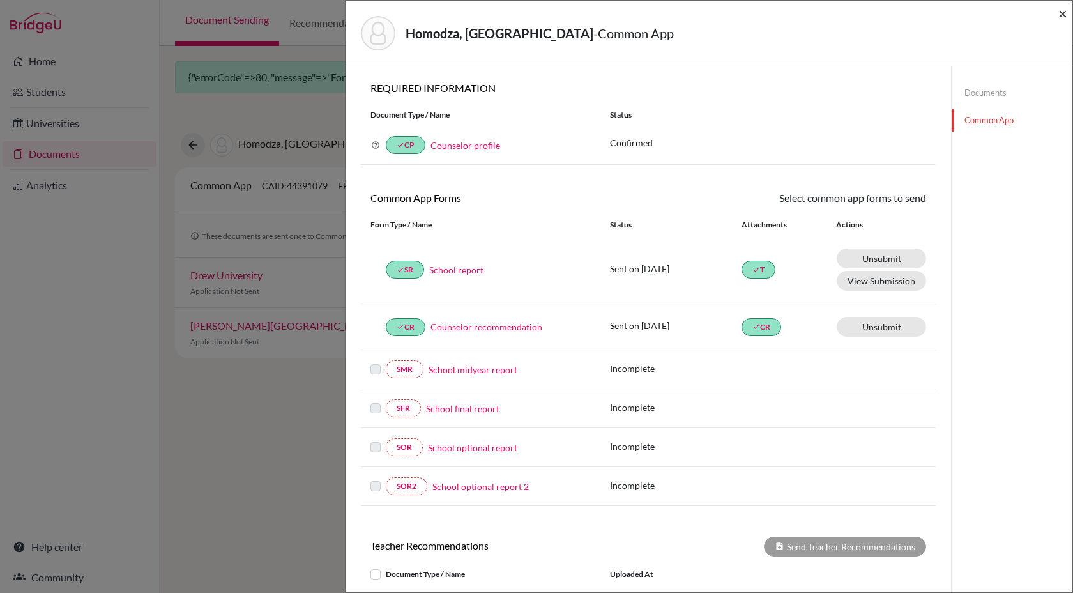
click at [1063, 10] on span "×" at bounding box center [1062, 13] width 9 height 19
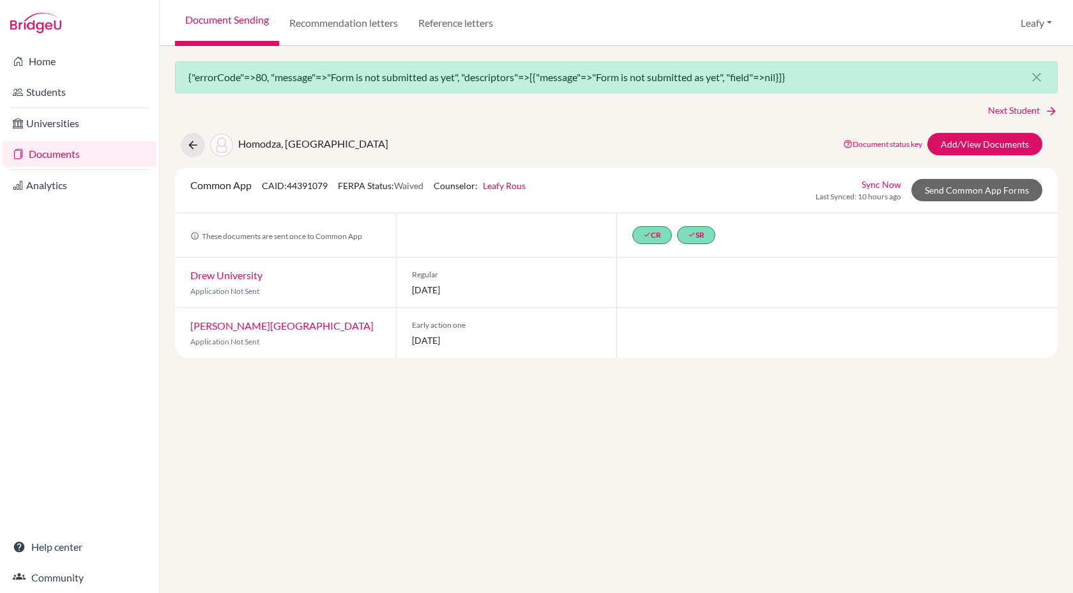
click at [885, 186] on link "Sync Now" at bounding box center [881, 184] width 40 height 13
click at [889, 145] on link "Document status key" at bounding box center [882, 144] width 79 height 10
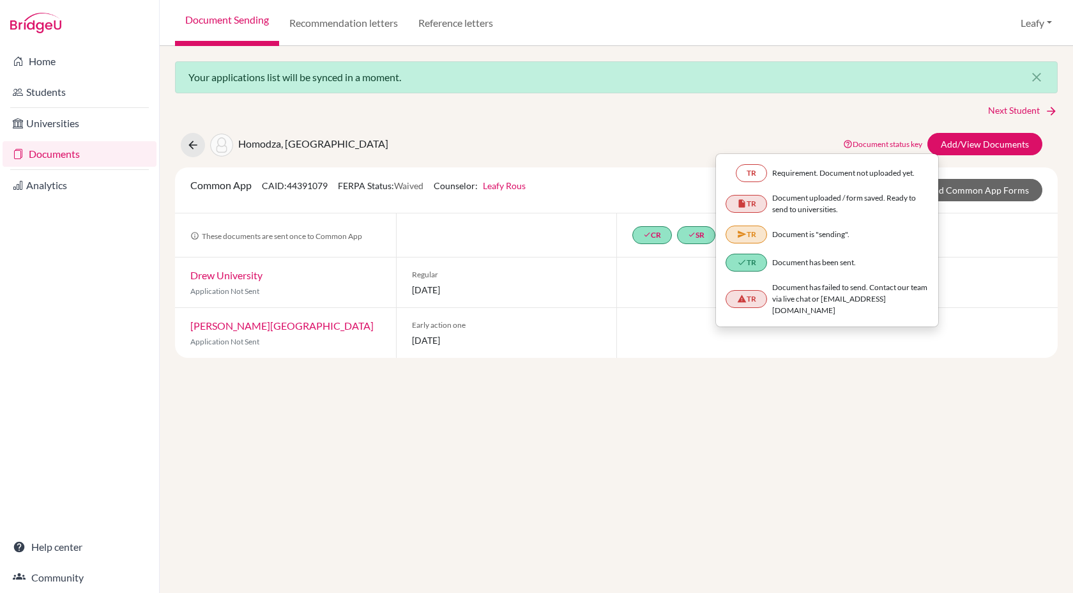
click at [639, 150] on div "Homodza, Rutendo Document status key TR Requirement. Document not uploaded yet.…" at bounding box center [616, 145] width 902 height 24
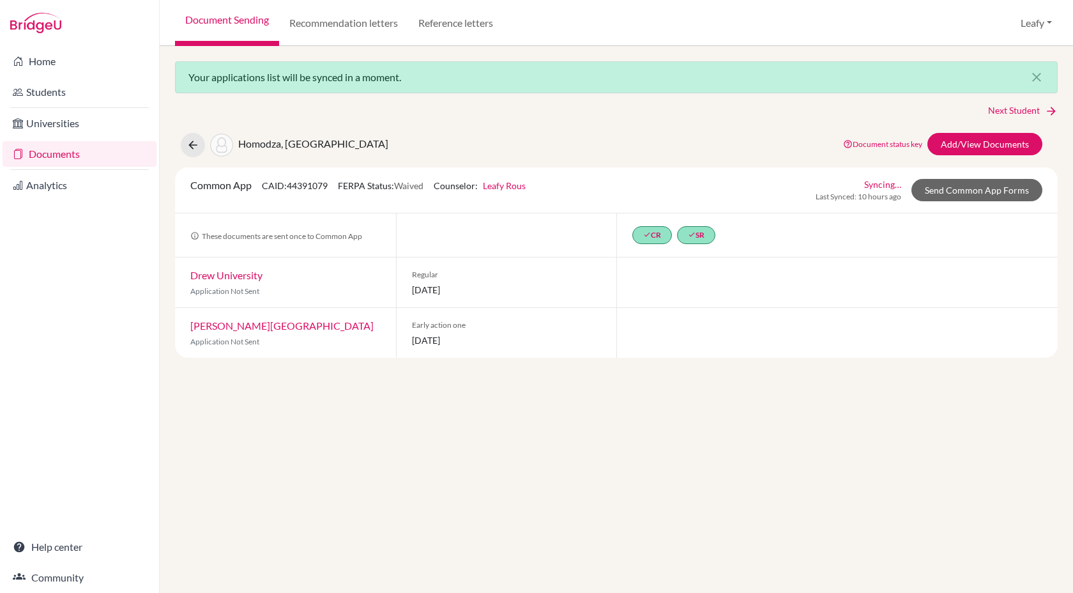
click at [722, 136] on div "Homodza, Rutendo Document status key TR Requirement. Document not uploaded yet.…" at bounding box center [616, 145] width 902 height 24
click at [710, 126] on div "Next Student Homodza, Rutendo Document status key TR Requirement. Document not …" at bounding box center [616, 230] width 883 height 254
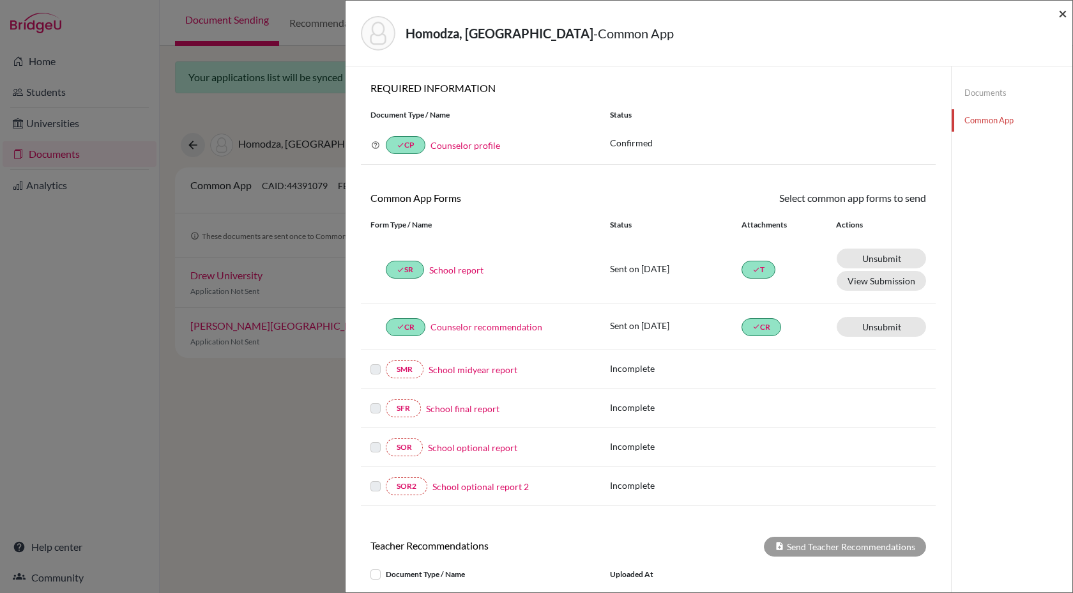
click at [1058, 15] on span "×" at bounding box center [1062, 13] width 9 height 19
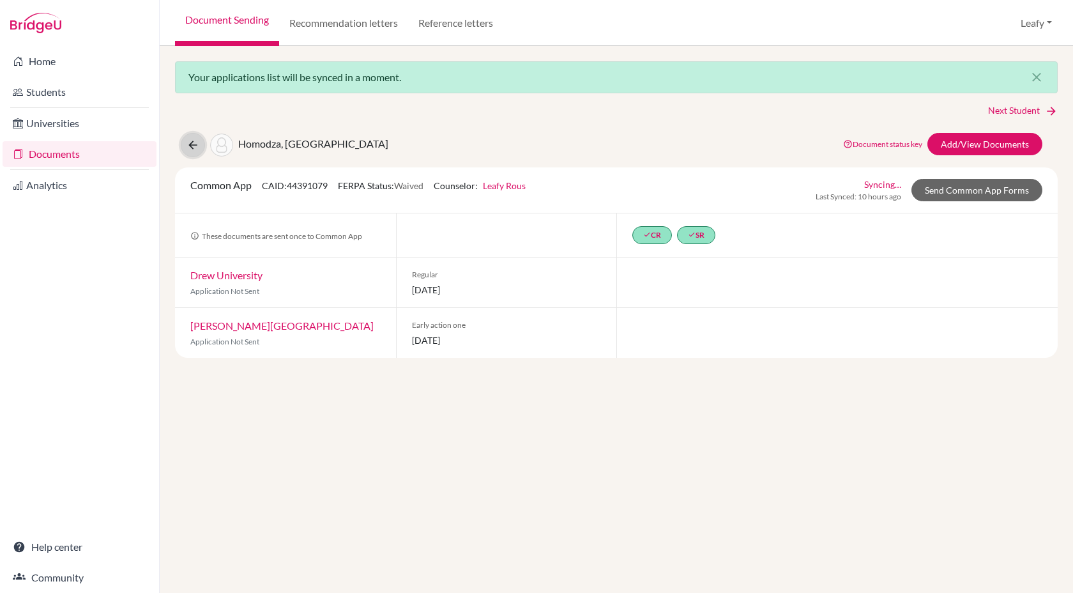
click at [195, 148] on icon at bounding box center [192, 145] width 13 height 13
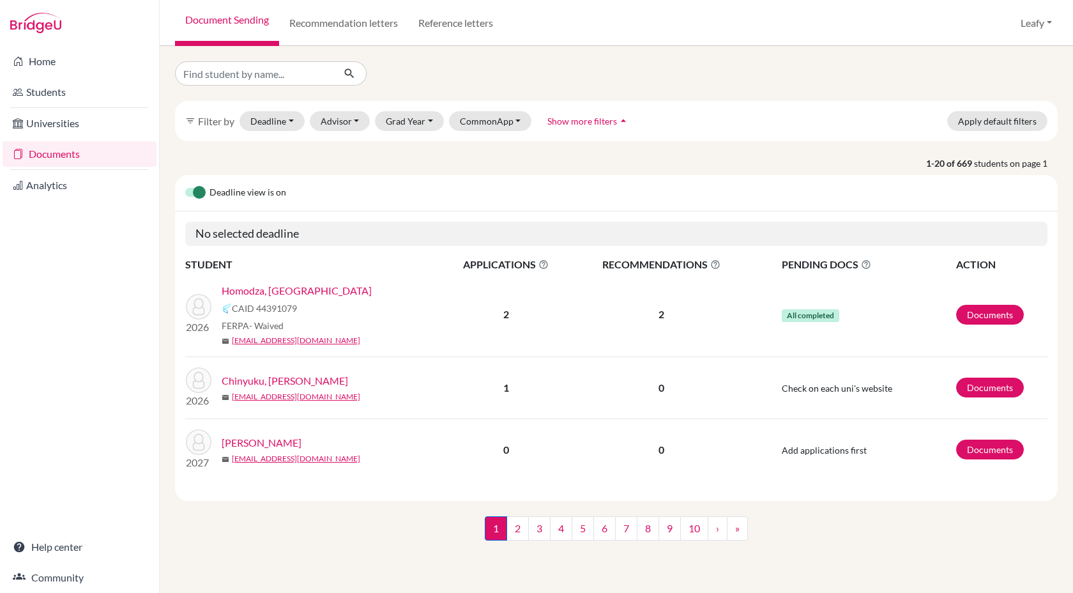
click at [294, 290] on link "Homodza, [GEOGRAPHIC_DATA]" at bounding box center [297, 290] width 150 height 15
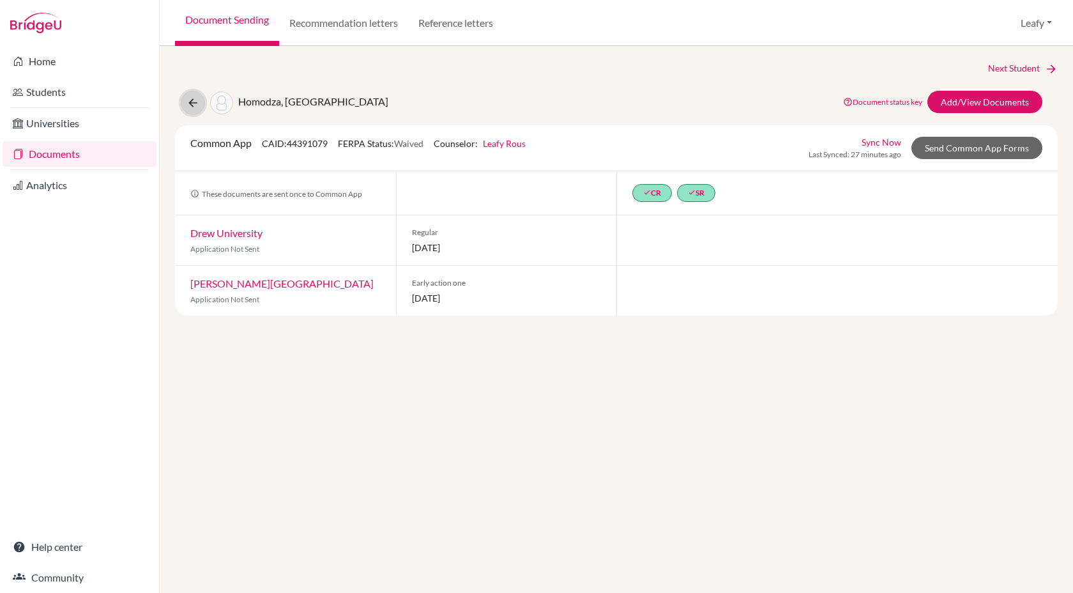
click at [193, 100] on icon at bounding box center [192, 102] width 13 height 13
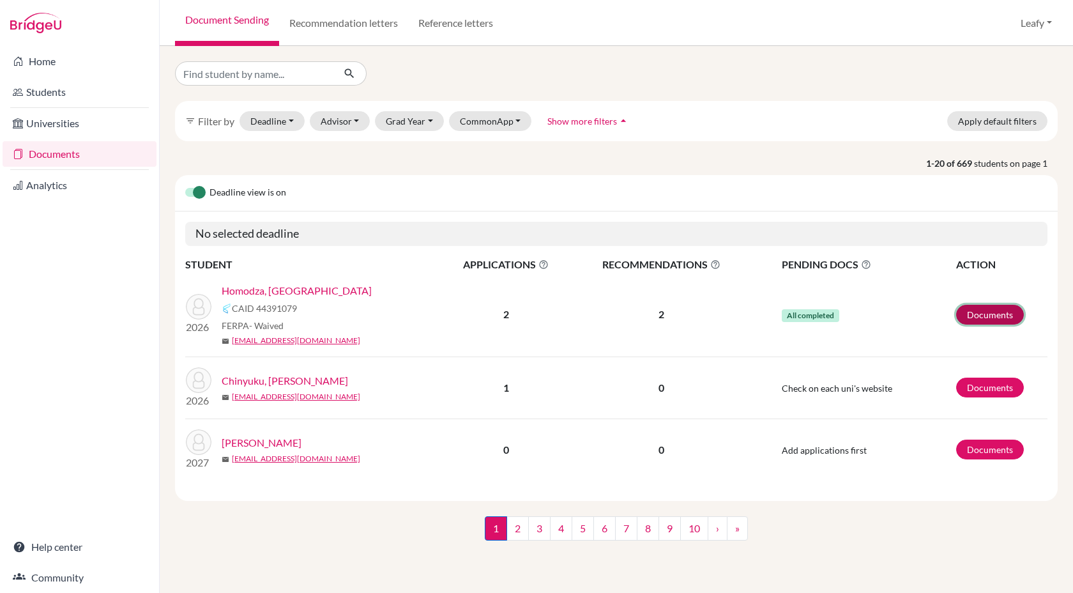
click at [977, 315] on link "Documents" at bounding box center [990, 315] width 68 height 20
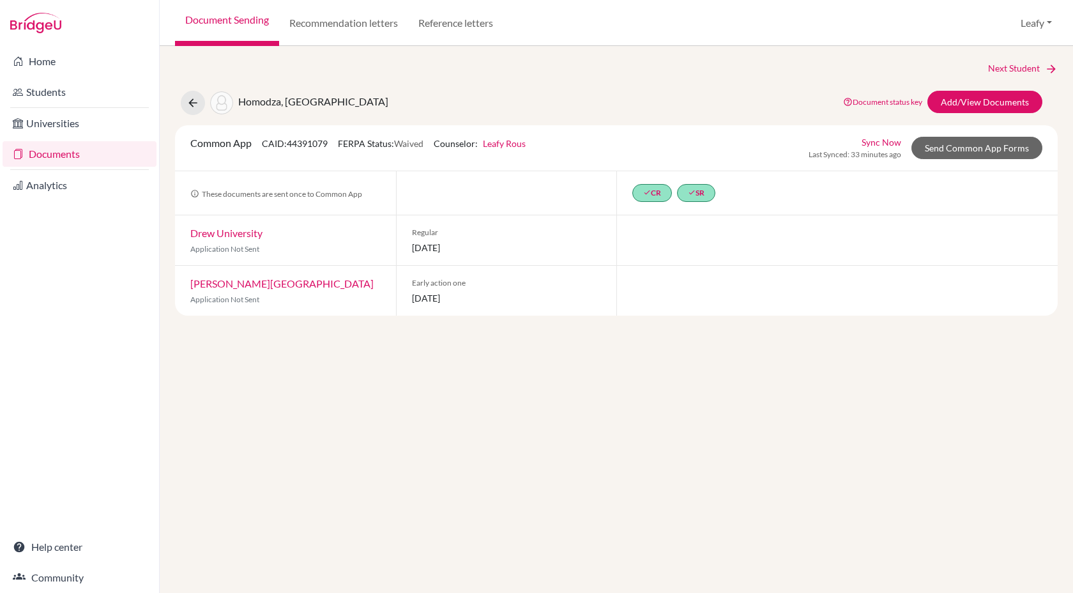
click at [207, 286] on link "[PERSON_NAME][GEOGRAPHIC_DATA]" at bounding box center [281, 283] width 183 height 12
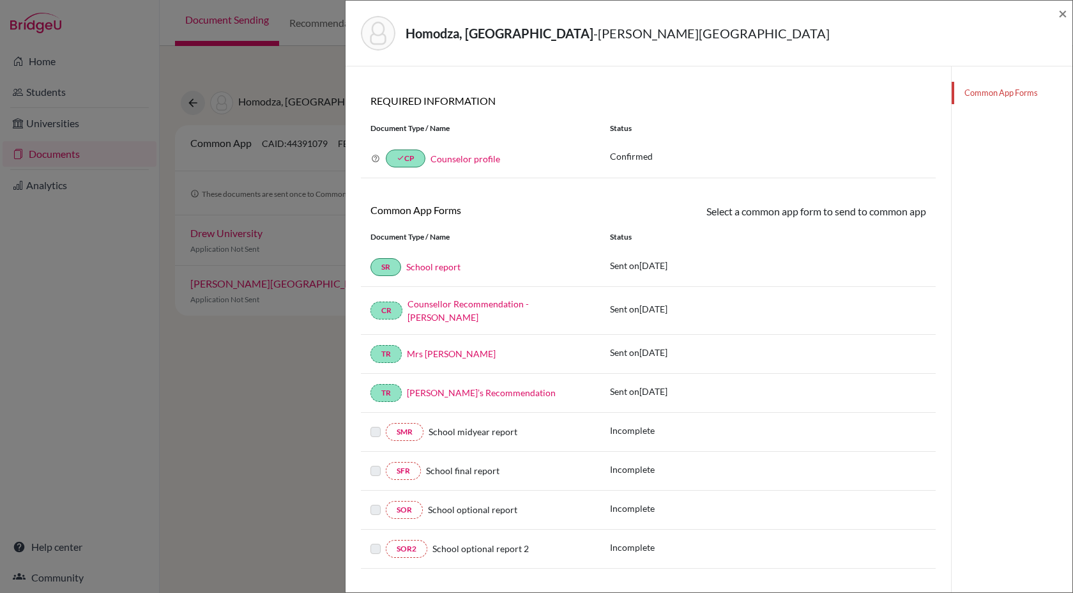
scroll to position [80, 0]
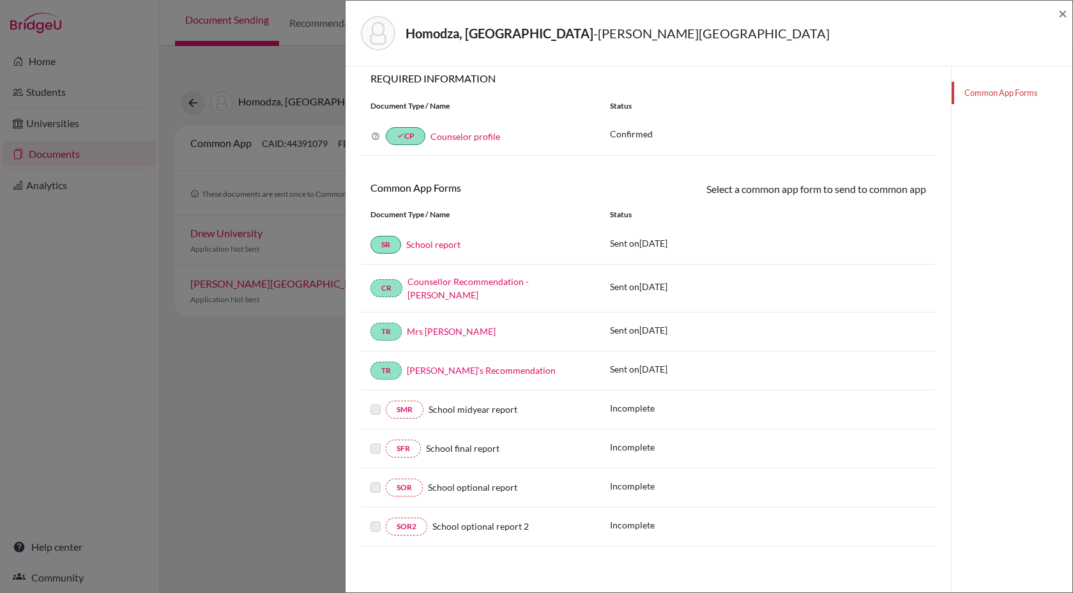
click at [437, 244] on link "School report" at bounding box center [433, 244] width 54 height 11
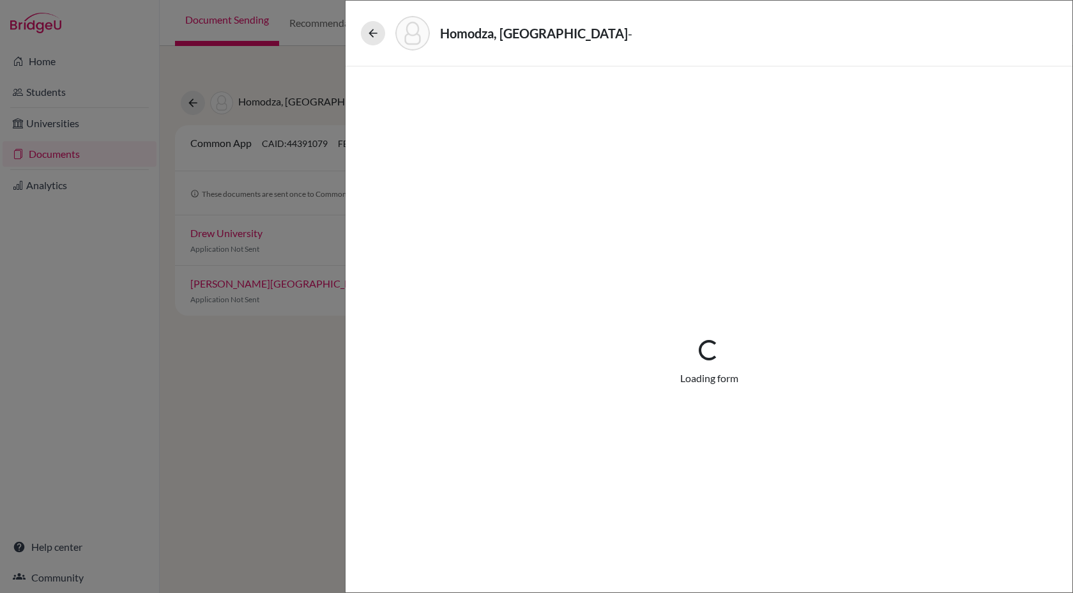
select select "1"
select select "690969"
select select "0"
select select "1"
select select "6"
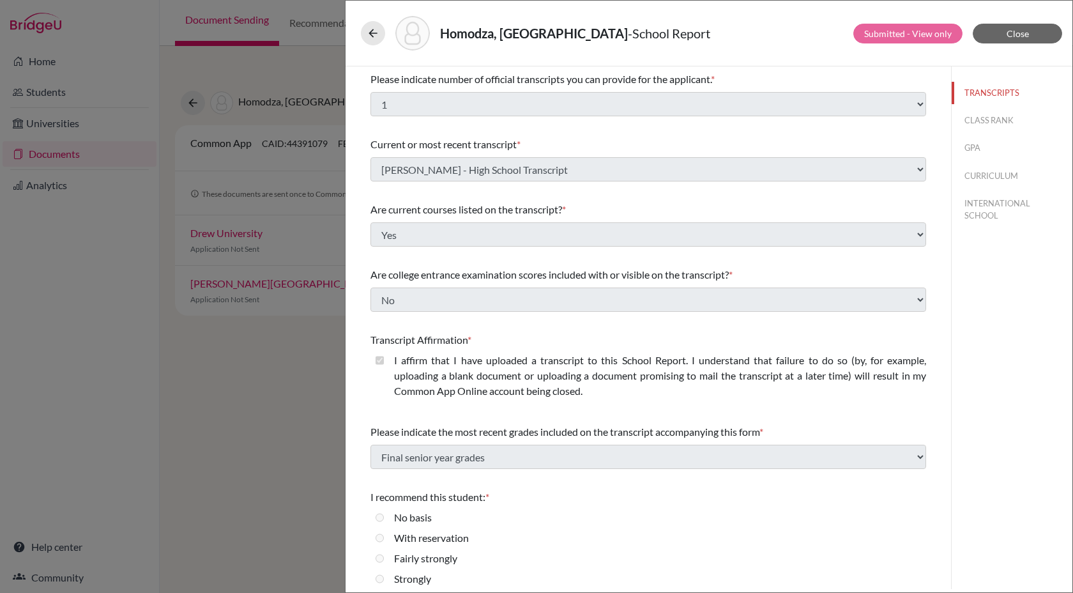
scroll to position [28, 0]
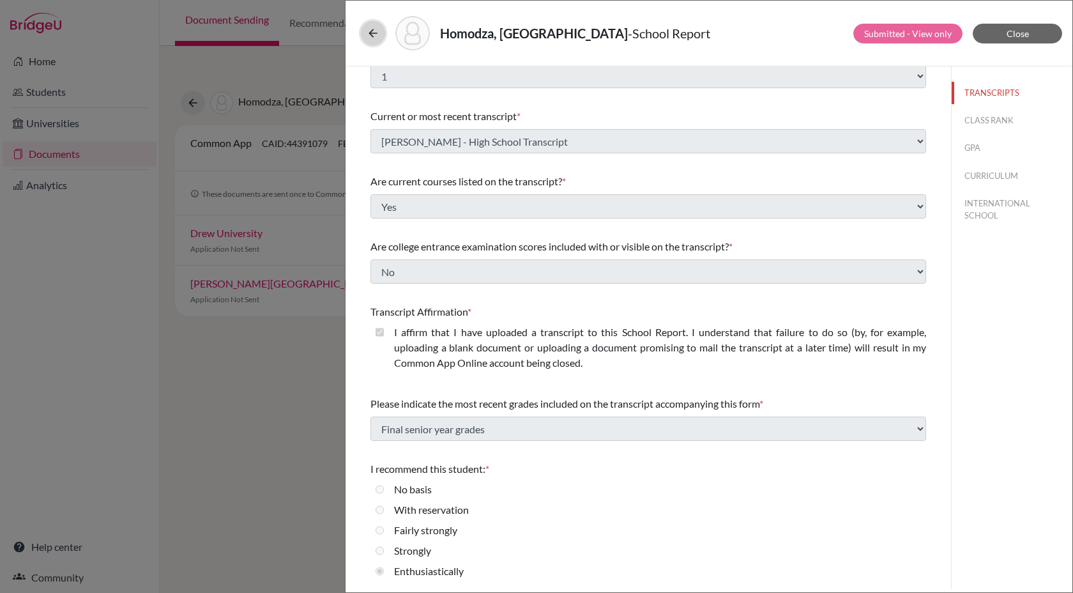
click at [374, 34] on icon at bounding box center [373, 33] width 13 height 13
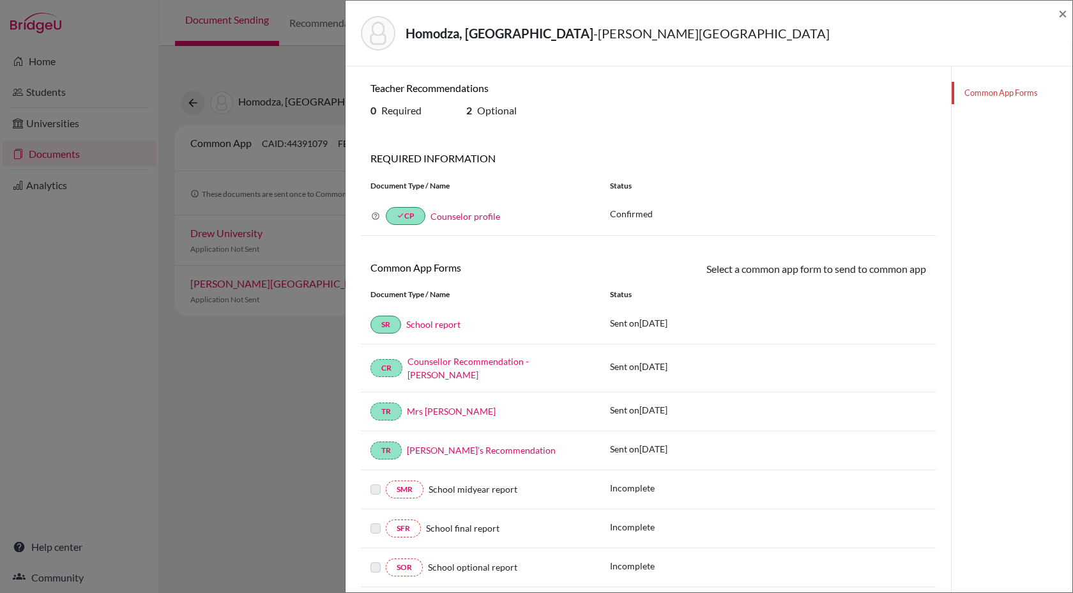
click at [439, 360] on link "Counsellor Recommendation - Rutendo Homodza" at bounding box center [467, 368] width 121 height 24
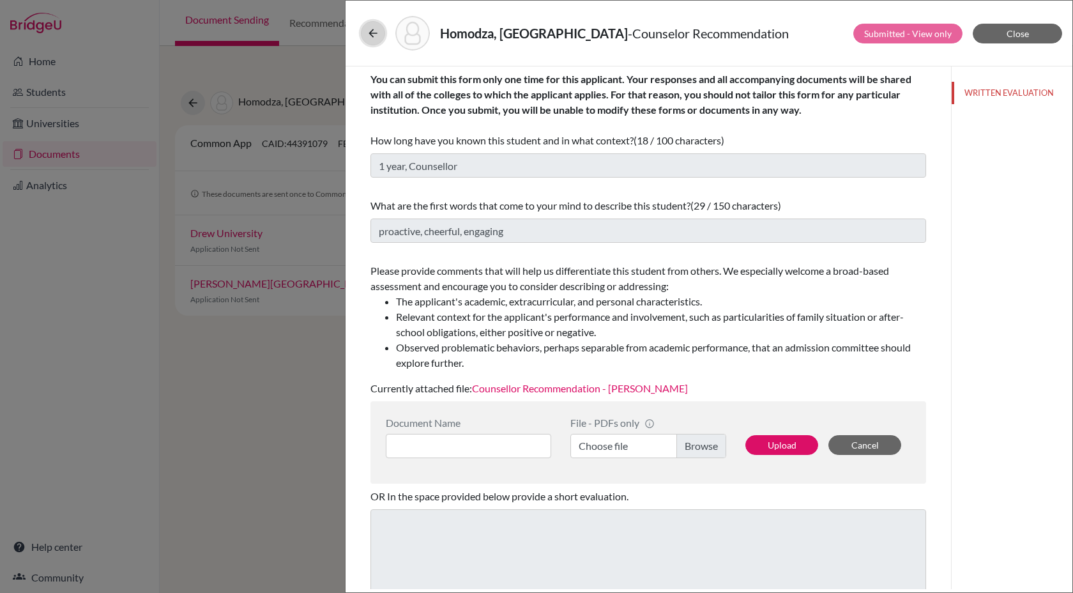
click at [367, 34] on icon at bounding box center [373, 33] width 13 height 13
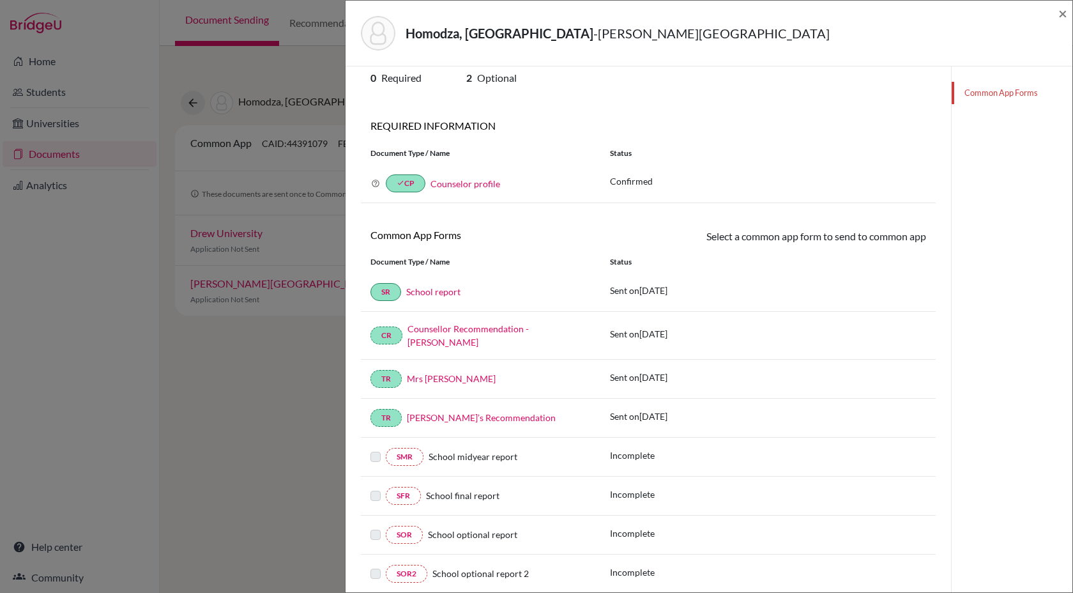
scroll to position [80, 0]
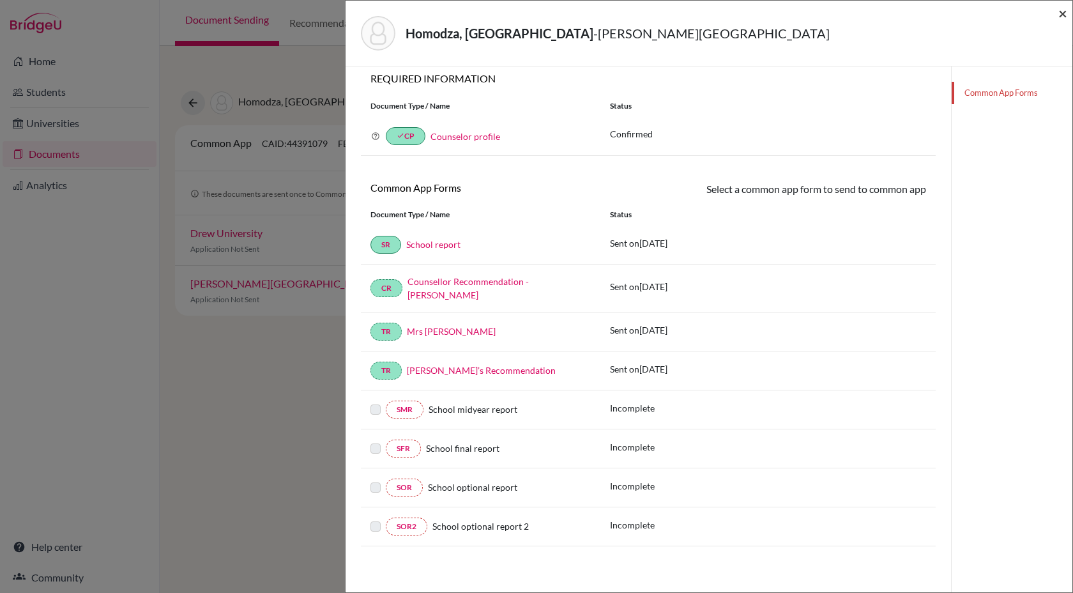
click at [1063, 14] on span "×" at bounding box center [1062, 13] width 9 height 19
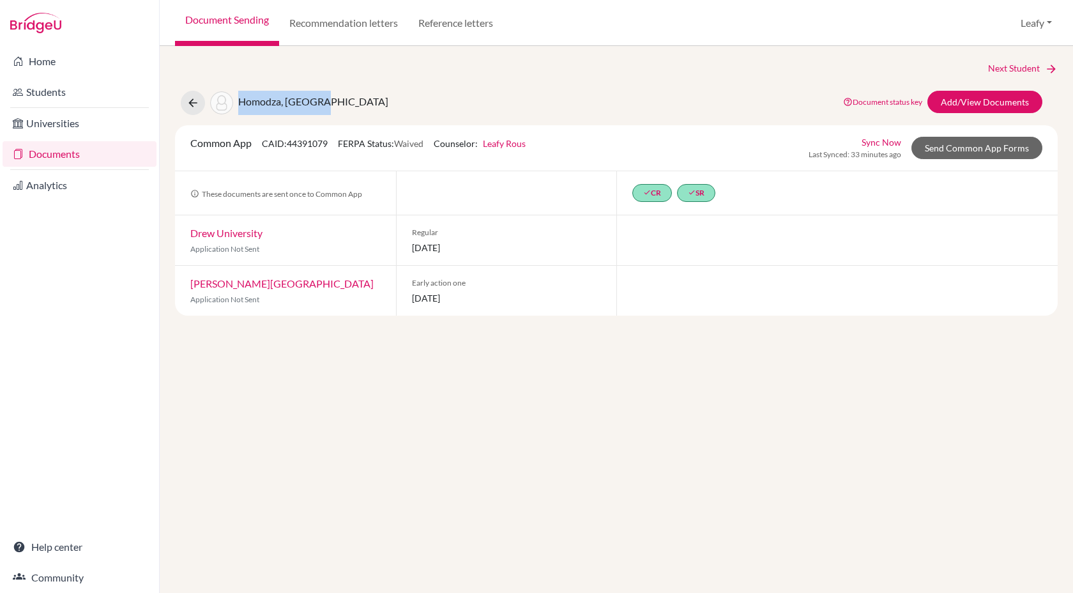
drag, startPoint x: 239, startPoint y: 100, endPoint x: 345, endPoint y: 100, distance: 105.4
click at [345, 100] on div "Homodza, Rutendo Document status key TR Requirement. Document not uploaded yet.…" at bounding box center [616, 103] width 902 height 24
copy span "Homodza, [GEOGRAPHIC_DATA]"
click at [192, 112] on button at bounding box center [193, 103] width 24 height 24
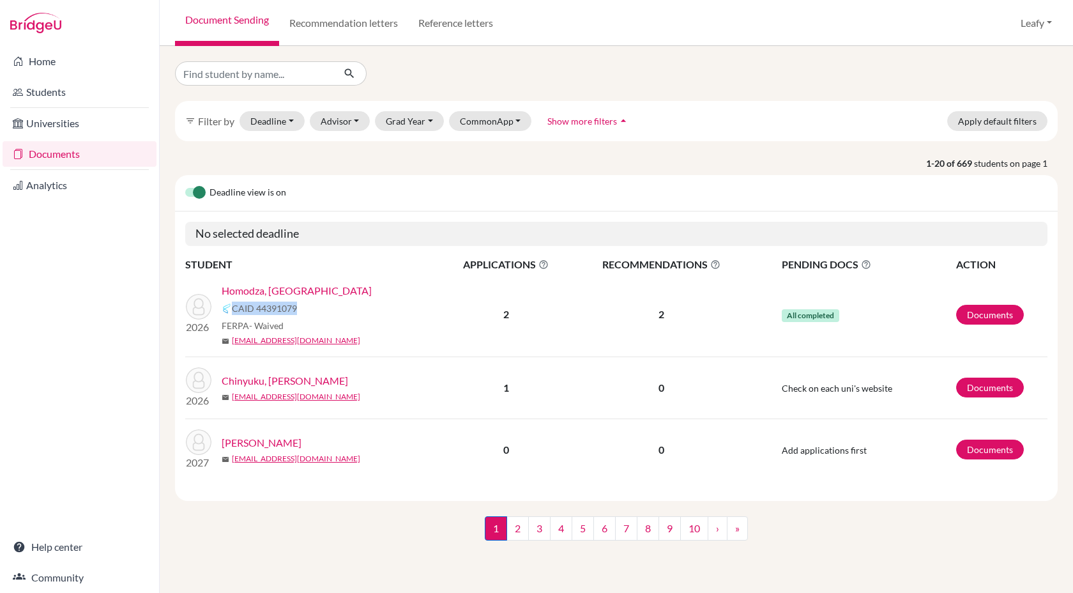
drag, startPoint x: 233, startPoint y: 307, endPoint x: 315, endPoint y: 308, distance: 81.7
click at [315, 308] on div "CAID 44391079" at bounding box center [336, 308] width 228 height 15
copy span "CAID 44391079"
